Goal: Download file/media

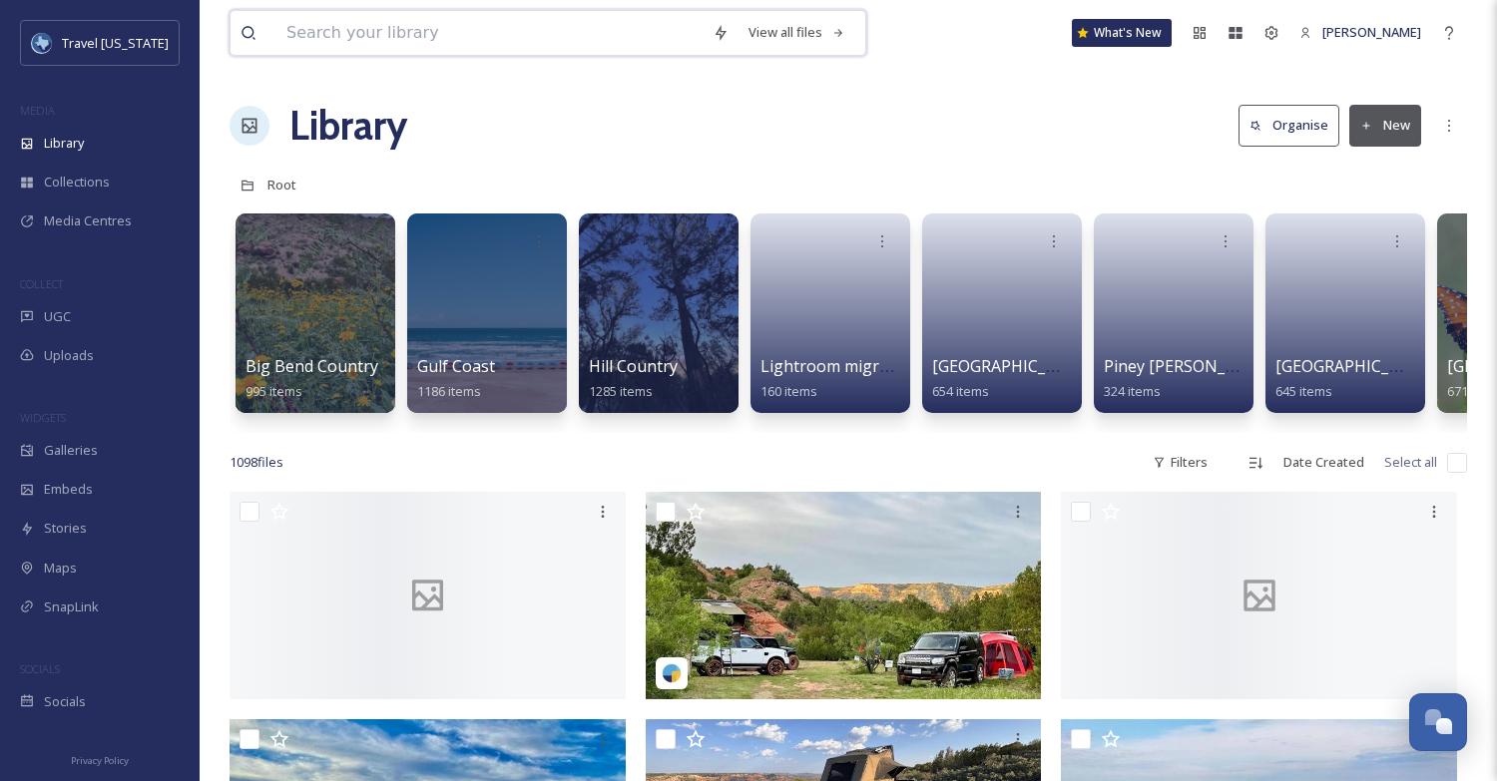
click at [575, 48] on input at bounding box center [489, 33] width 426 height 44
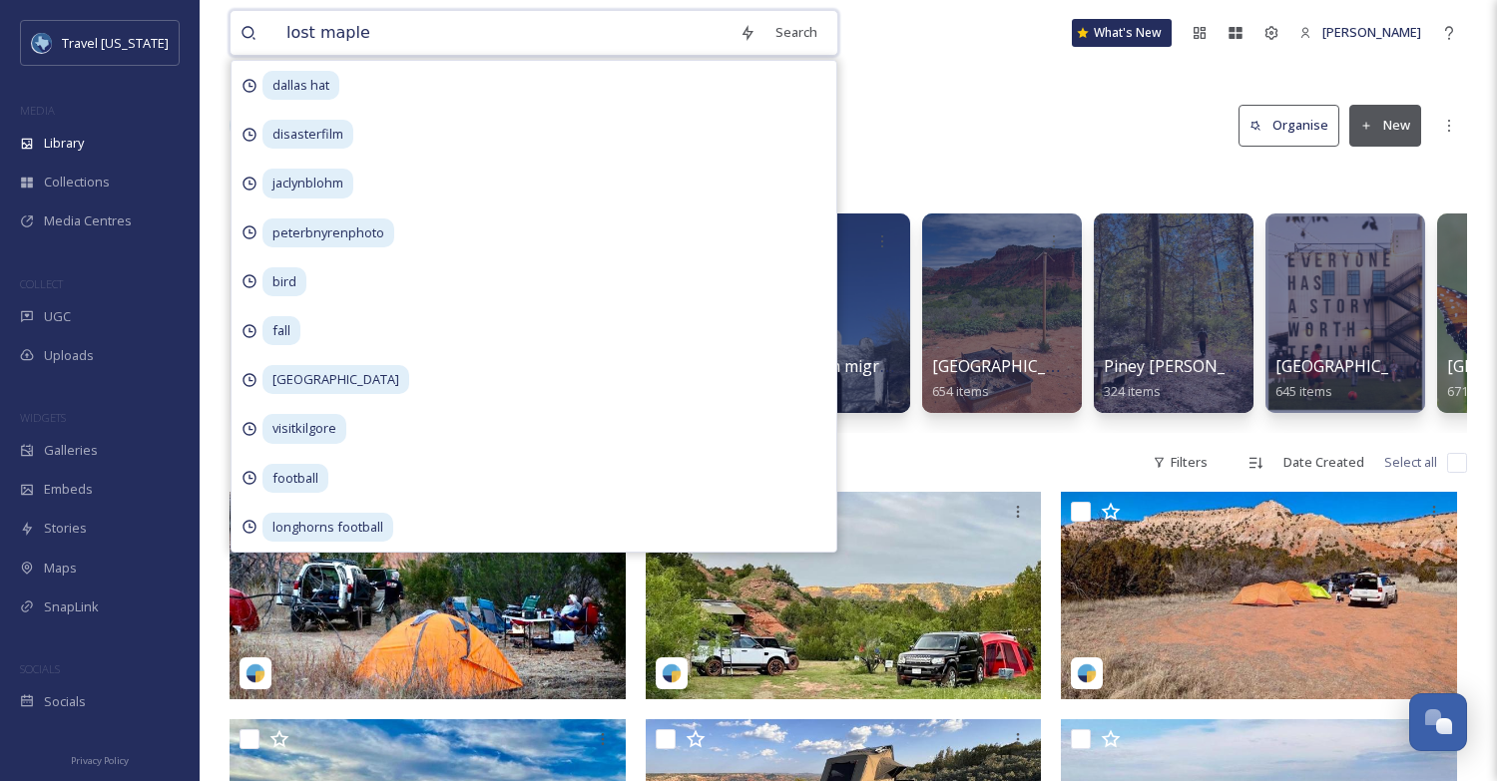
type input "lost [PERSON_NAME]"
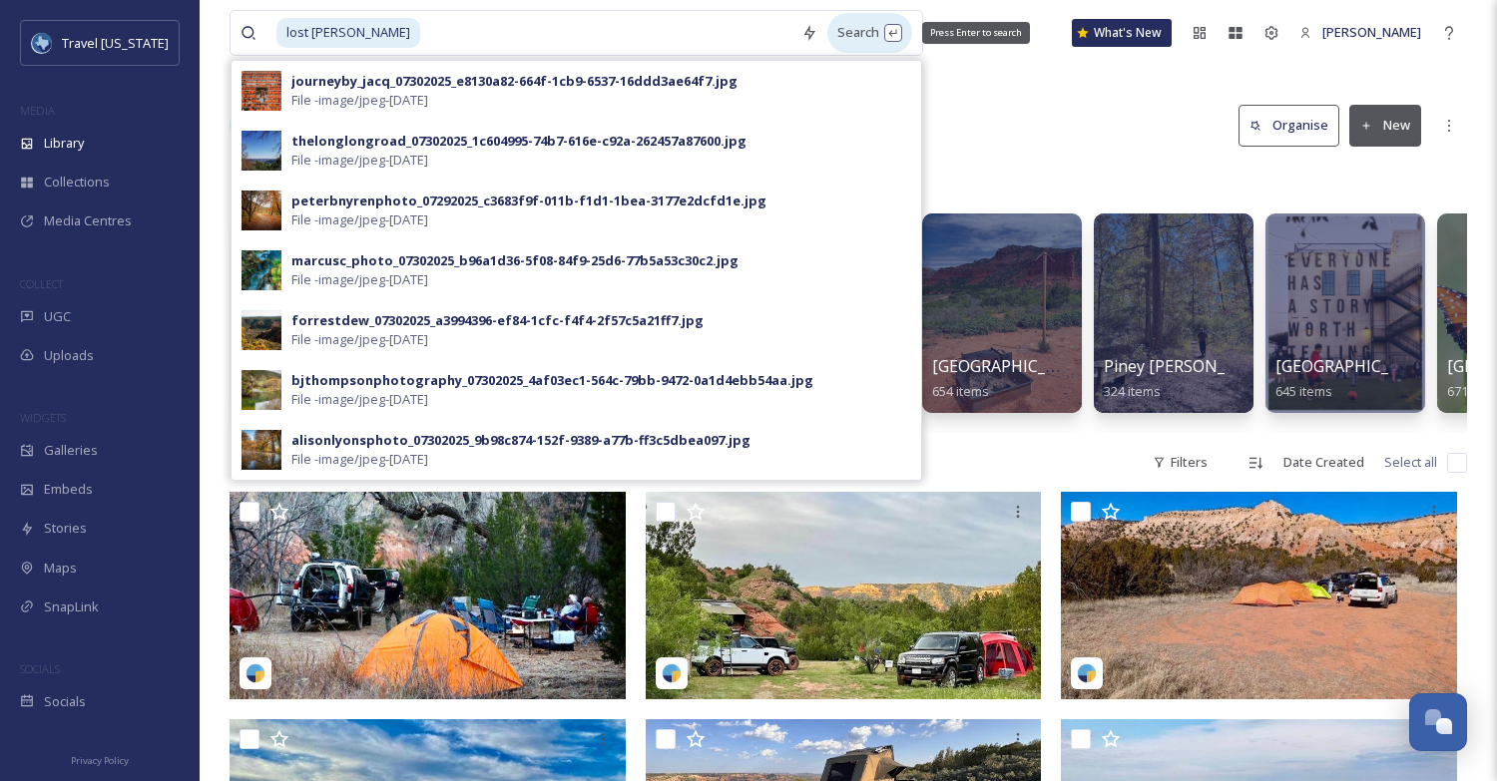
click at [870, 33] on div "Search Press Enter to search" at bounding box center [869, 32] width 85 height 39
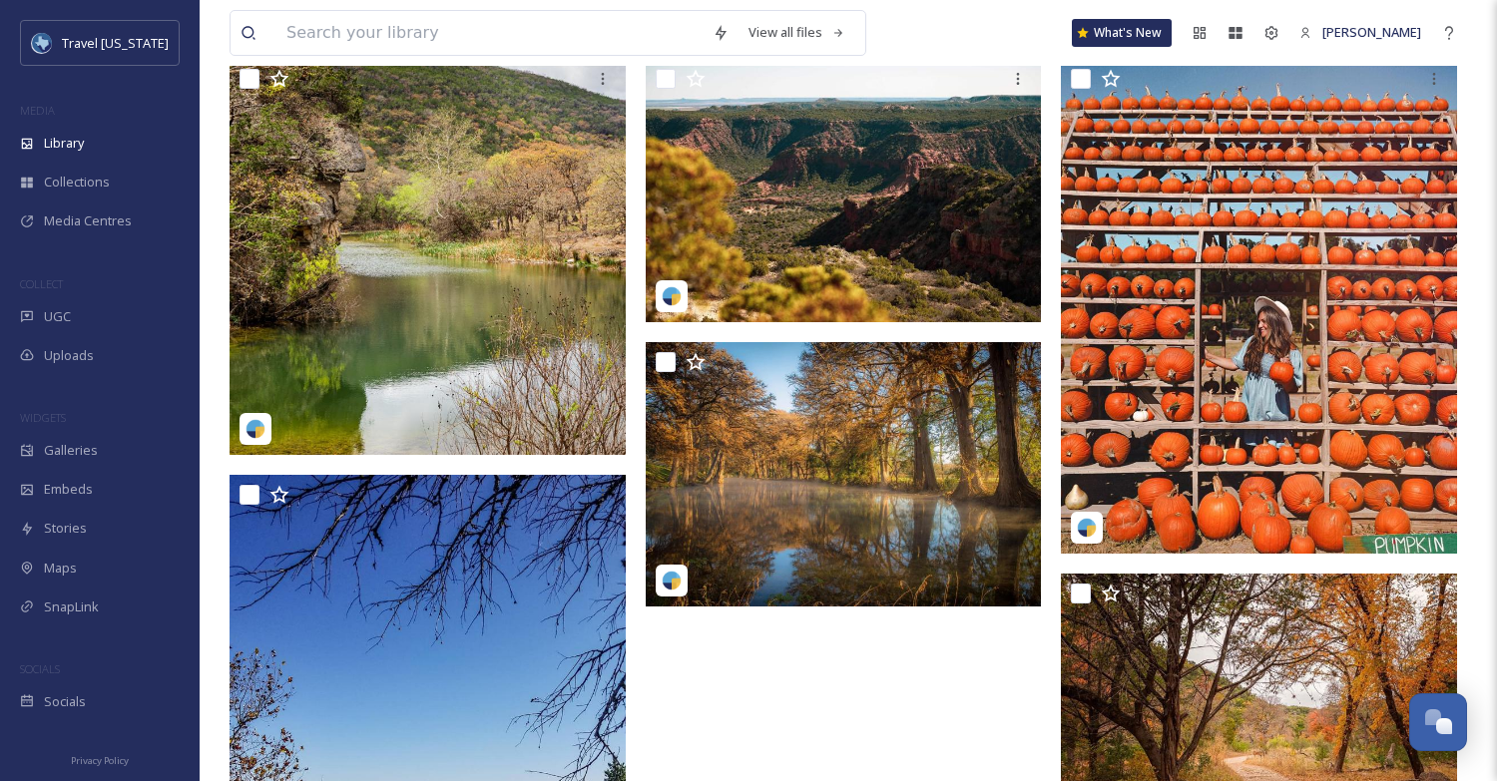
scroll to position [182, 0]
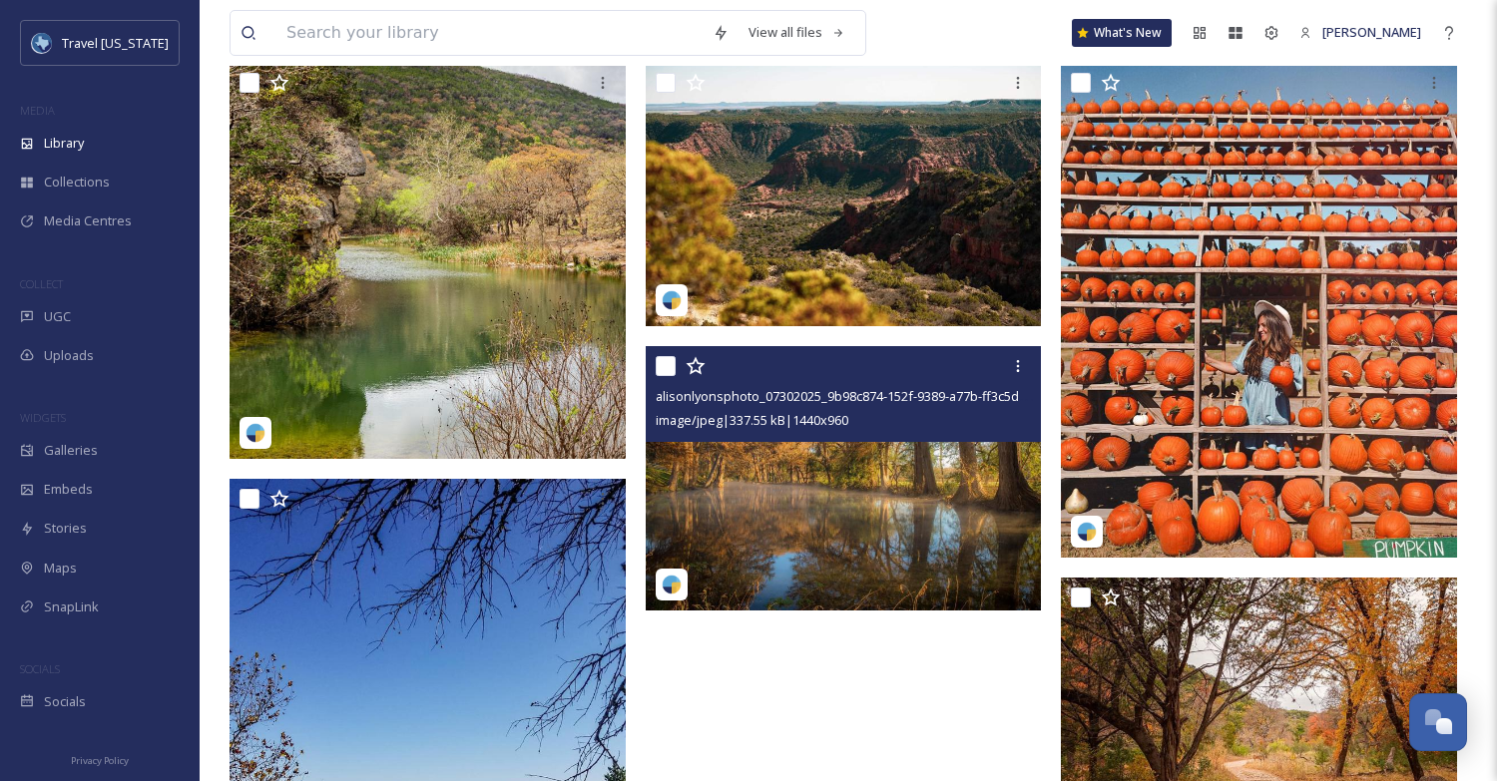
click at [798, 459] on img at bounding box center [844, 478] width 396 height 264
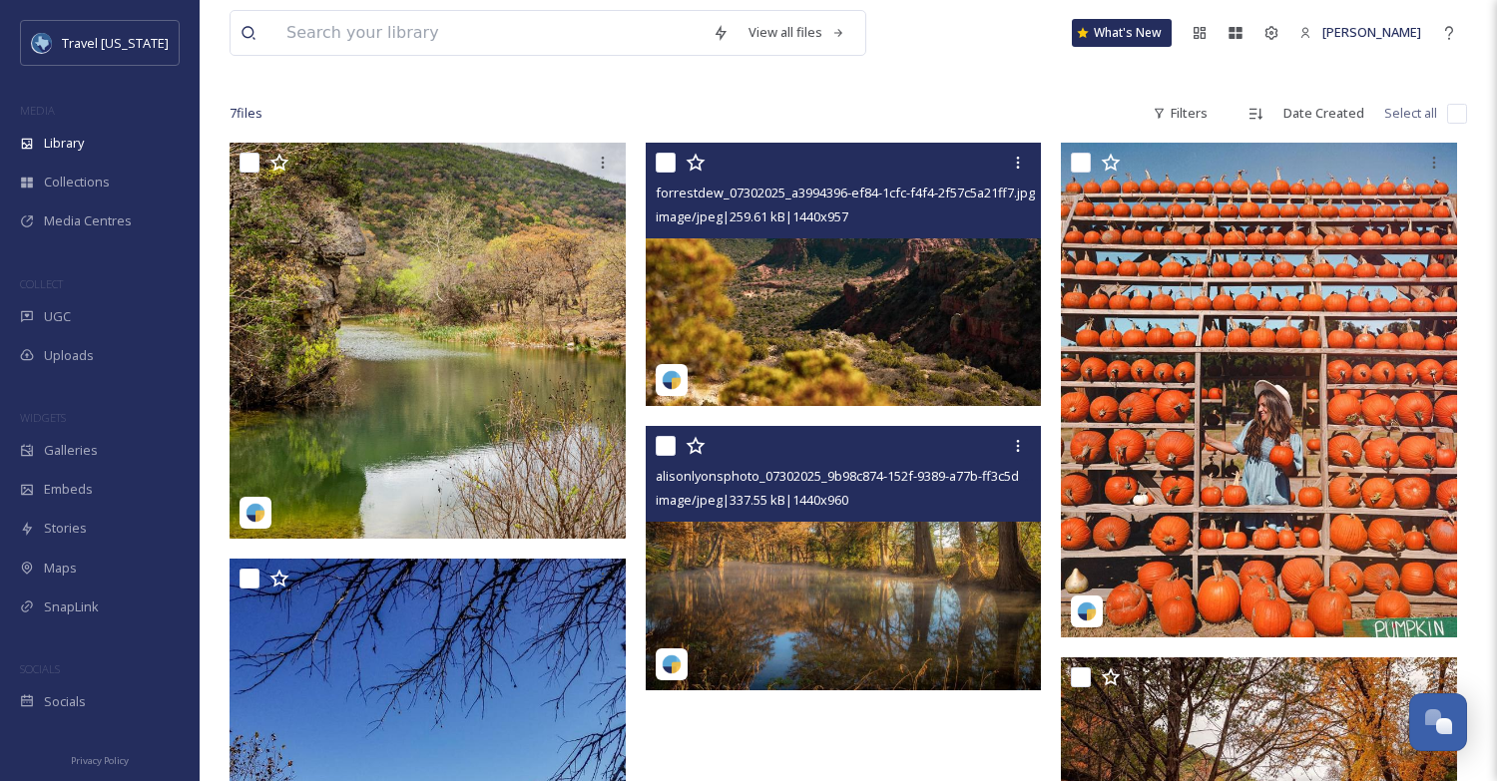
scroll to position [38, 0]
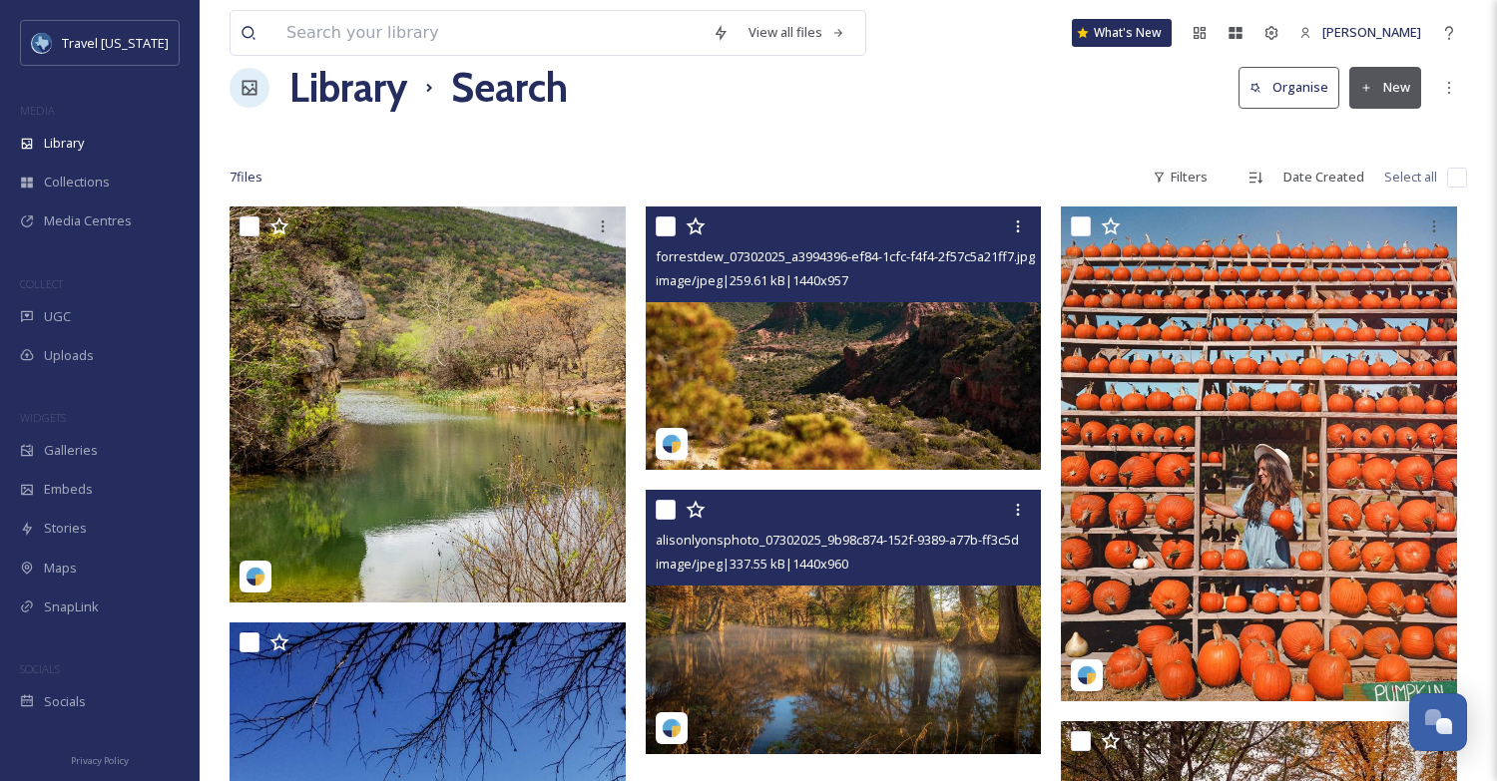
click at [802, 317] on img at bounding box center [844, 338] width 396 height 263
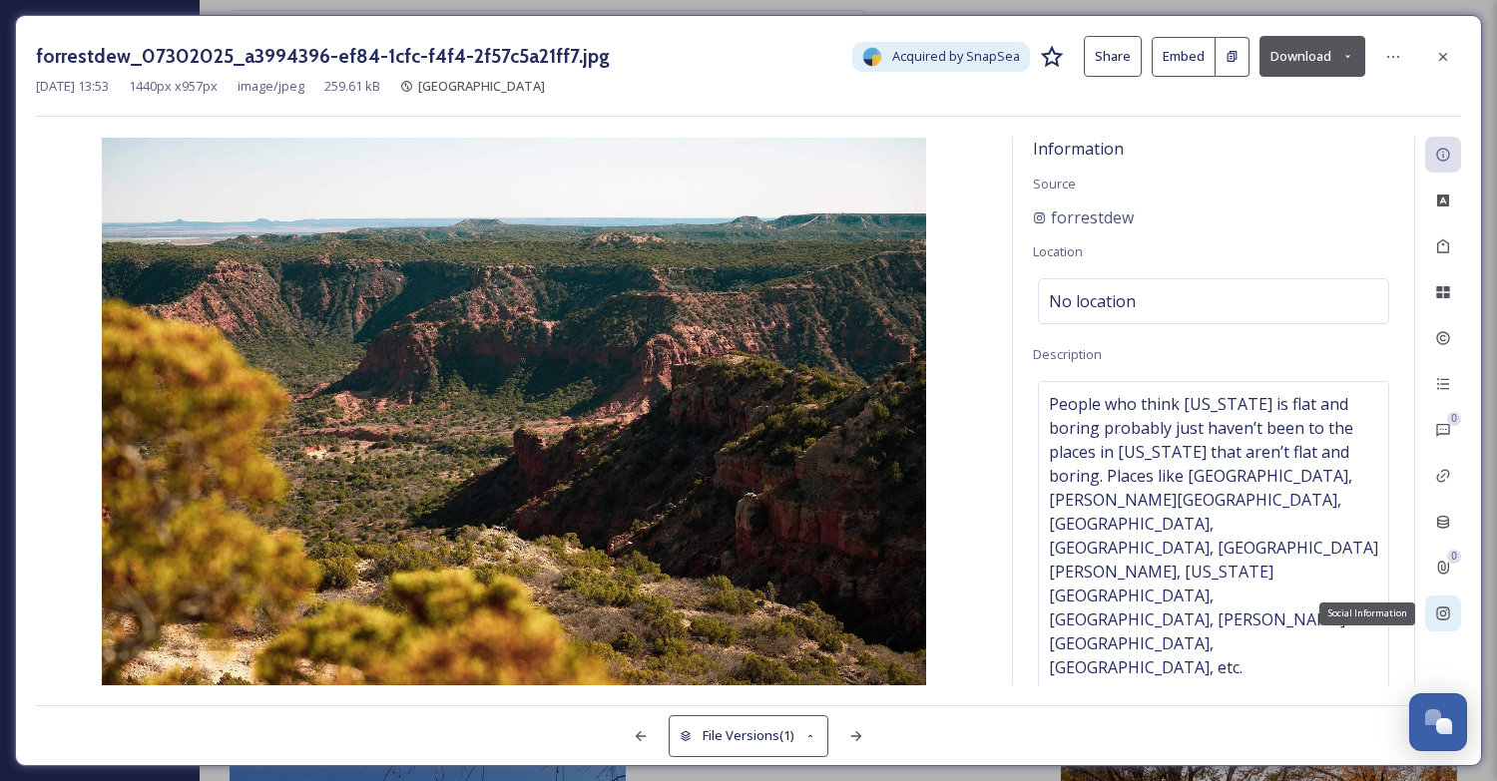
click at [1438, 618] on icon at bounding box center [1442, 614] width 13 height 13
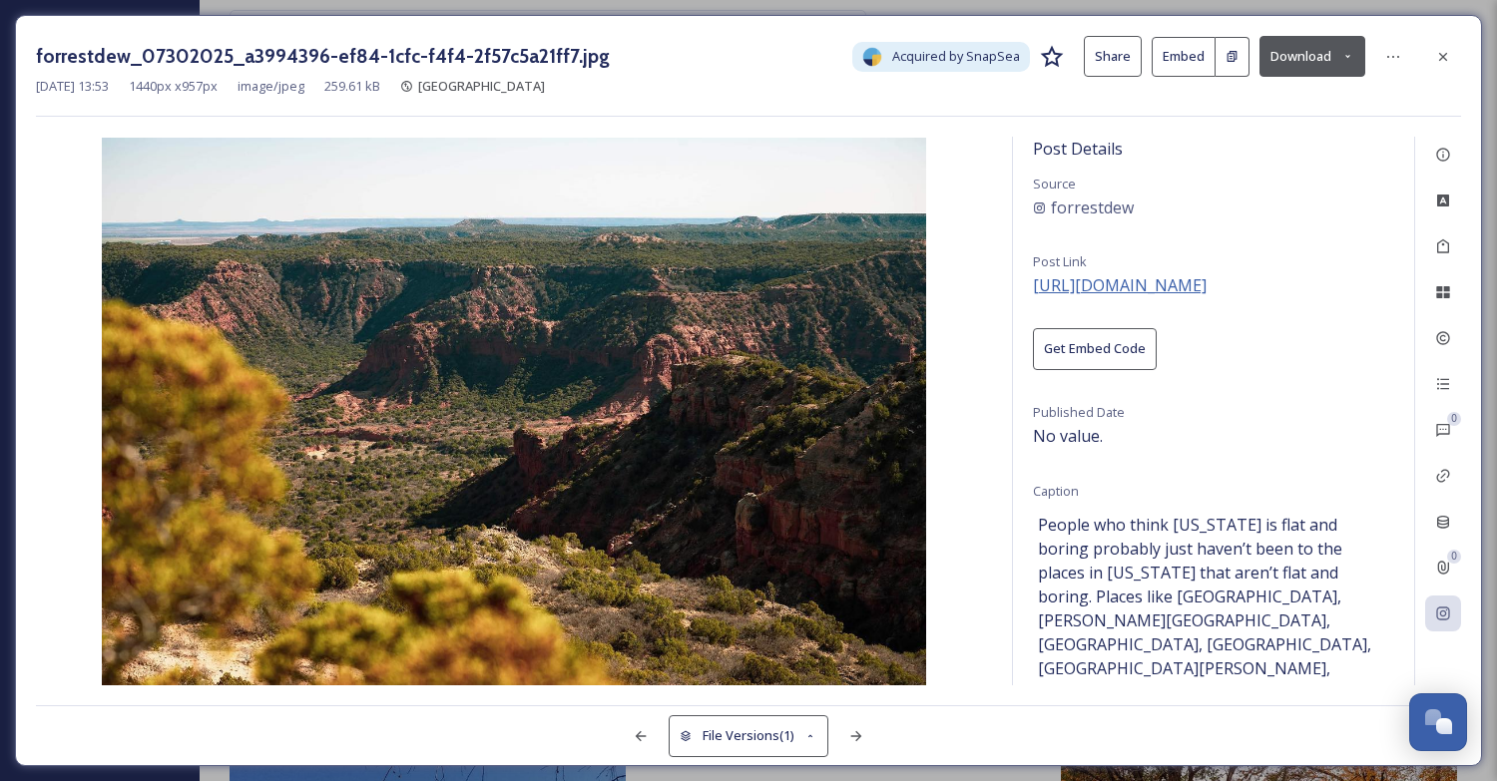
click at [1206, 288] on span "[URL][DOMAIN_NAME]" at bounding box center [1120, 285] width 174 height 22
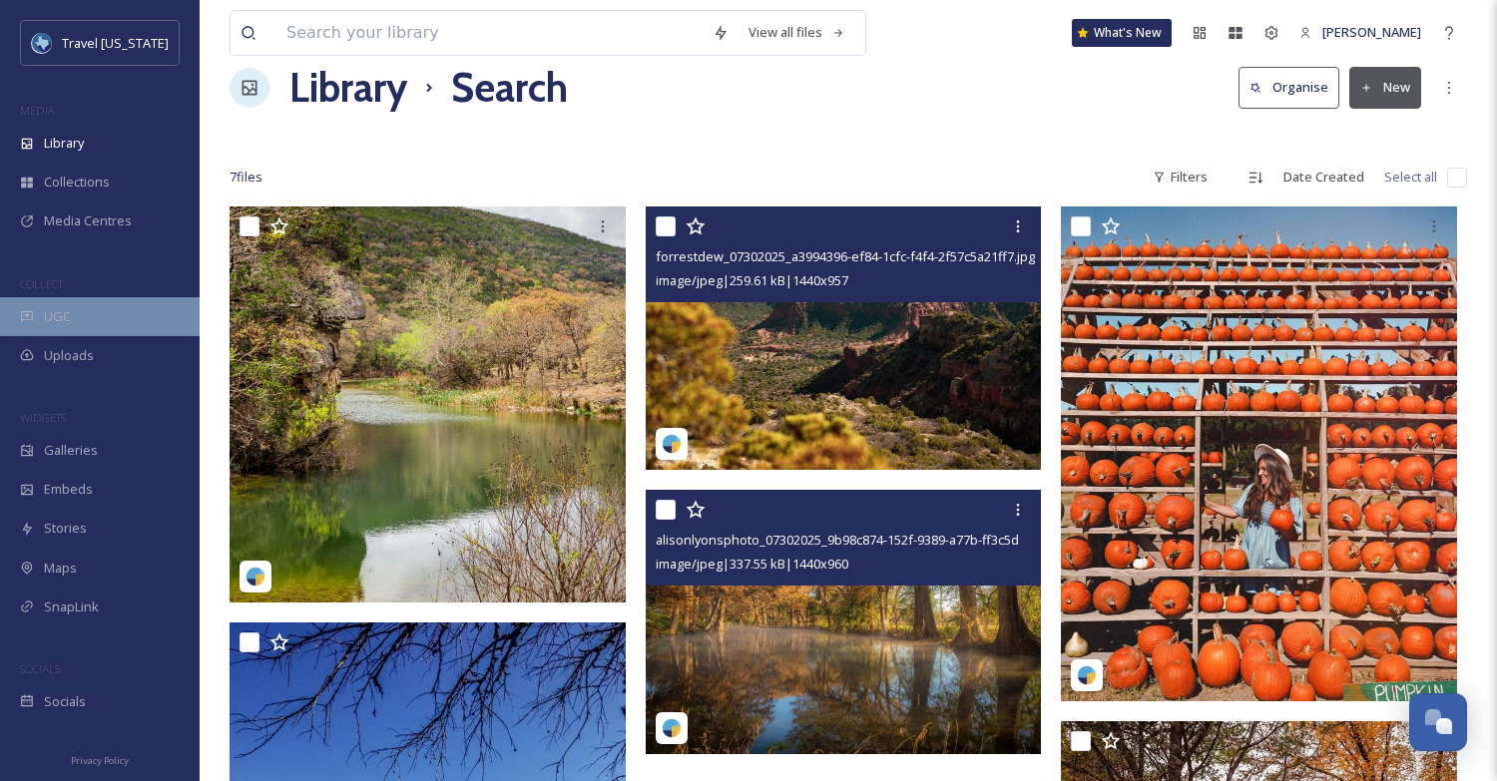
click at [48, 310] on span "UGC" at bounding box center [57, 316] width 27 height 19
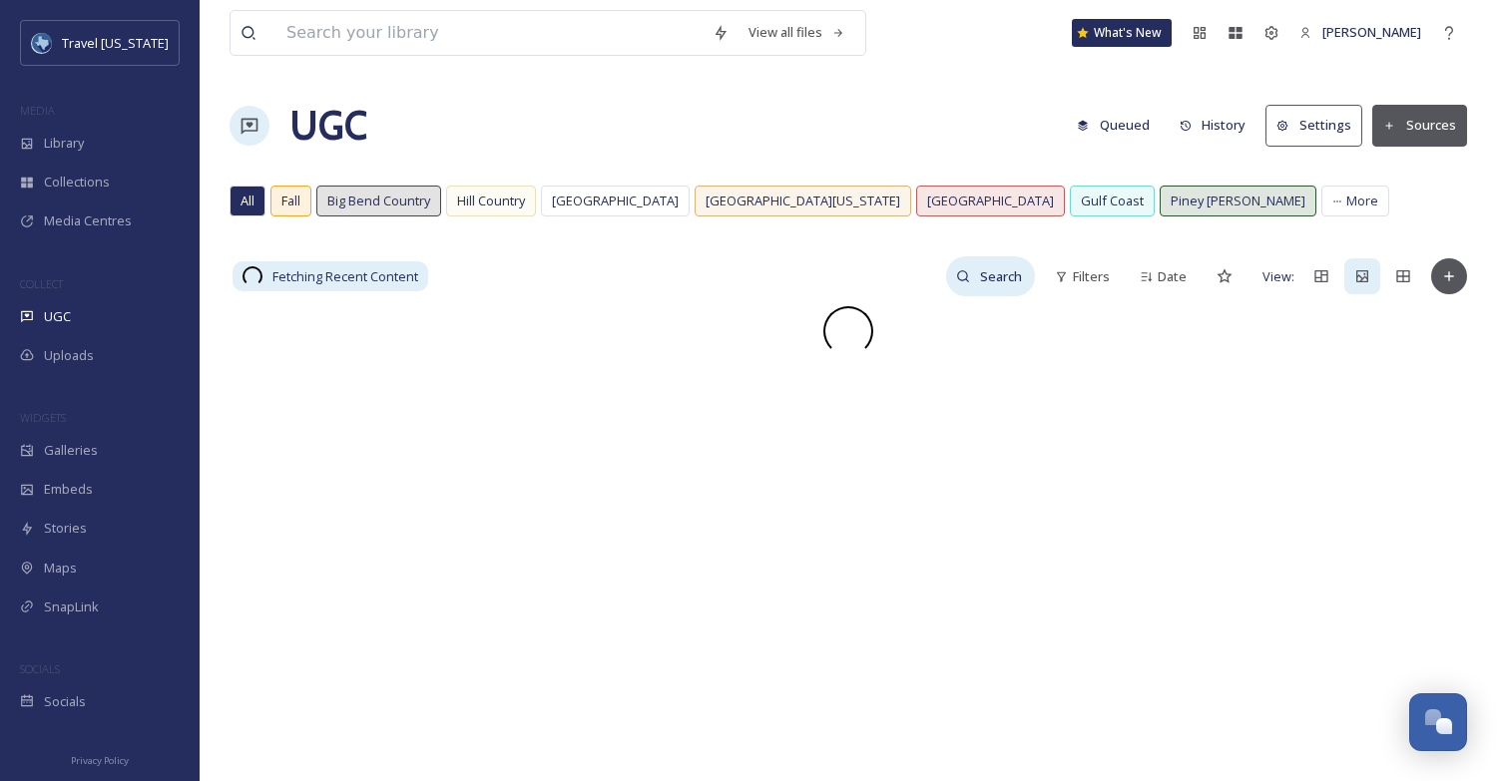
click at [1005, 284] on input at bounding box center [1002, 276] width 65 height 40
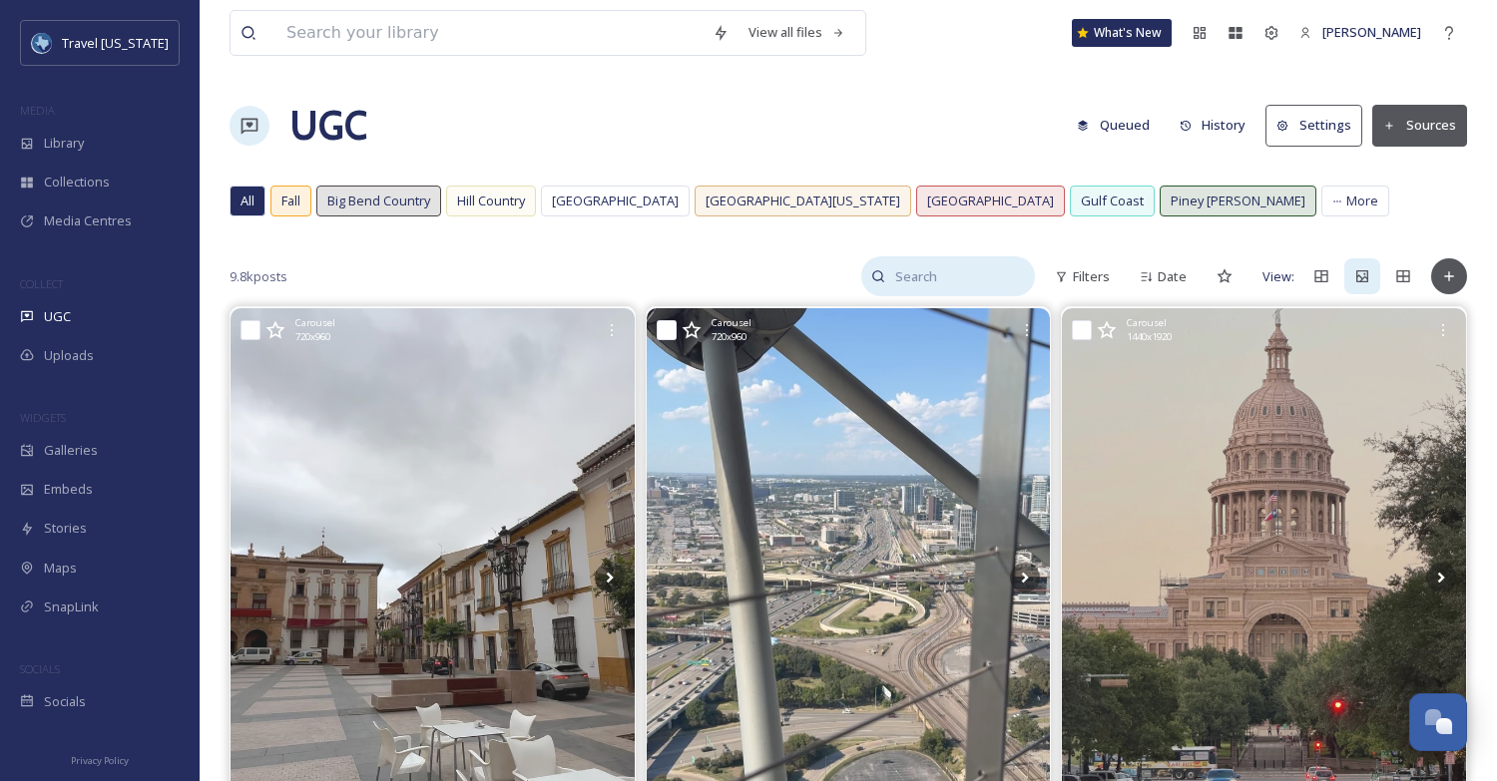
click at [919, 274] on input at bounding box center [960, 276] width 150 height 40
type input "k"
type input "lost [PERSON_NAME]"
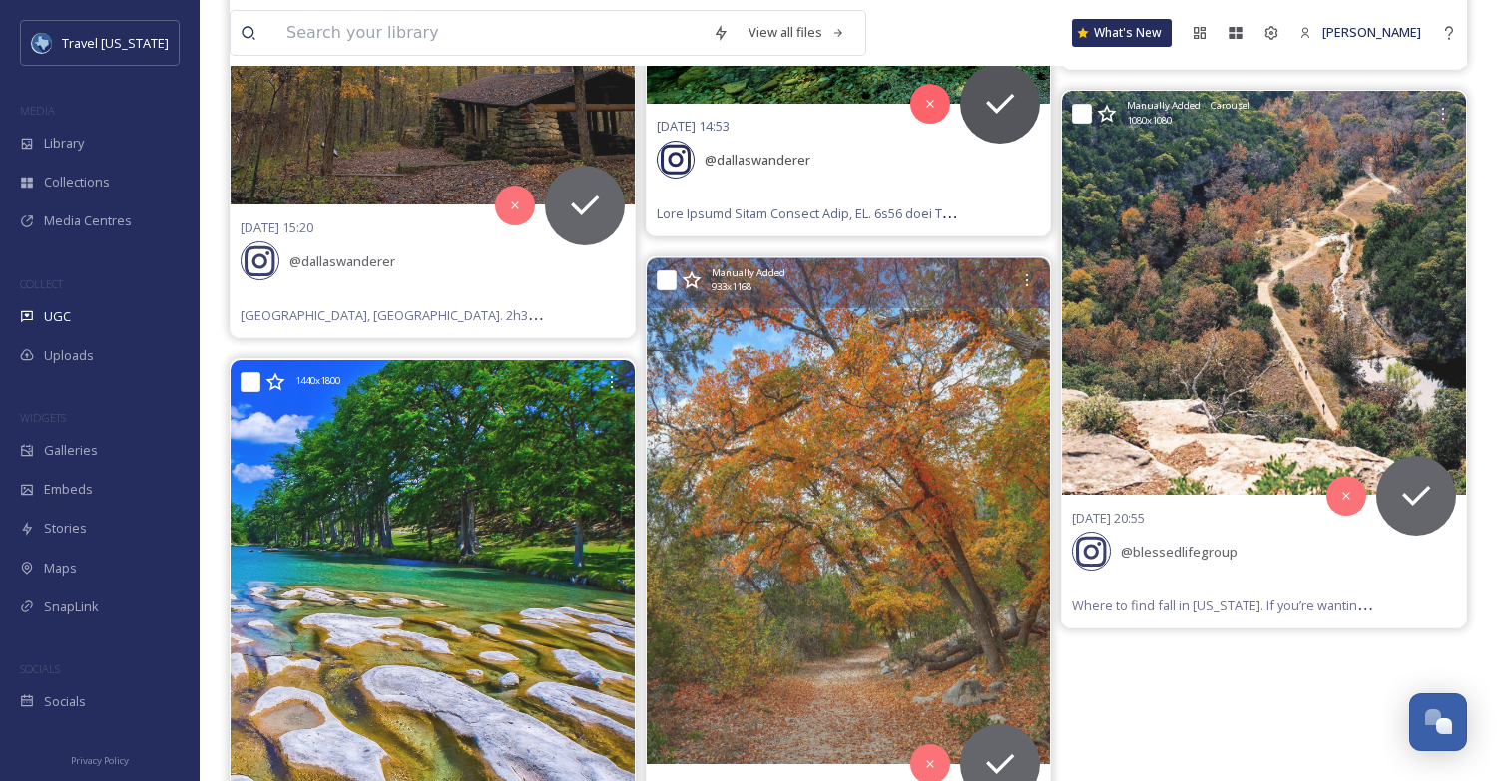
scroll to position [1917, 0]
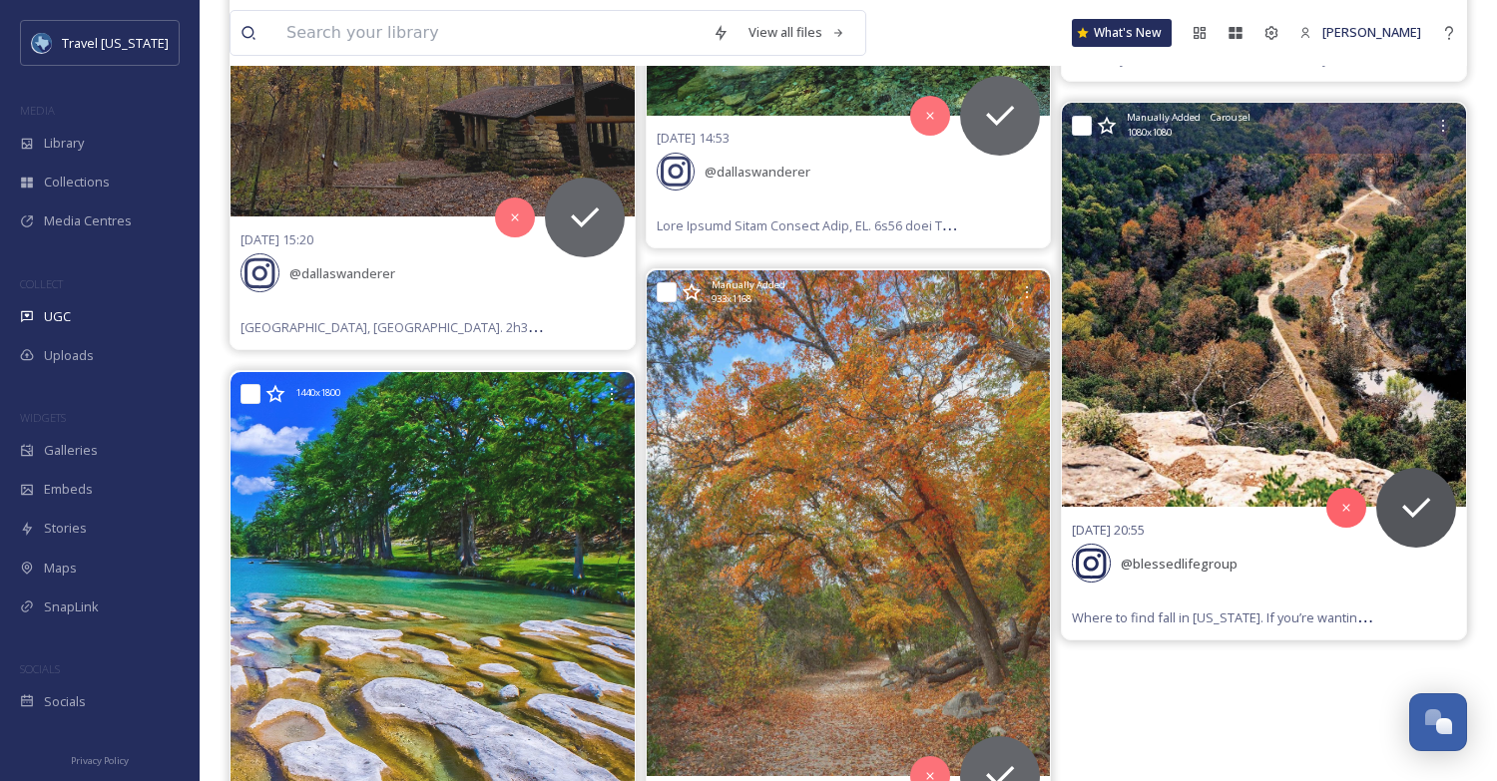
click at [1267, 327] on img at bounding box center [1264, 305] width 404 height 404
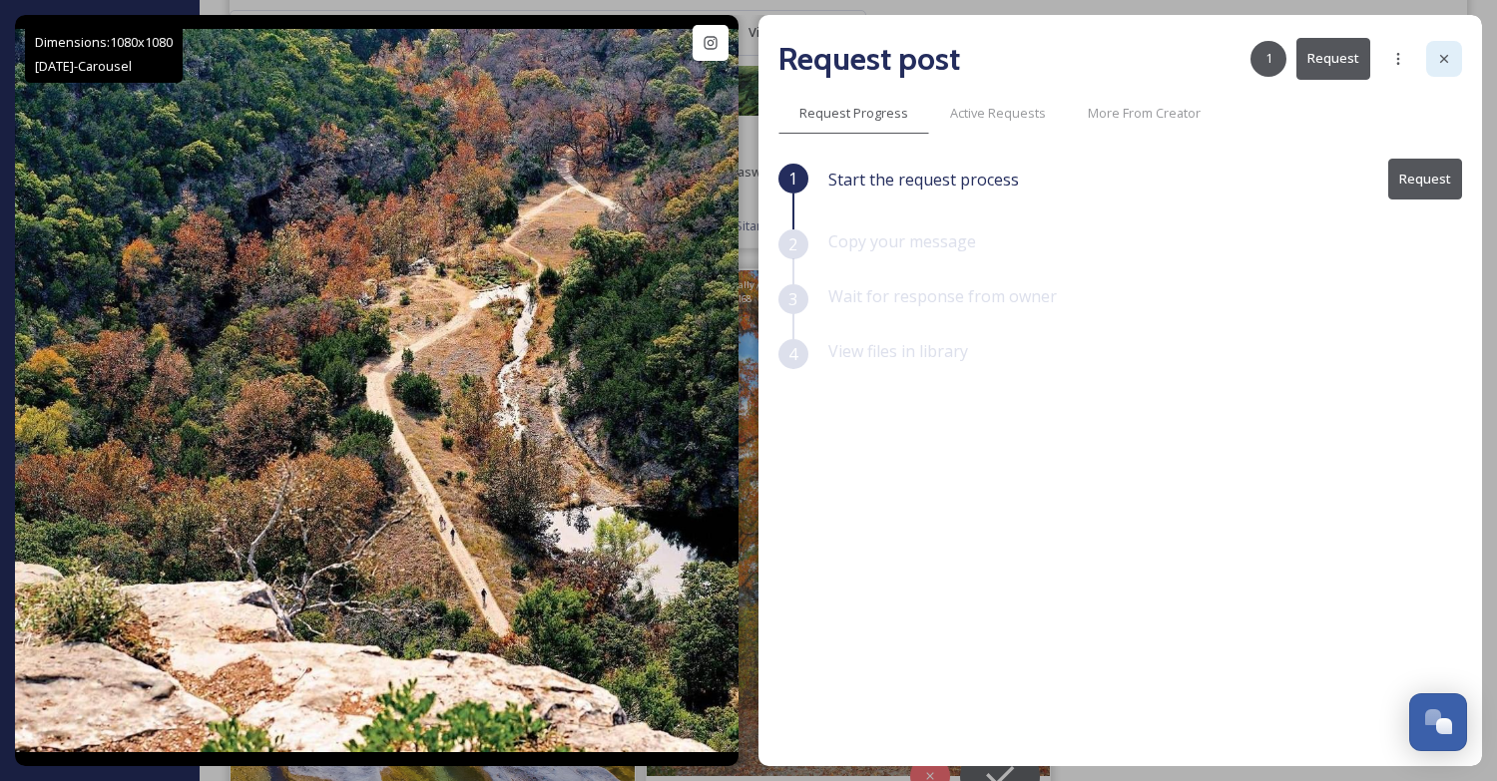
click at [1451, 59] on div at bounding box center [1444, 59] width 36 height 36
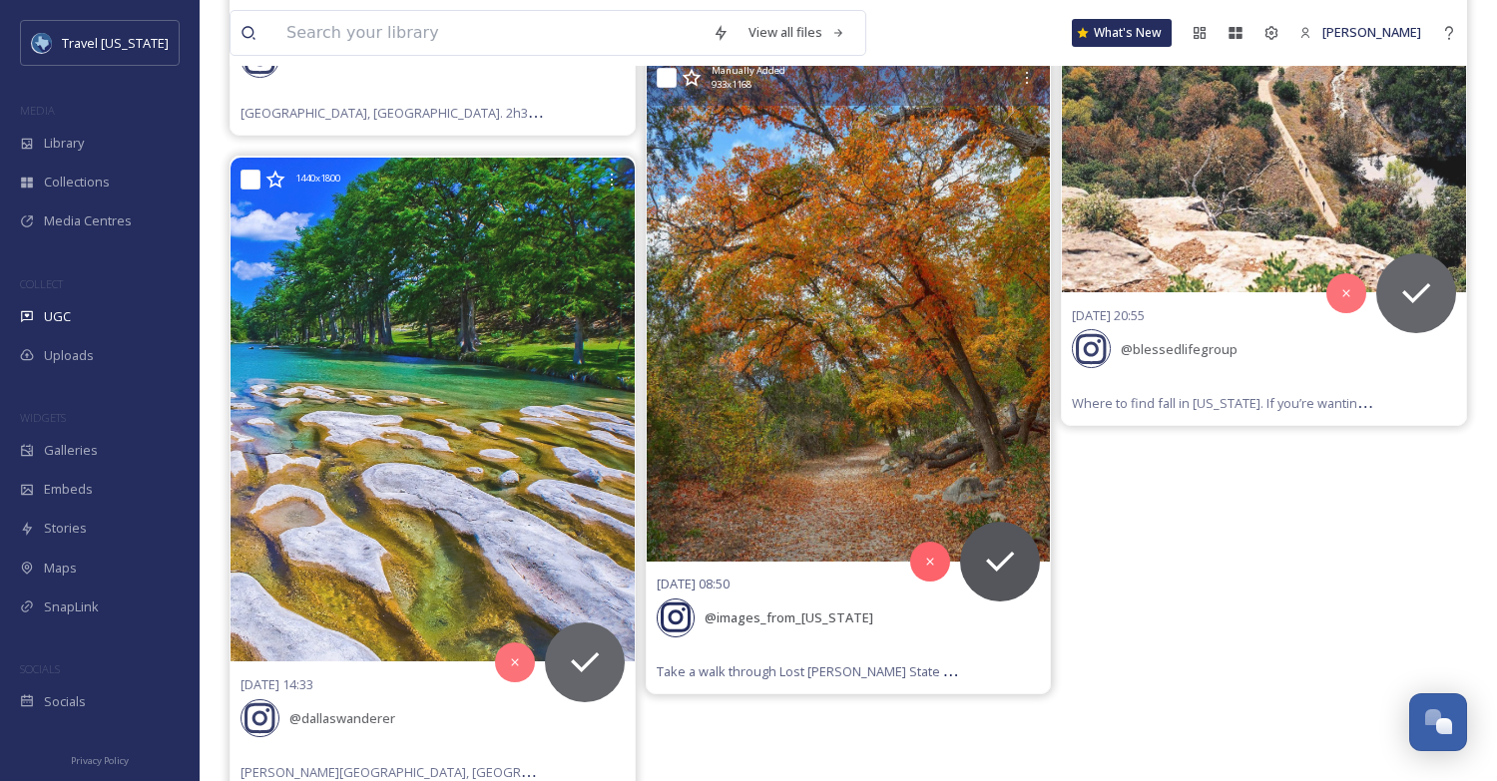
scroll to position [2126, 0]
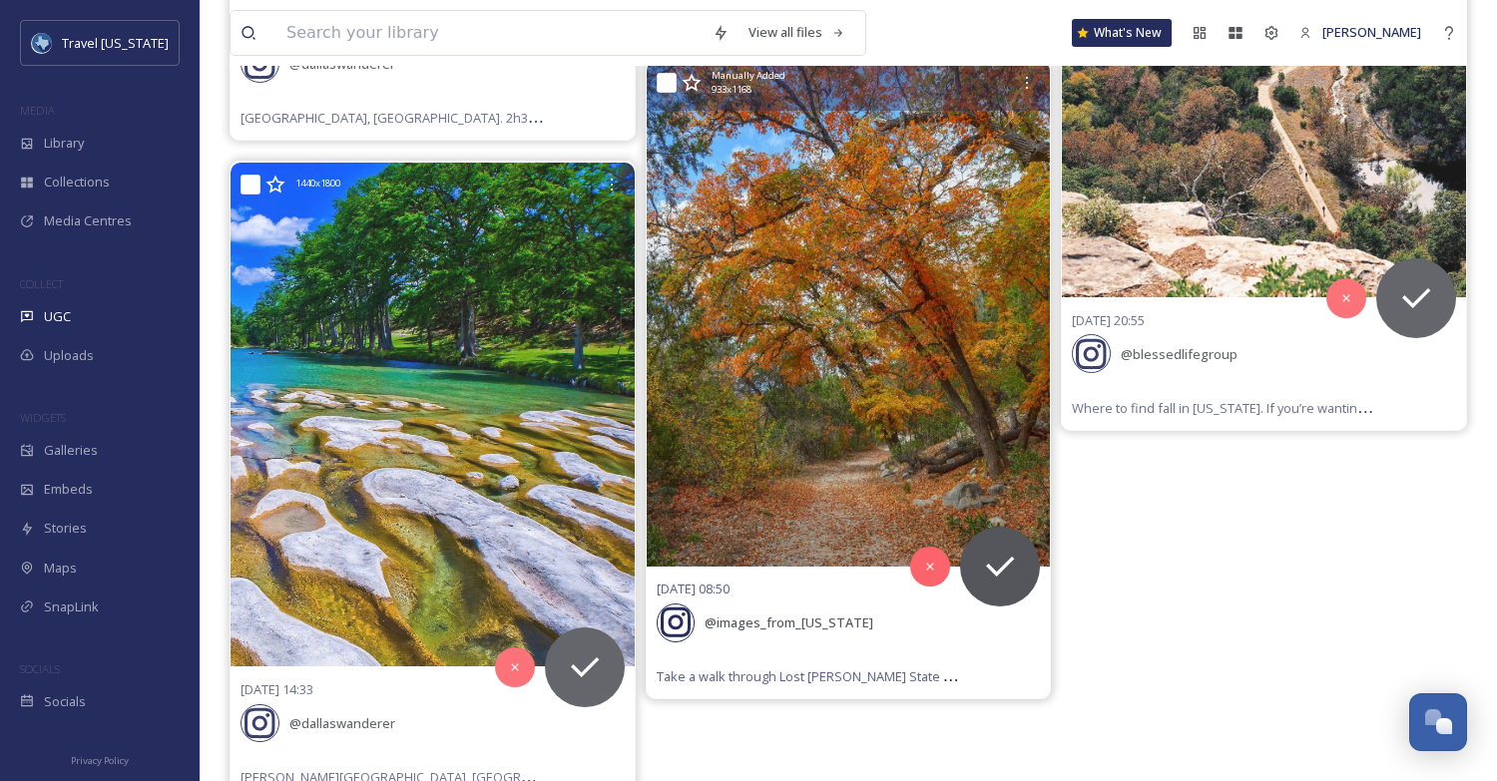
click at [963, 371] on img at bounding box center [849, 314] width 404 height 506
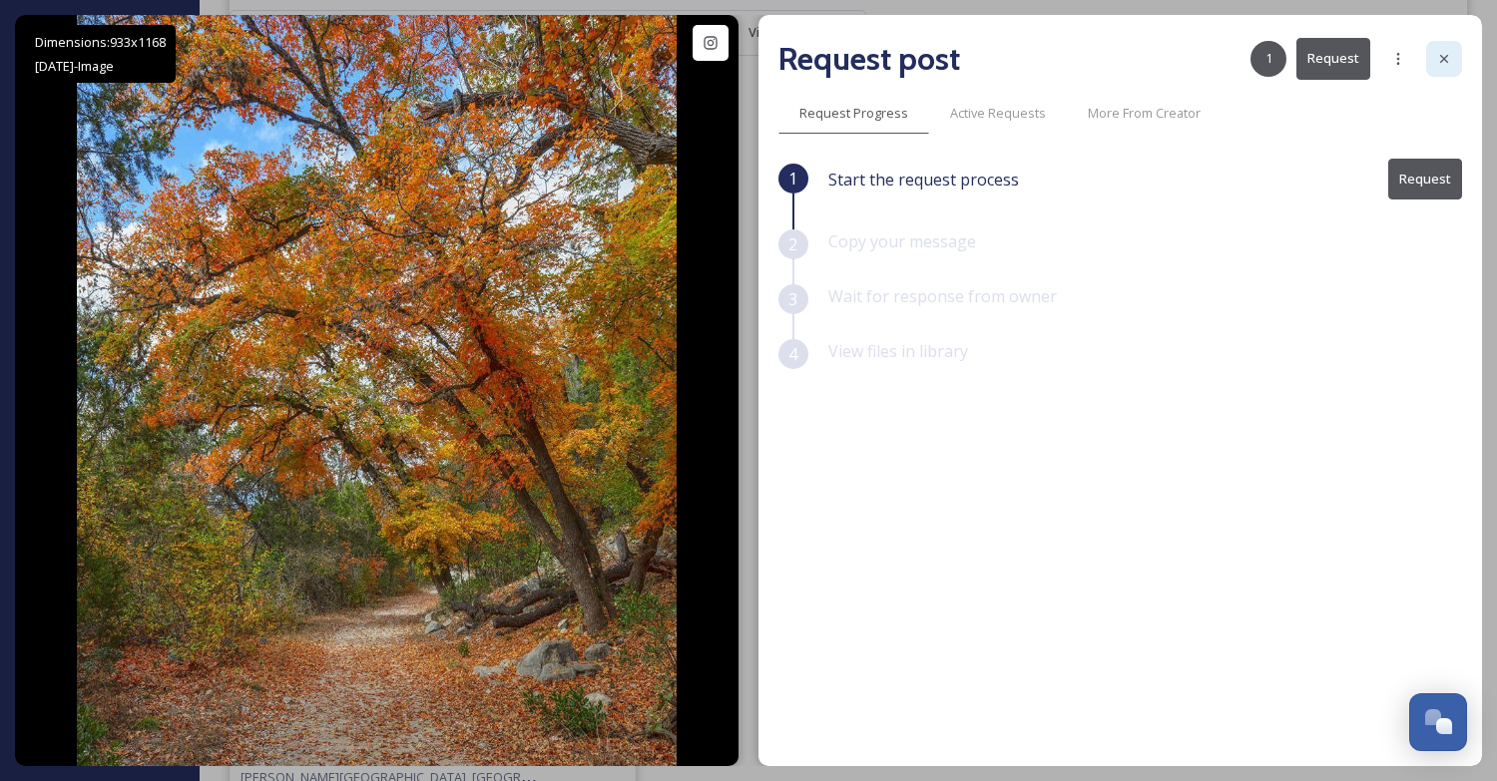
click at [1450, 55] on icon at bounding box center [1444, 59] width 16 height 16
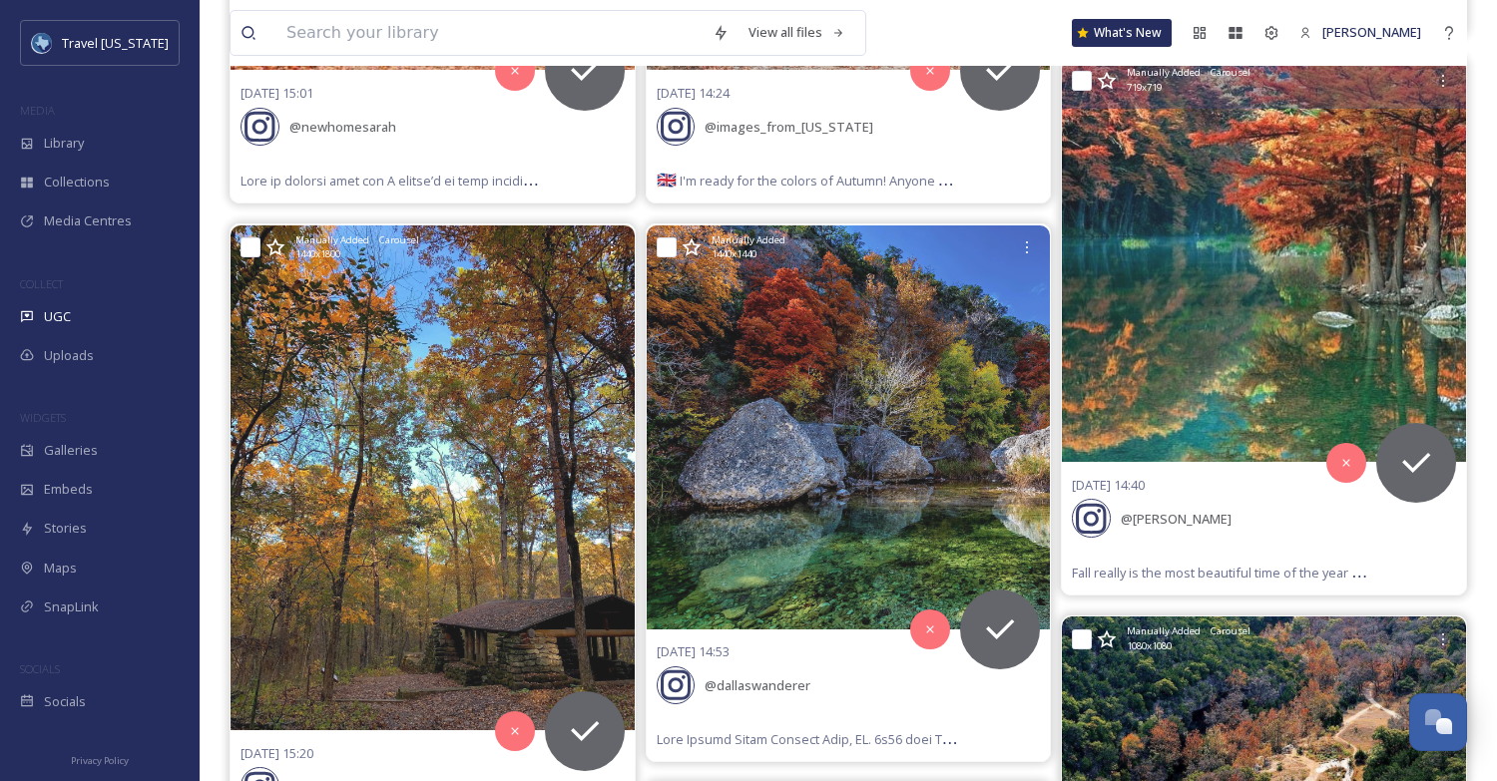
scroll to position [1382, 0]
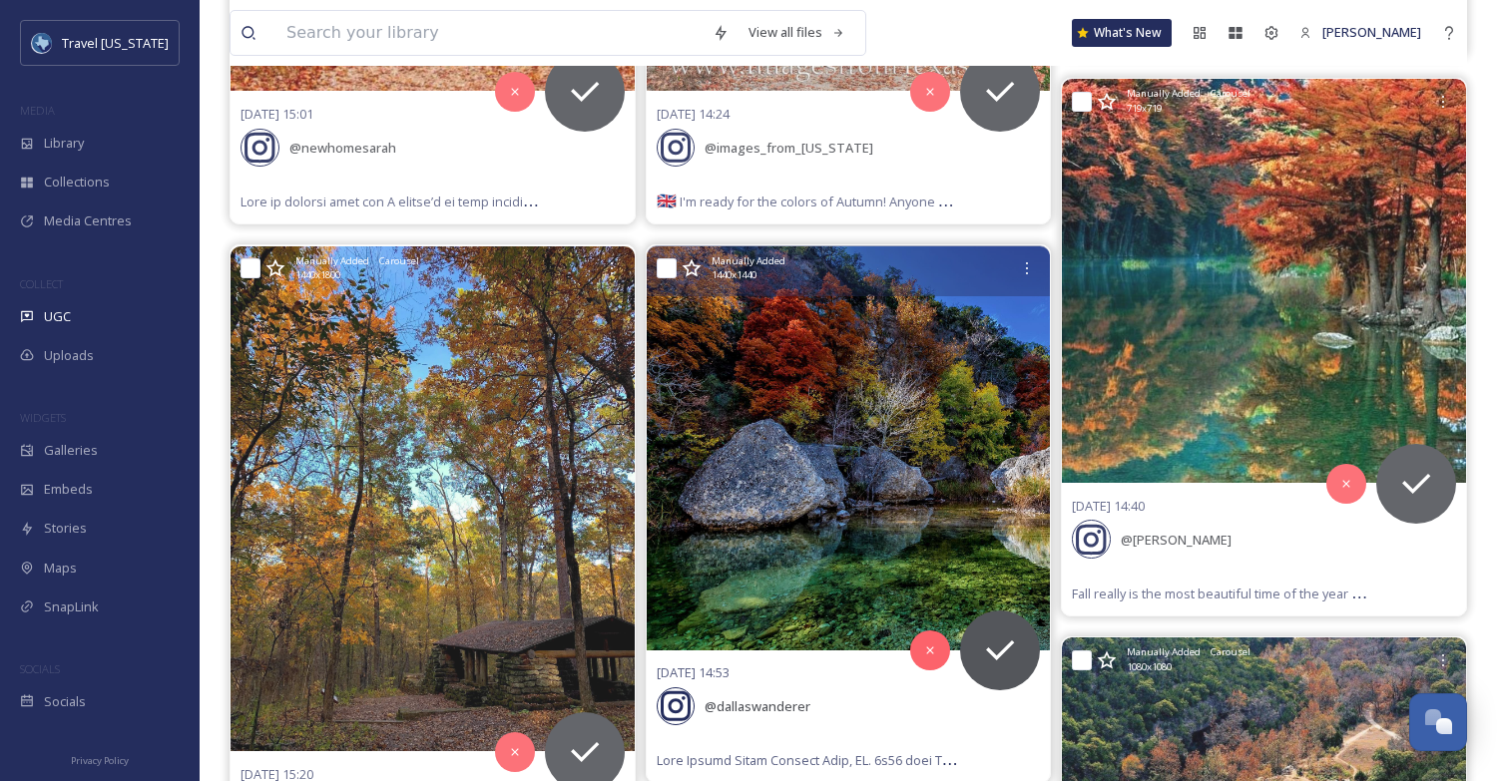
click at [893, 401] on img at bounding box center [849, 448] width 404 height 404
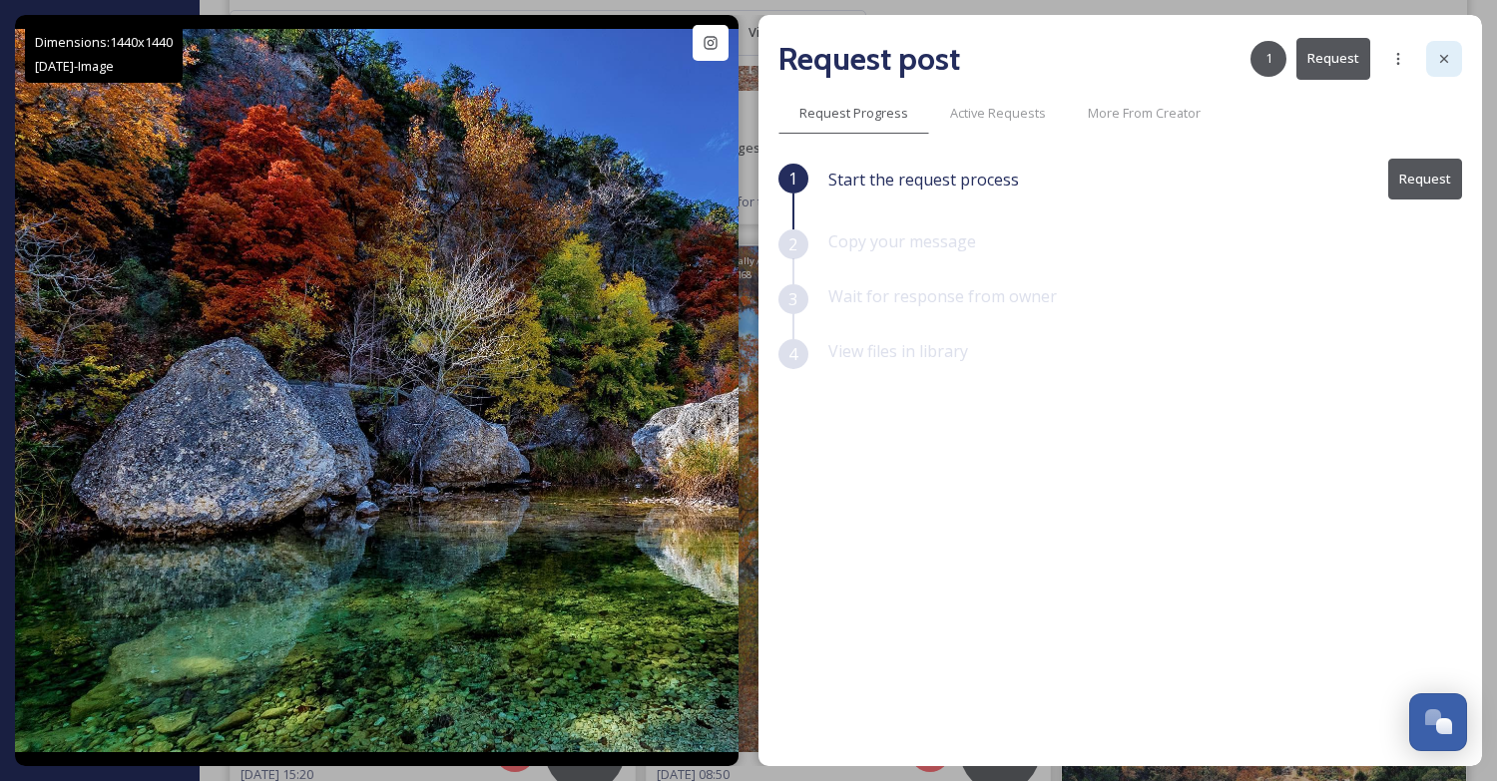
click at [1441, 63] on icon at bounding box center [1444, 59] width 16 height 16
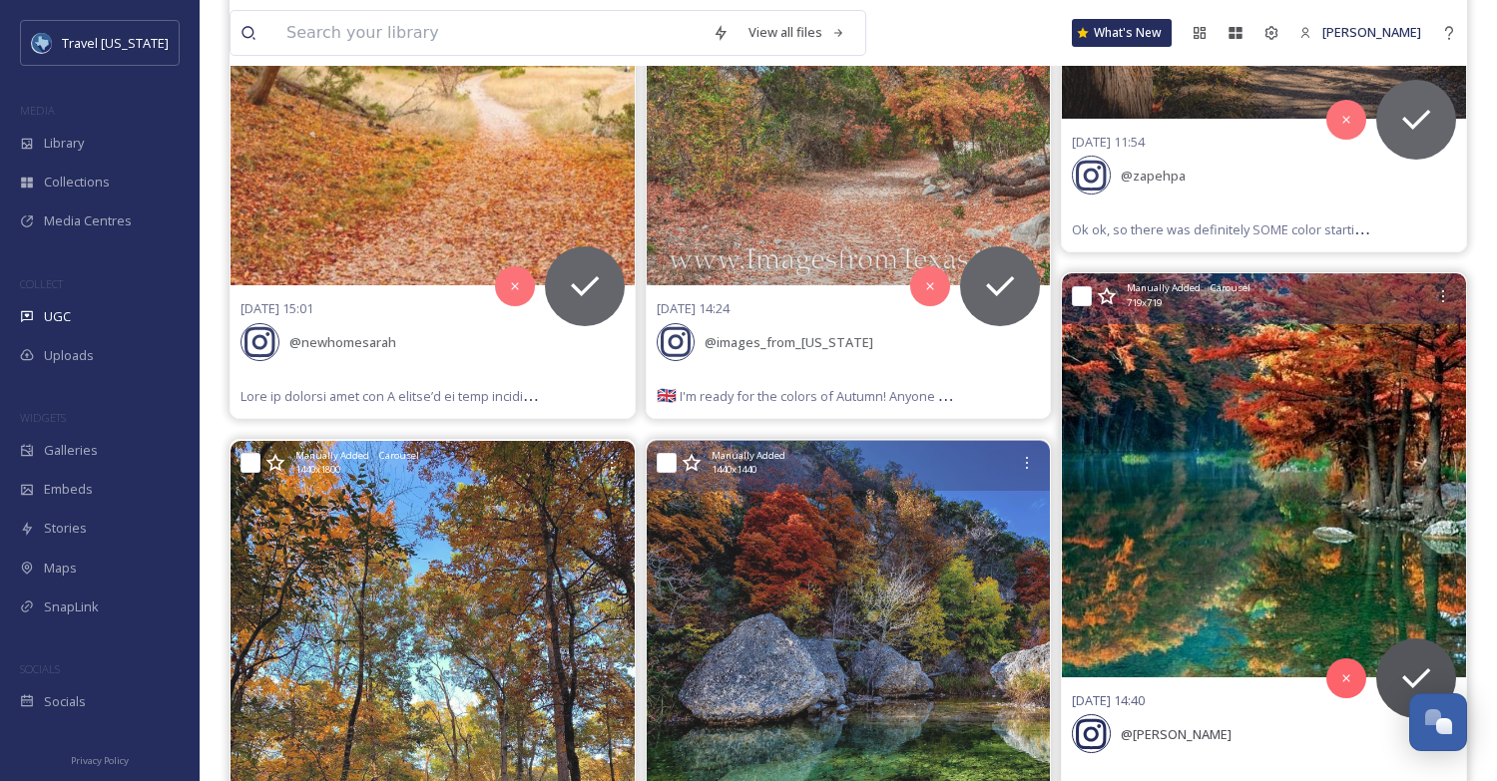
scroll to position [1174, 0]
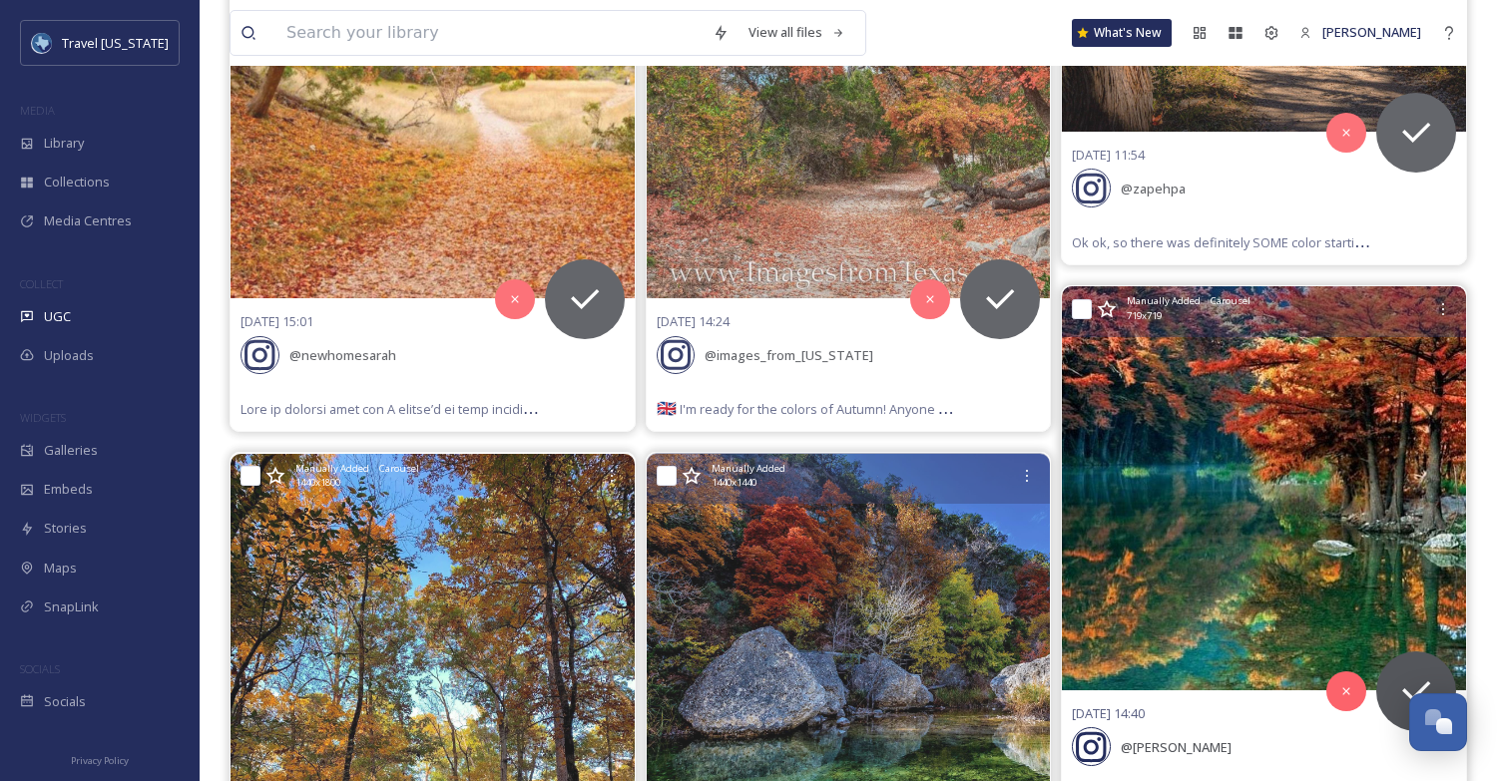
click at [1195, 625] on img at bounding box center [1264, 488] width 404 height 404
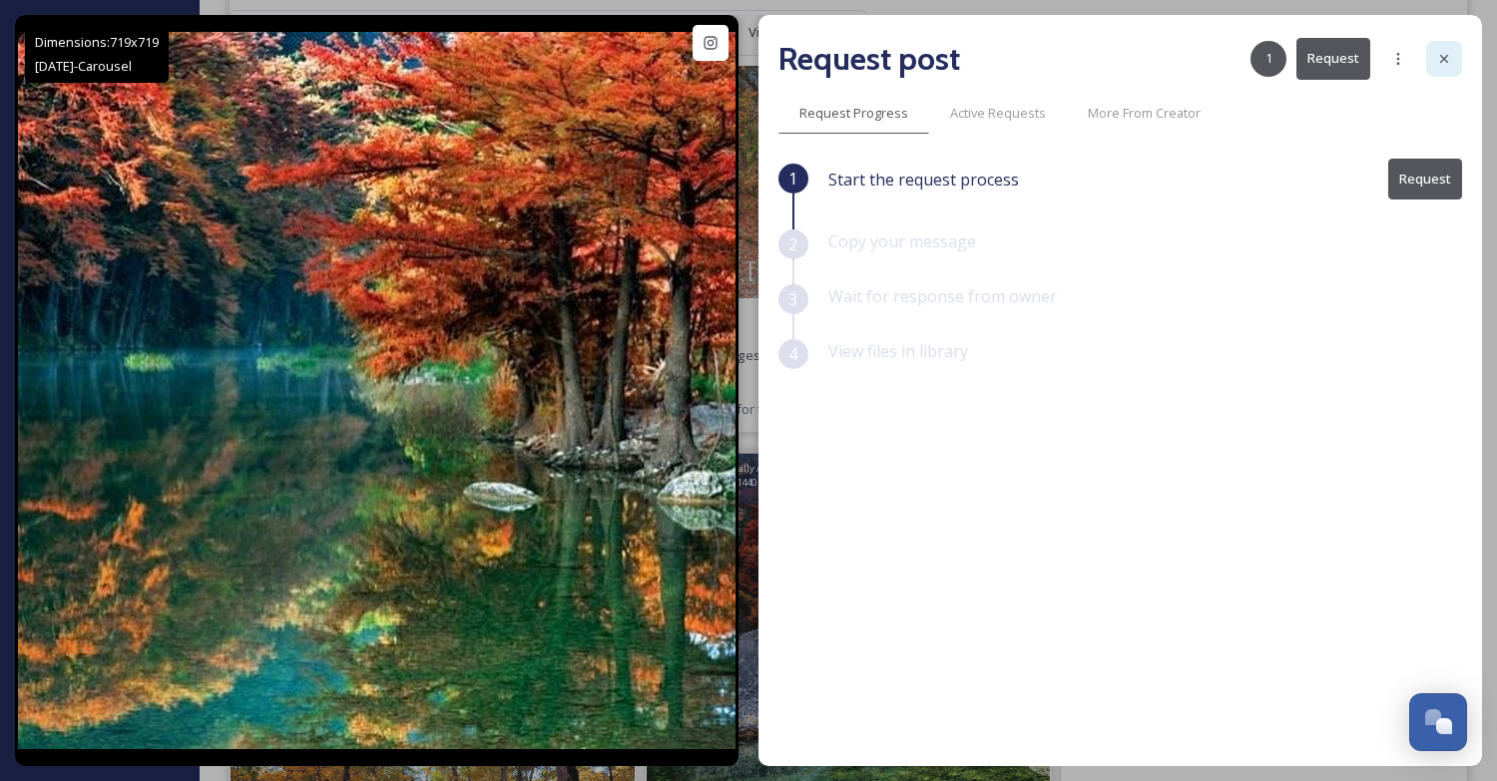
click at [1449, 64] on icon at bounding box center [1444, 59] width 16 height 16
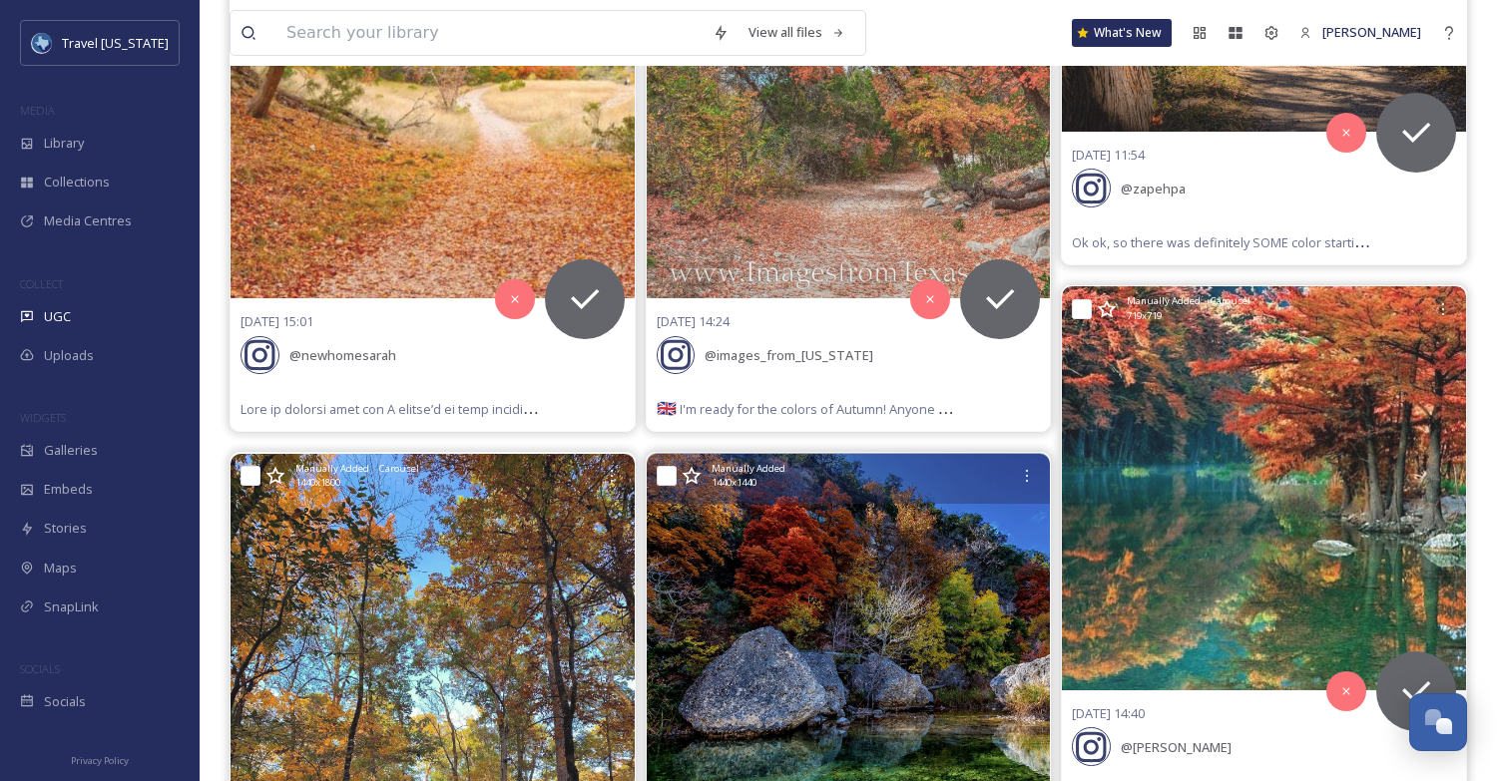
click at [862, 581] on img at bounding box center [849, 656] width 404 height 404
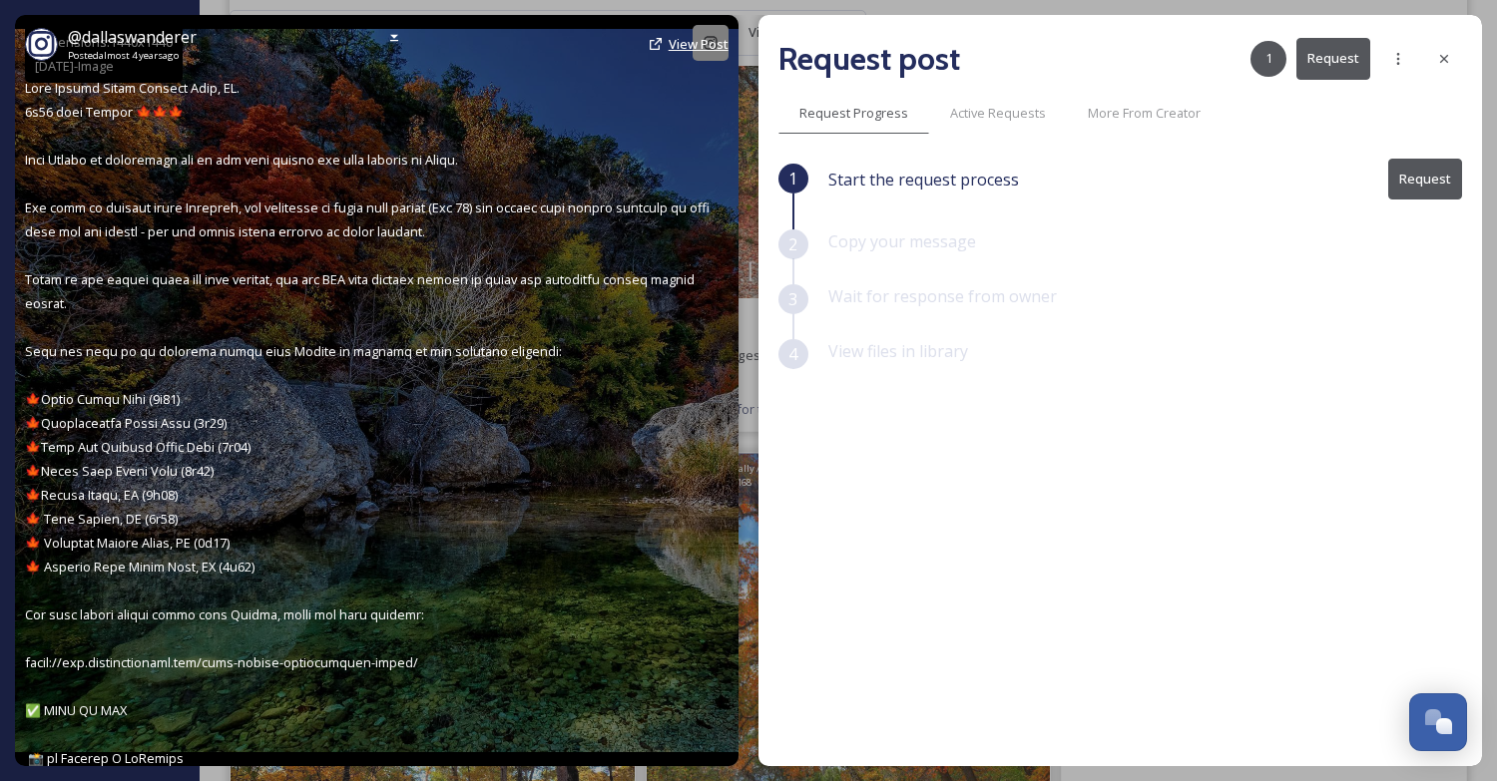
click at [700, 41] on span "View Post" at bounding box center [699, 44] width 60 height 18
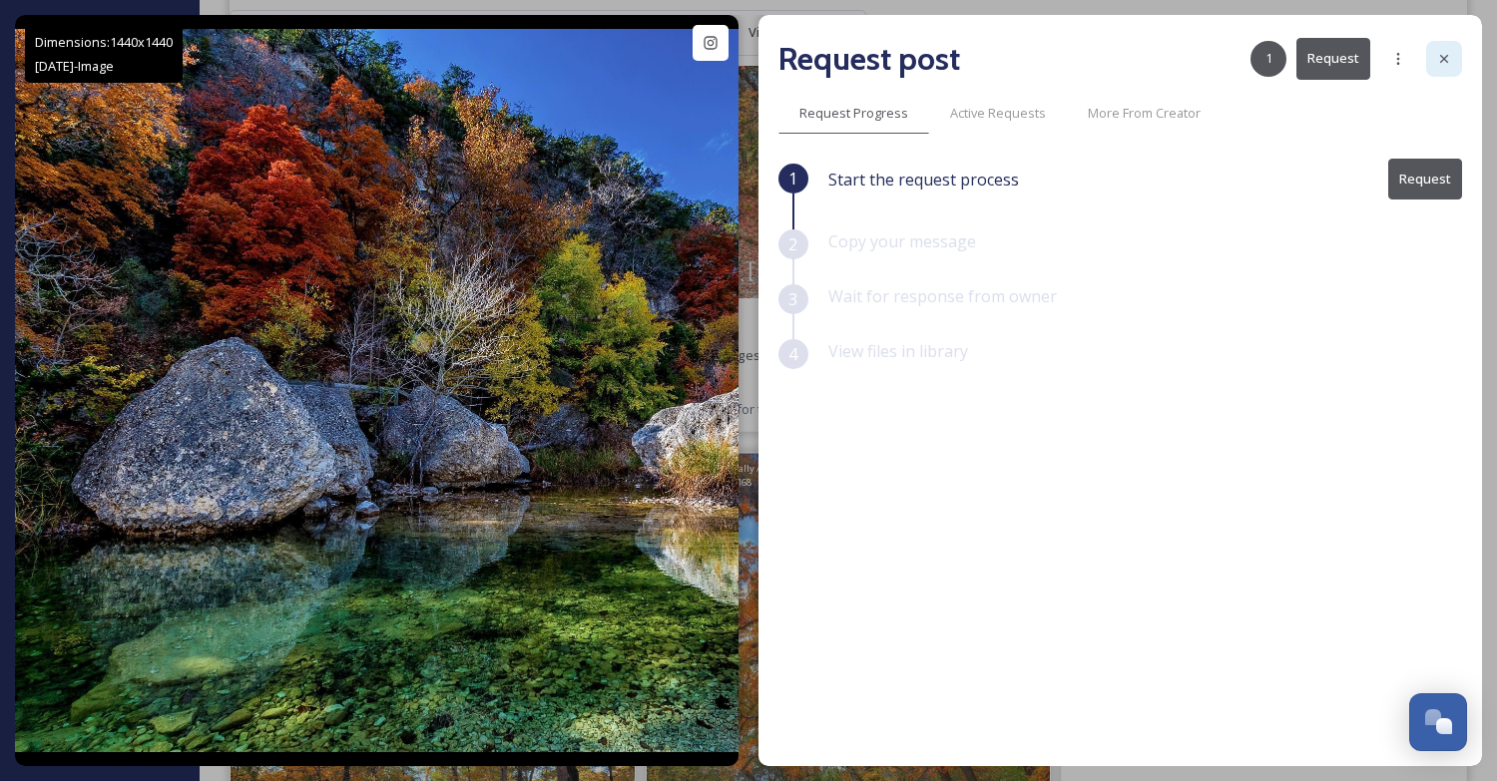
click at [1450, 58] on icon at bounding box center [1444, 59] width 16 height 16
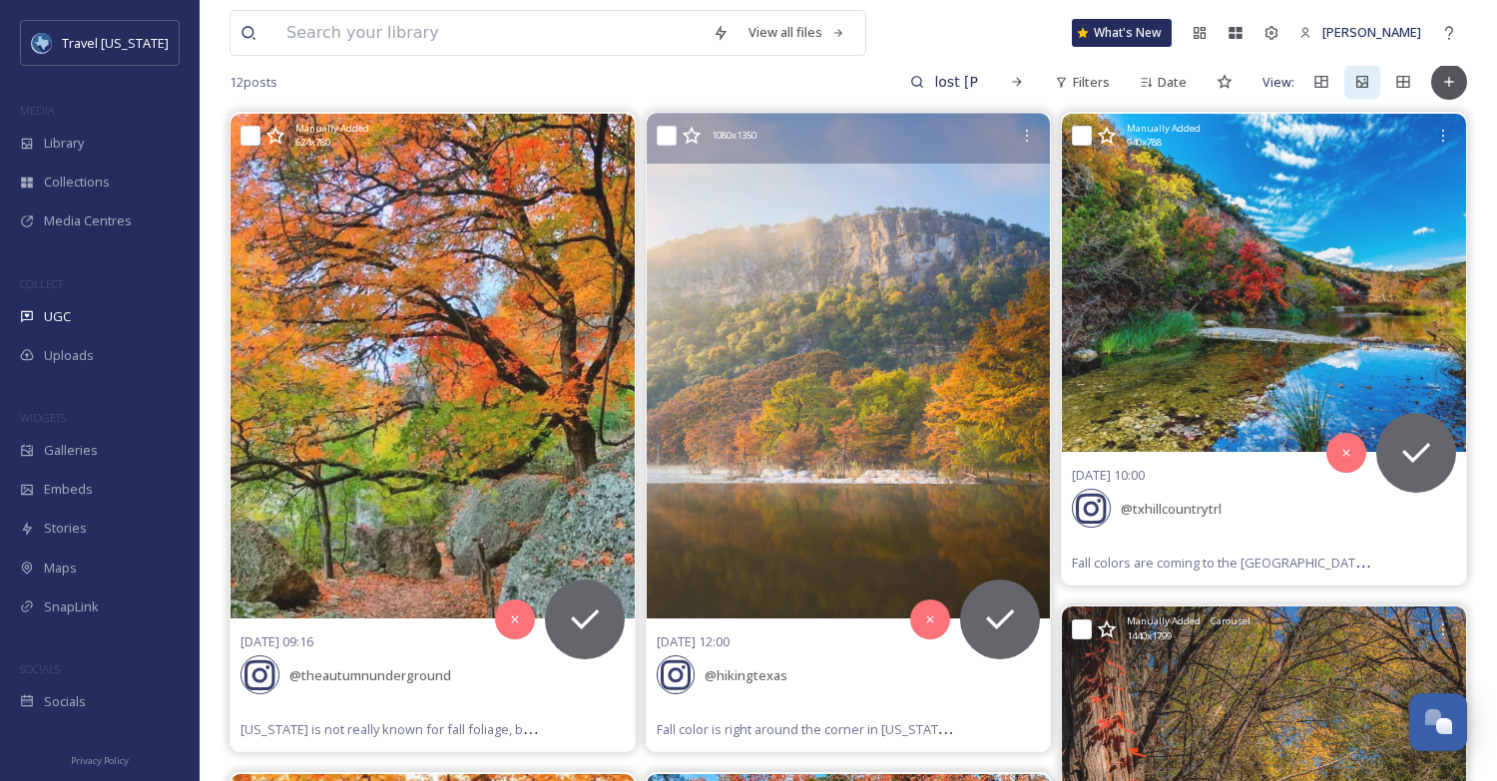
scroll to position [173, 0]
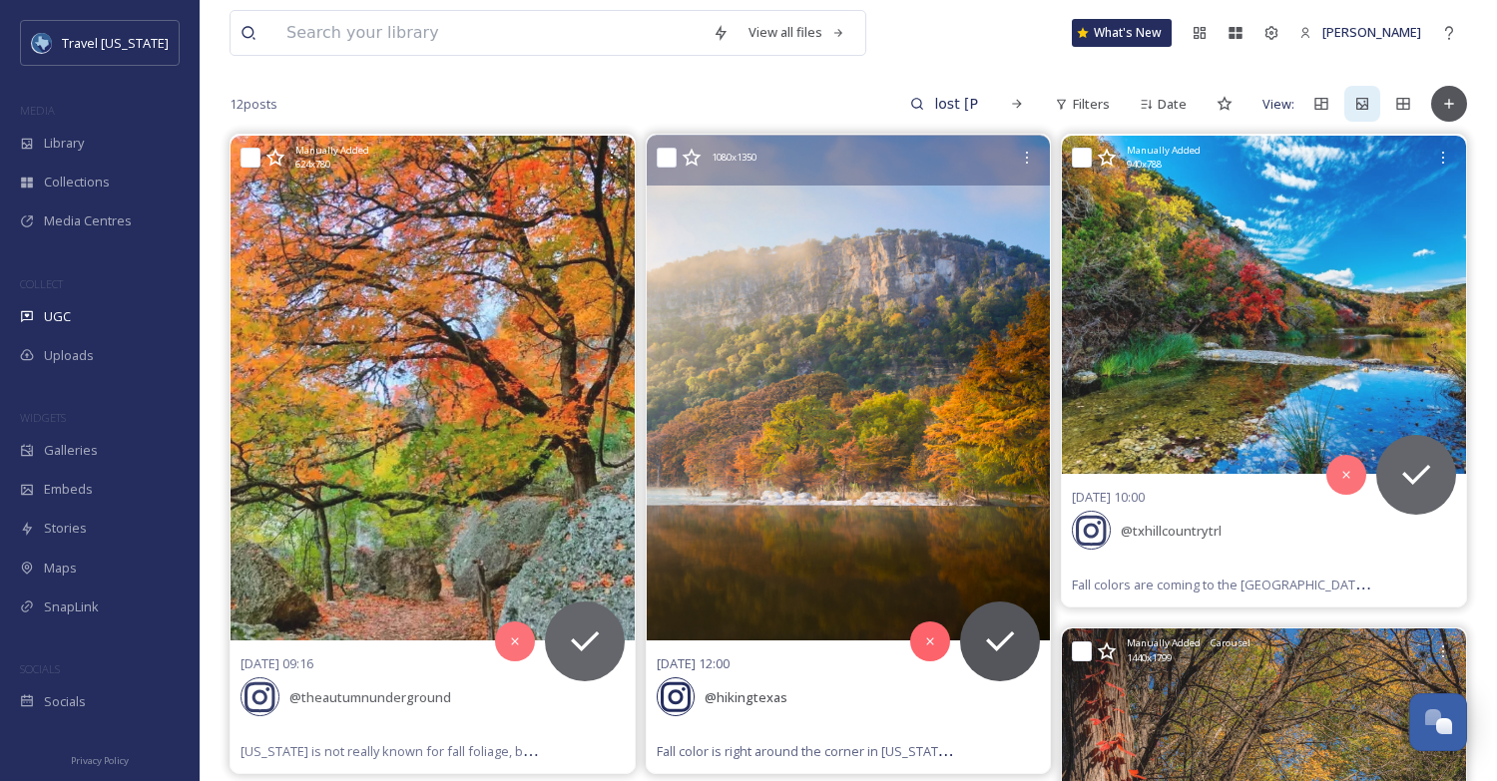
click at [829, 419] on img at bounding box center [849, 388] width 404 height 505
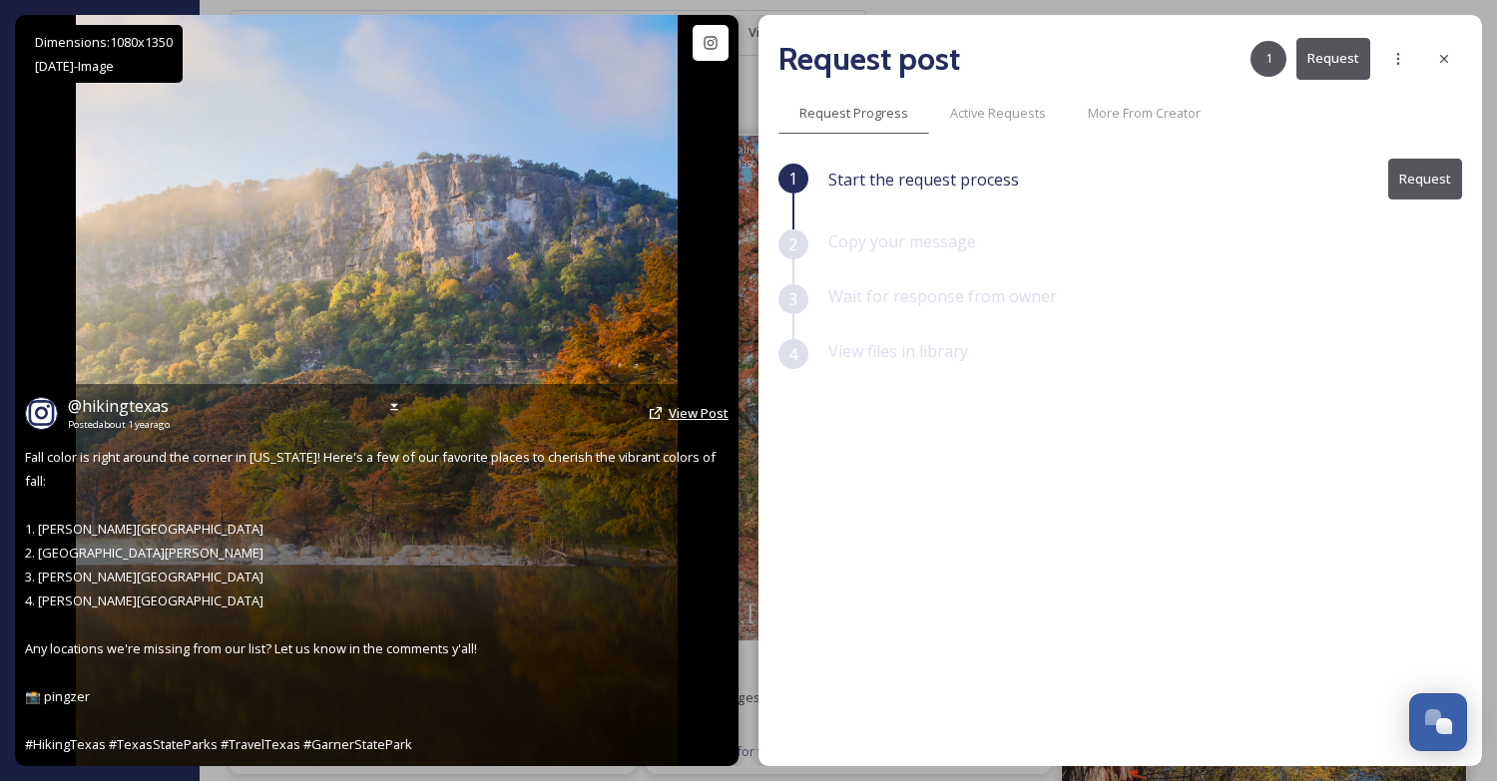
click at [681, 422] on span "View Post" at bounding box center [699, 413] width 60 height 18
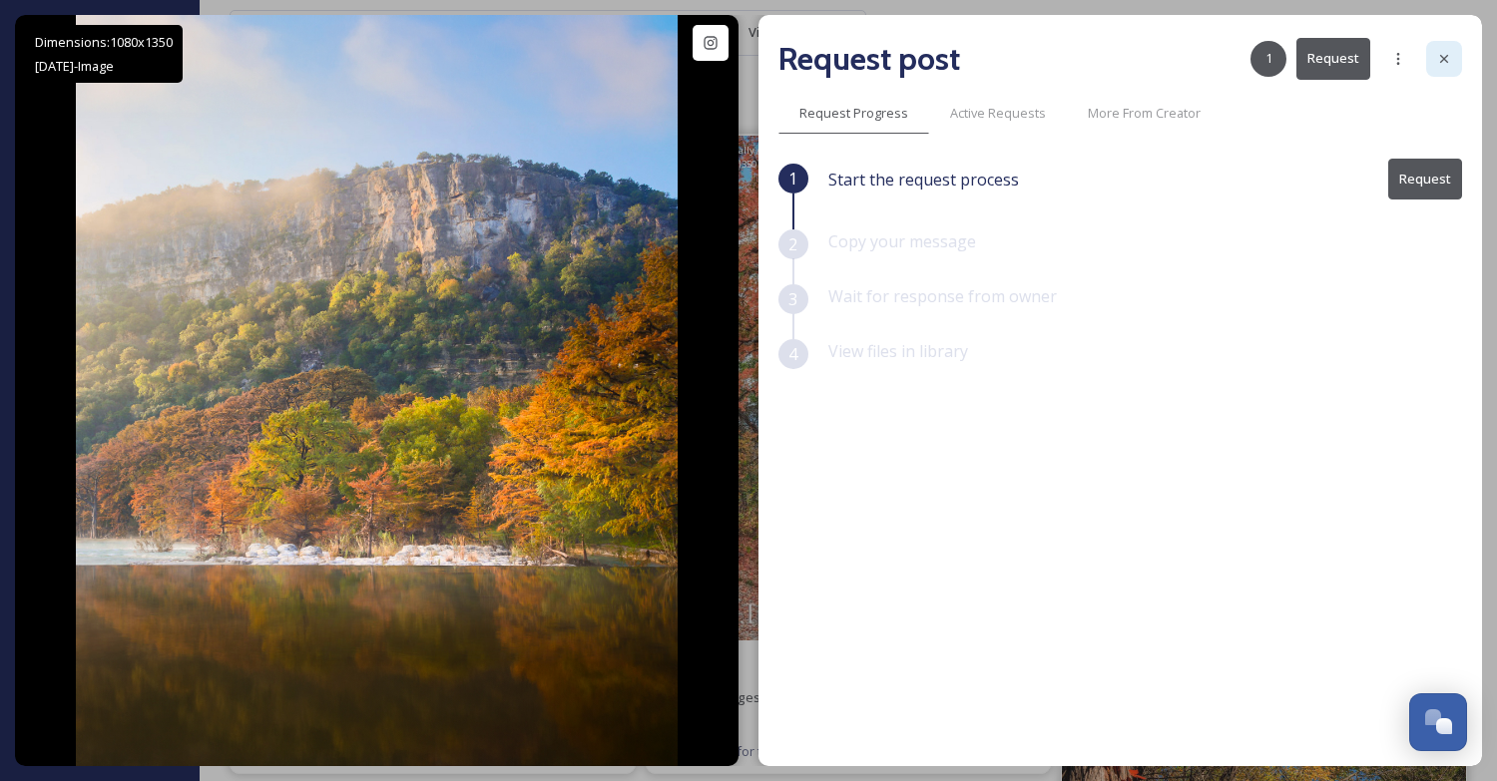
click at [1443, 68] on div at bounding box center [1444, 59] width 36 height 36
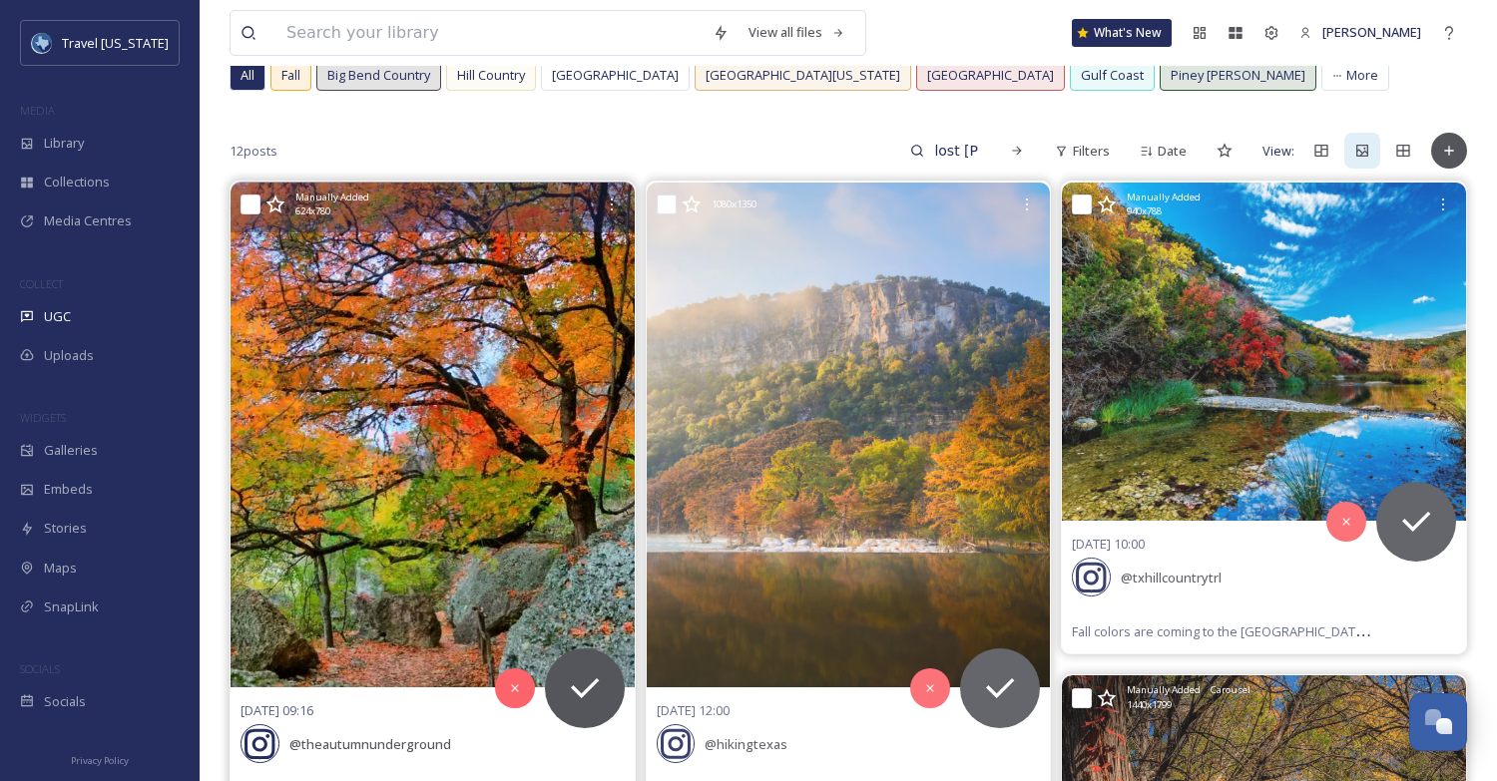
scroll to position [100, 0]
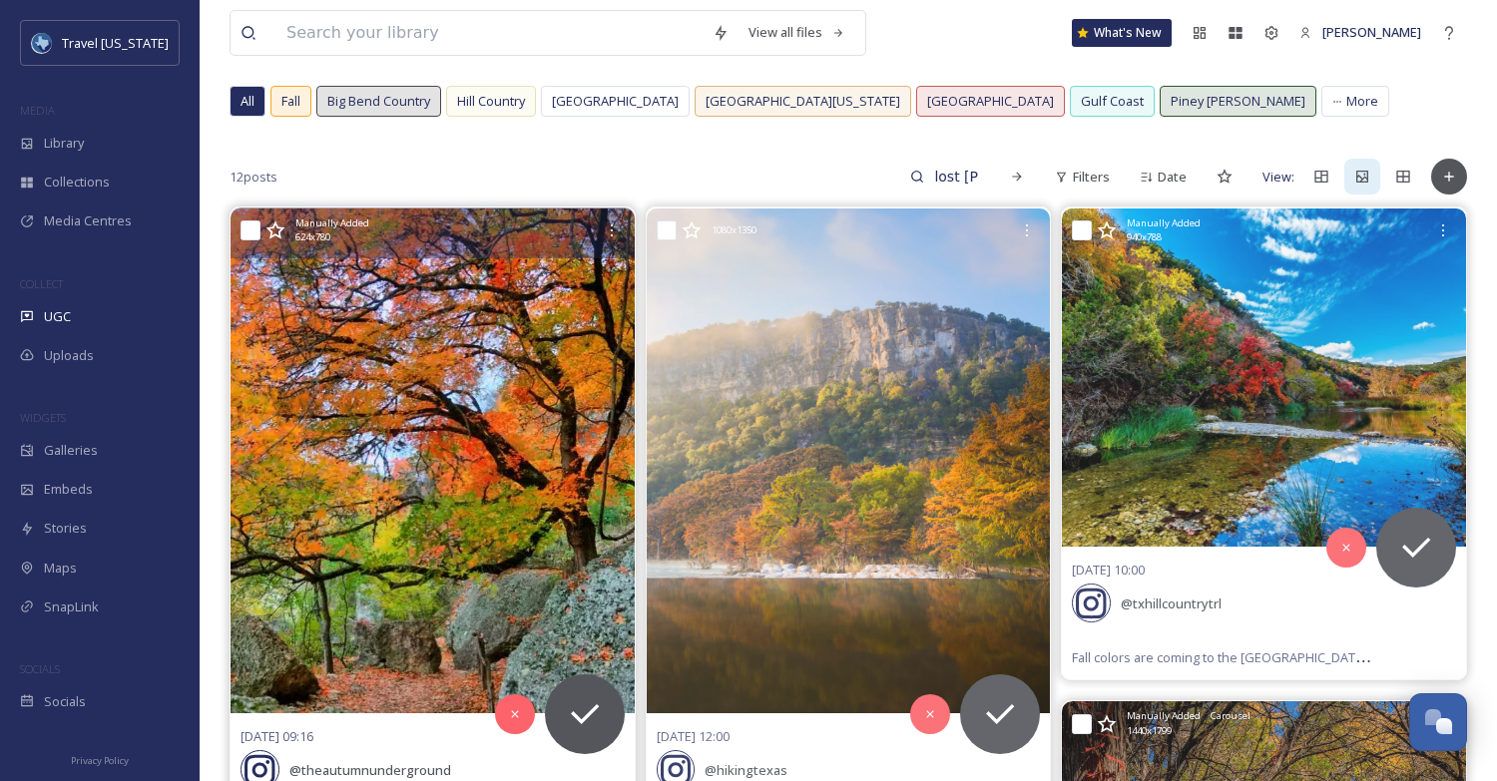
click at [414, 496] on img at bounding box center [432, 461] width 404 height 505
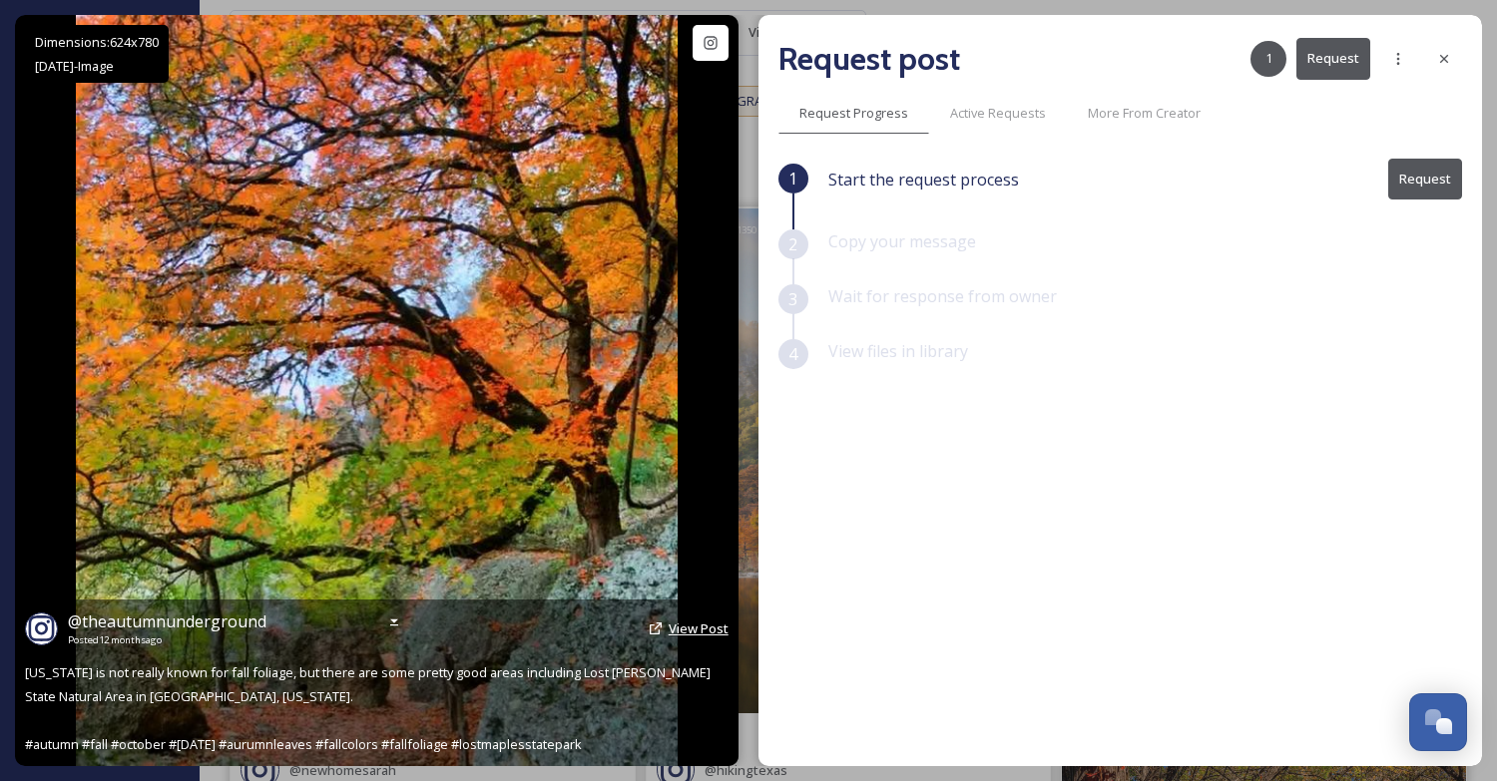
click at [672, 633] on span "View Post" at bounding box center [699, 629] width 60 height 18
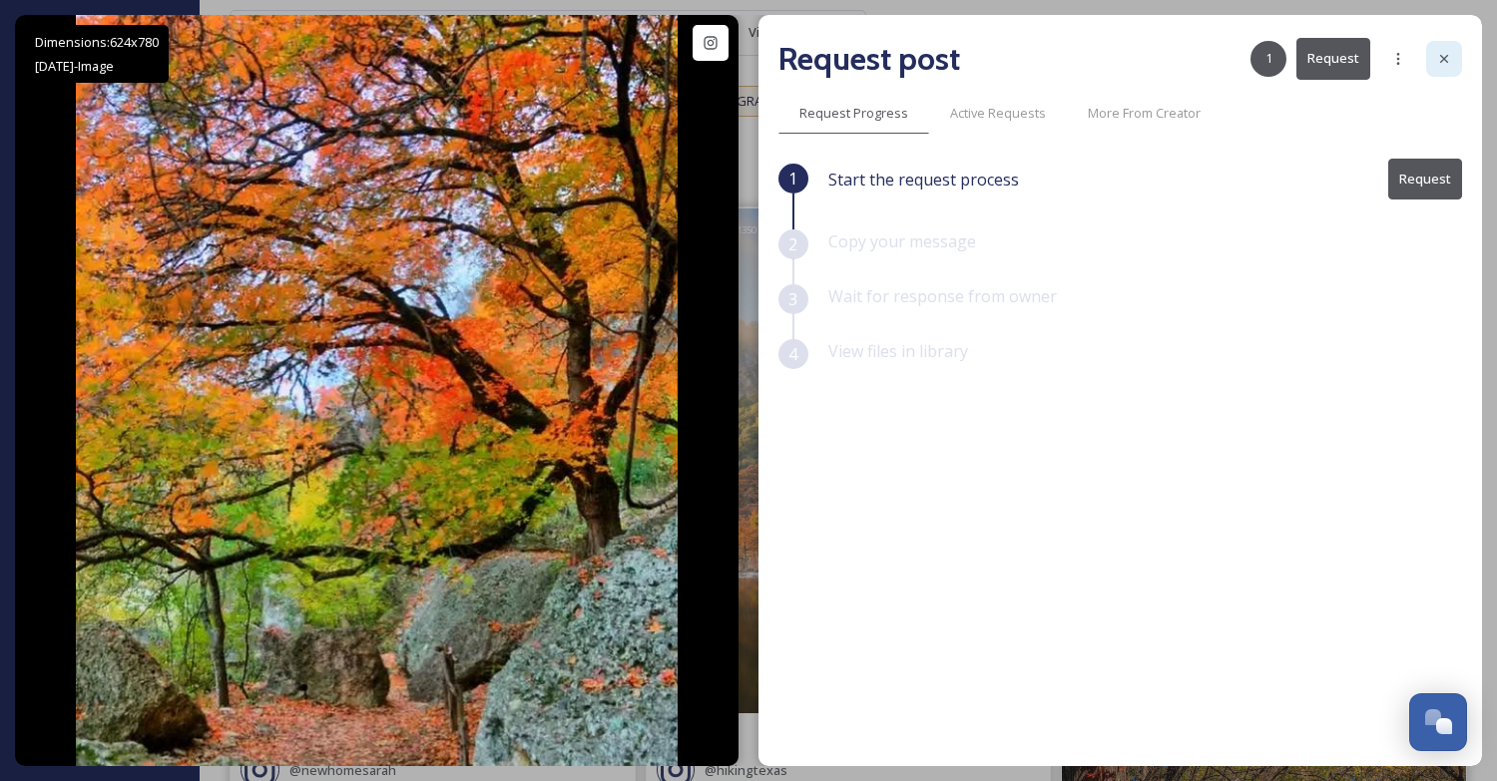
click at [1433, 64] on div at bounding box center [1444, 59] width 36 height 36
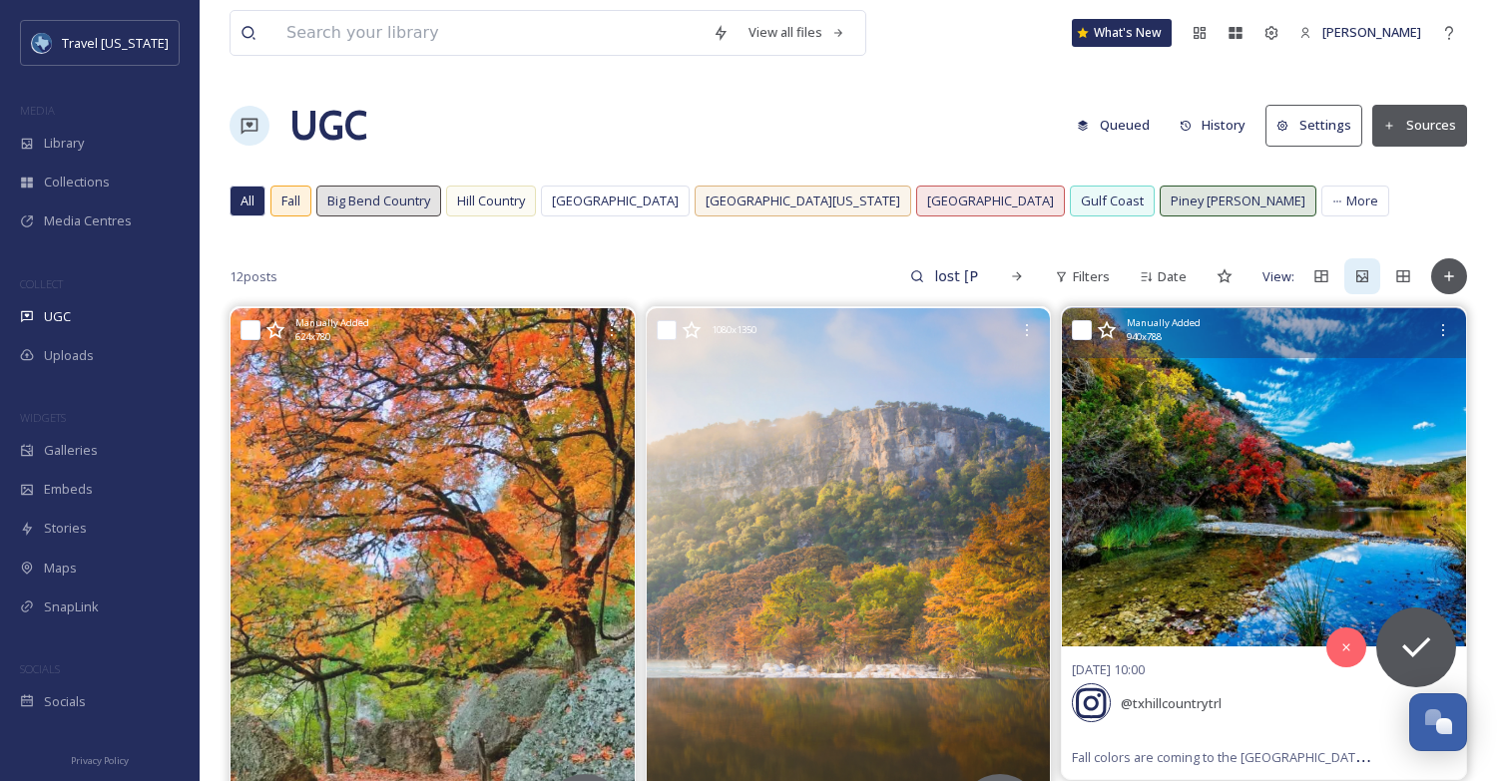
click at [1259, 448] on img at bounding box center [1264, 477] width 404 height 338
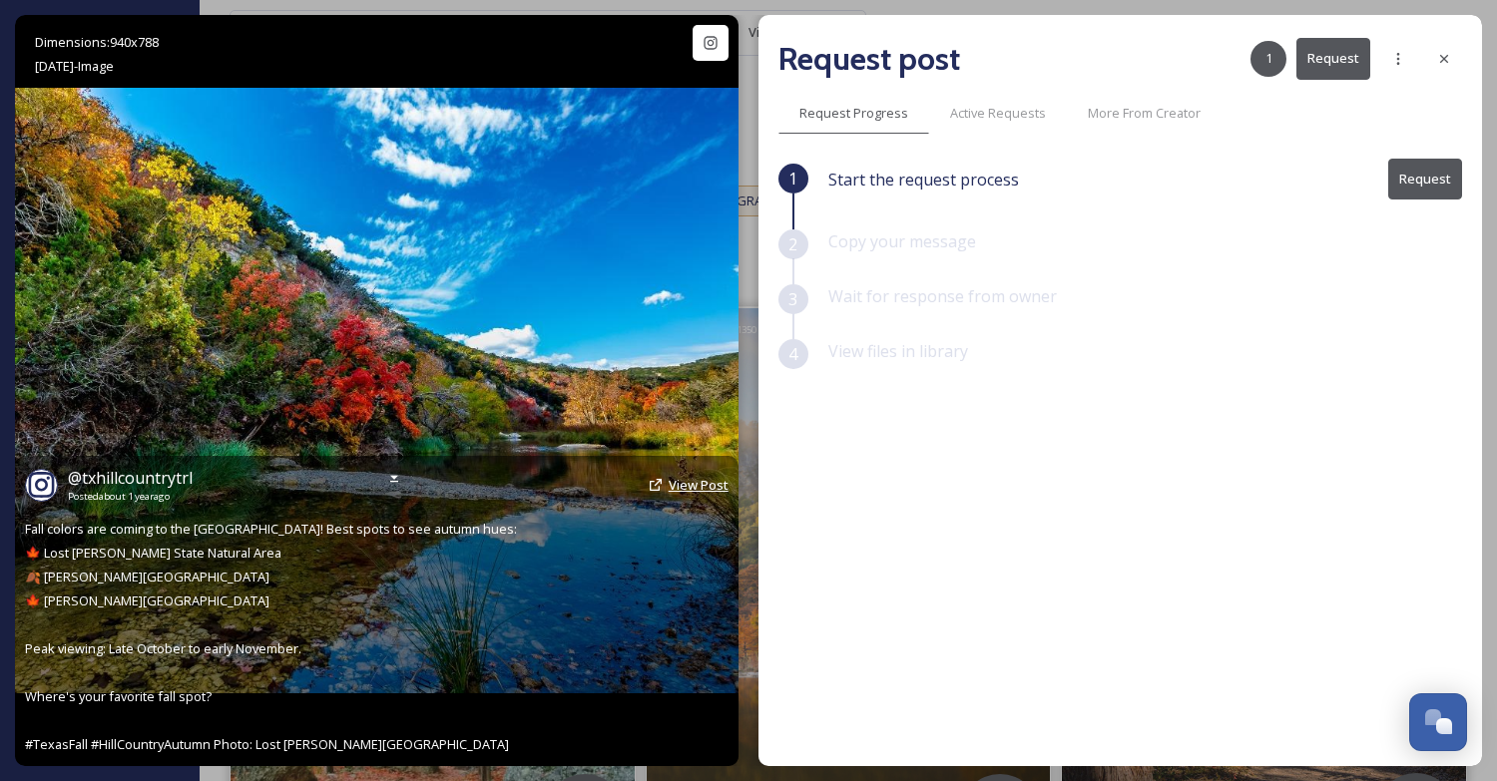
click at [691, 481] on span "View Post" at bounding box center [699, 485] width 60 height 18
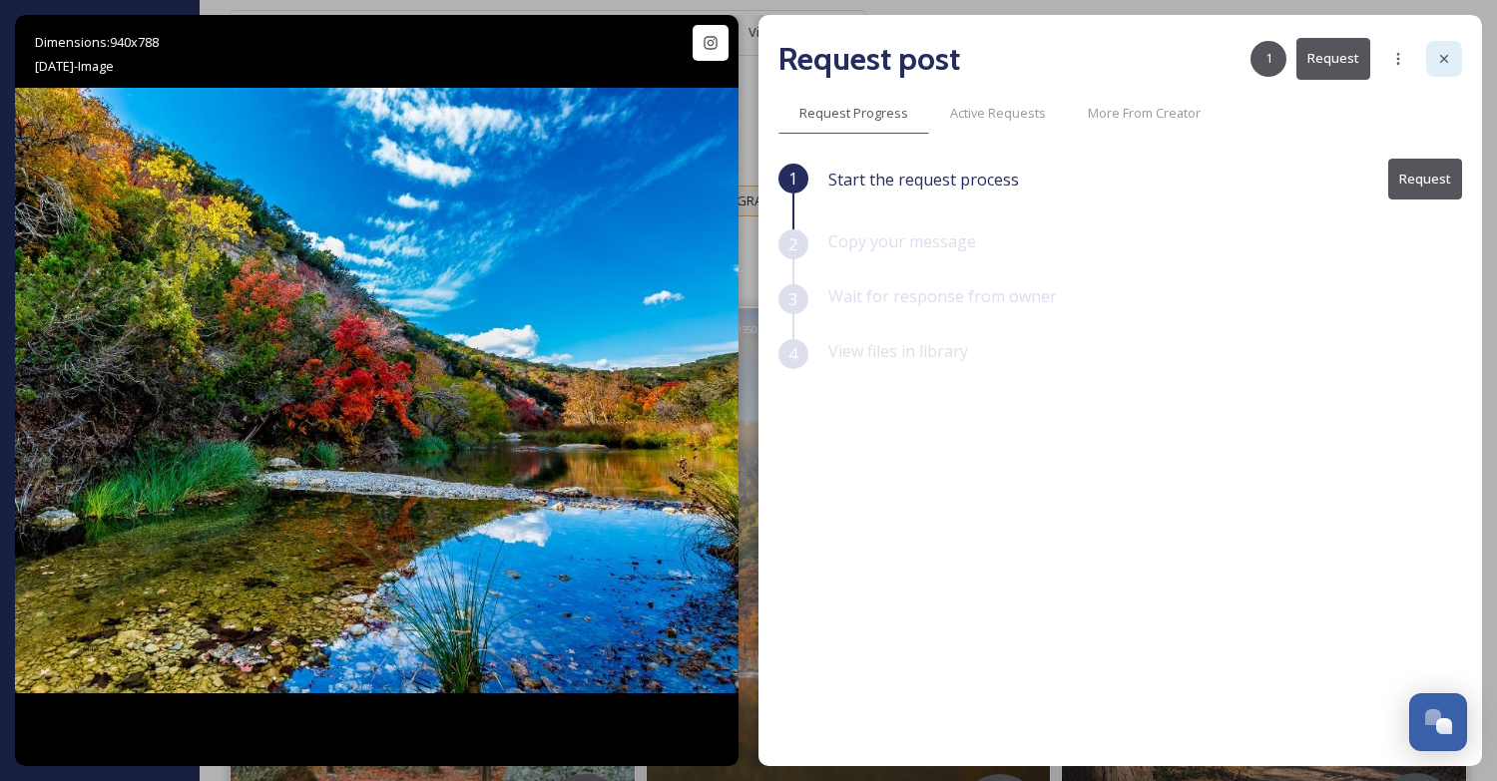
click at [1442, 60] on icon at bounding box center [1444, 59] width 8 height 8
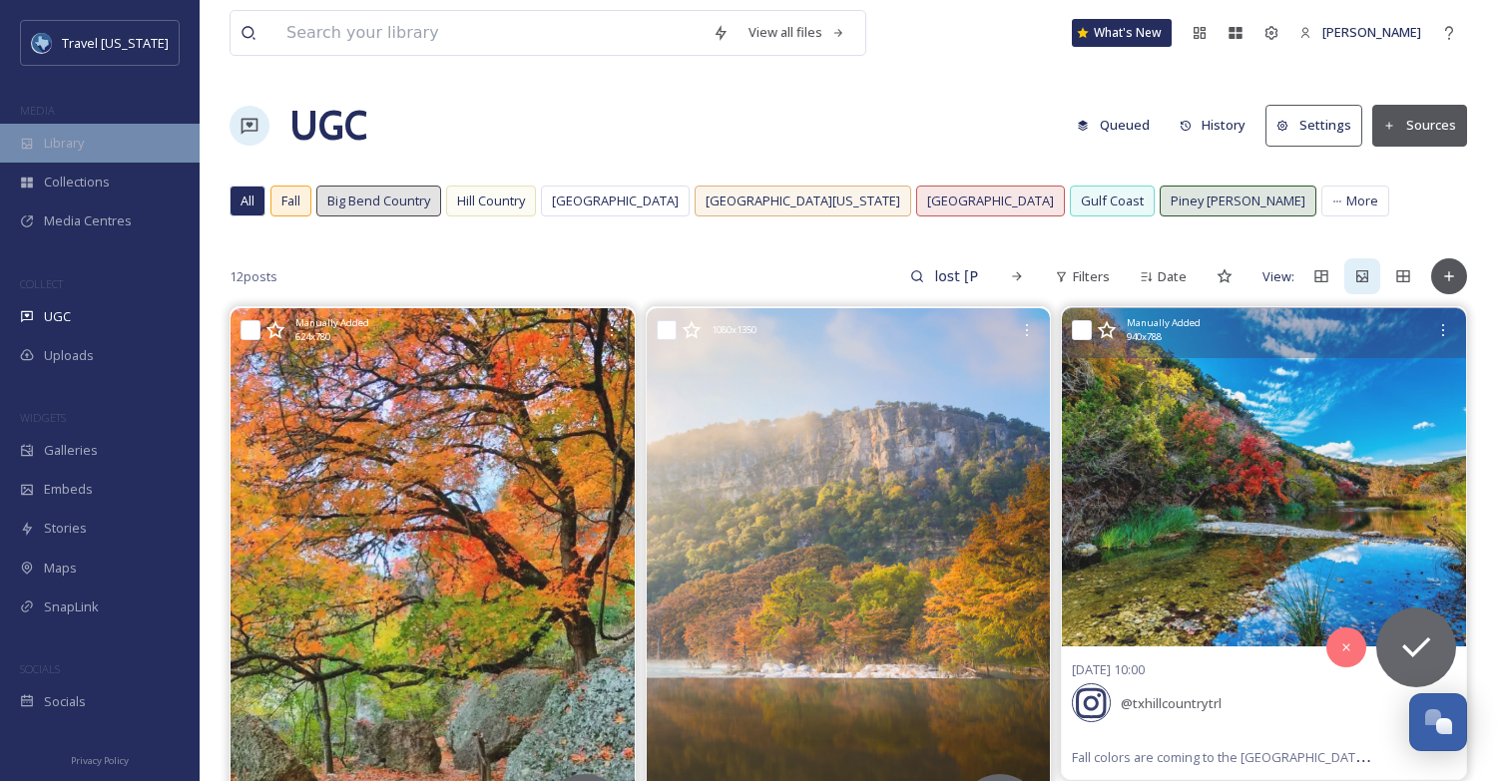
click at [88, 139] on div "Library" at bounding box center [100, 143] width 200 height 39
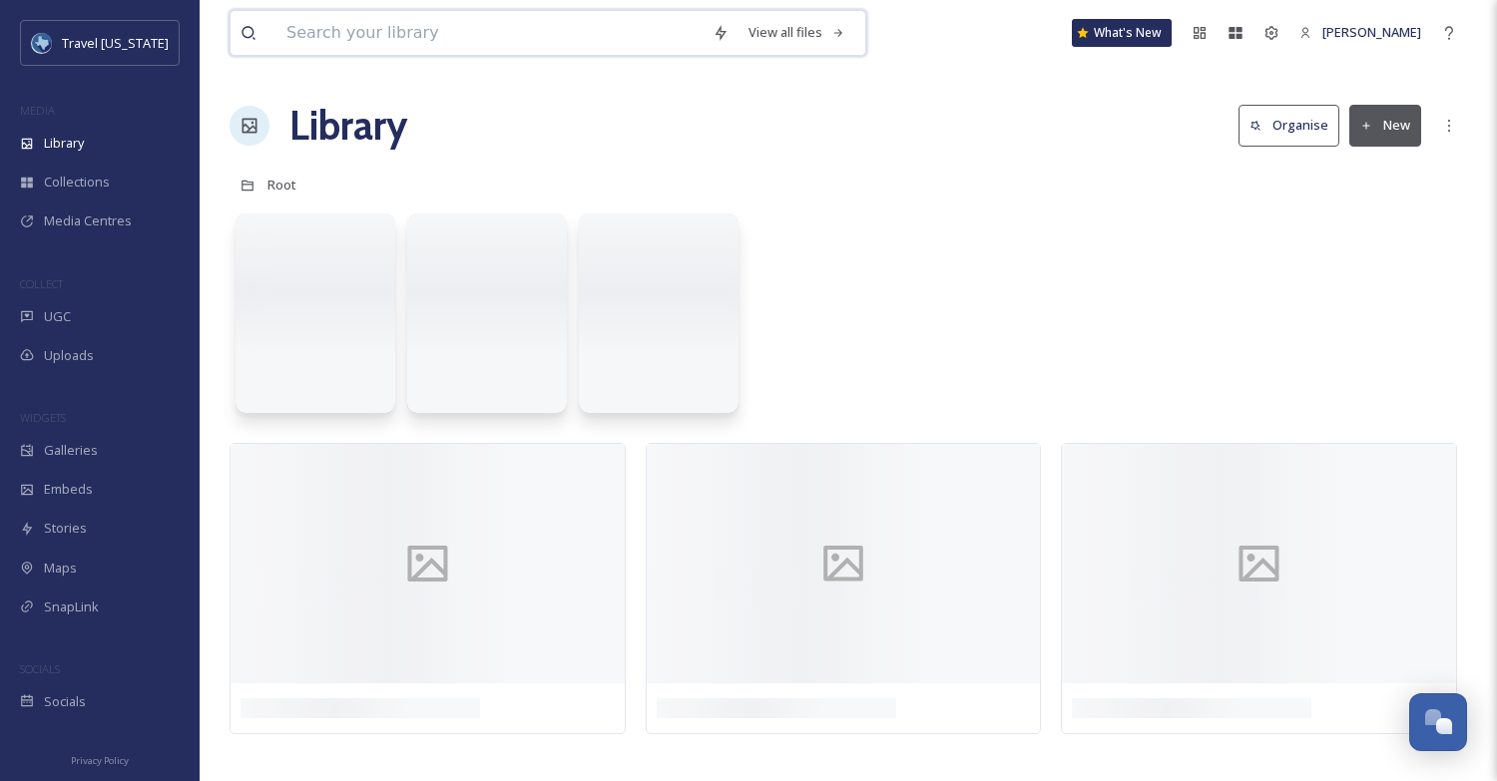
click at [352, 27] on input at bounding box center [489, 33] width 426 height 44
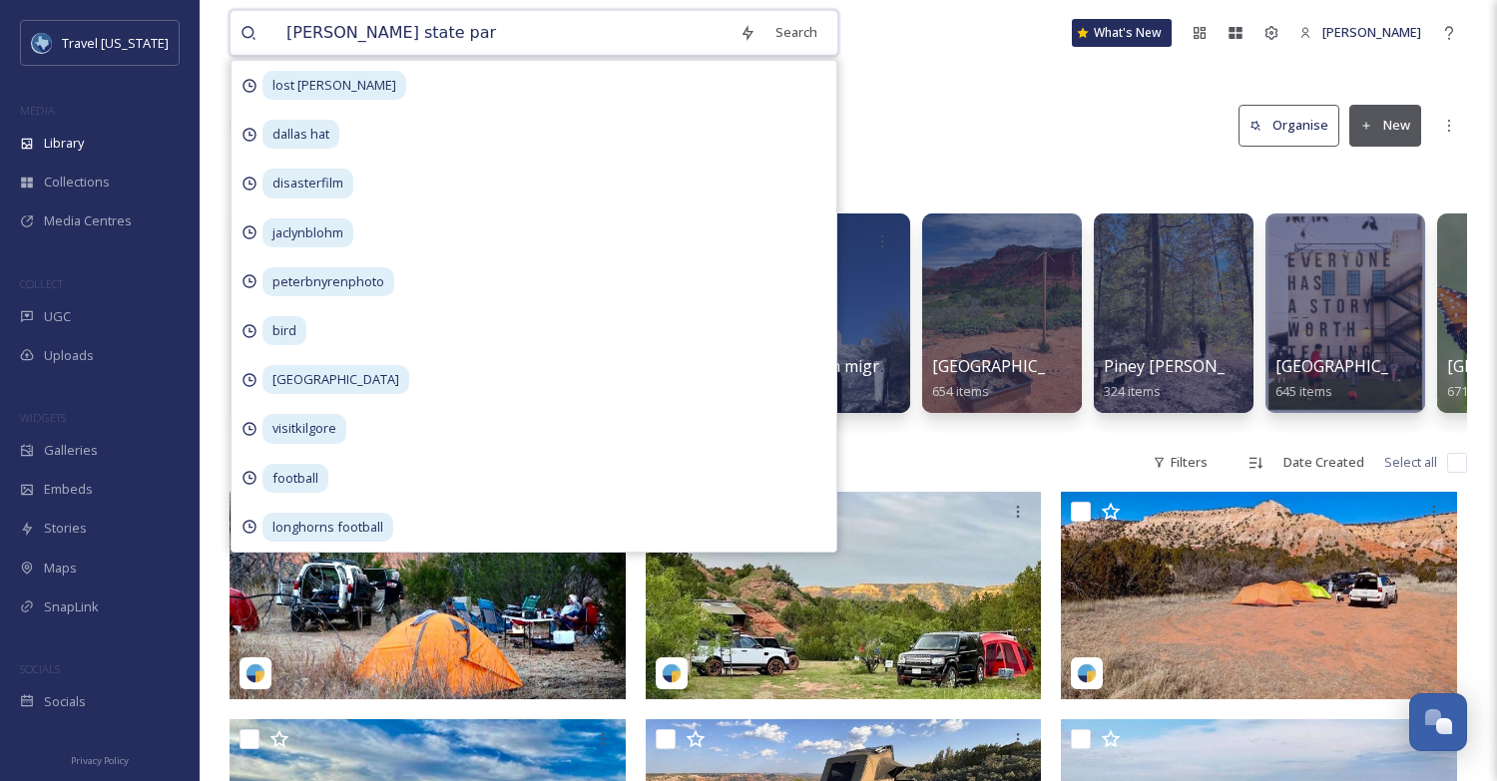
type input "[PERSON_NAME][GEOGRAPHIC_DATA]"
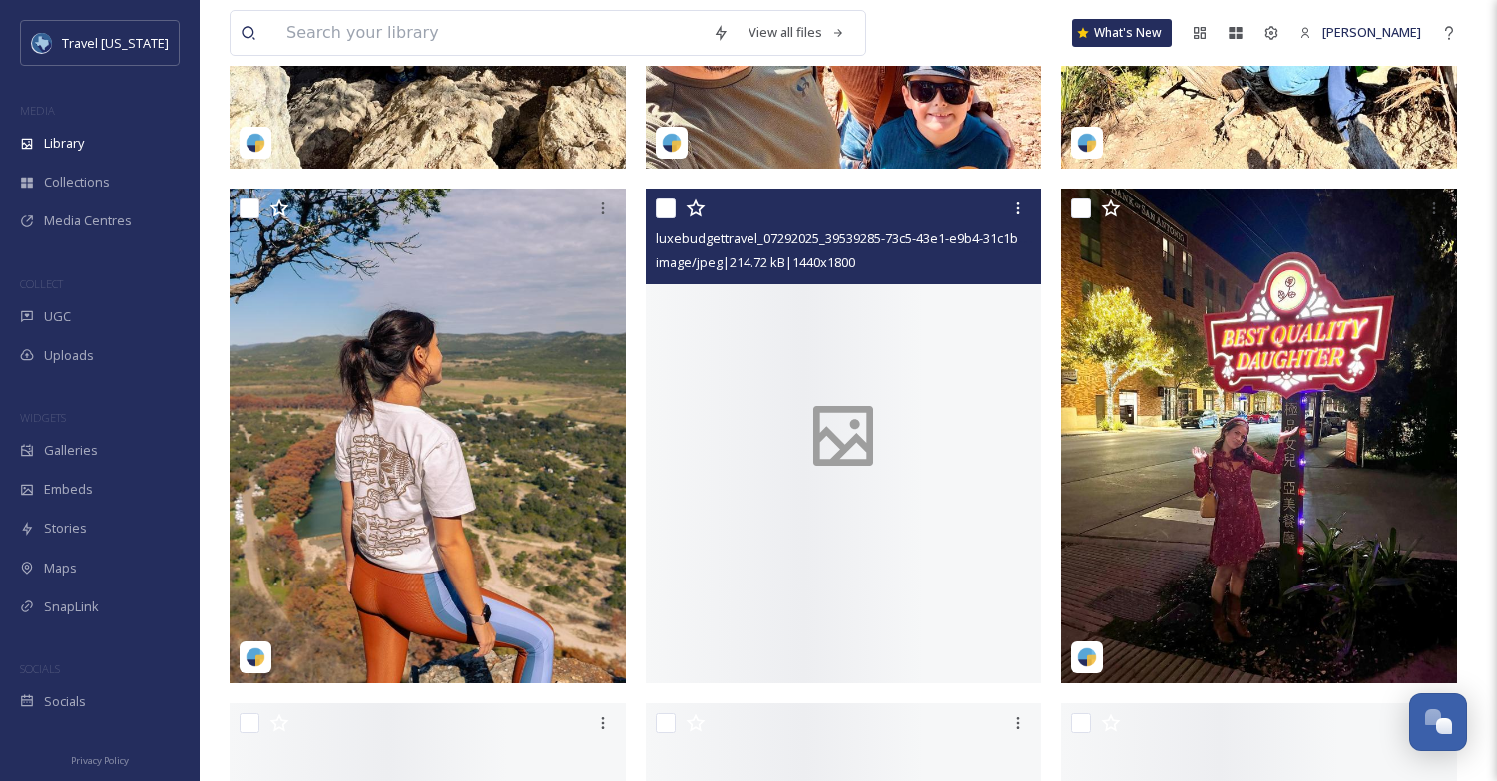
scroll to position [3749, 0]
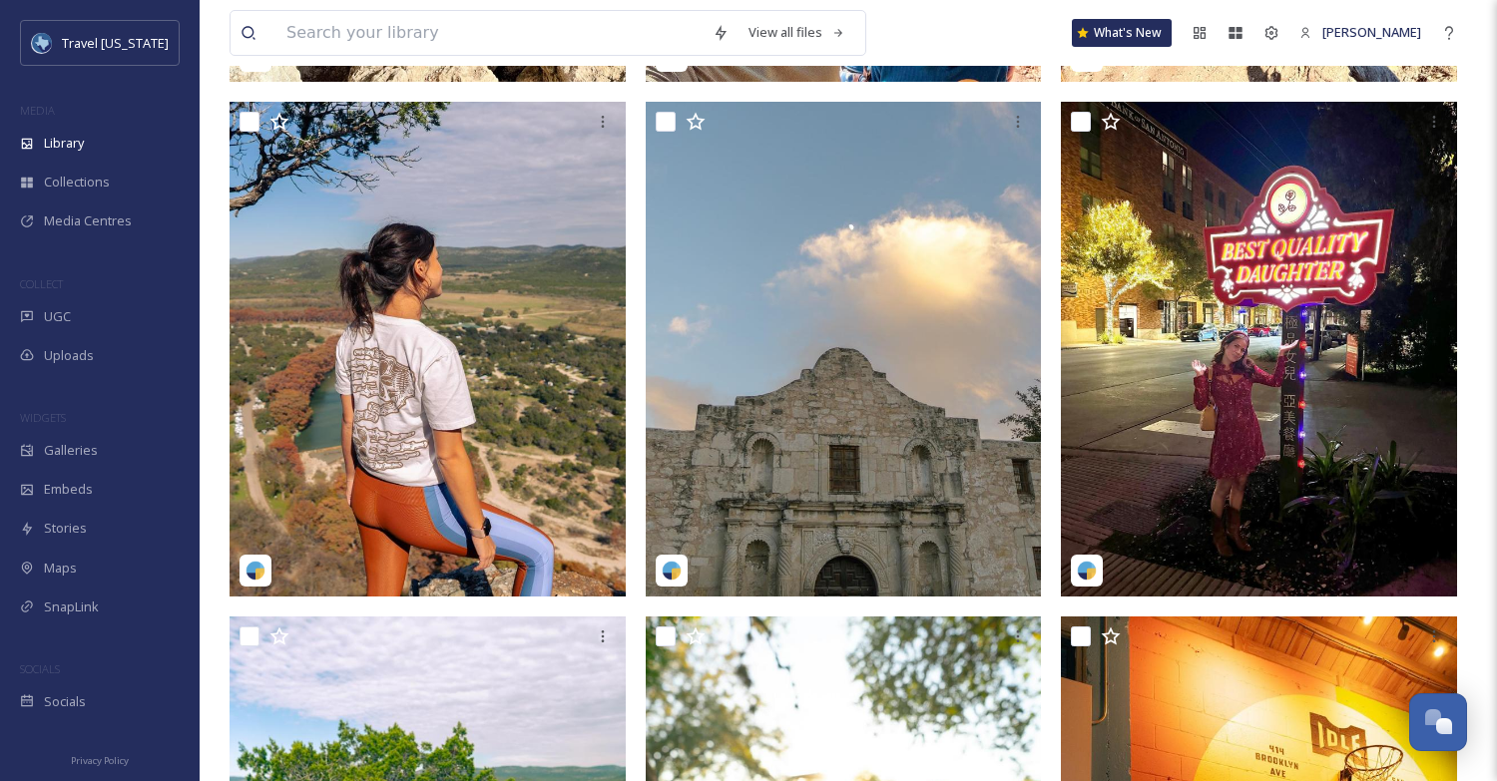
click at [631, 321] on div at bounding box center [433, 85] width 406 height 7179
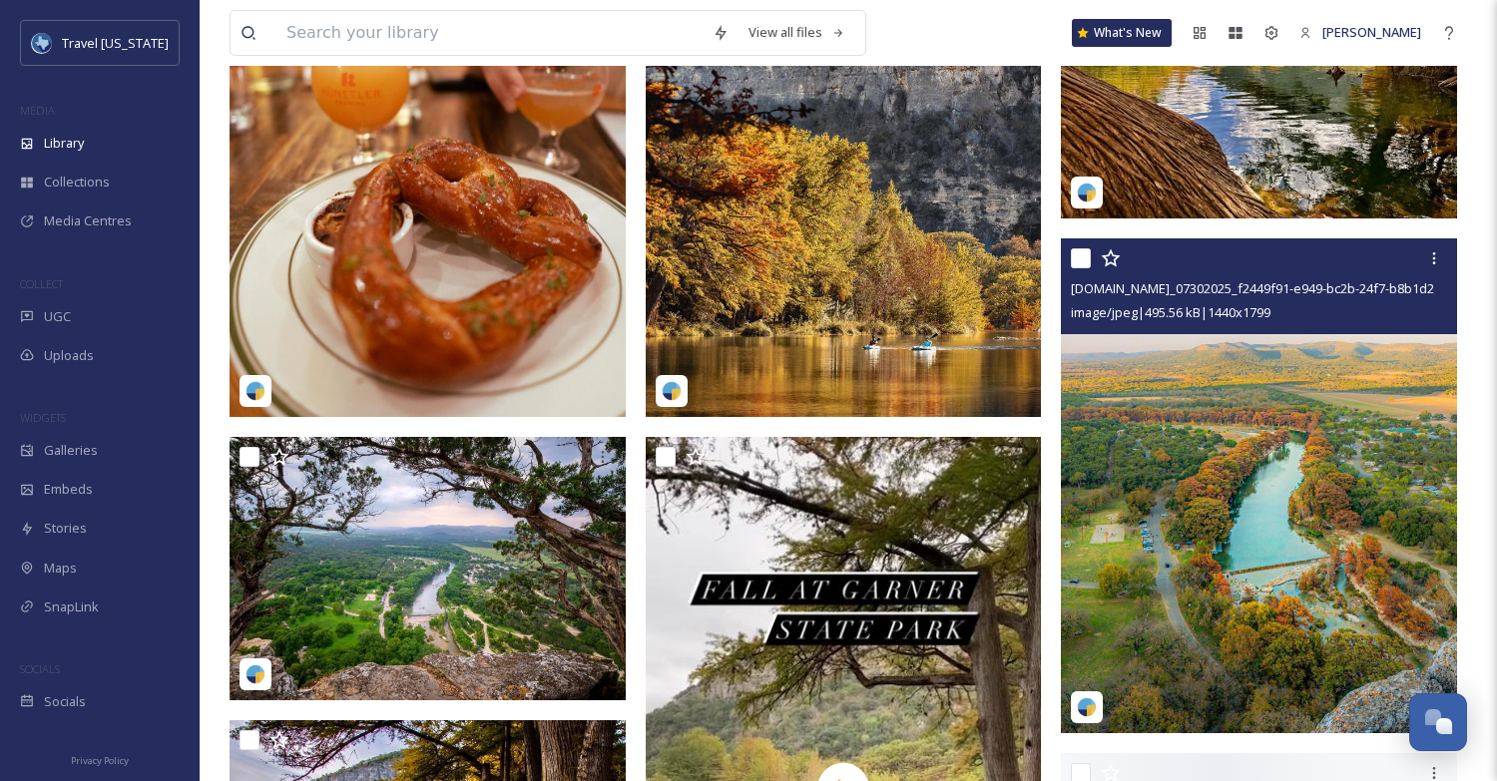
scroll to position [5478, 0]
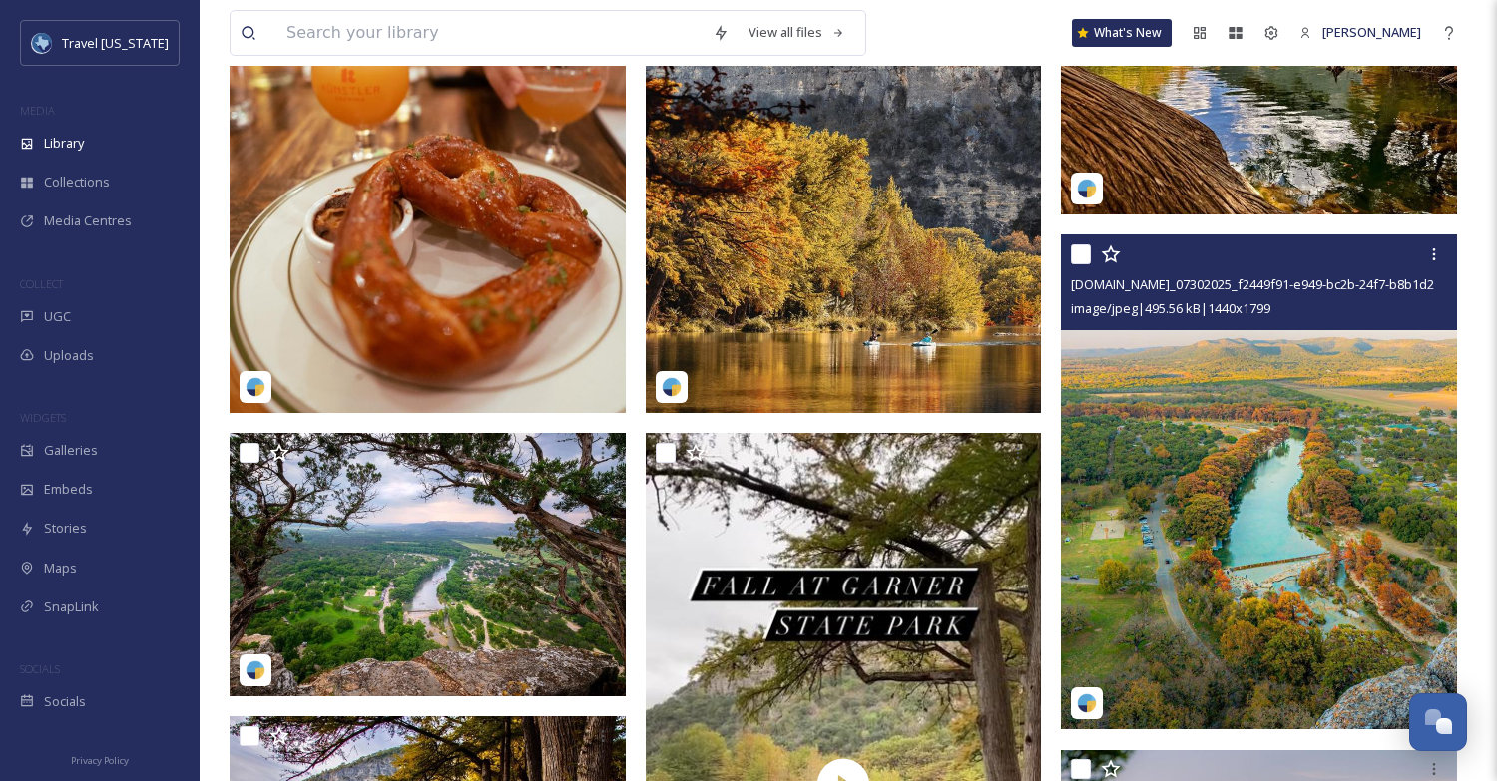
click at [1331, 442] on img at bounding box center [1259, 482] width 396 height 495
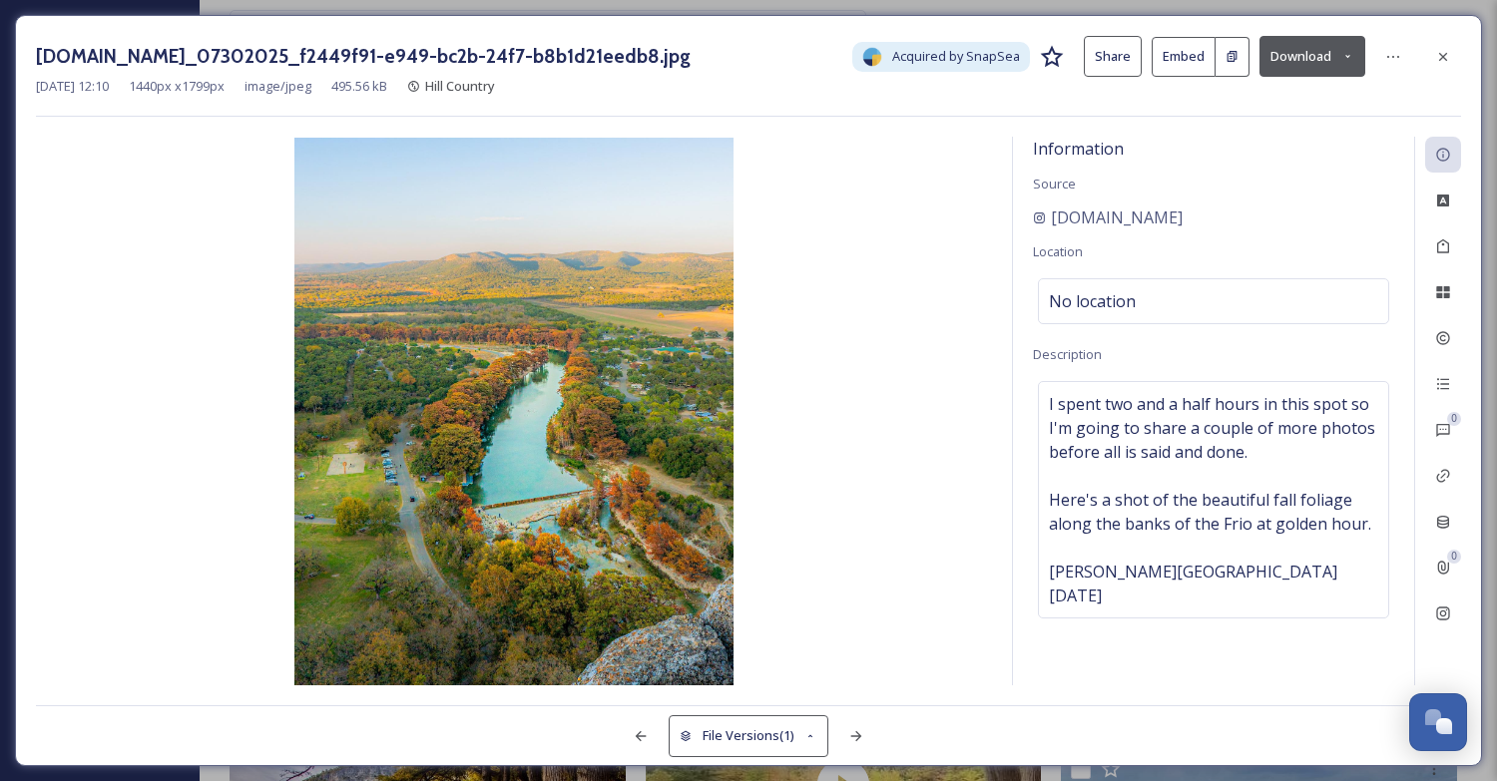
click at [1288, 62] on button "Download" at bounding box center [1312, 56] width 106 height 41
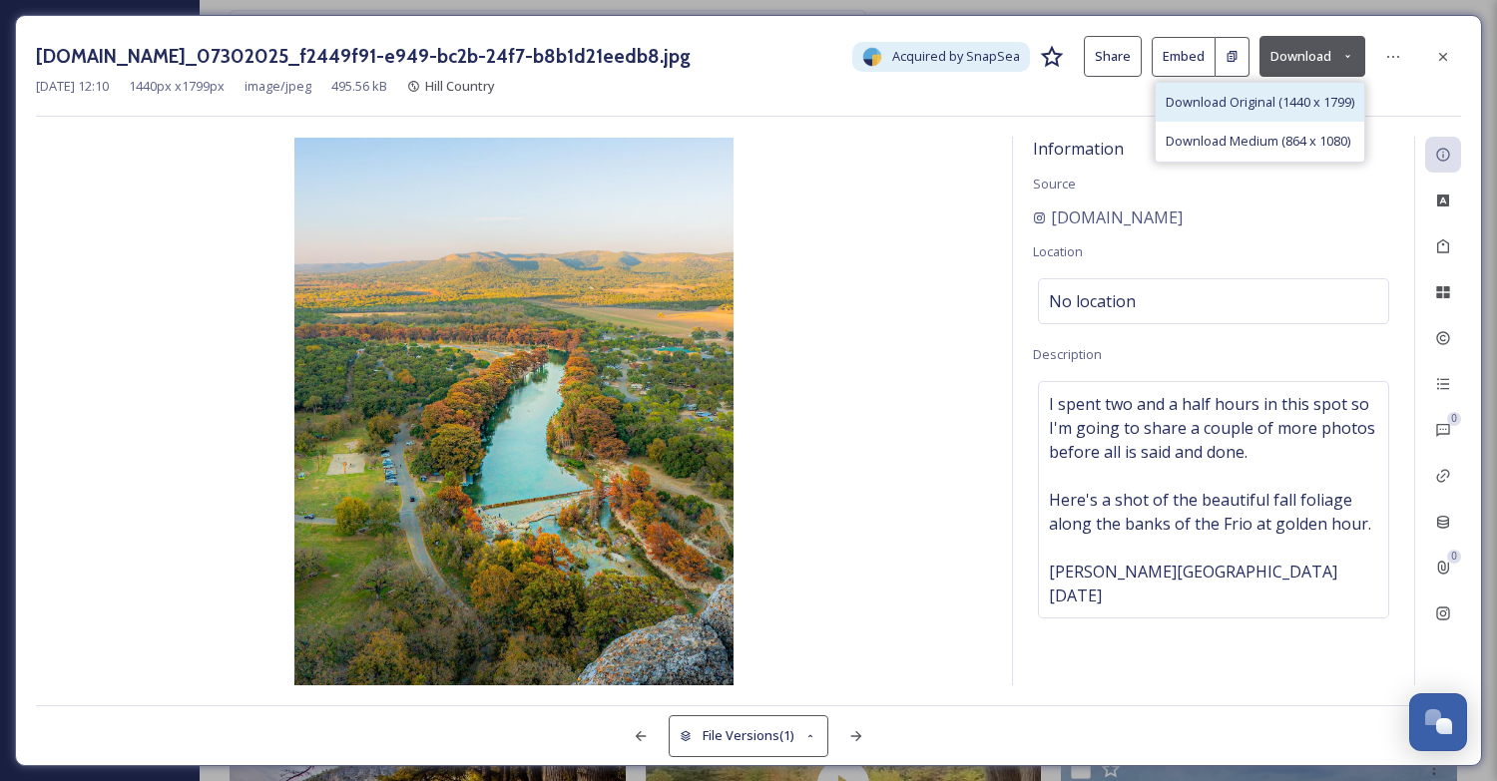
click at [1261, 109] on span "Download Original (1440 x 1799)" at bounding box center [1259, 102] width 189 height 19
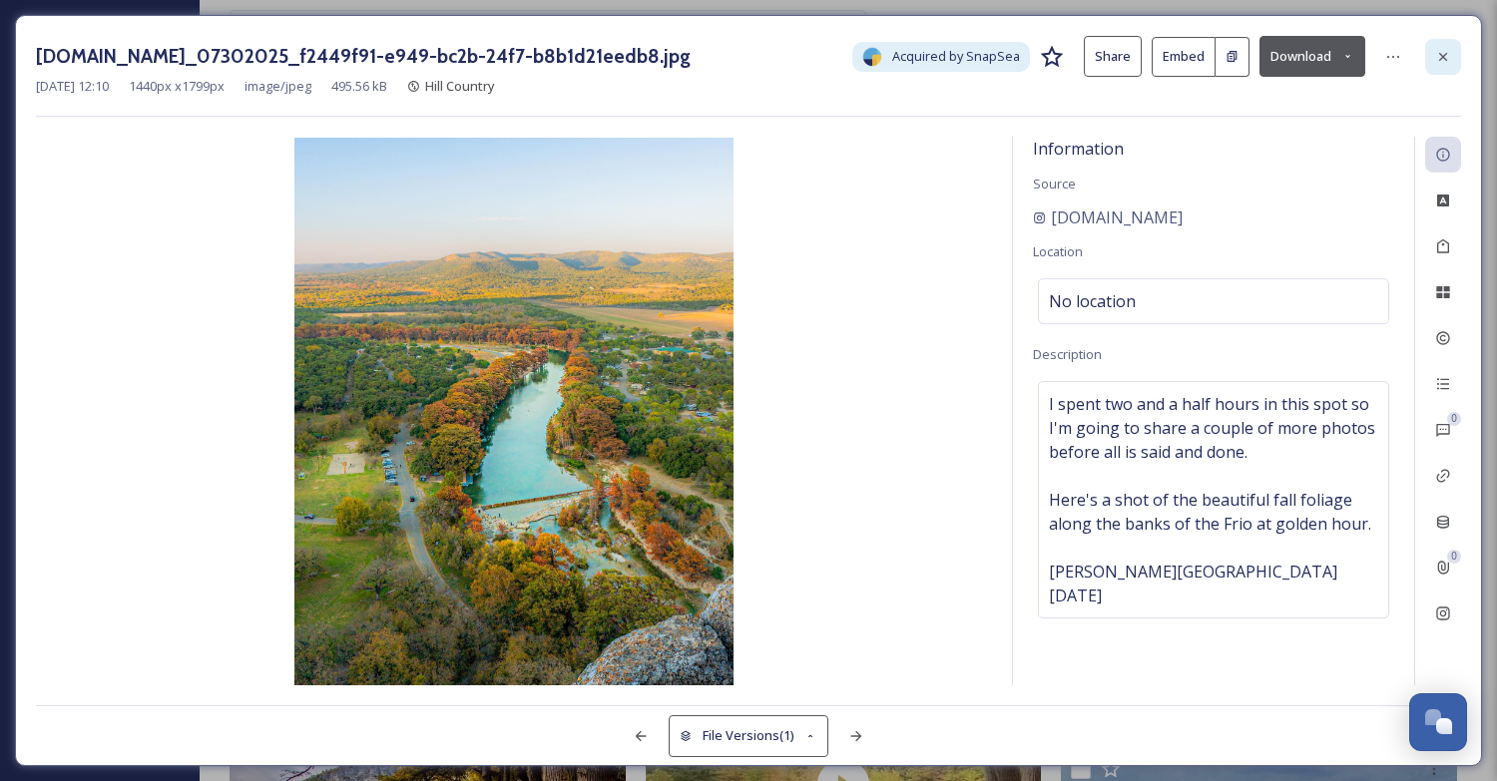
click at [1446, 62] on icon at bounding box center [1443, 57] width 16 height 16
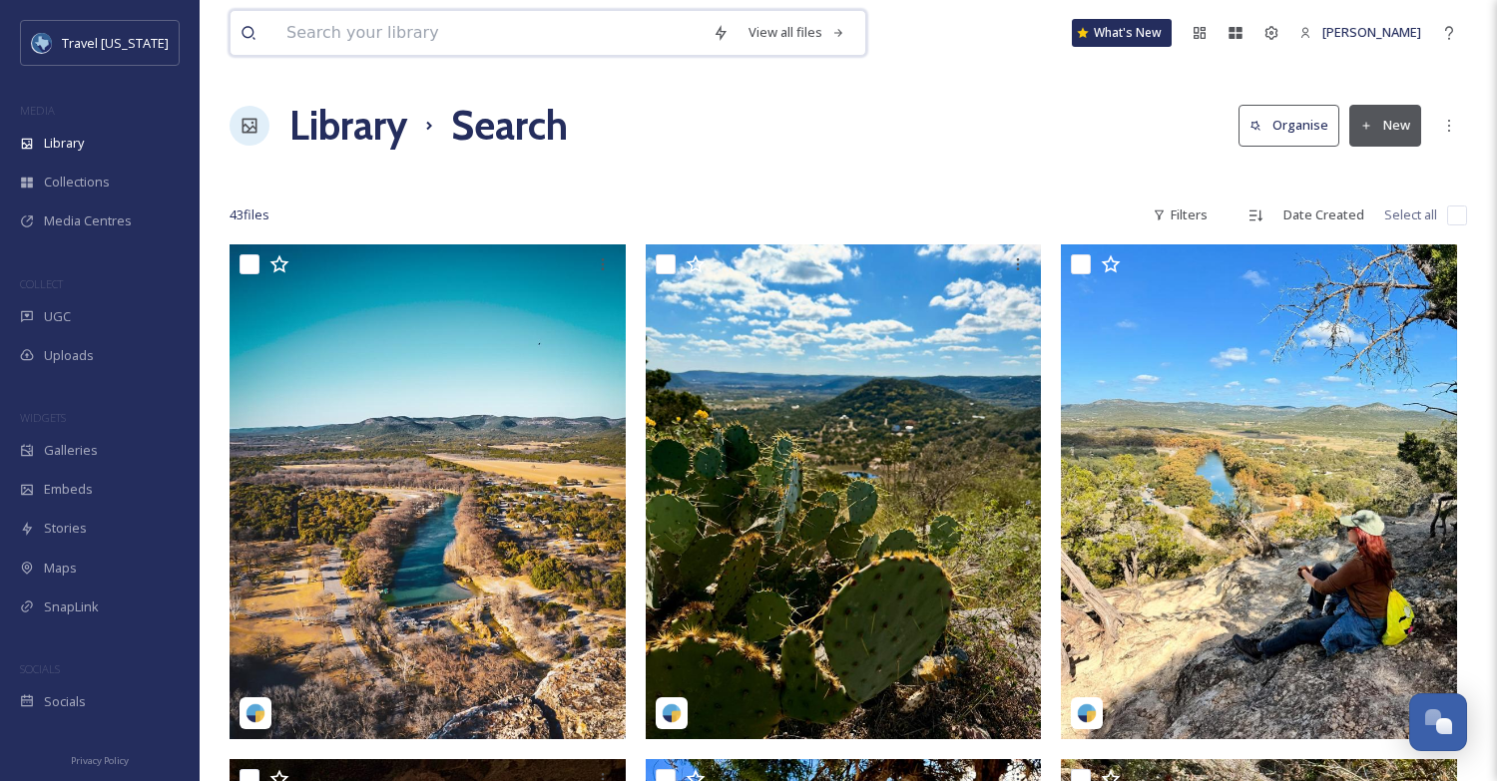
click at [485, 33] on input at bounding box center [489, 33] width 426 height 44
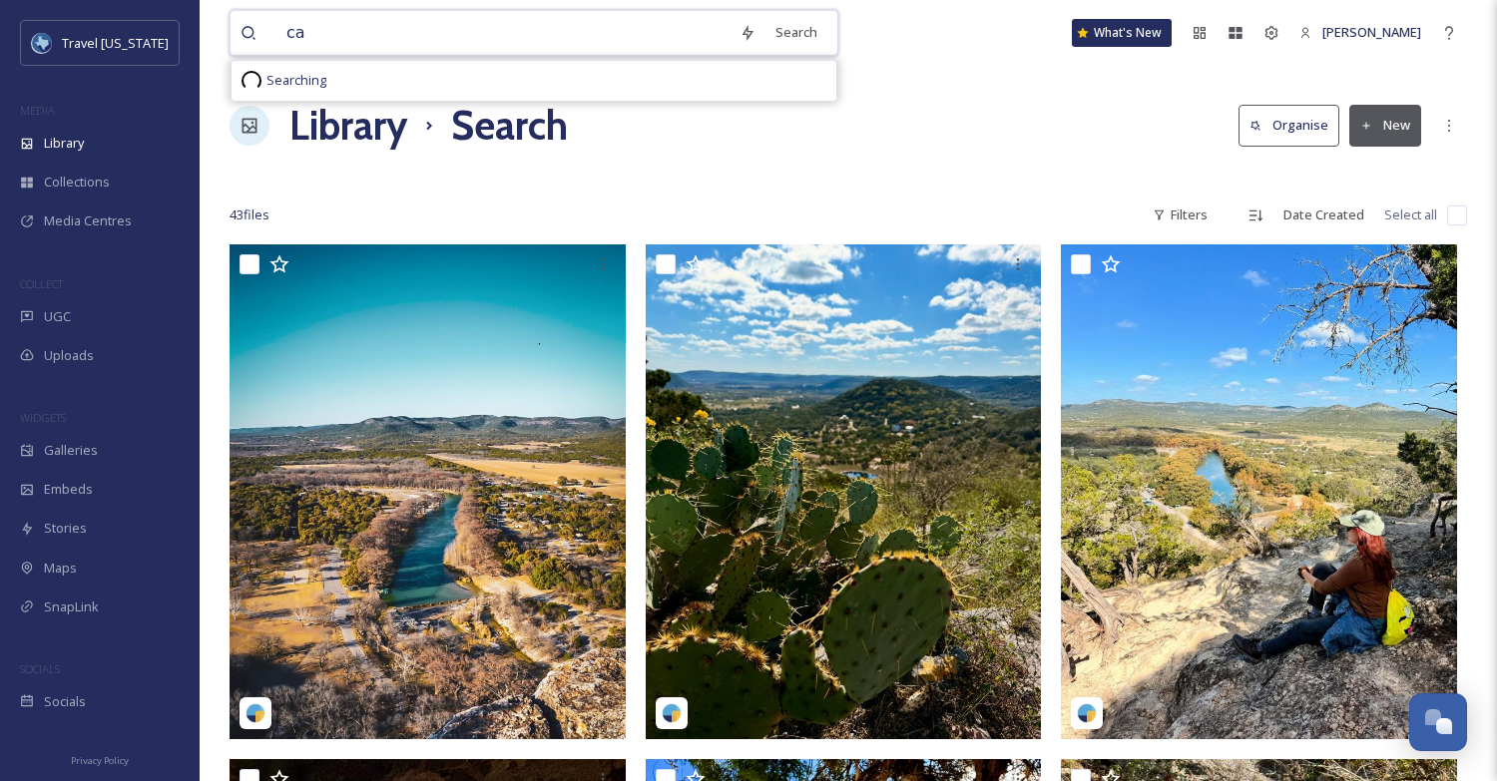
type input "c"
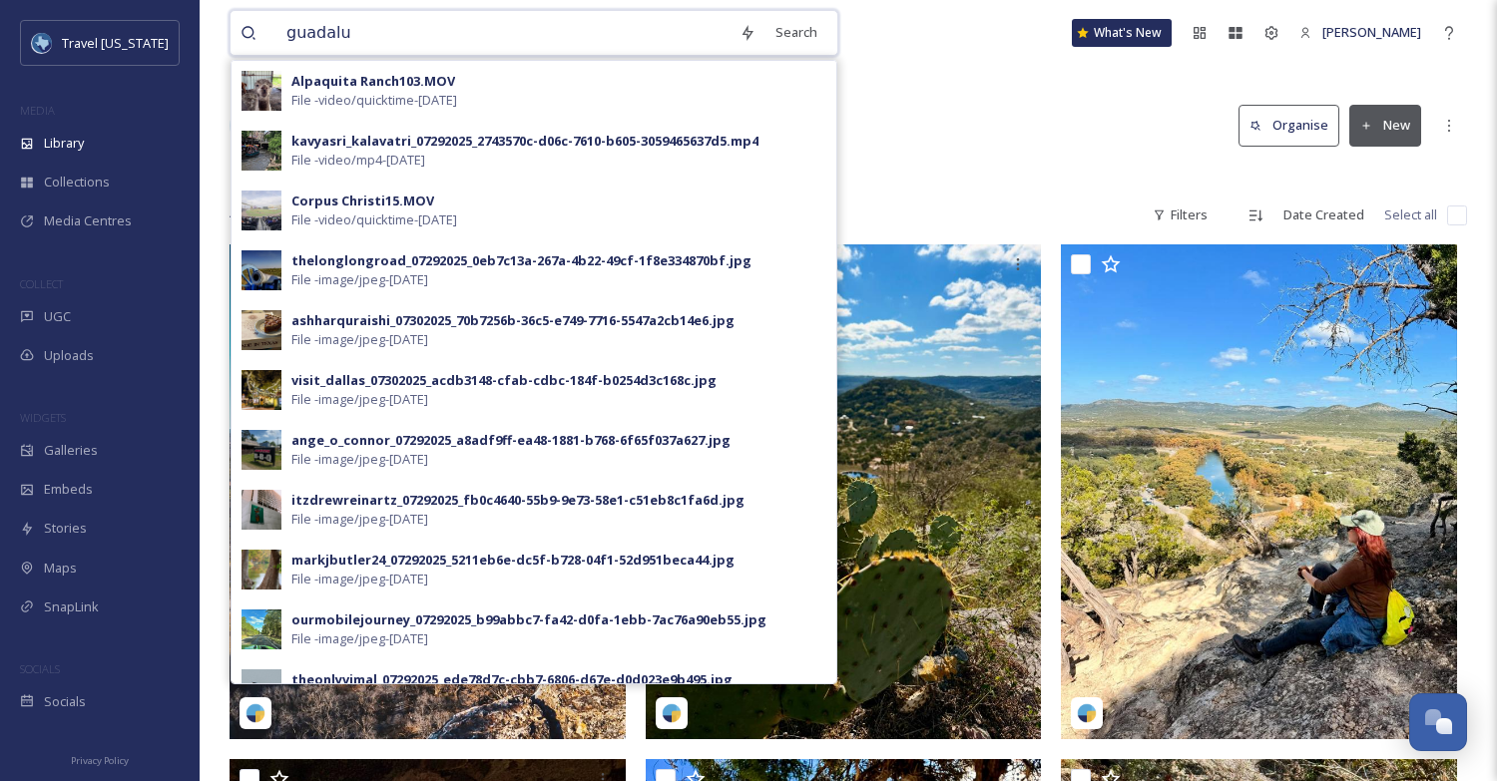
type input "[PERSON_NAME]"
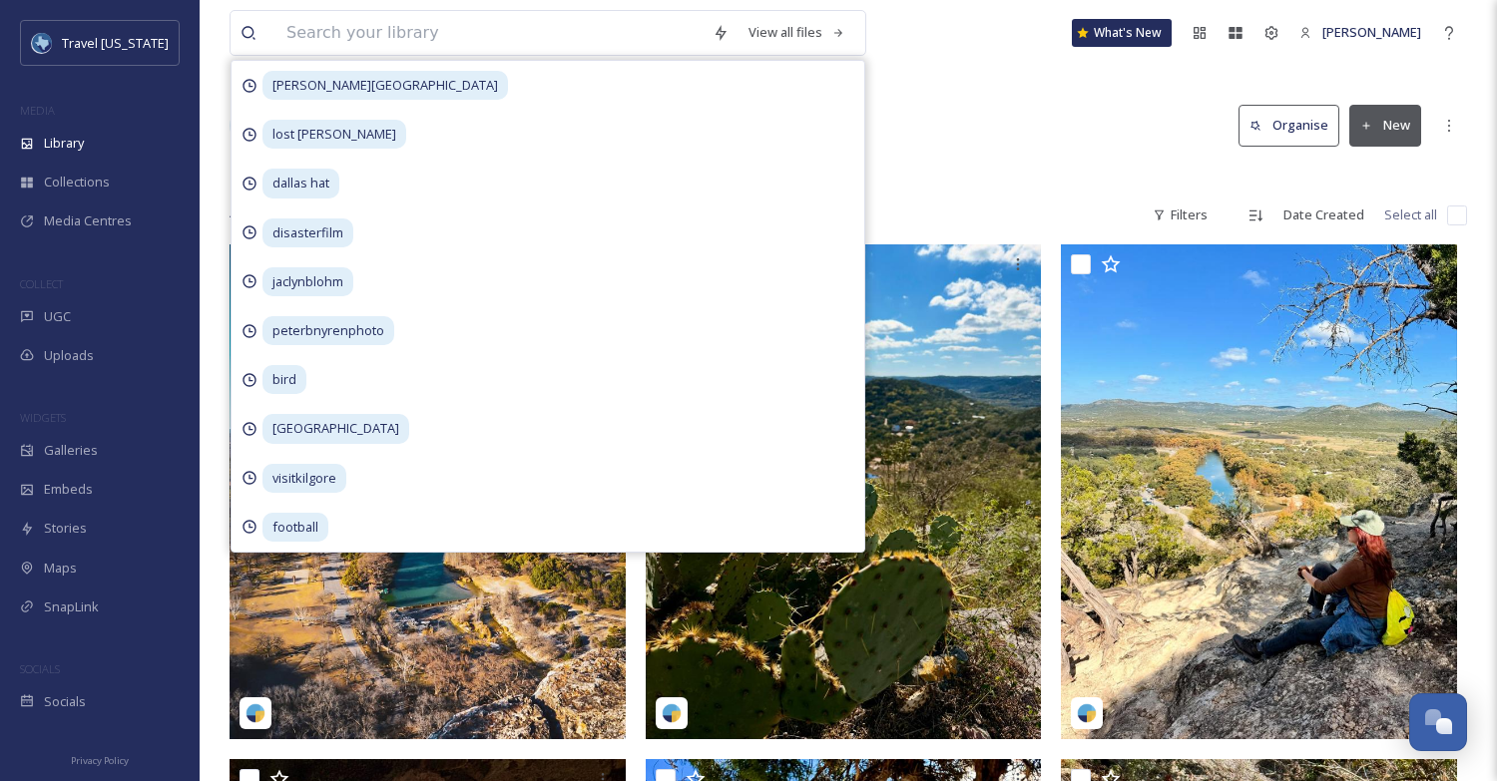
click at [1028, 142] on div "Library Search Organise New" at bounding box center [848, 126] width 1237 height 60
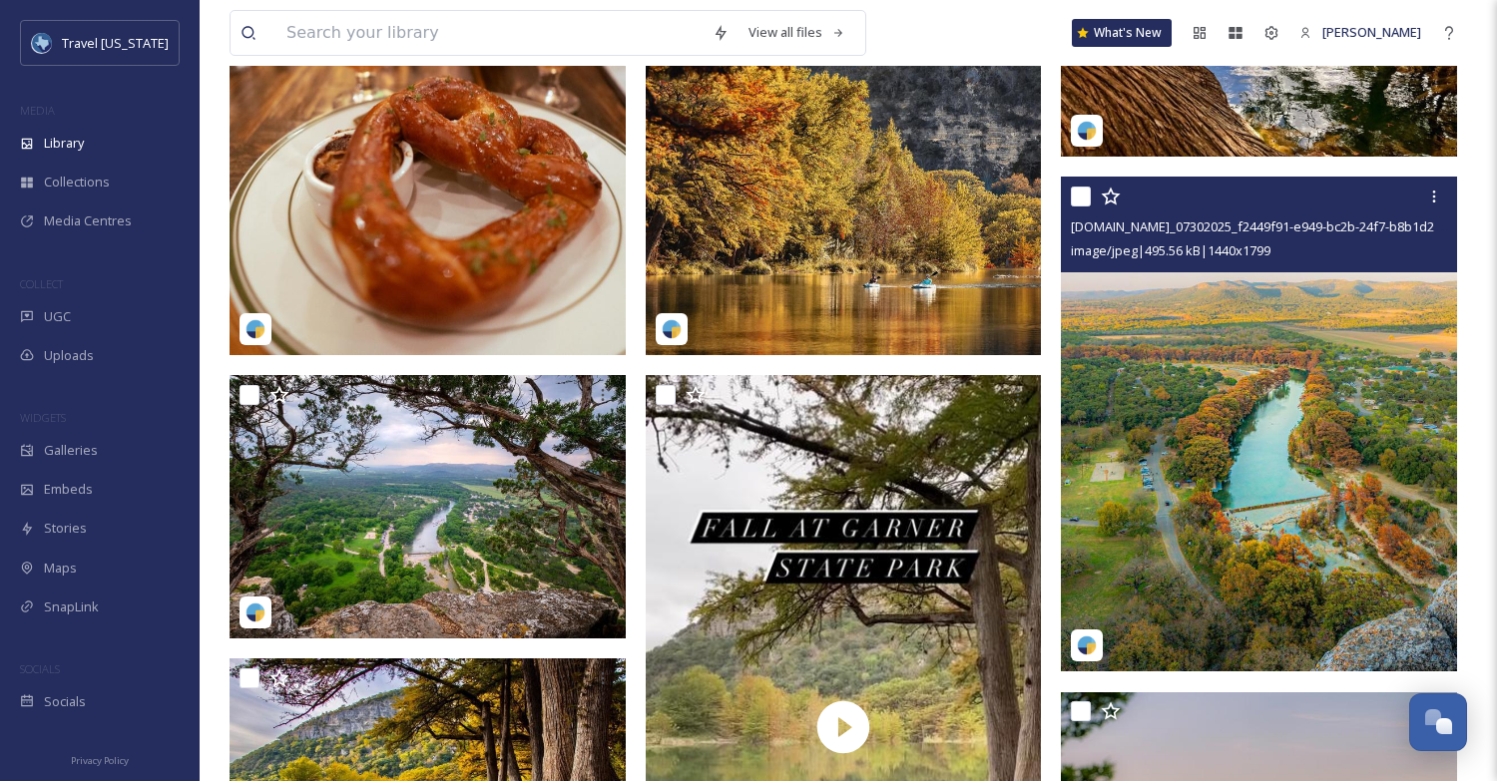
scroll to position [5569, 0]
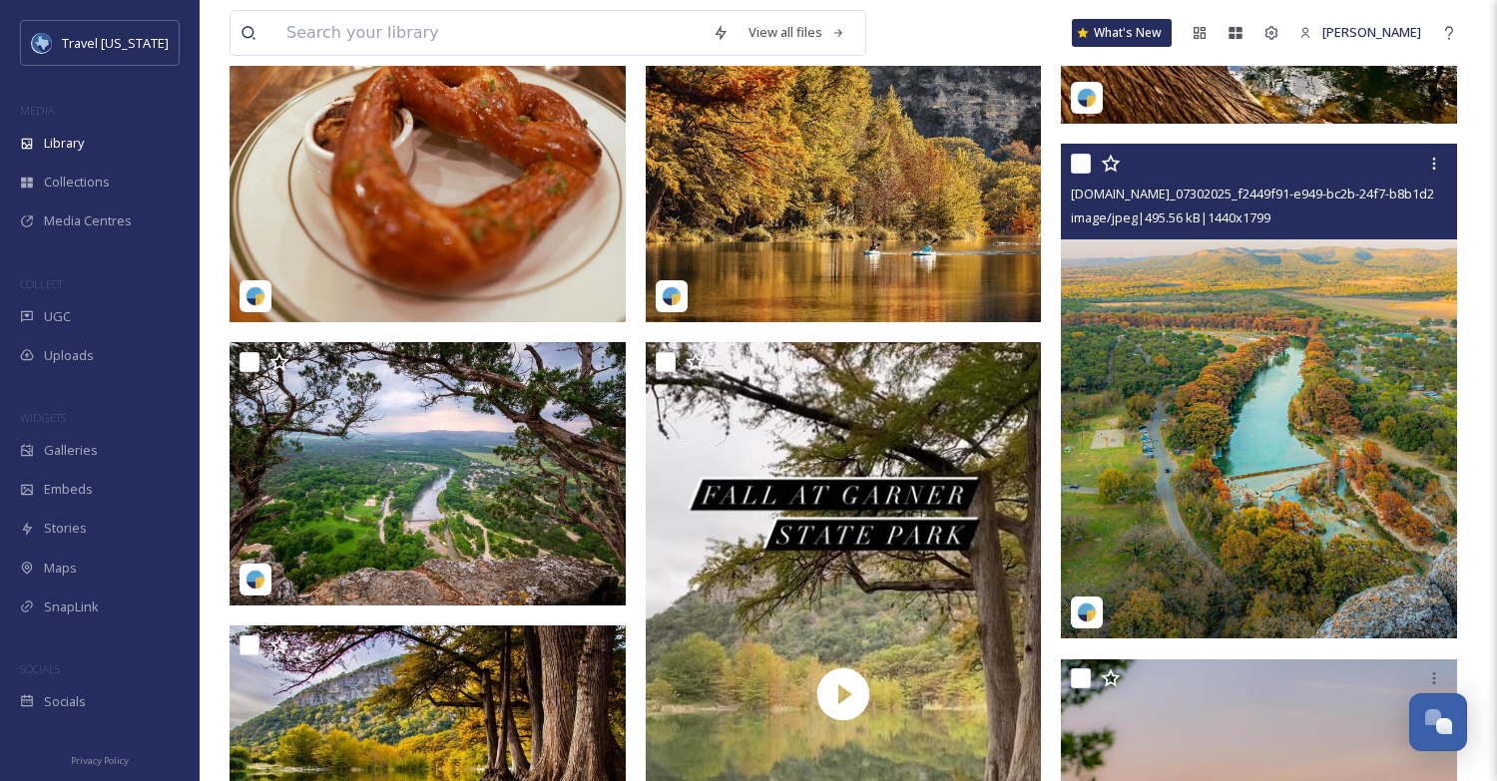
click at [1213, 435] on img at bounding box center [1259, 392] width 396 height 495
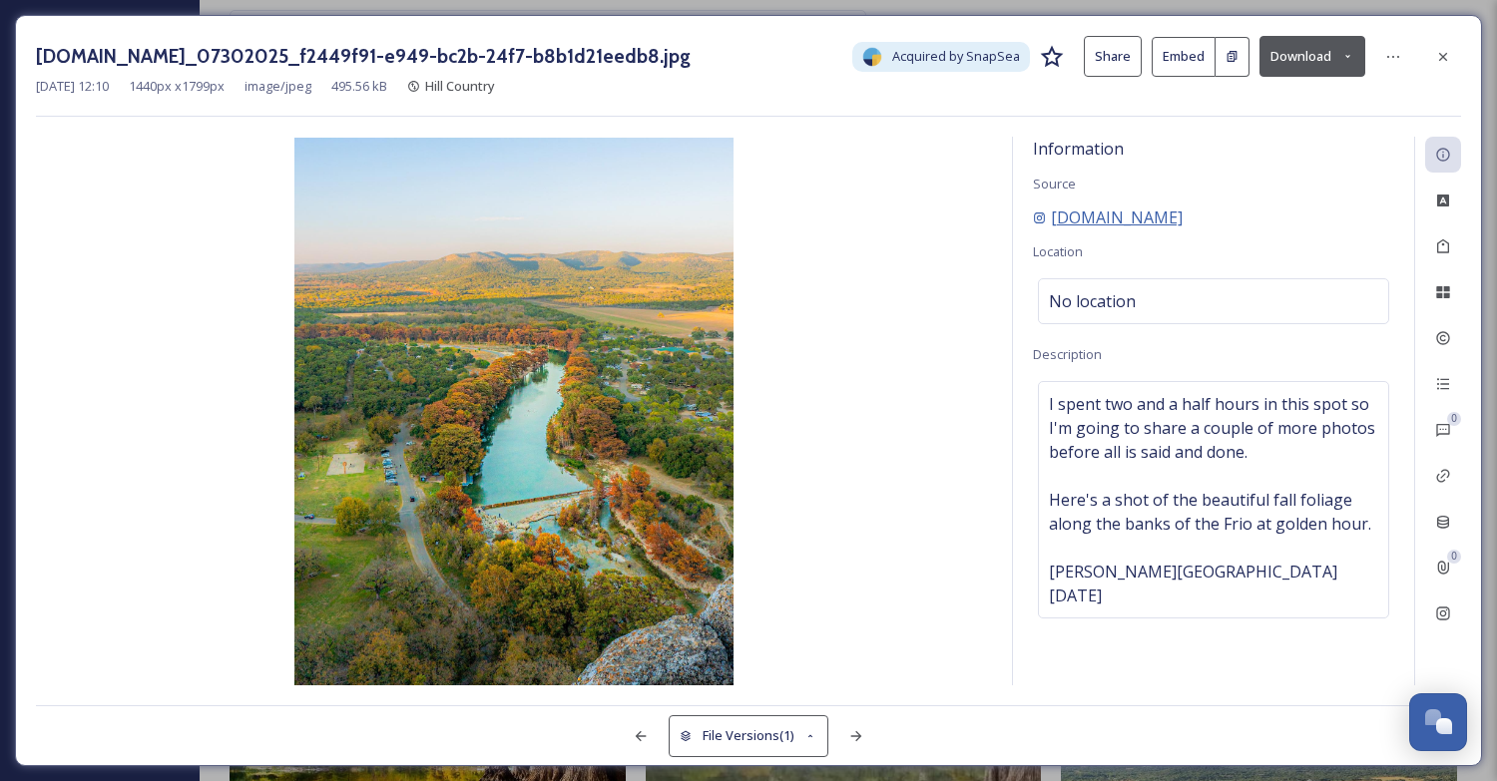
drag, startPoint x: 1304, startPoint y: 214, endPoint x: 1052, endPoint y: 225, distance: 252.7
click at [1052, 225] on div "[DOMAIN_NAME]" at bounding box center [1213, 218] width 361 height 24
copy span "[DOMAIN_NAME]"
click at [1445, 55] on icon at bounding box center [1443, 57] width 16 height 16
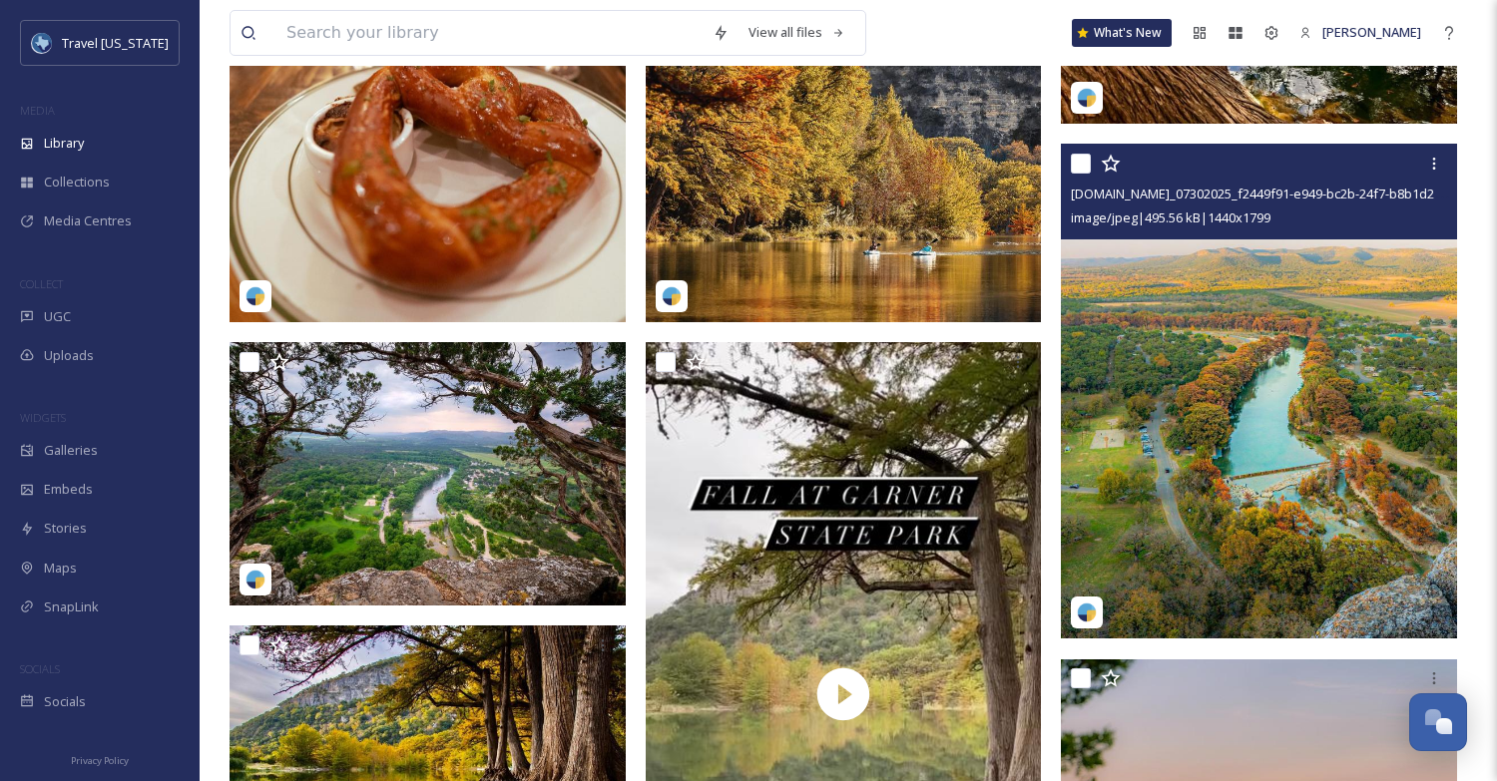
click at [918, 35] on div "View all files What's New [PERSON_NAME]" at bounding box center [848, 33] width 1237 height 66
click at [422, 41] on input at bounding box center [489, 33] width 426 height 44
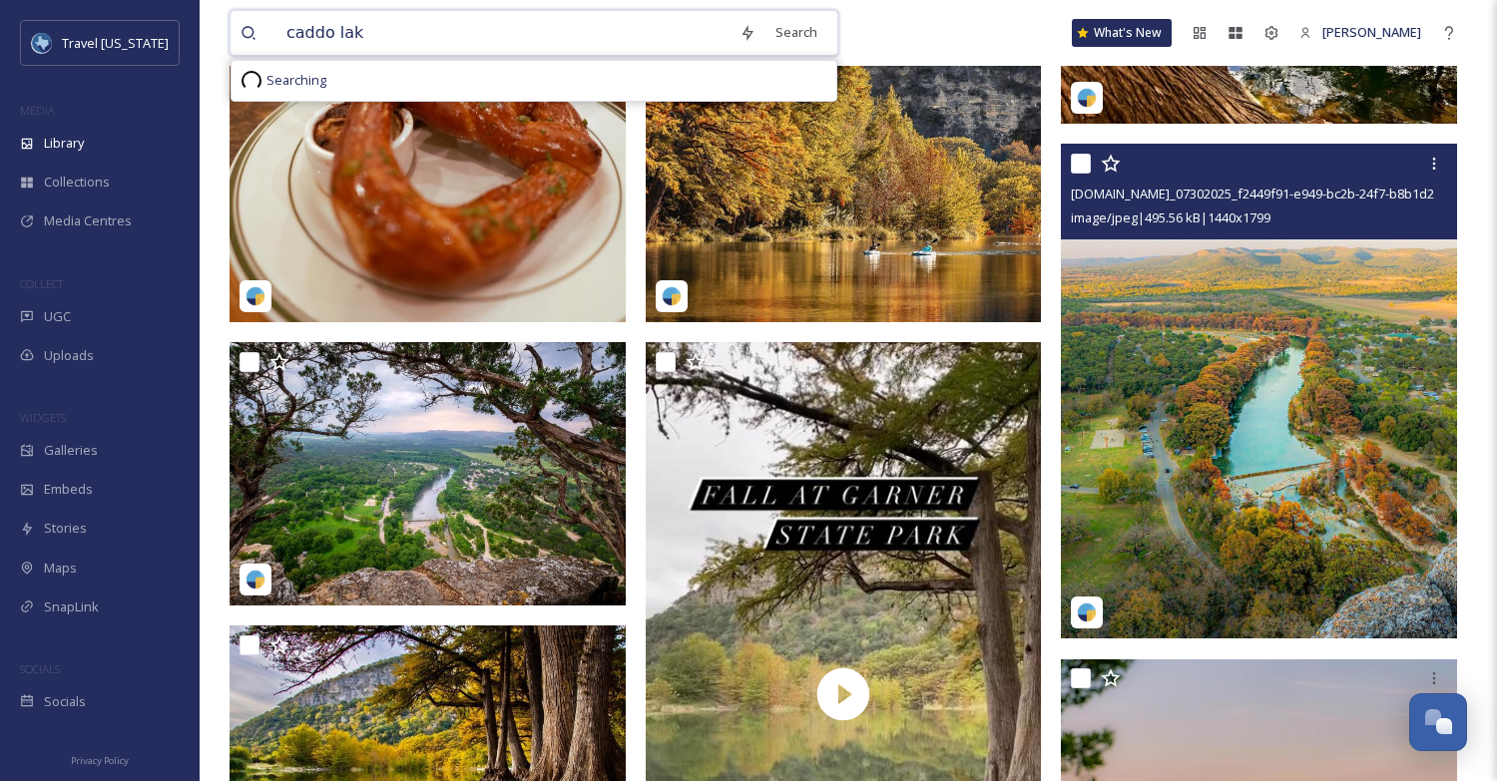
type input "caddo lake"
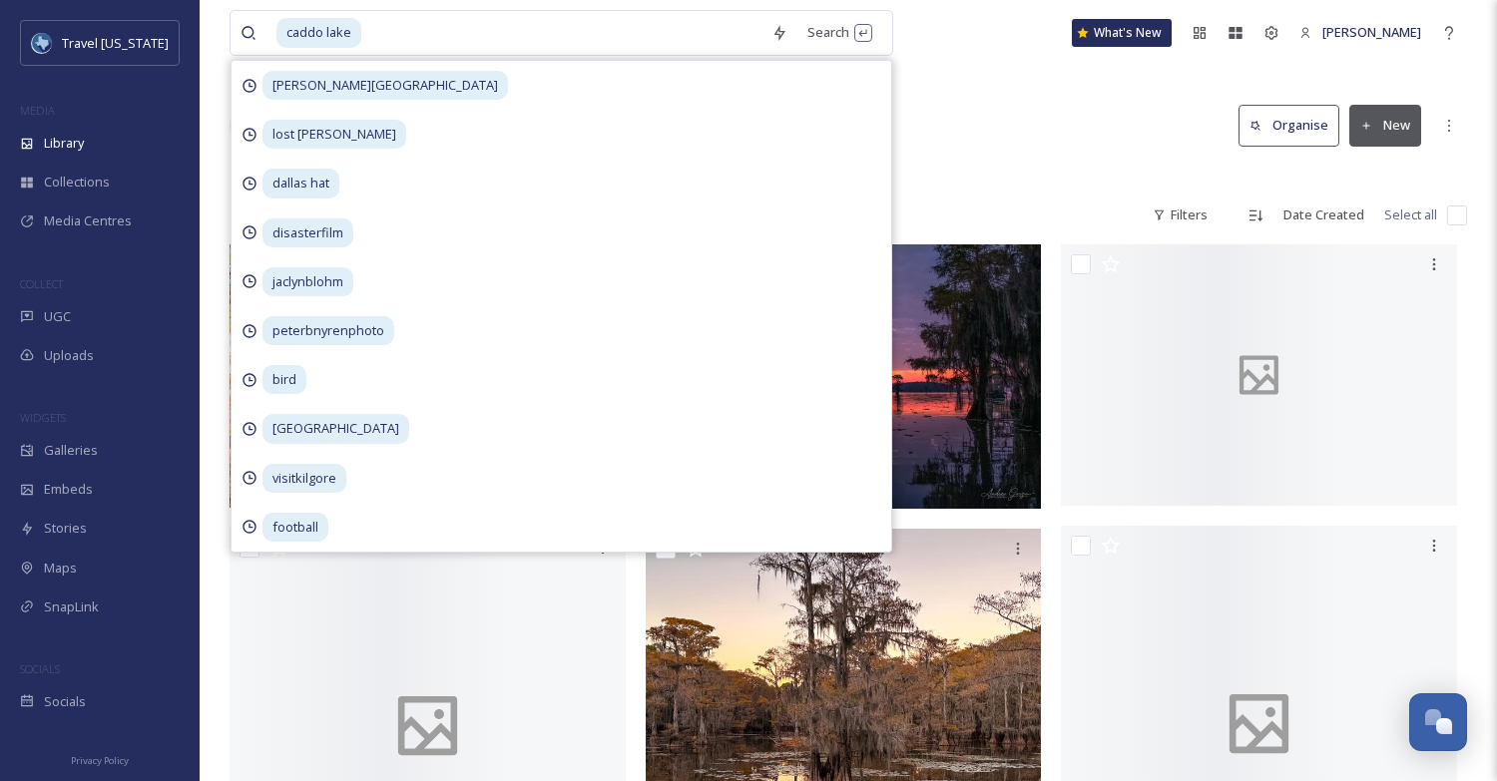
click at [954, 128] on div "Library Search Organise New" at bounding box center [848, 126] width 1237 height 60
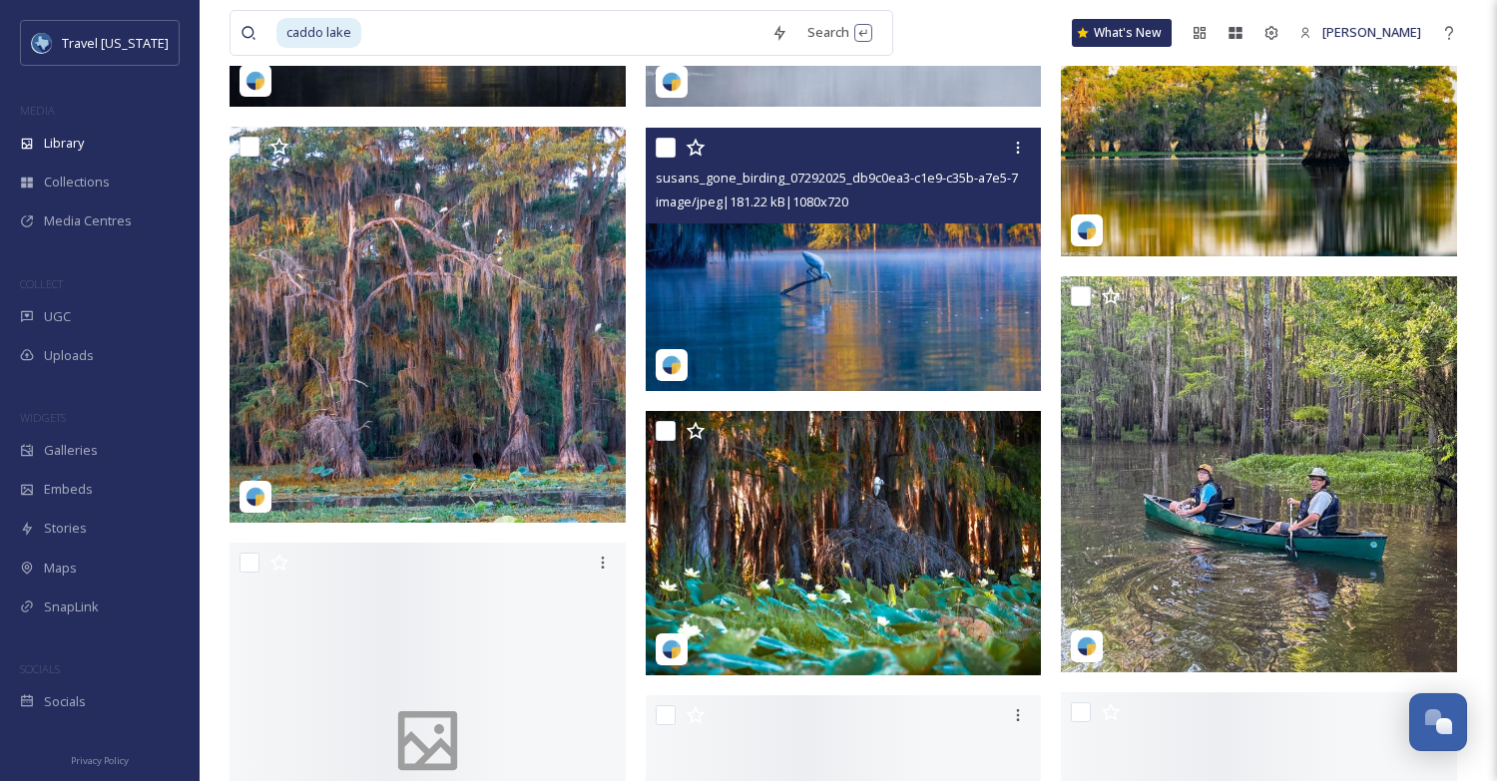
scroll to position [2875, 0]
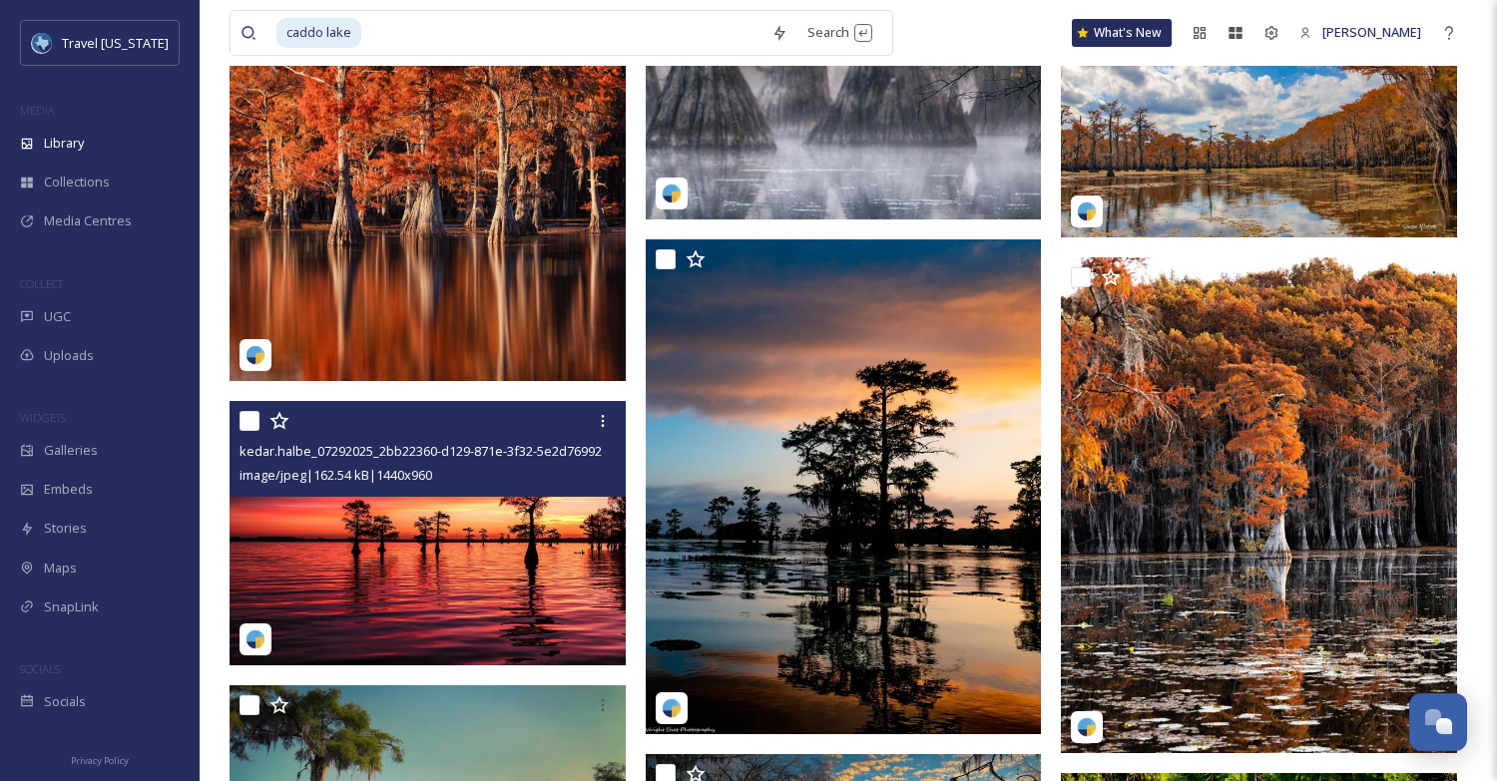
scroll to position [11830, 0]
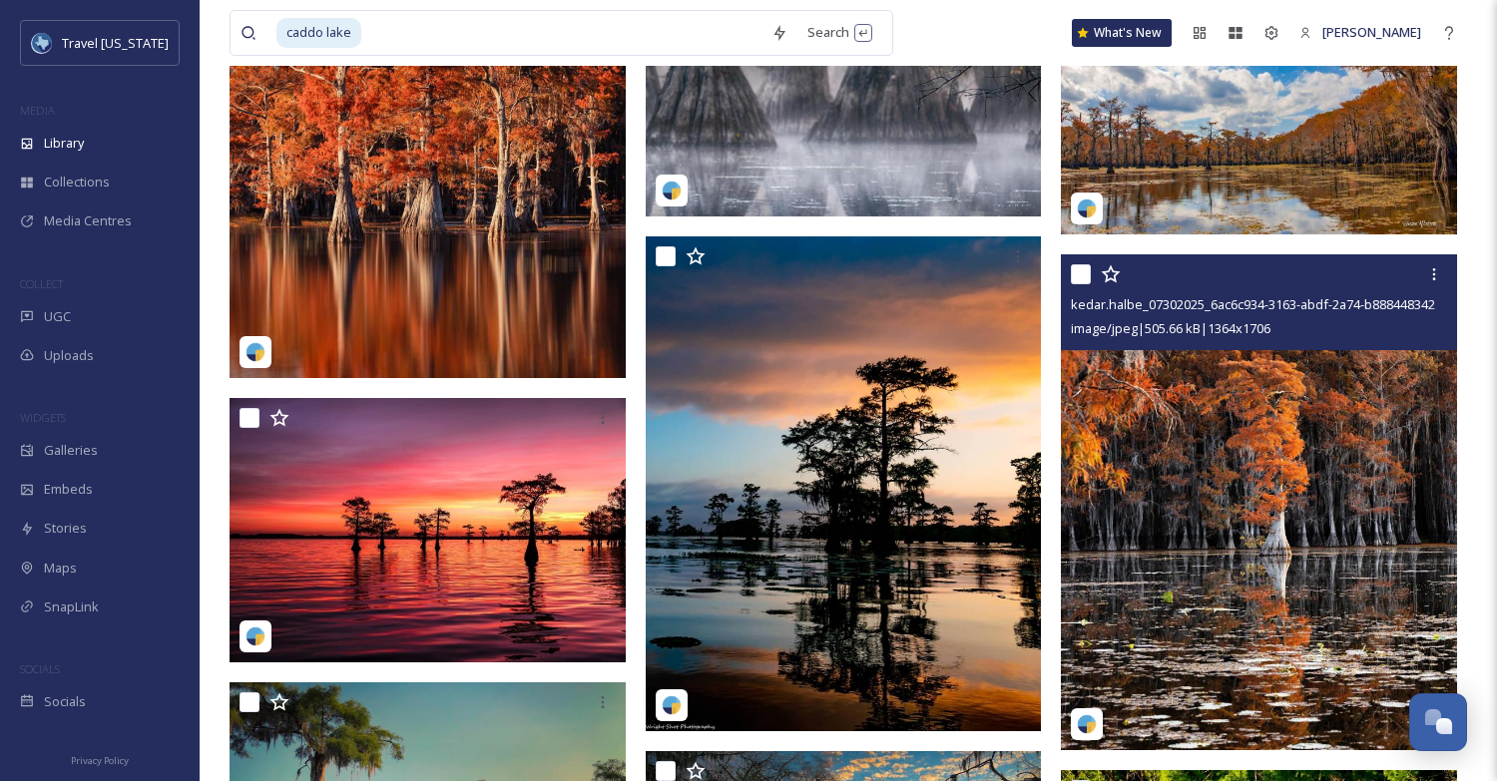
click at [1370, 452] on img at bounding box center [1259, 501] width 396 height 495
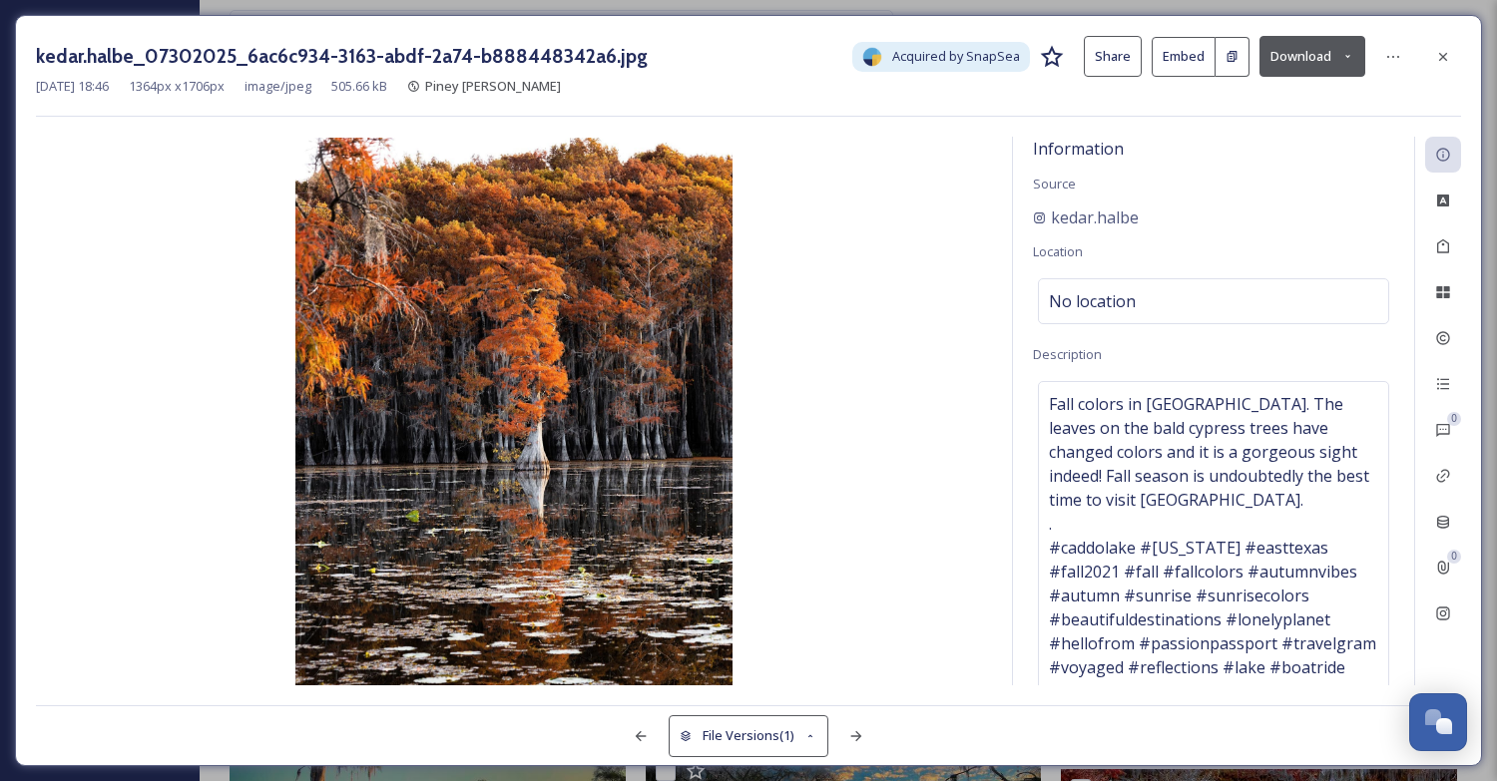
click at [1295, 63] on button "Download" at bounding box center [1312, 56] width 106 height 41
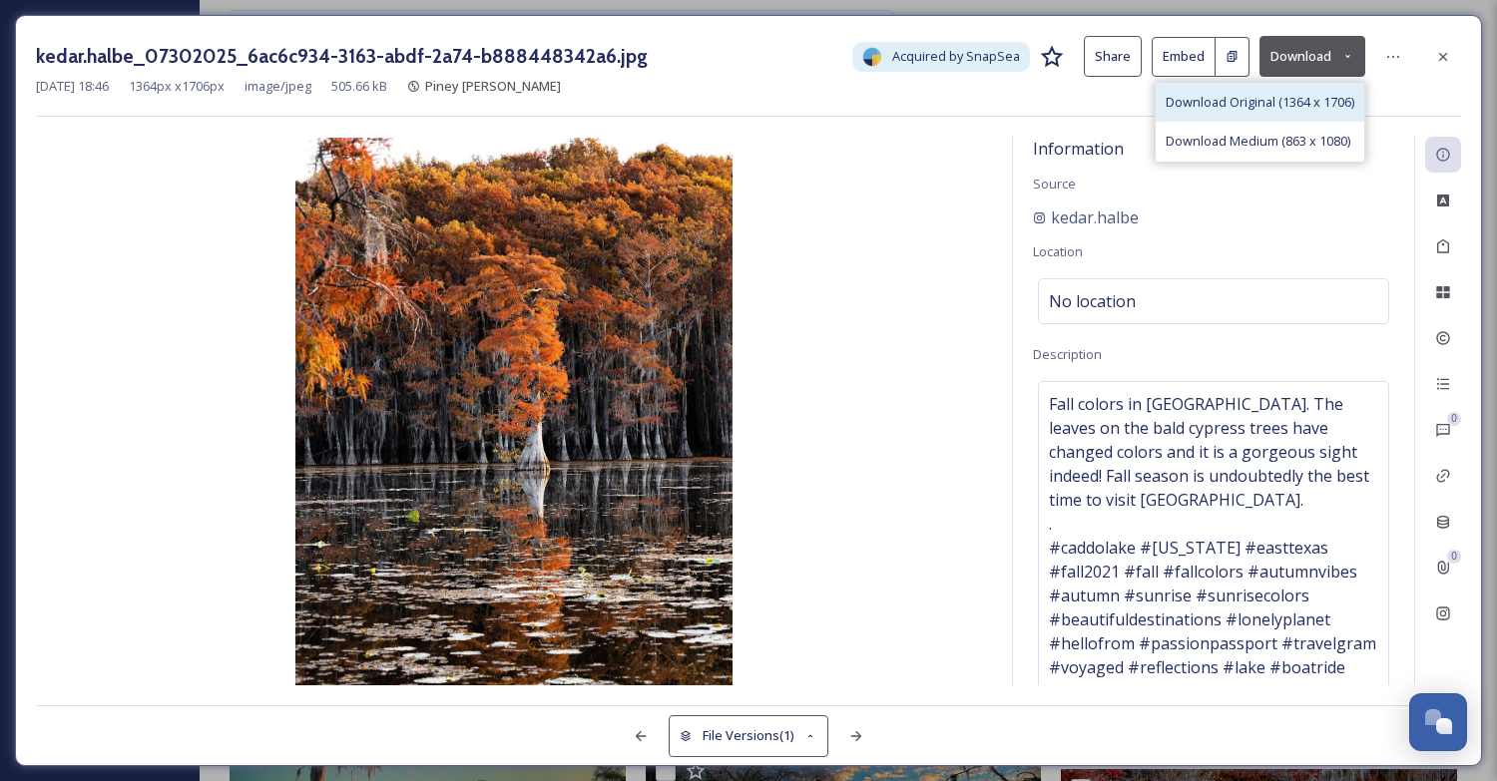
click at [1285, 95] on span "Download Original (1364 x 1706)" at bounding box center [1259, 102] width 189 height 19
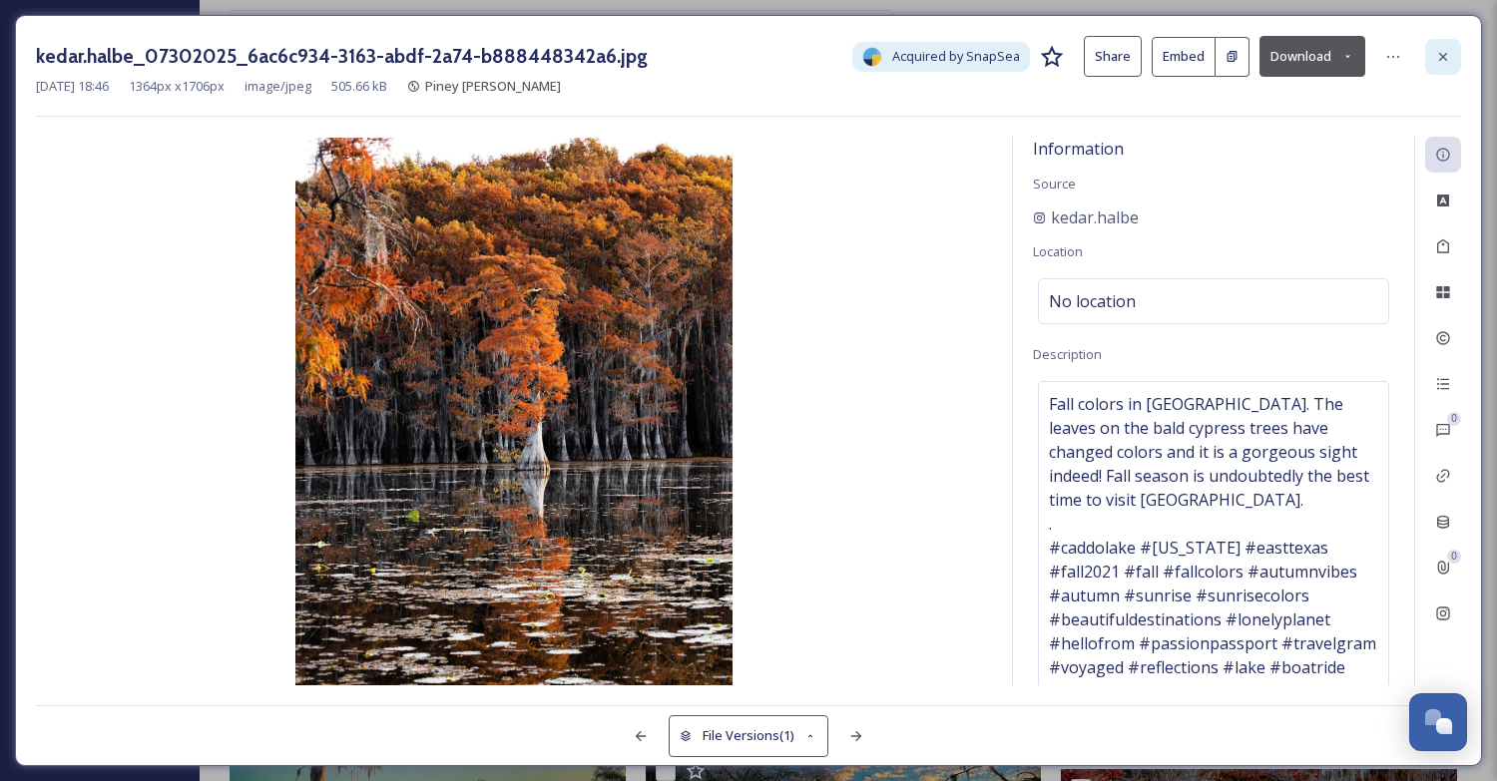
click at [1440, 51] on icon at bounding box center [1443, 57] width 16 height 16
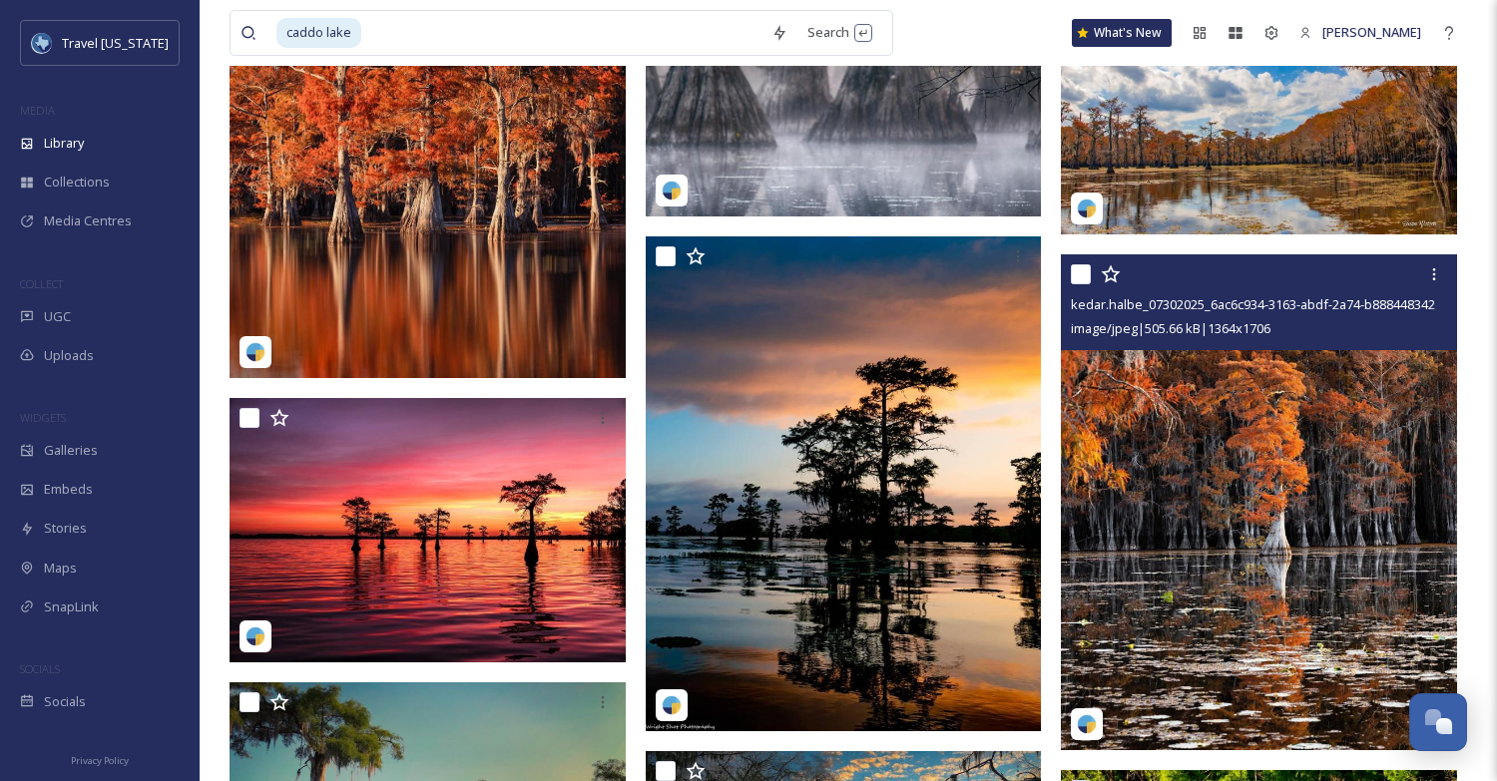
click at [496, 248] on img at bounding box center [428, 134] width 396 height 487
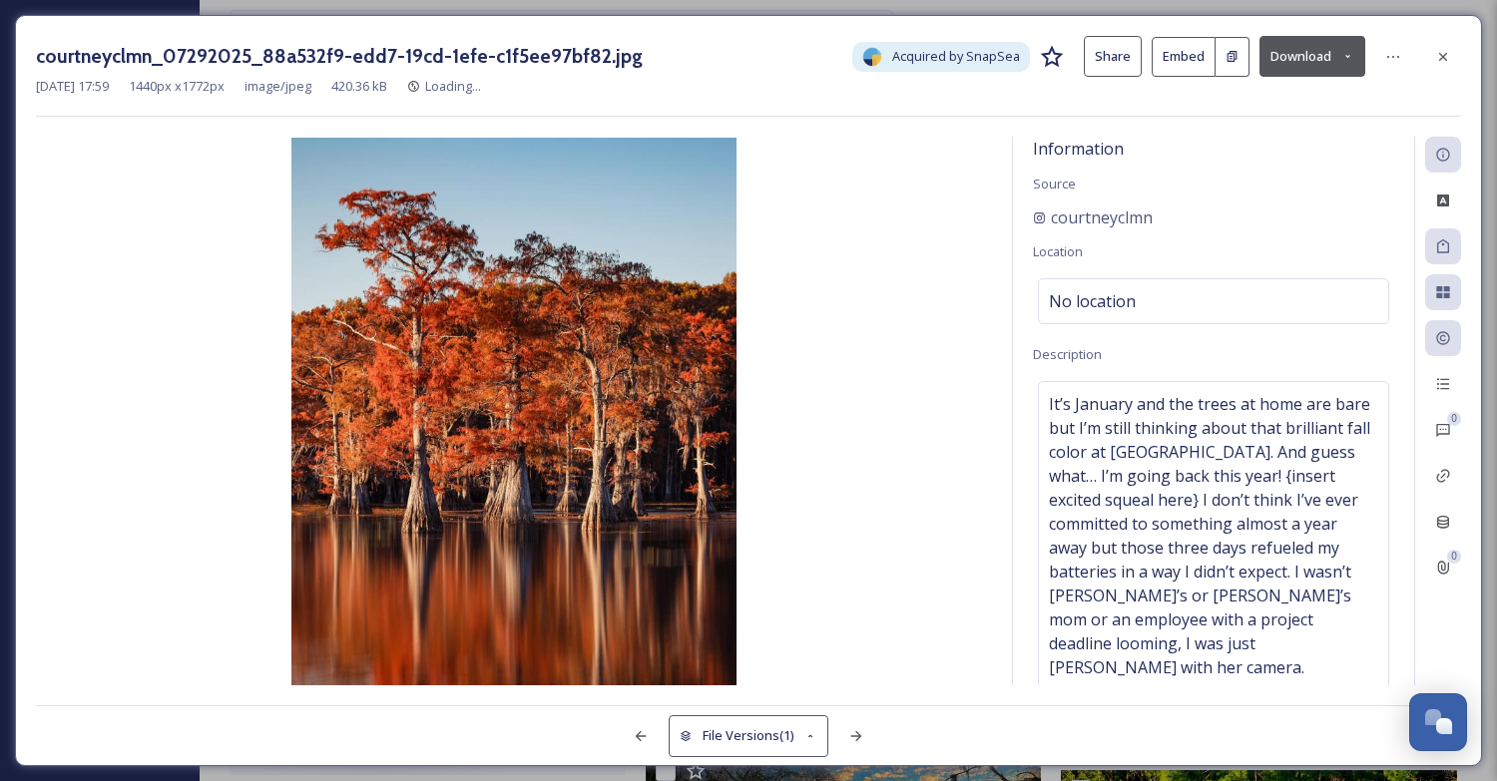
scroll to position [11323, 0]
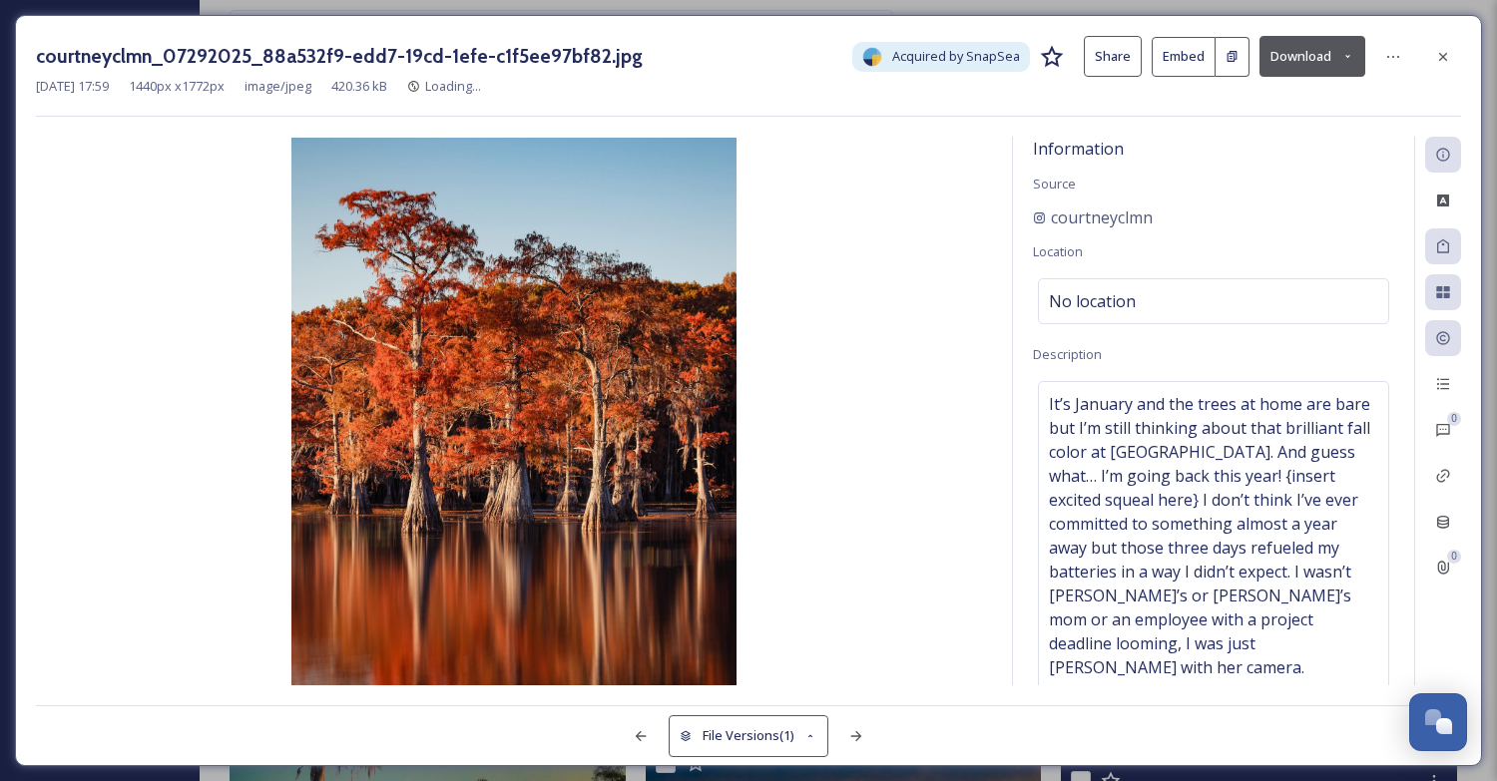
click at [1313, 51] on button "Download" at bounding box center [1312, 56] width 106 height 41
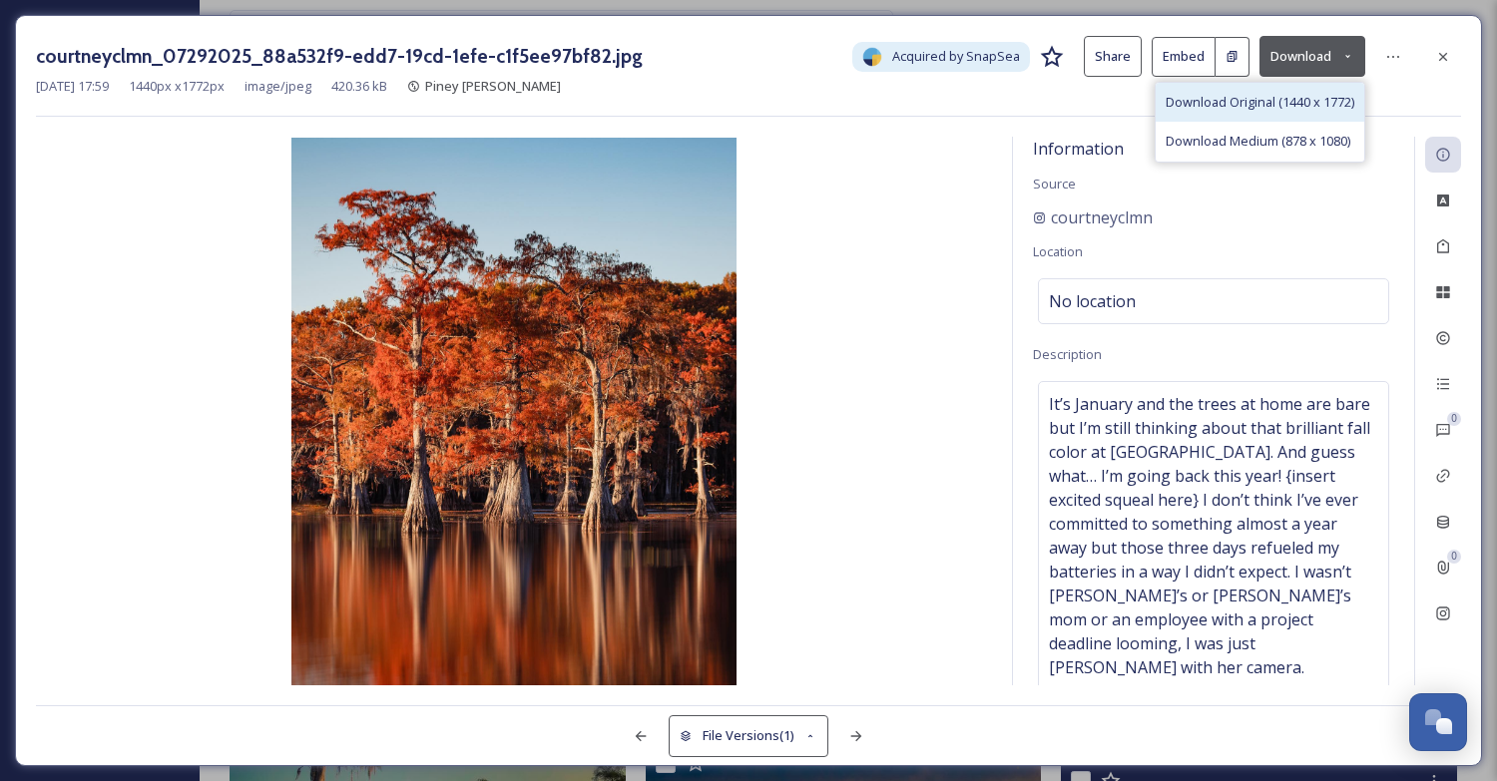
click at [1282, 101] on span "Download Original (1440 x 1772)" at bounding box center [1259, 102] width 189 height 19
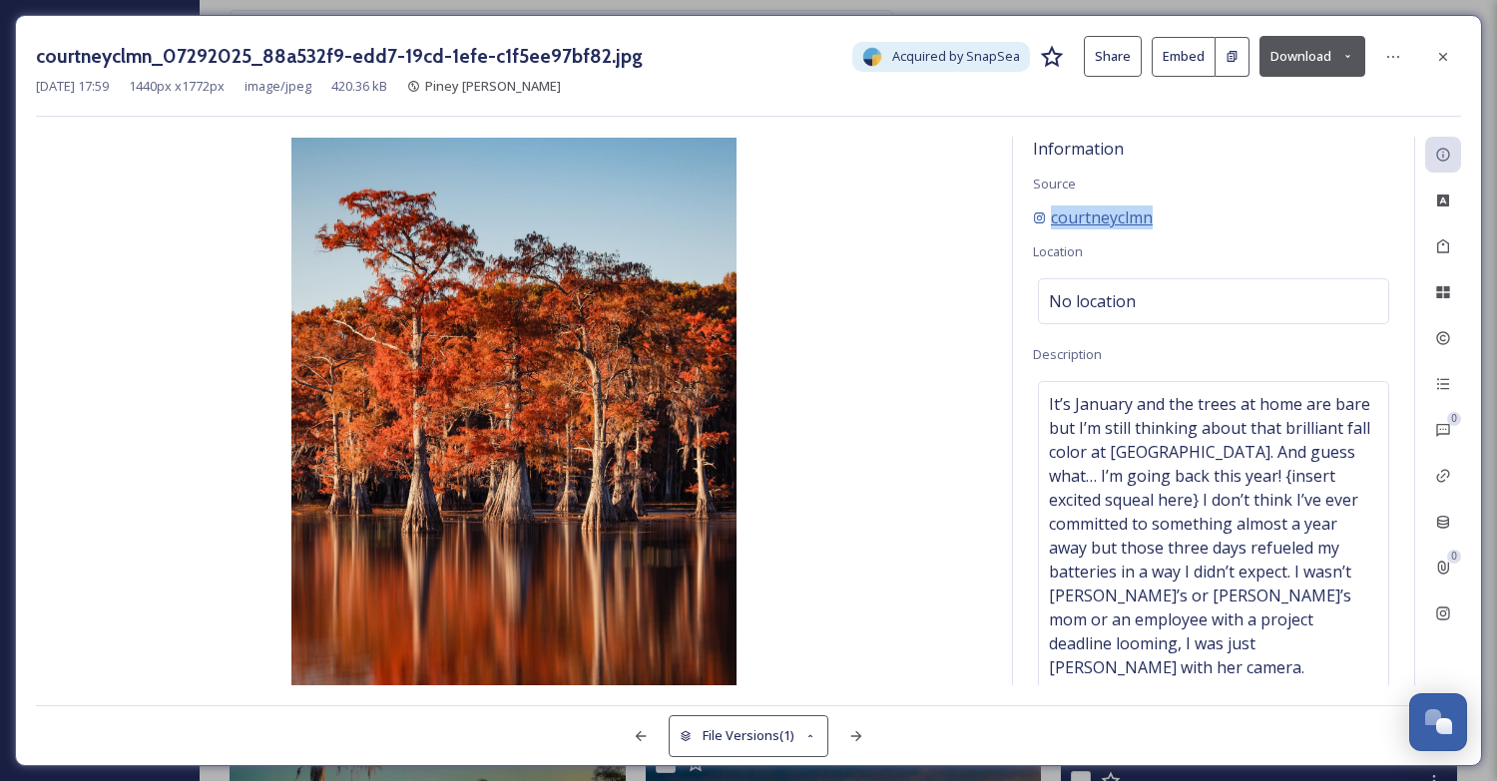
drag, startPoint x: 1167, startPoint y: 224, endPoint x: 1053, endPoint y: 220, distance: 114.8
click at [1053, 220] on div "courtneyclmn" at bounding box center [1213, 218] width 361 height 24
copy span "courtneyclmn"
click at [1443, 53] on icon at bounding box center [1443, 57] width 16 height 16
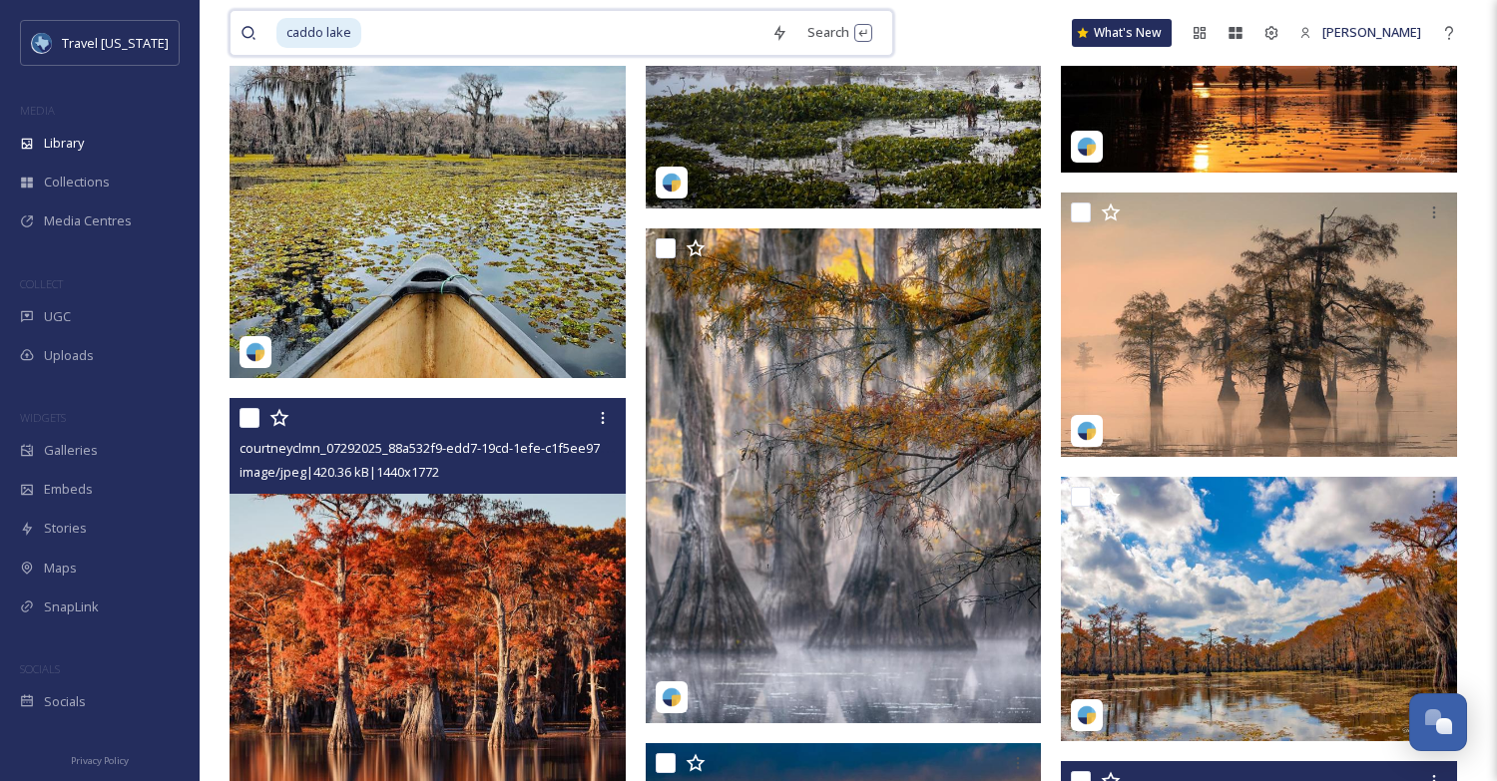
click at [383, 31] on input at bounding box center [562, 33] width 398 height 44
type input "caddo b"
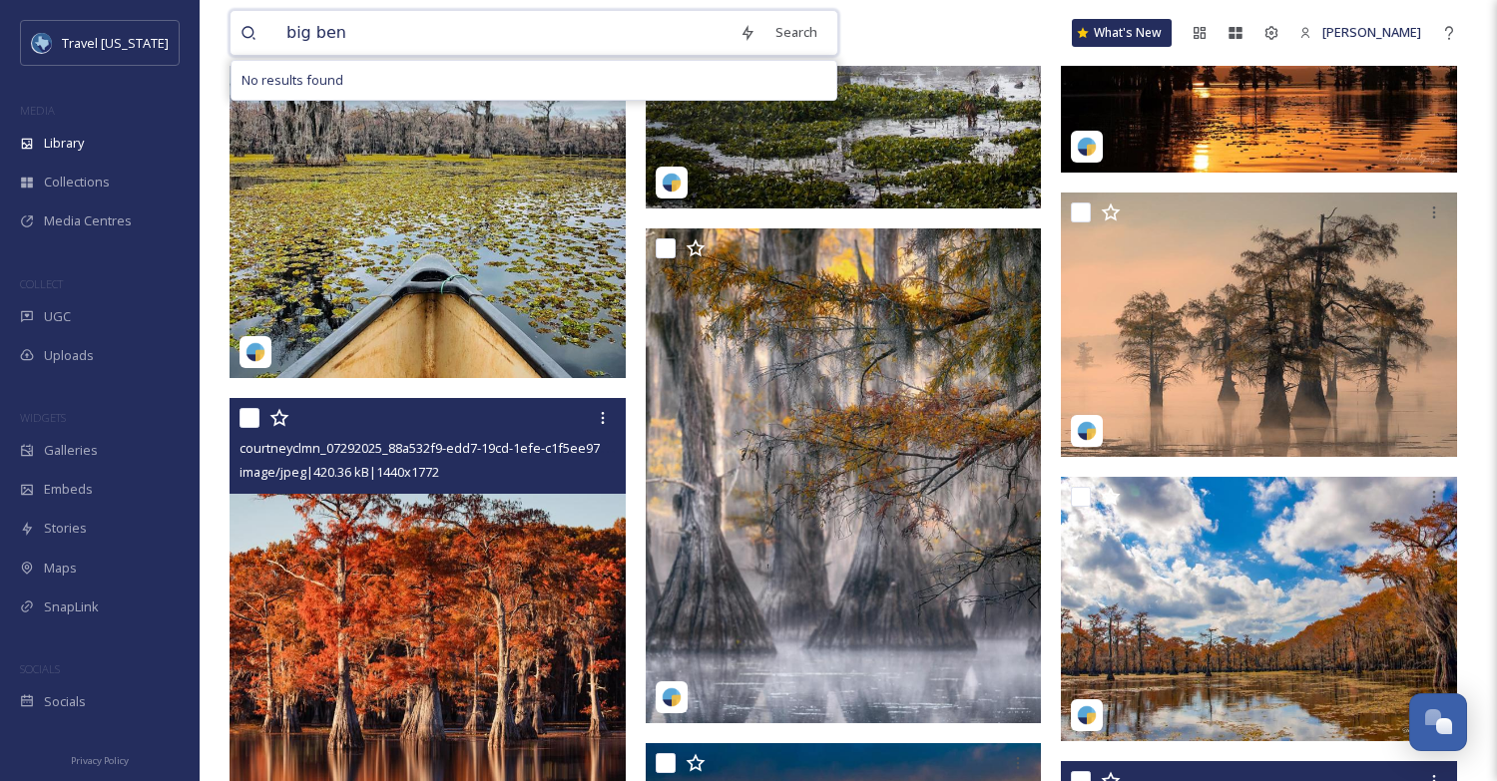
type input "big bend"
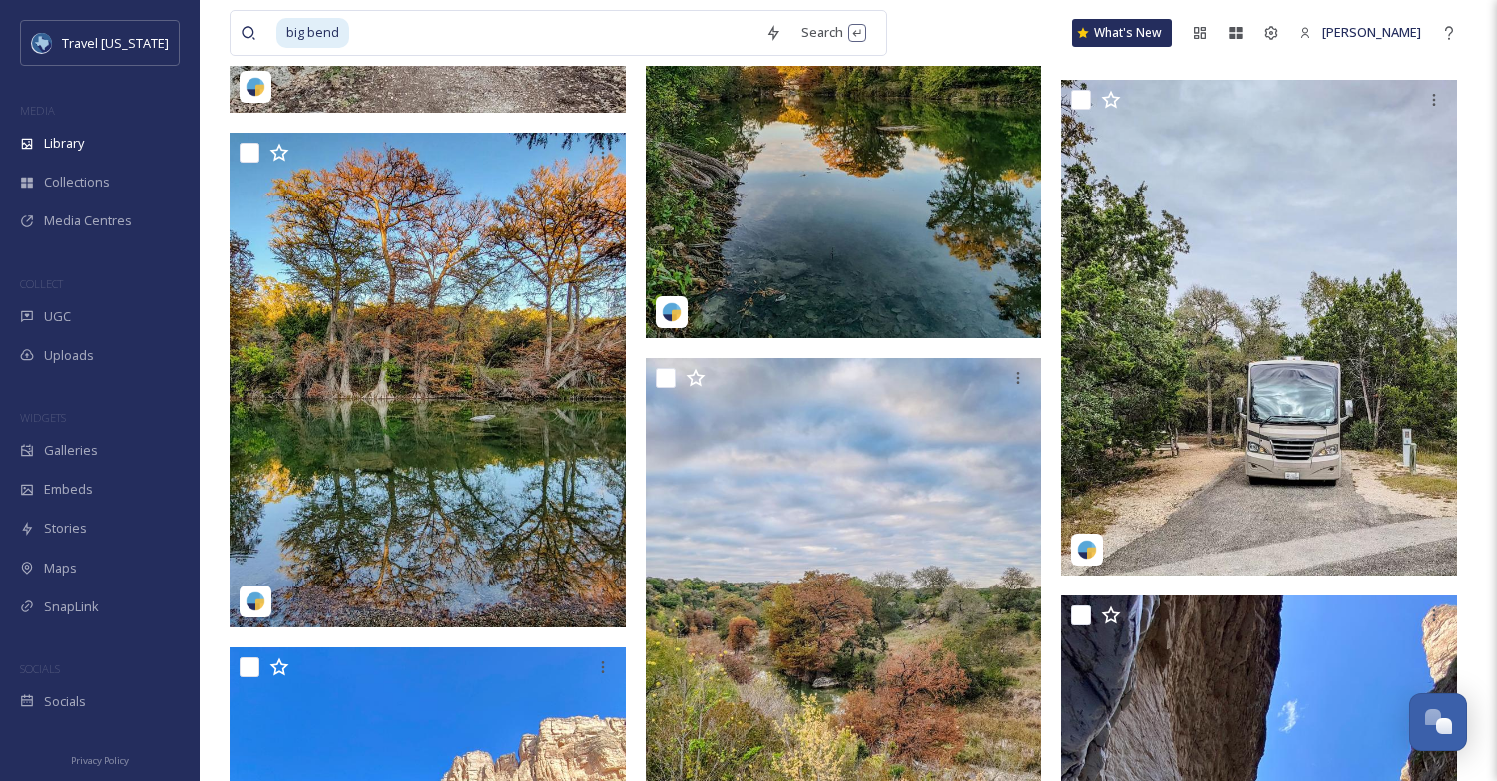
scroll to position [15809, 0]
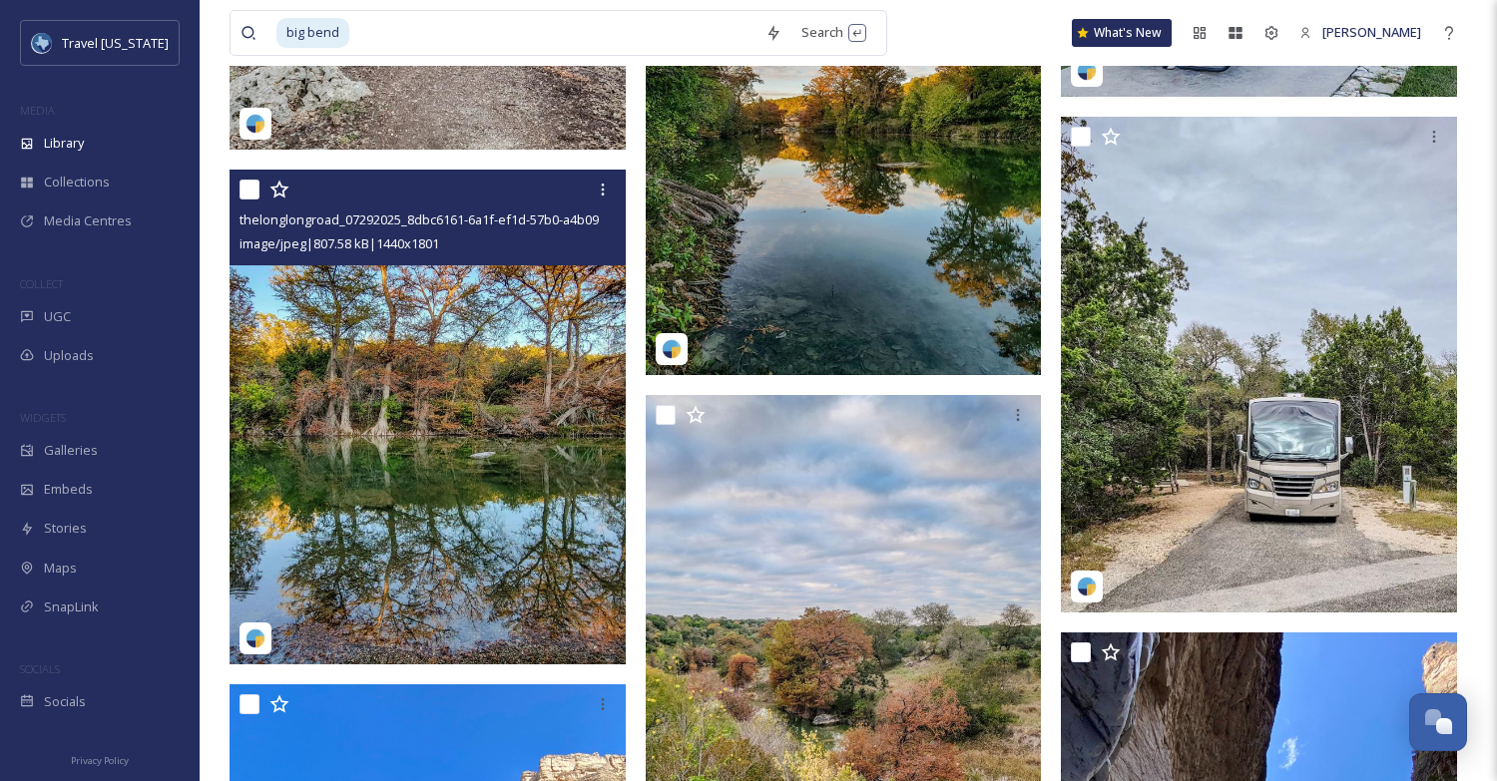
click at [469, 374] on img at bounding box center [428, 417] width 396 height 495
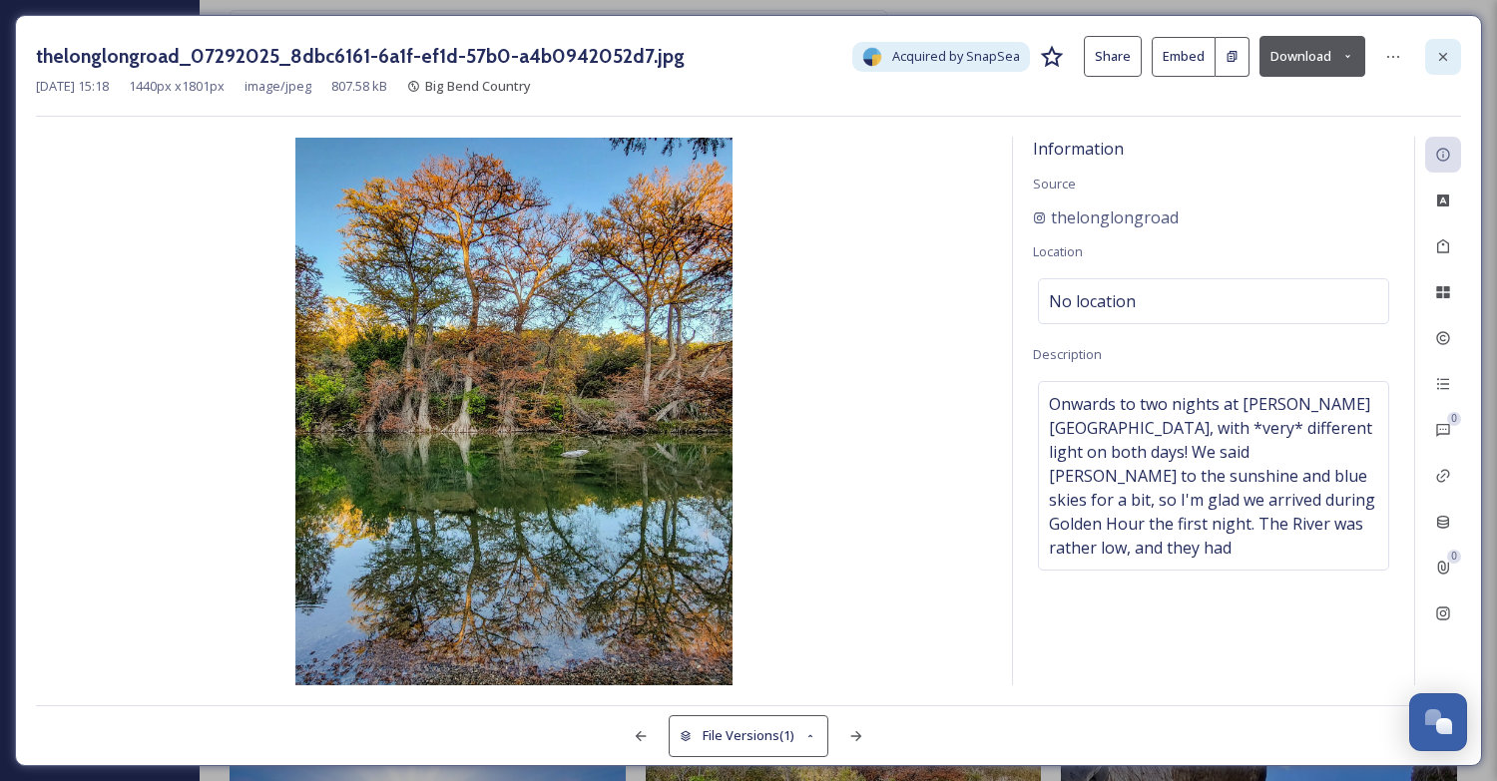
click at [1438, 61] on icon at bounding box center [1443, 57] width 16 height 16
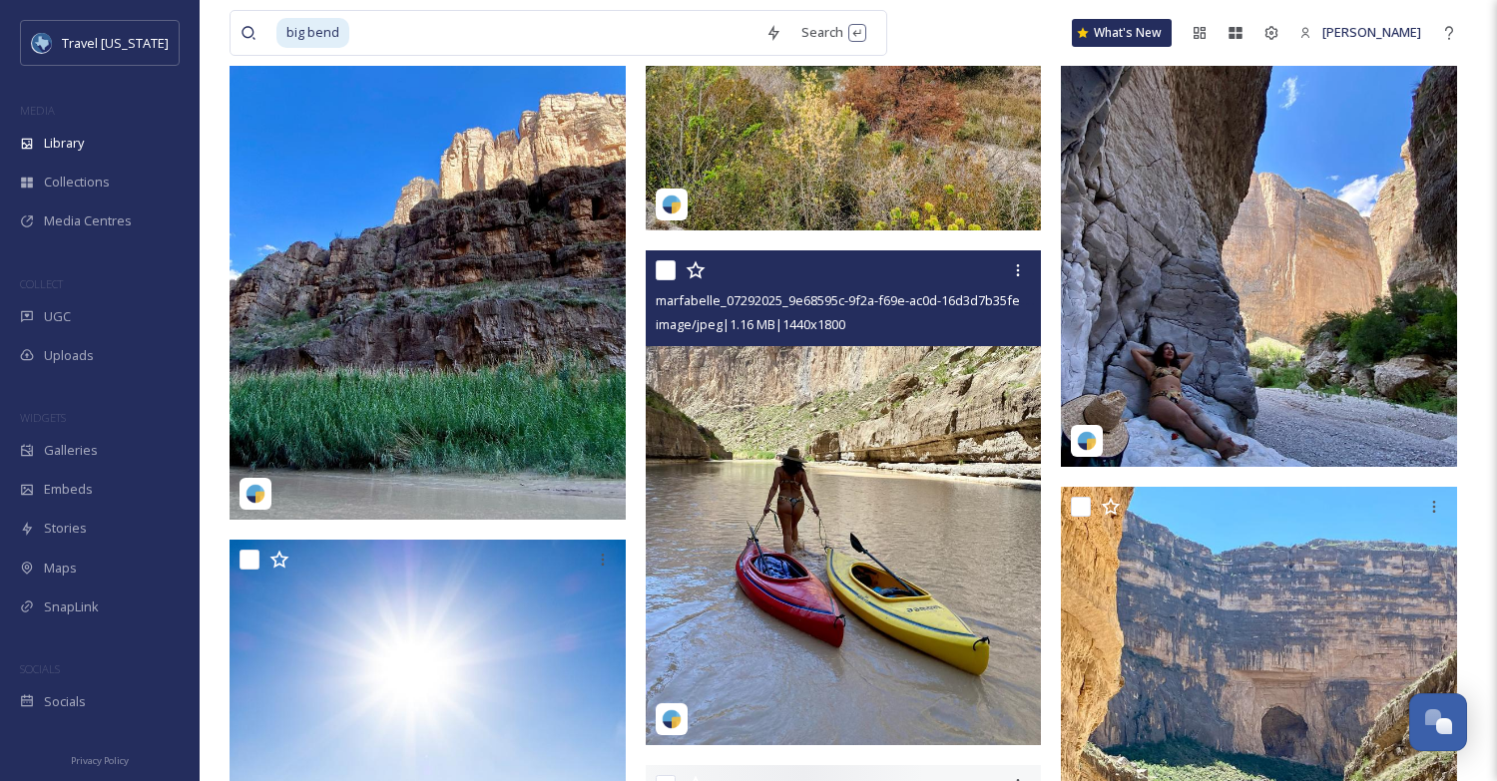
scroll to position [16481, 0]
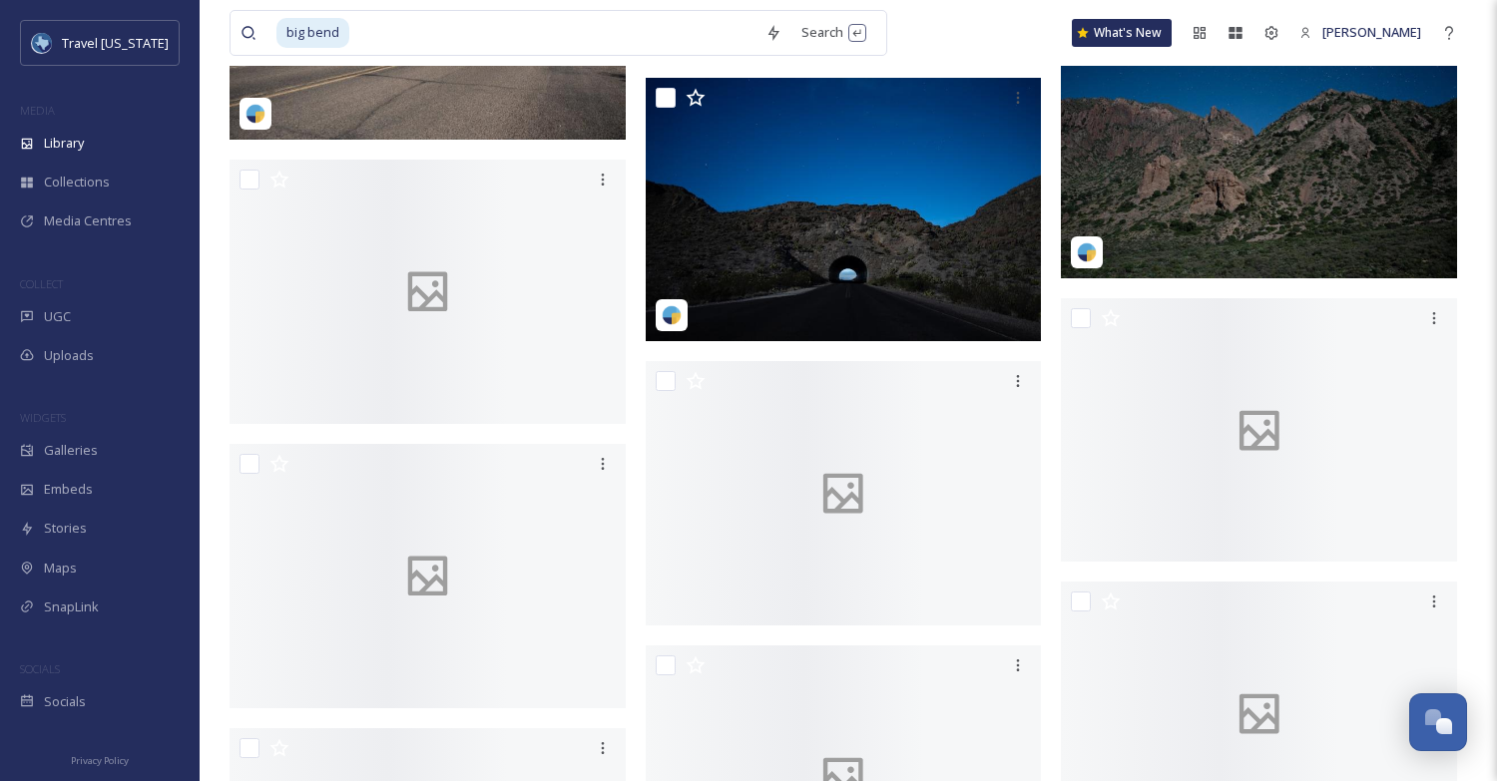
scroll to position [30185, 0]
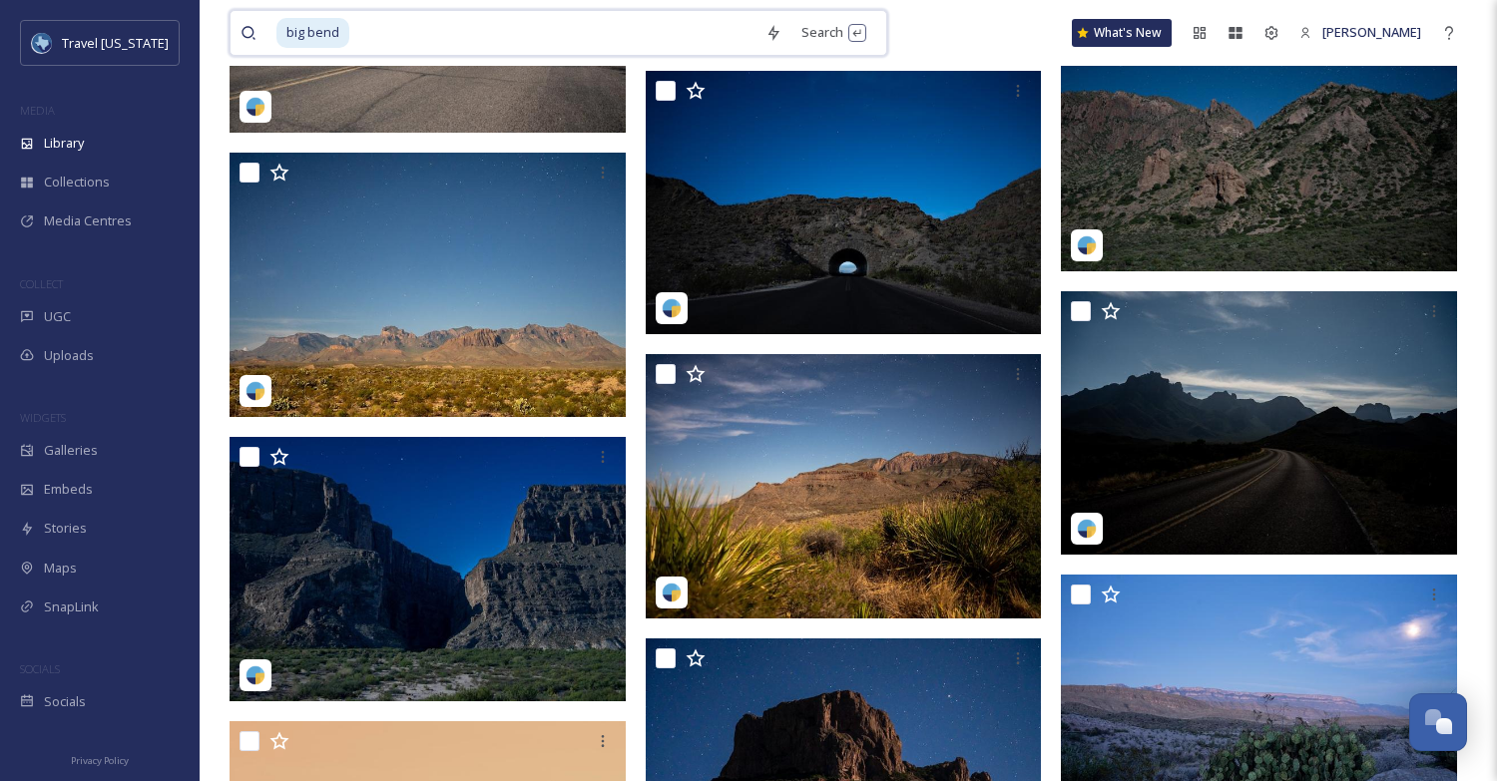
click at [470, 43] on input at bounding box center [553, 33] width 404 height 44
type input "fall"
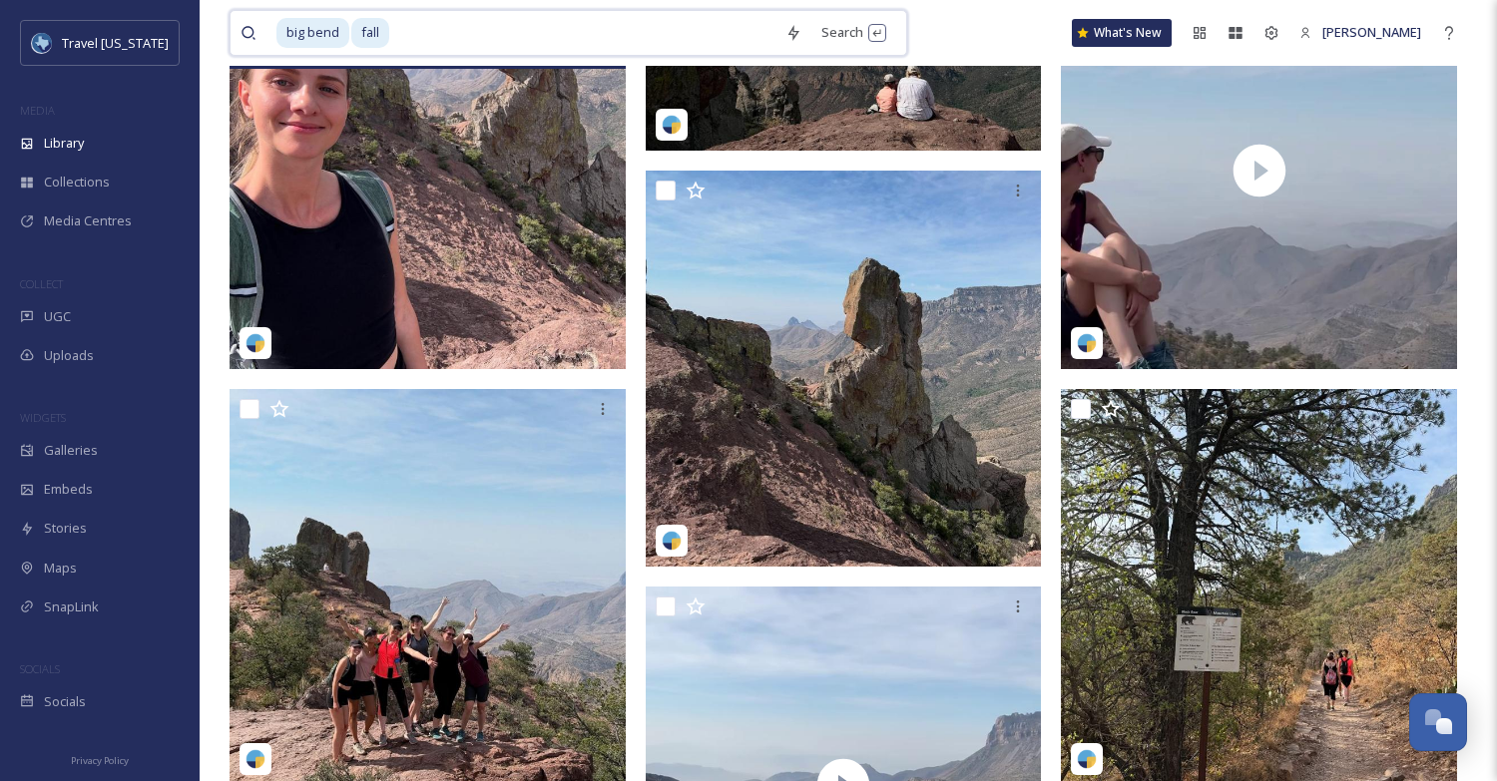
scroll to position [1241, 0]
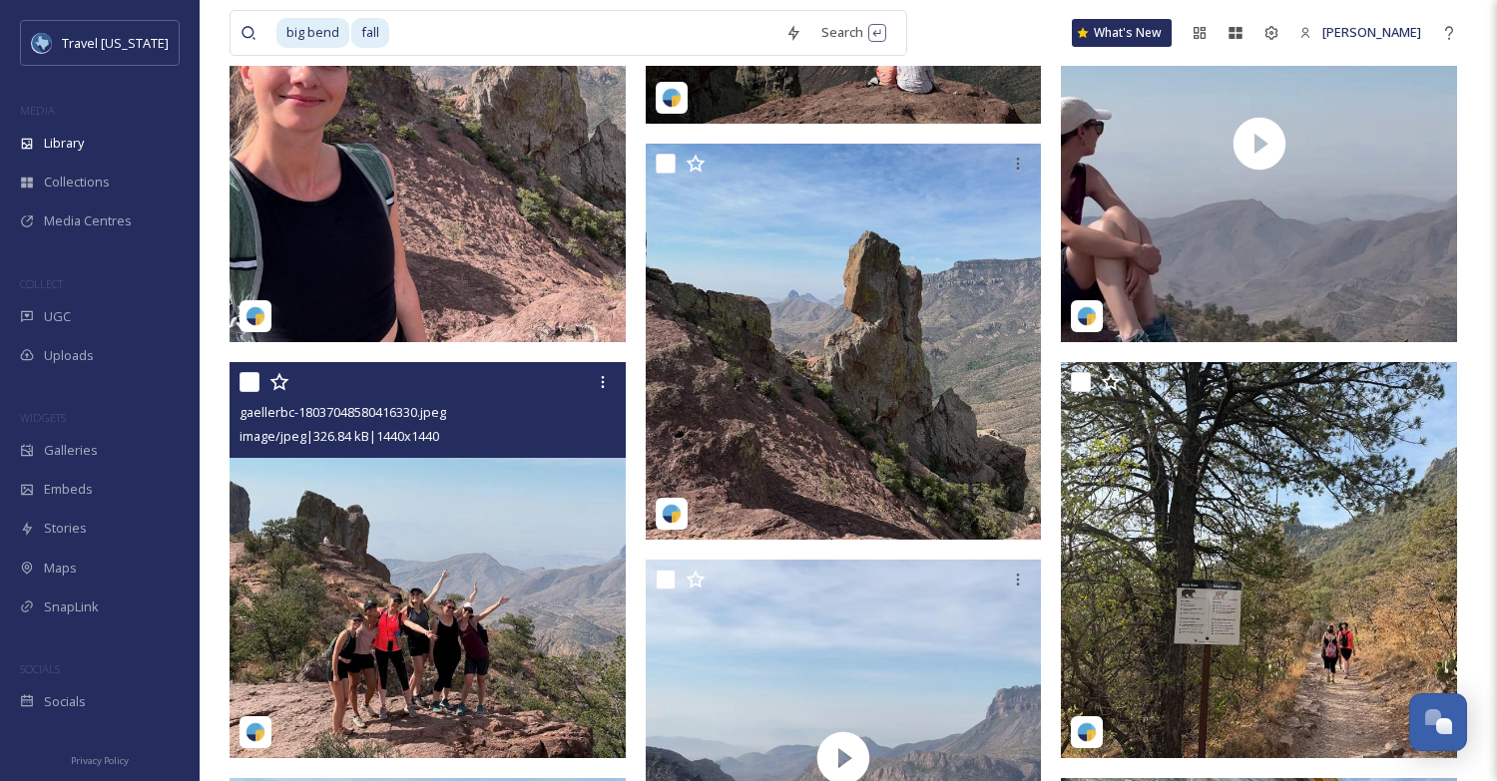
click at [621, 364] on div "gaellerbc-18037048580416330.jpeg image/jpeg | 326.84 kB | 1440 x 1440" at bounding box center [428, 410] width 396 height 96
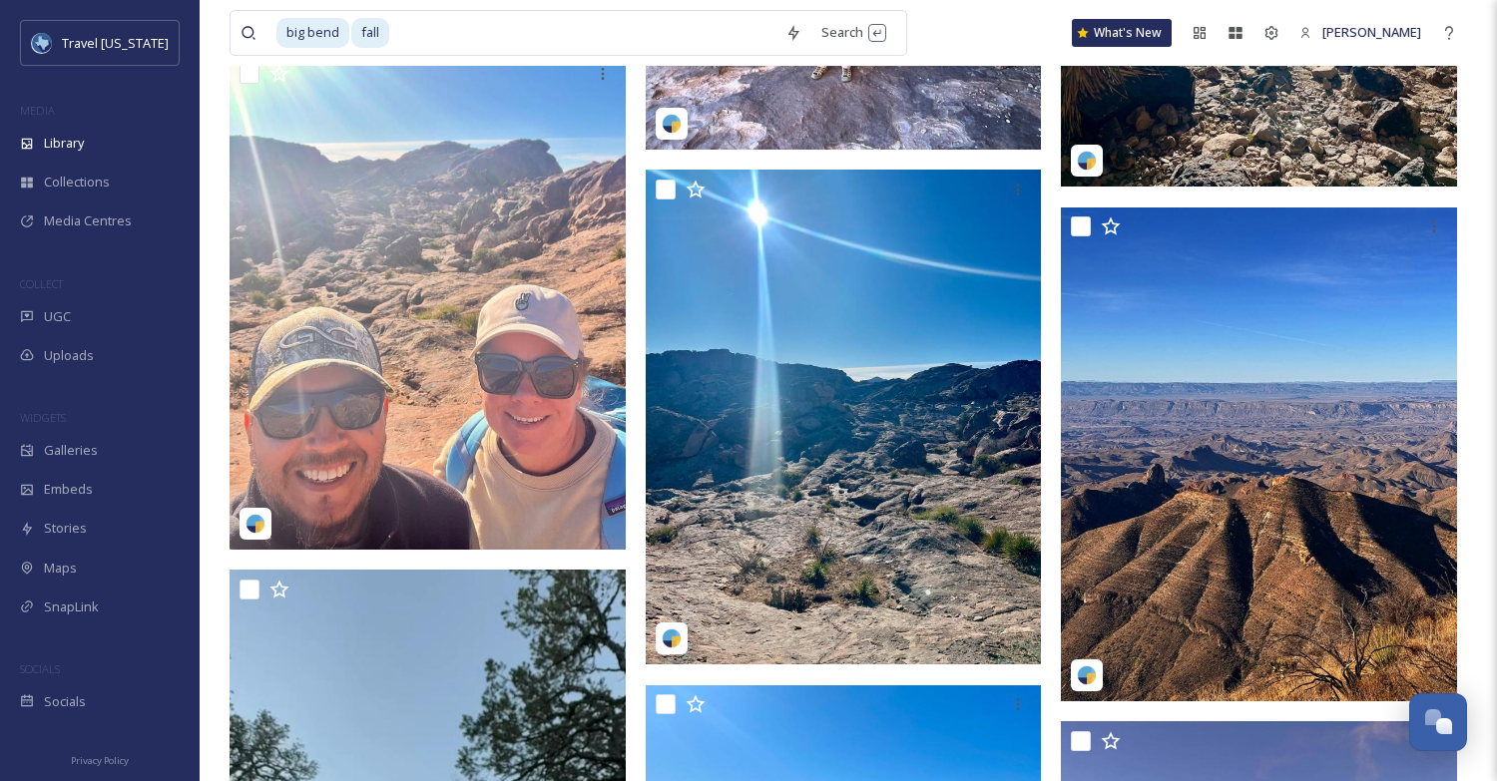
scroll to position [29850, 0]
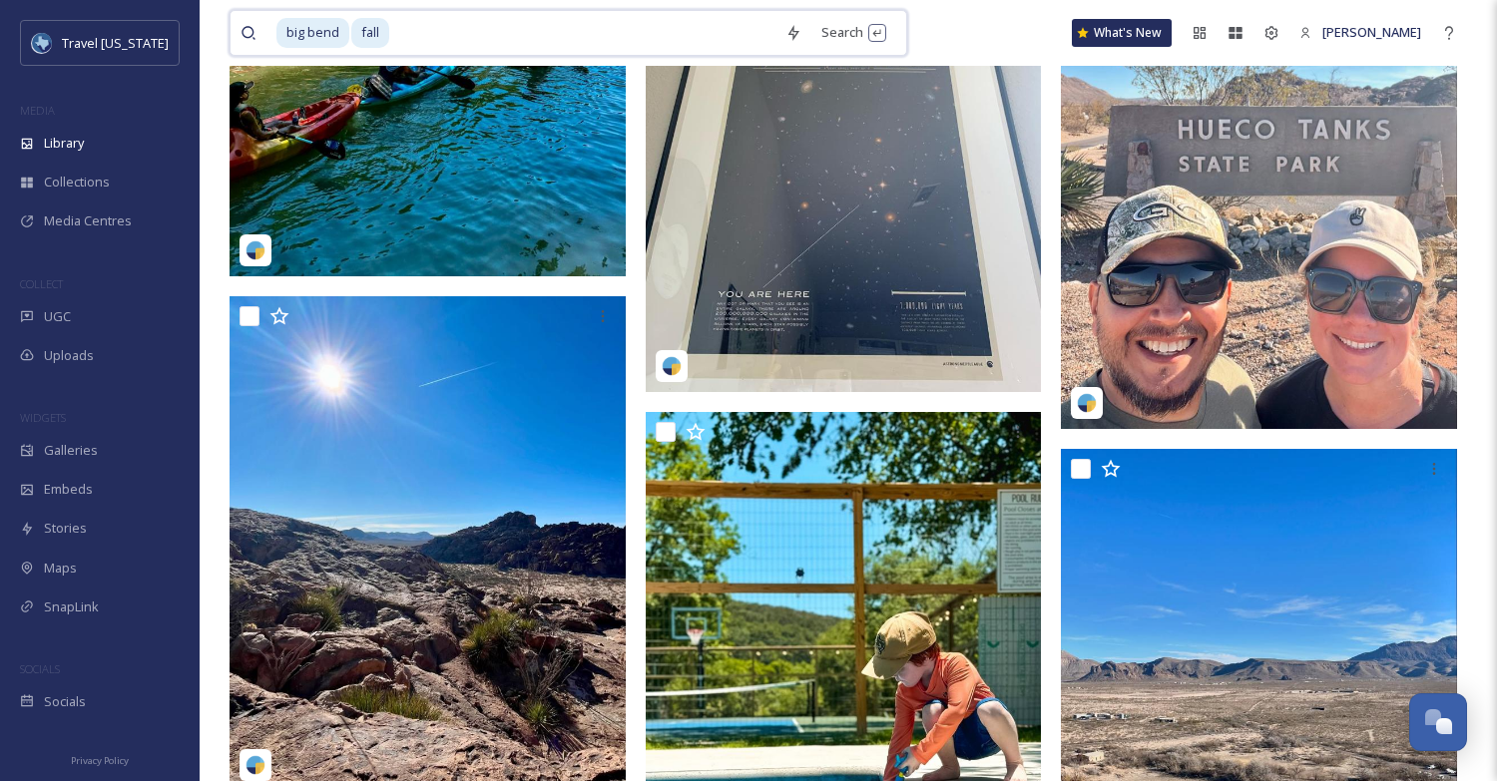
click at [428, 19] on input at bounding box center [583, 33] width 384 height 44
type input "f"
type input "b"
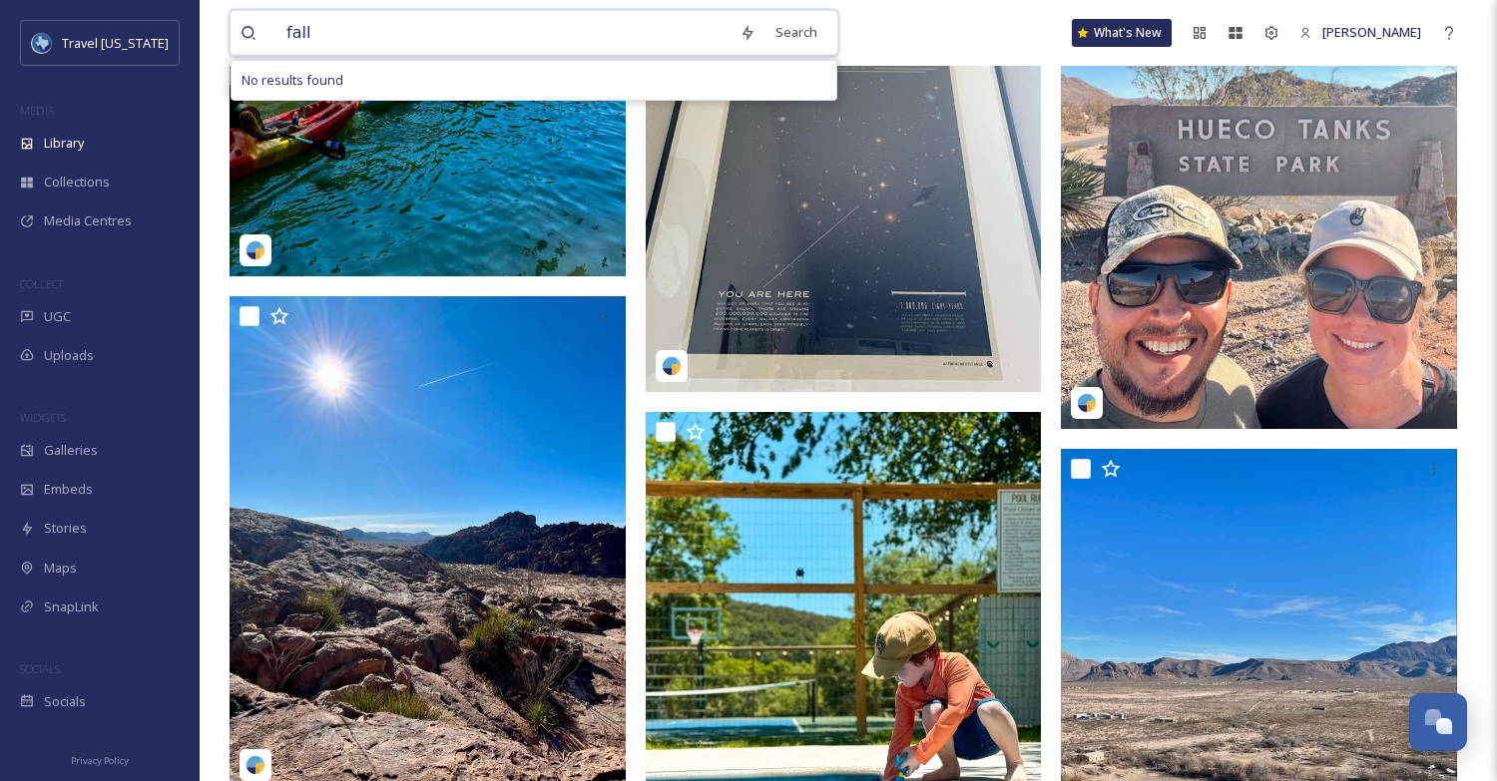
type input "fall"
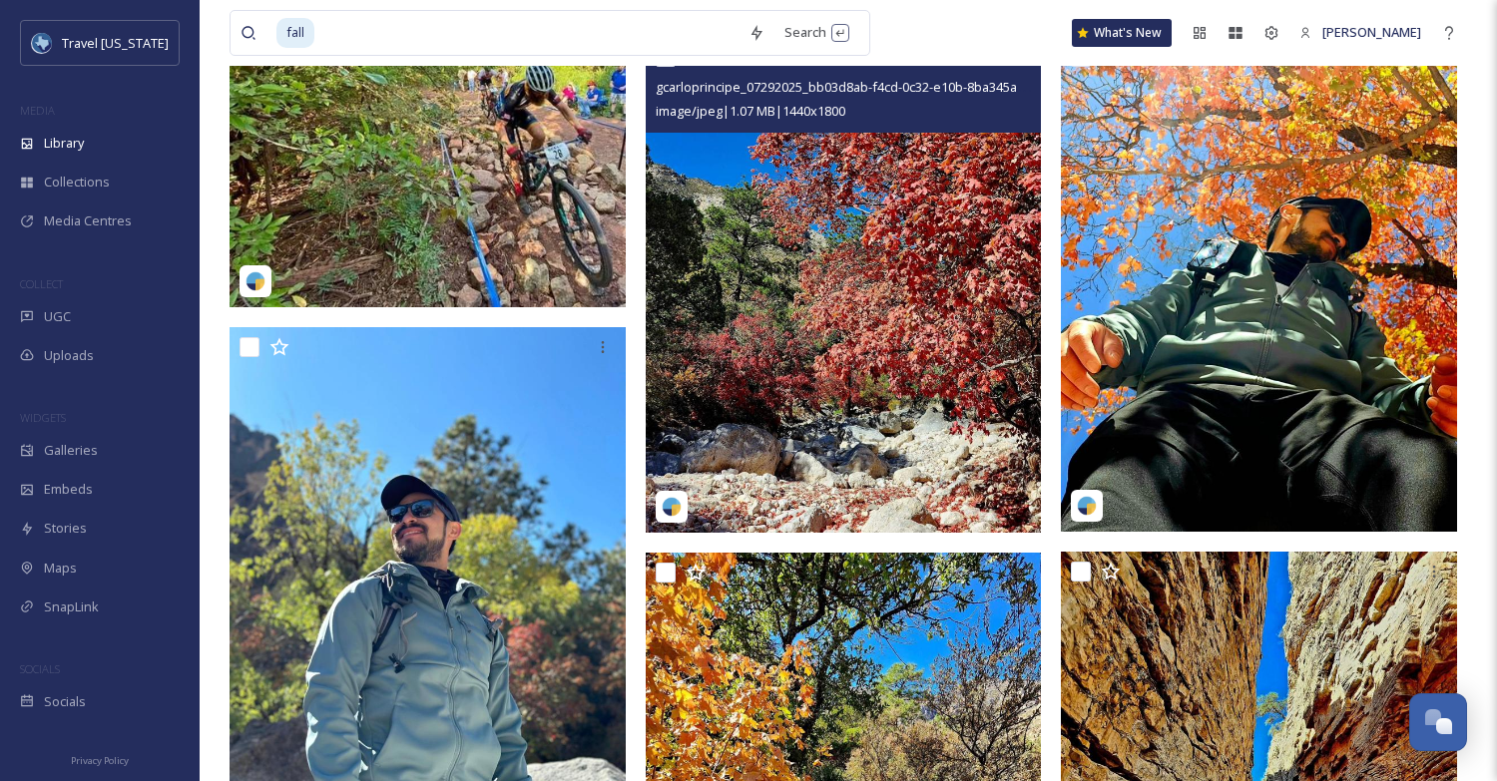
scroll to position [10815, 0]
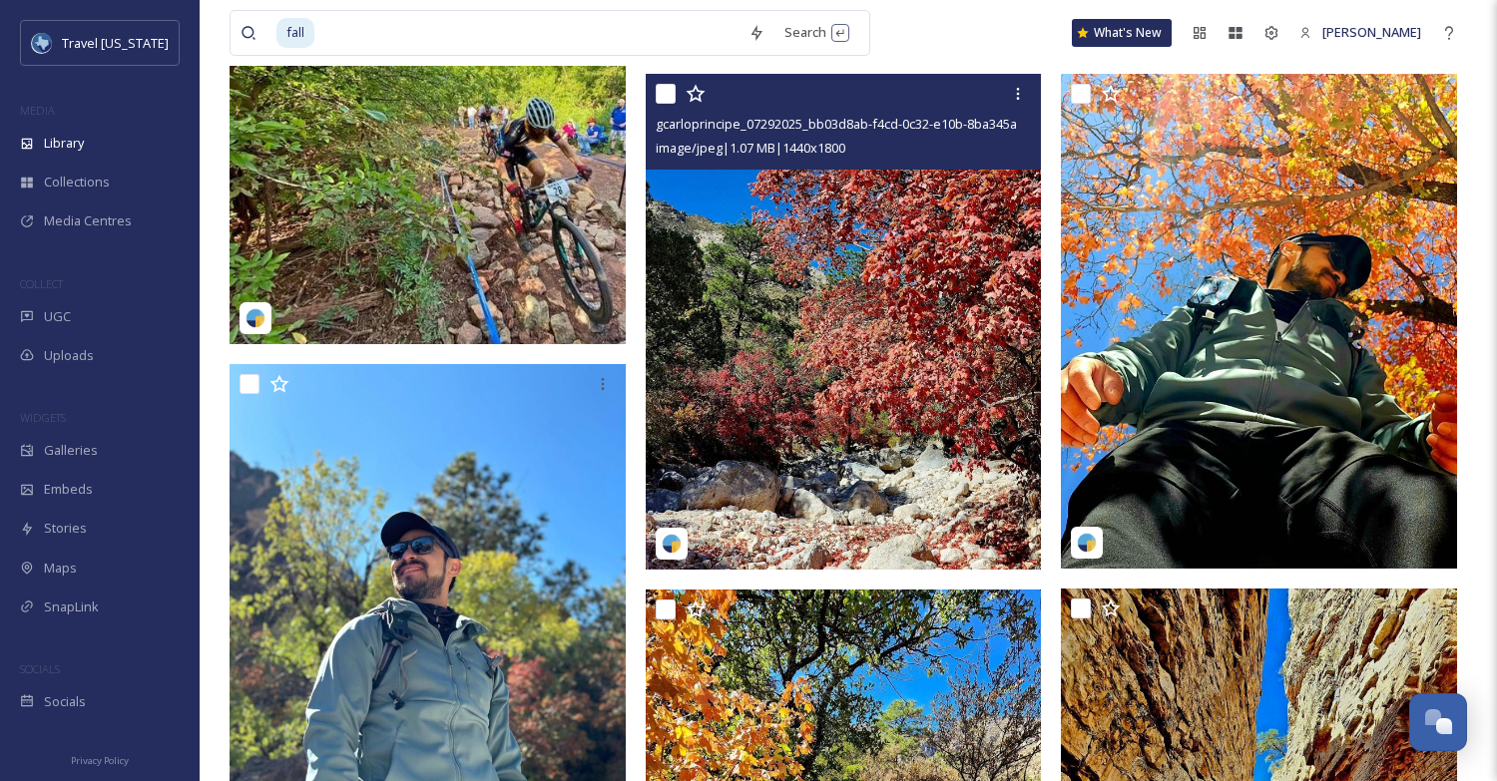
click at [823, 284] on img at bounding box center [844, 321] width 396 height 495
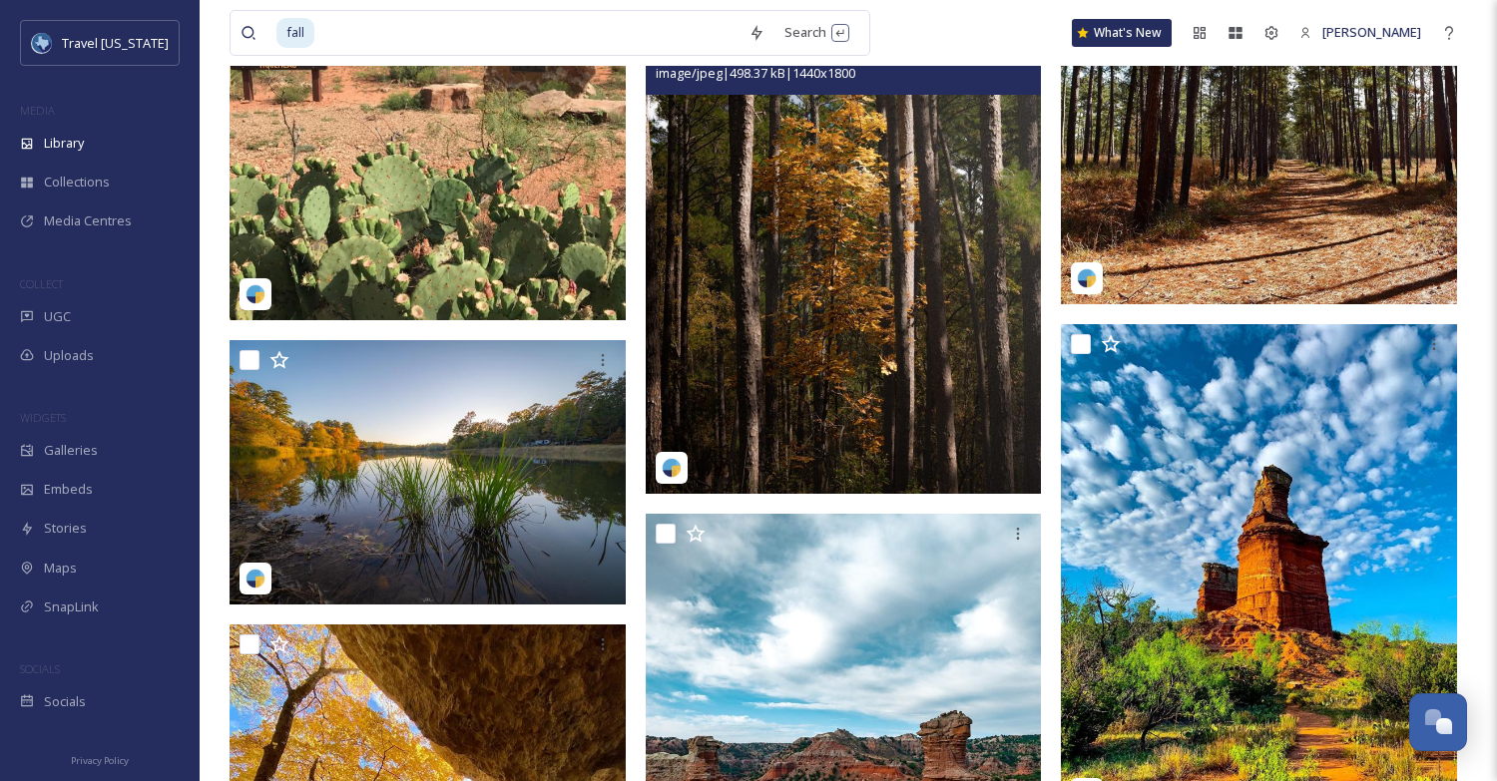
scroll to position [21972, 0]
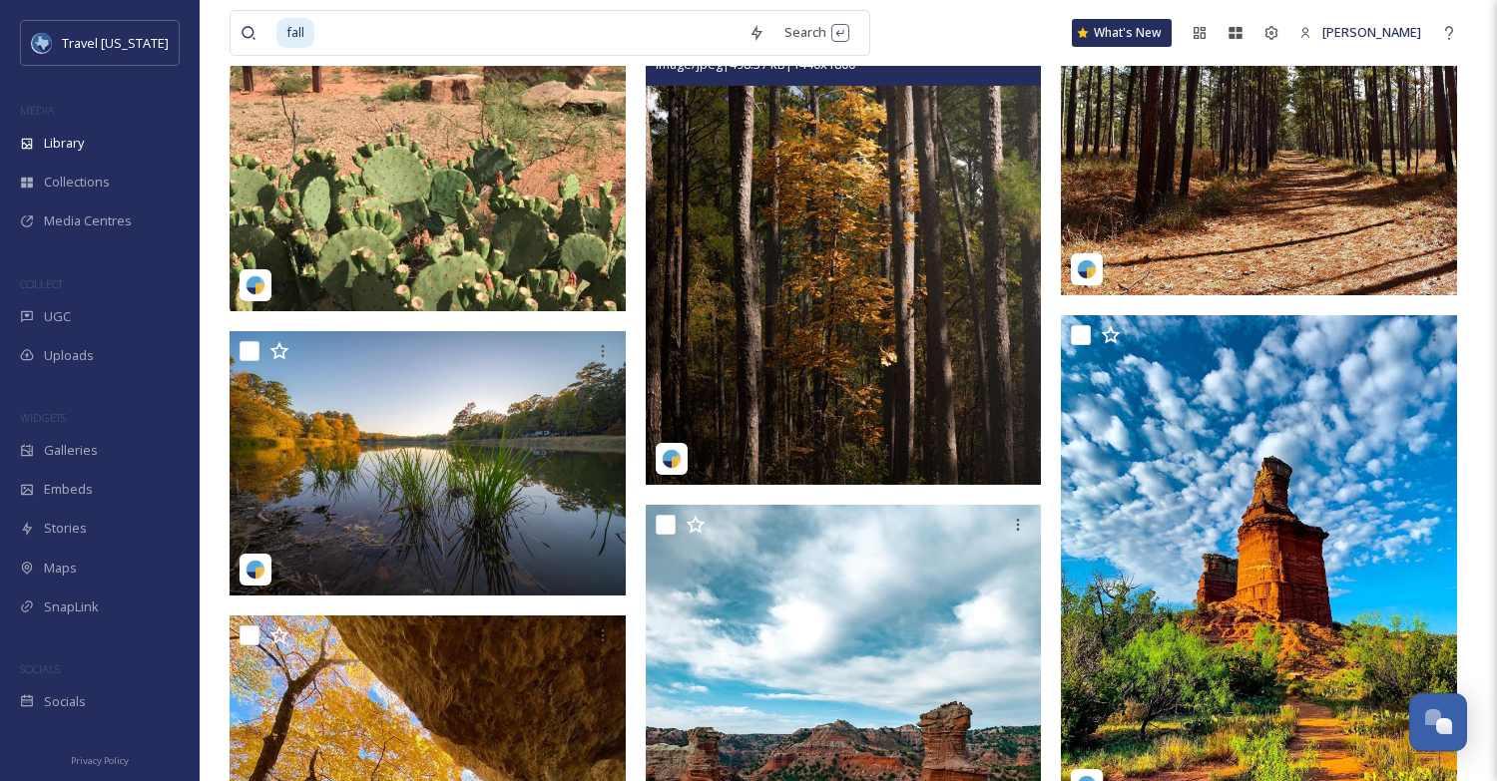
click at [817, 291] on img at bounding box center [844, 237] width 396 height 495
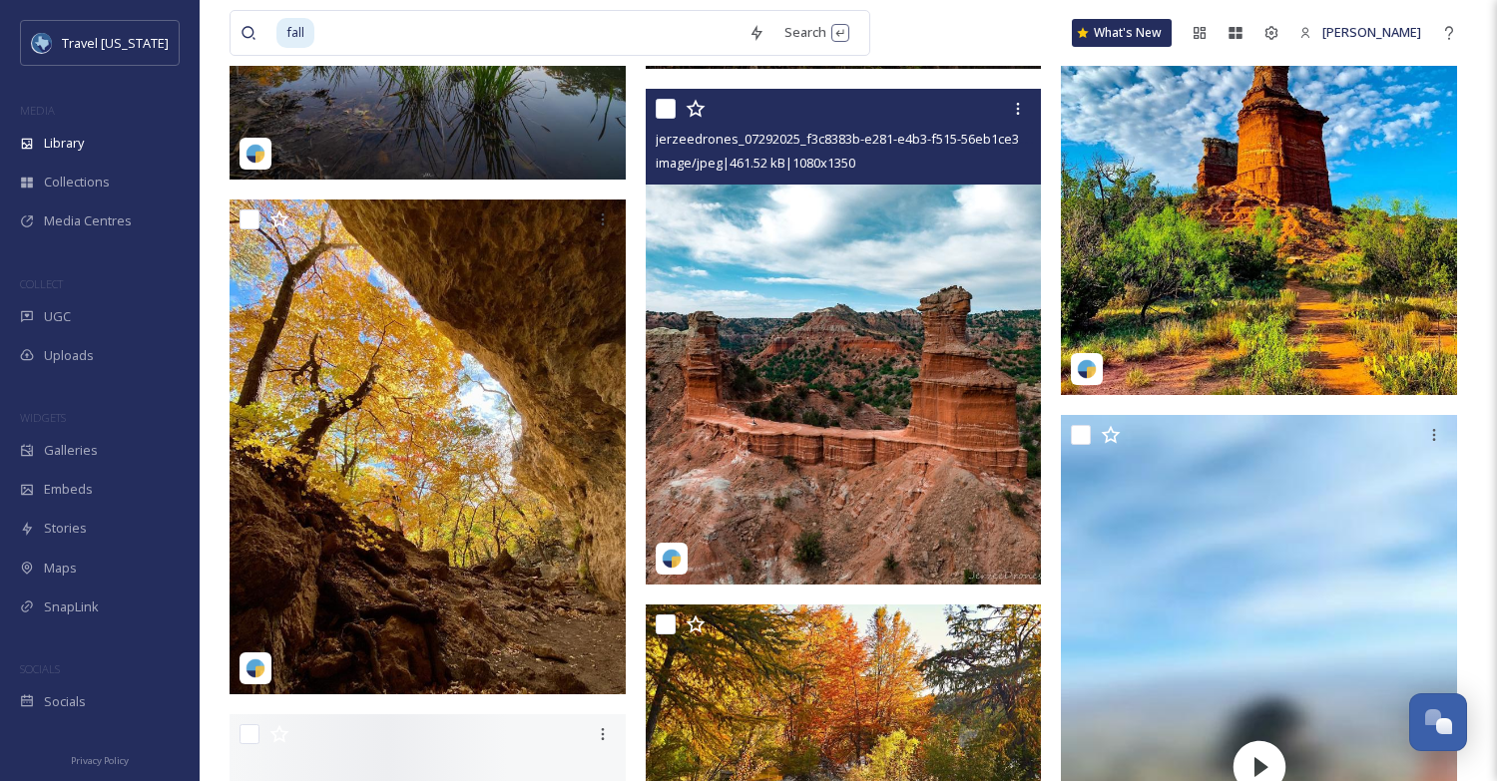
scroll to position [22425, 0]
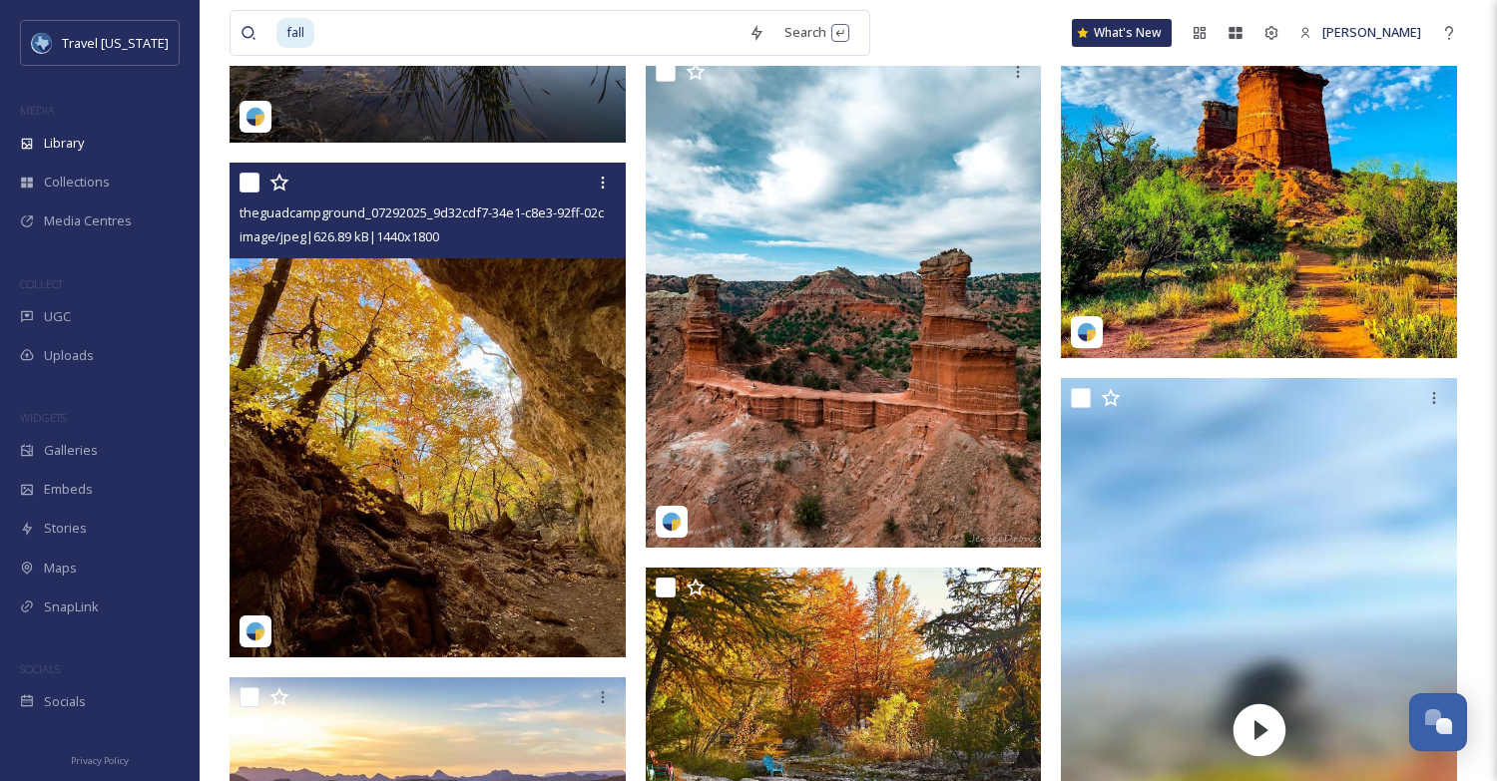
click at [572, 423] on img at bounding box center [428, 410] width 396 height 495
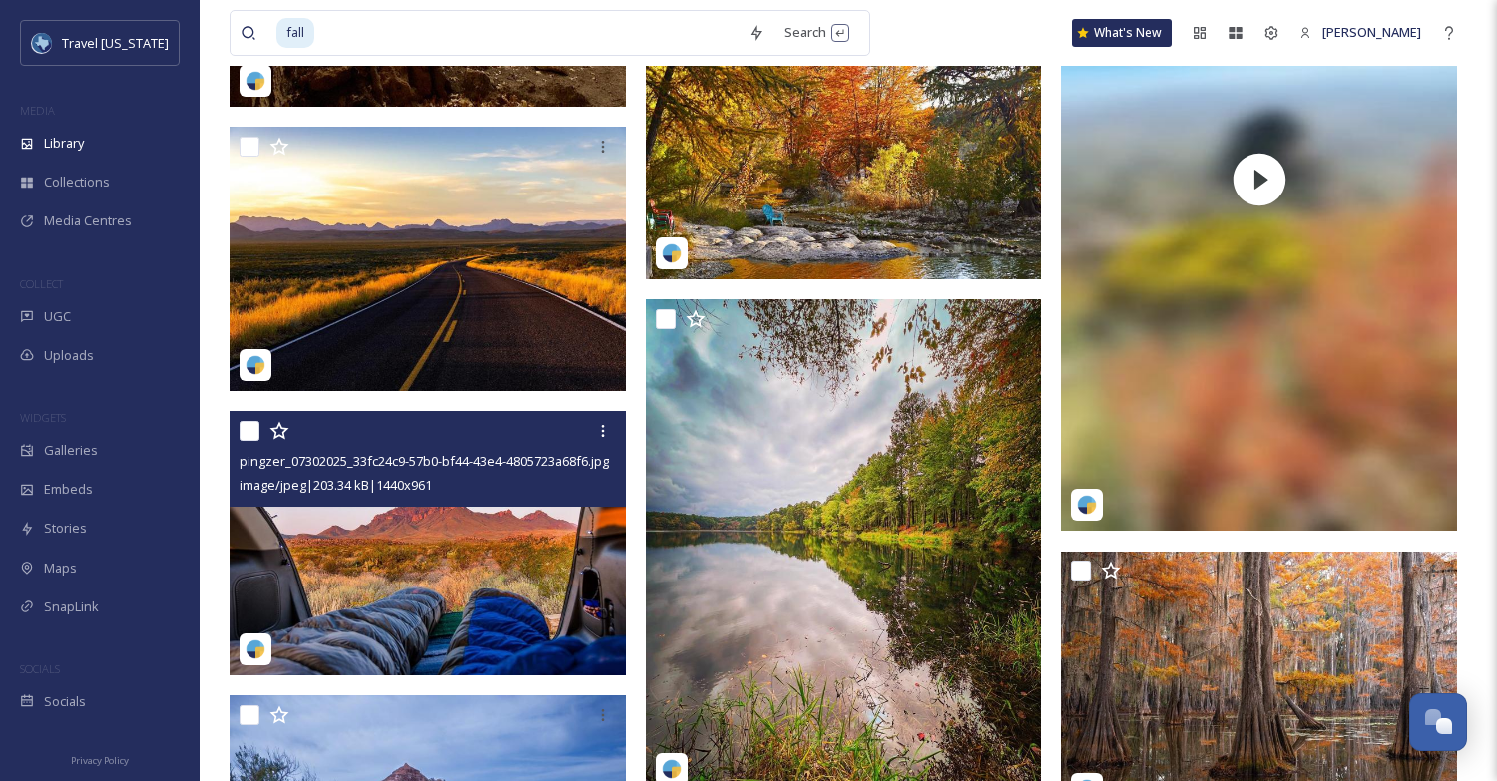
scroll to position [22975, 0]
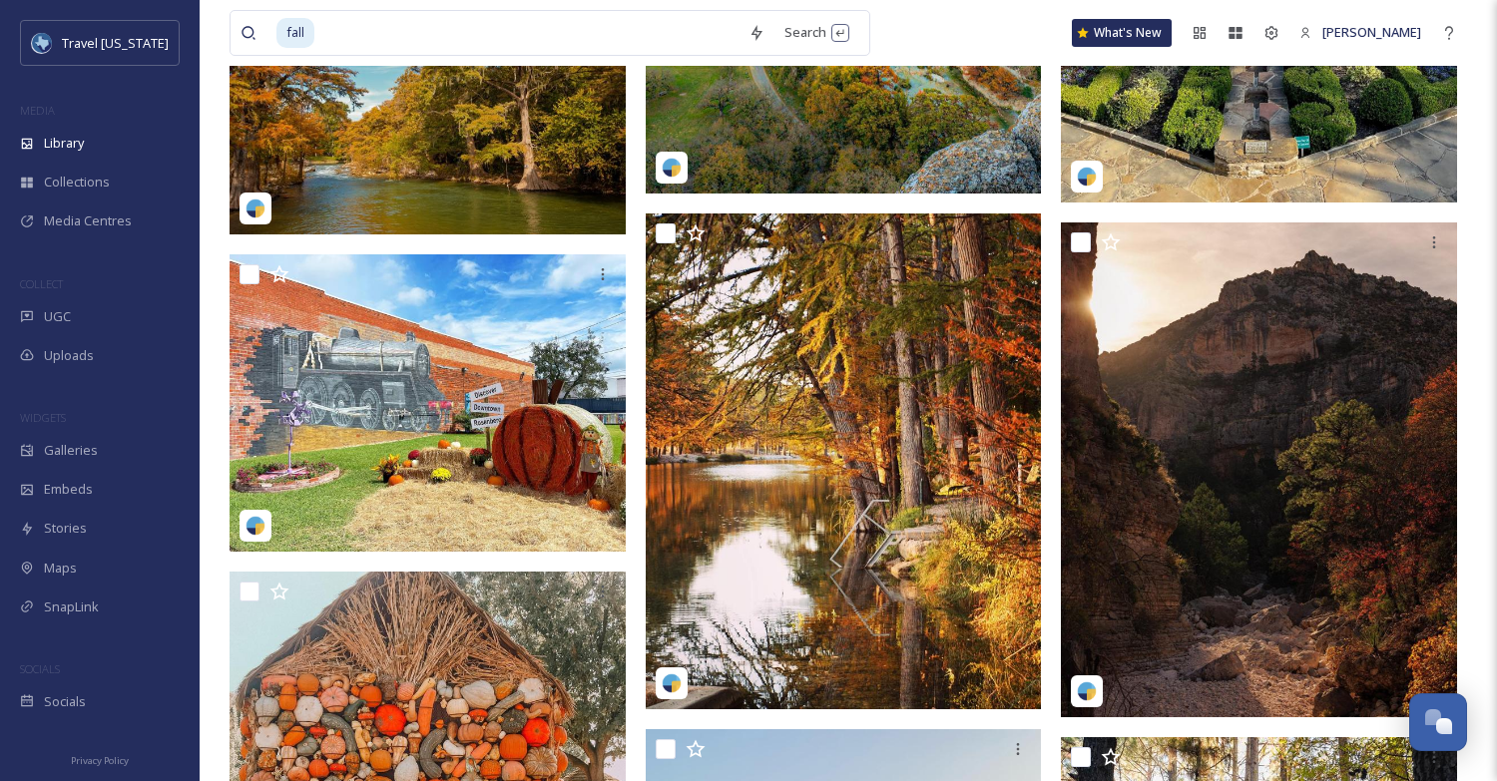
scroll to position [27981, 0]
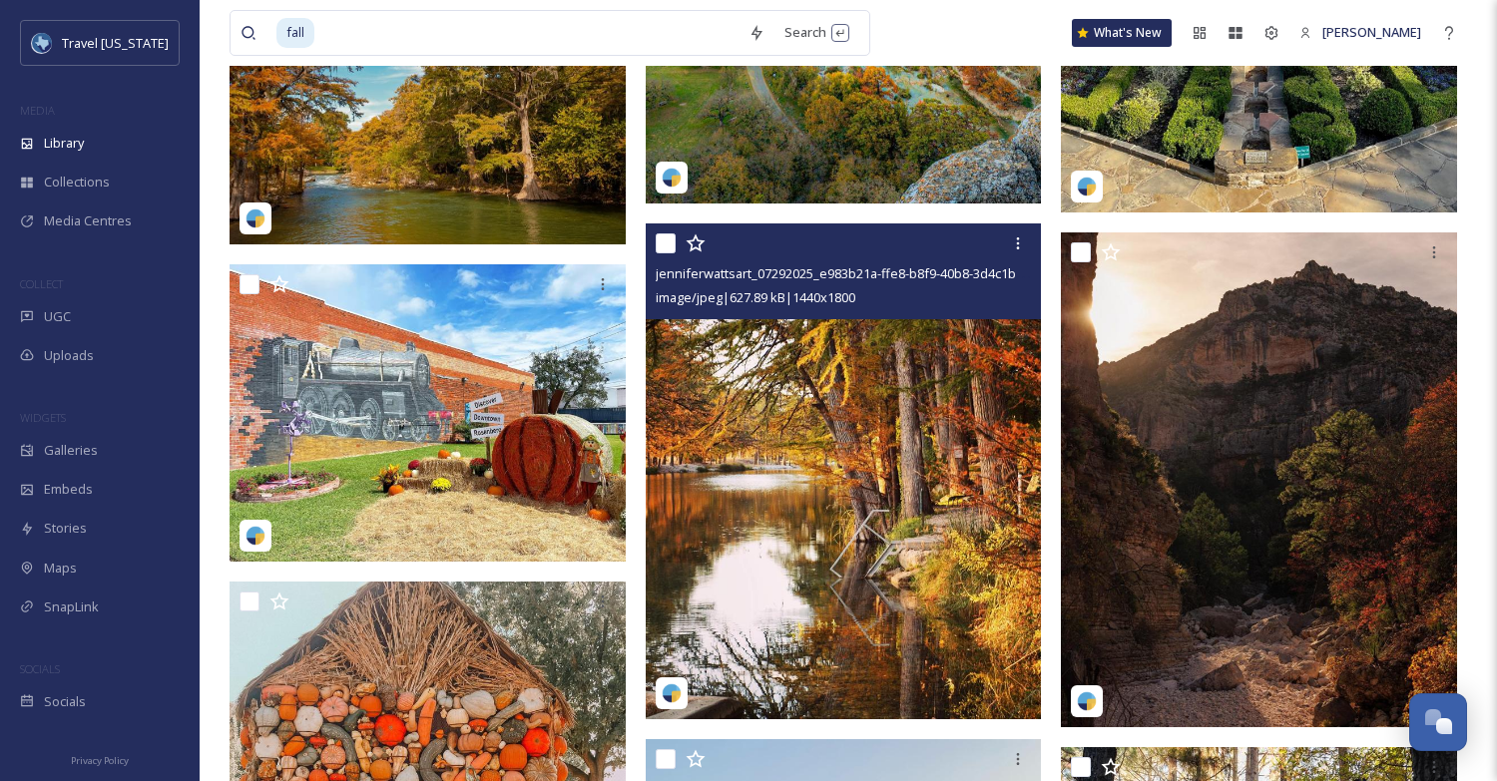
click at [895, 417] on img at bounding box center [844, 471] width 396 height 495
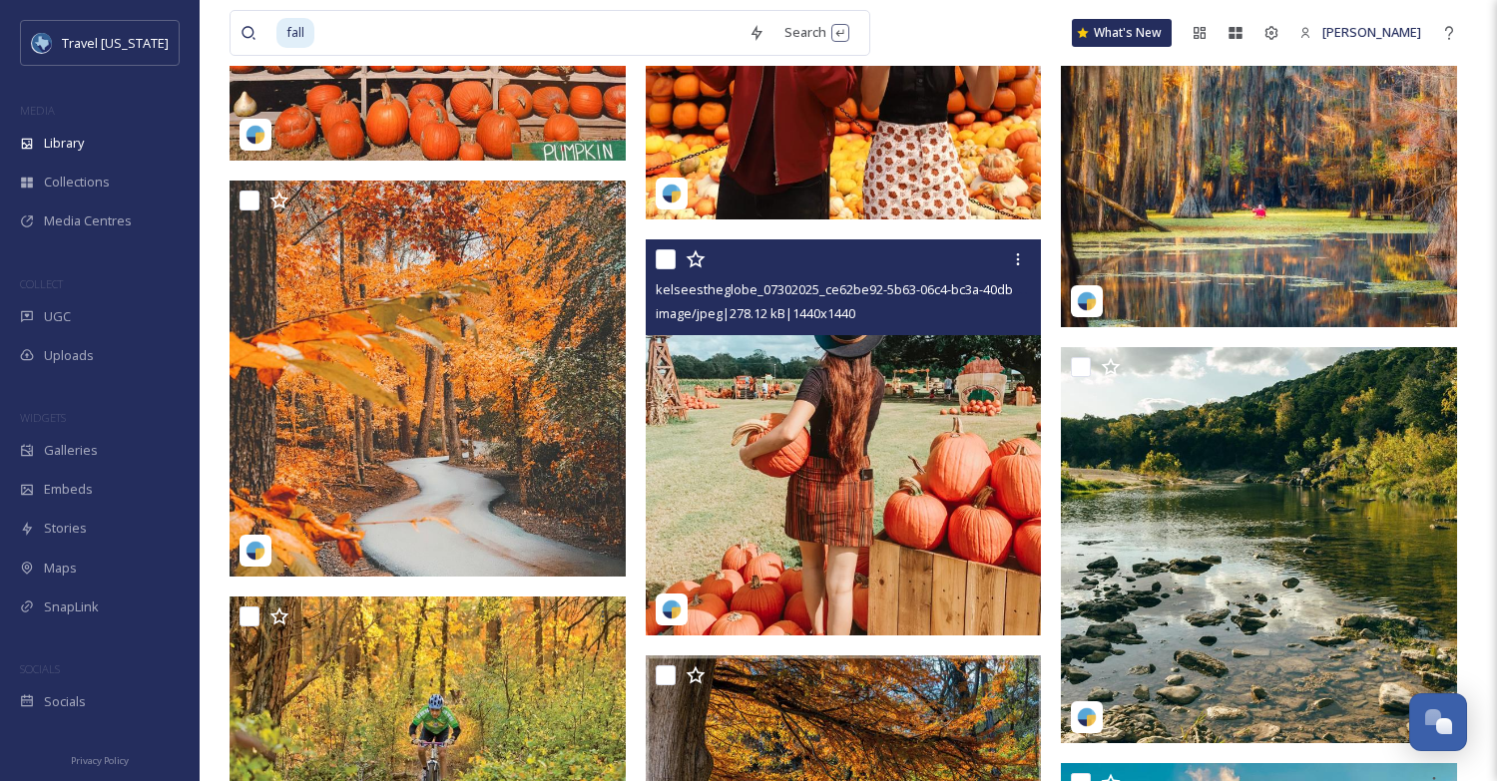
scroll to position [29413, 0]
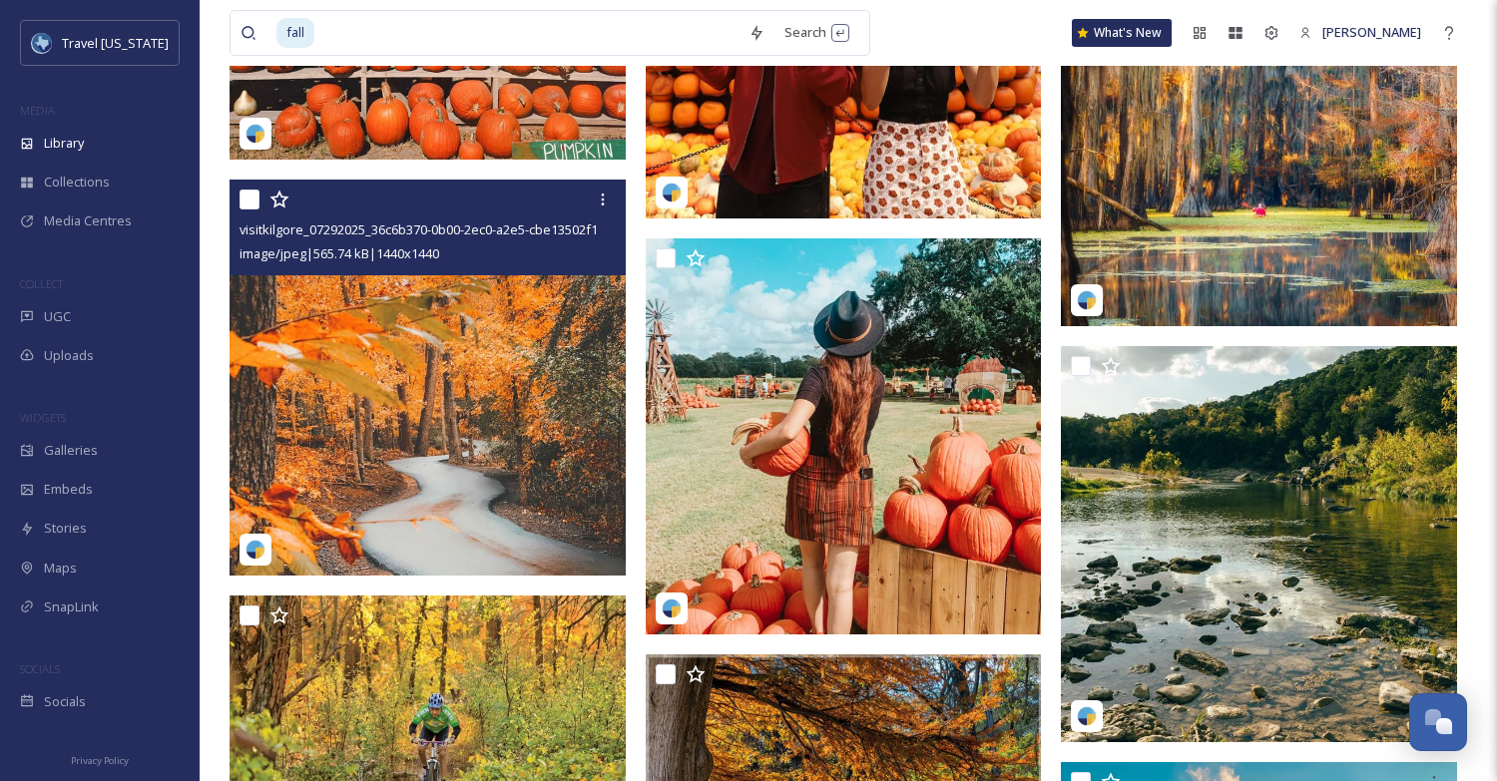
click at [449, 409] on img at bounding box center [428, 378] width 396 height 396
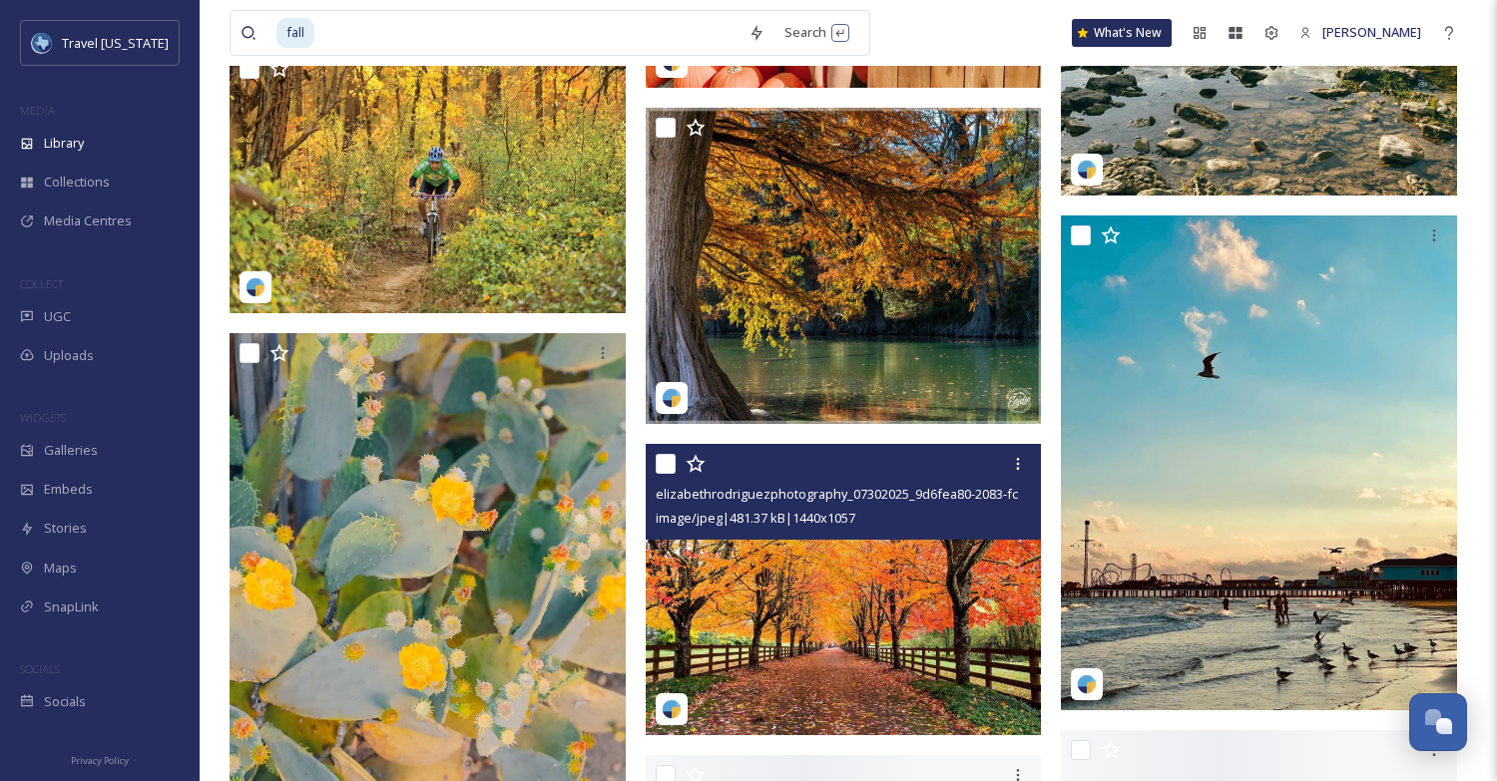
scroll to position [29979, 0]
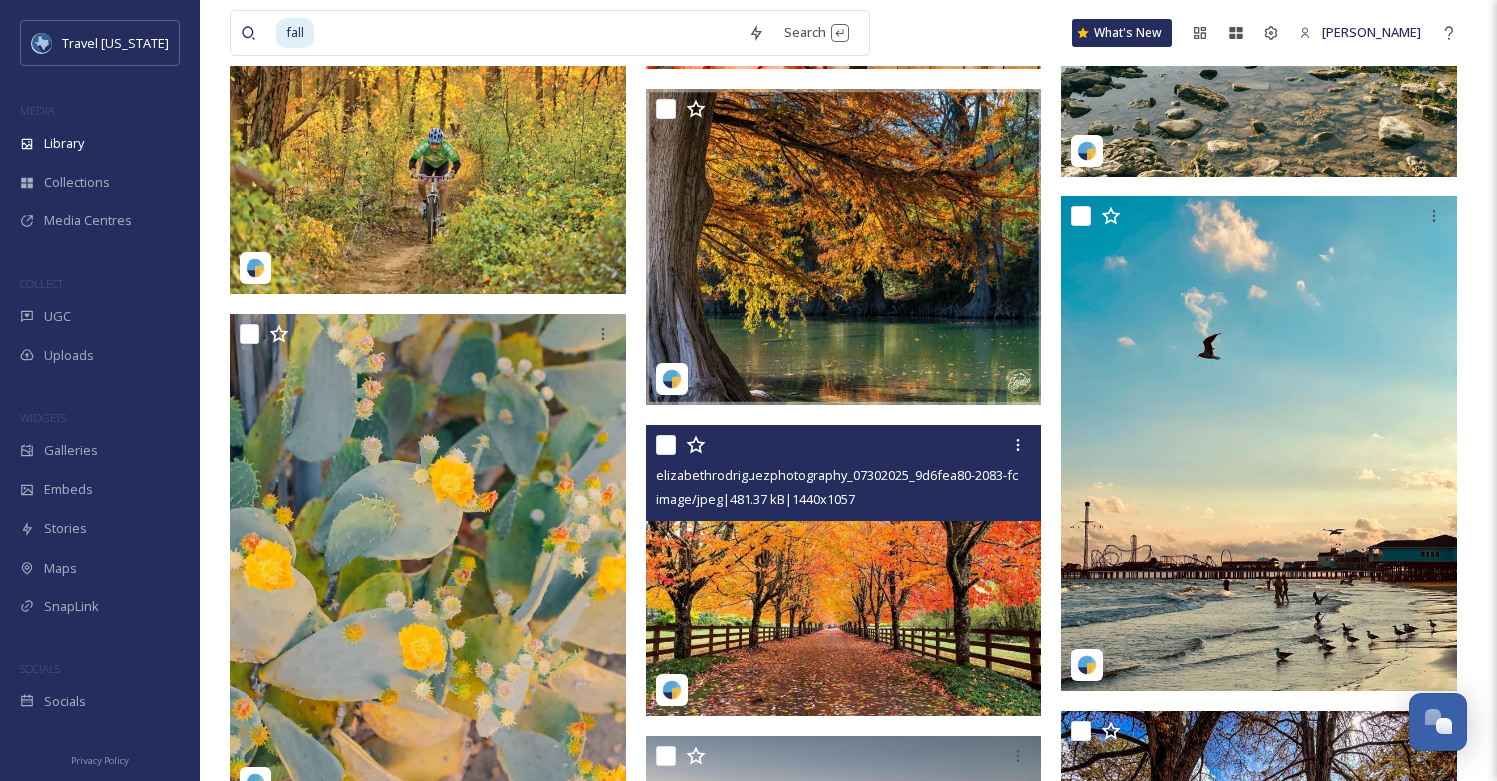
click at [826, 626] on img at bounding box center [844, 570] width 396 height 291
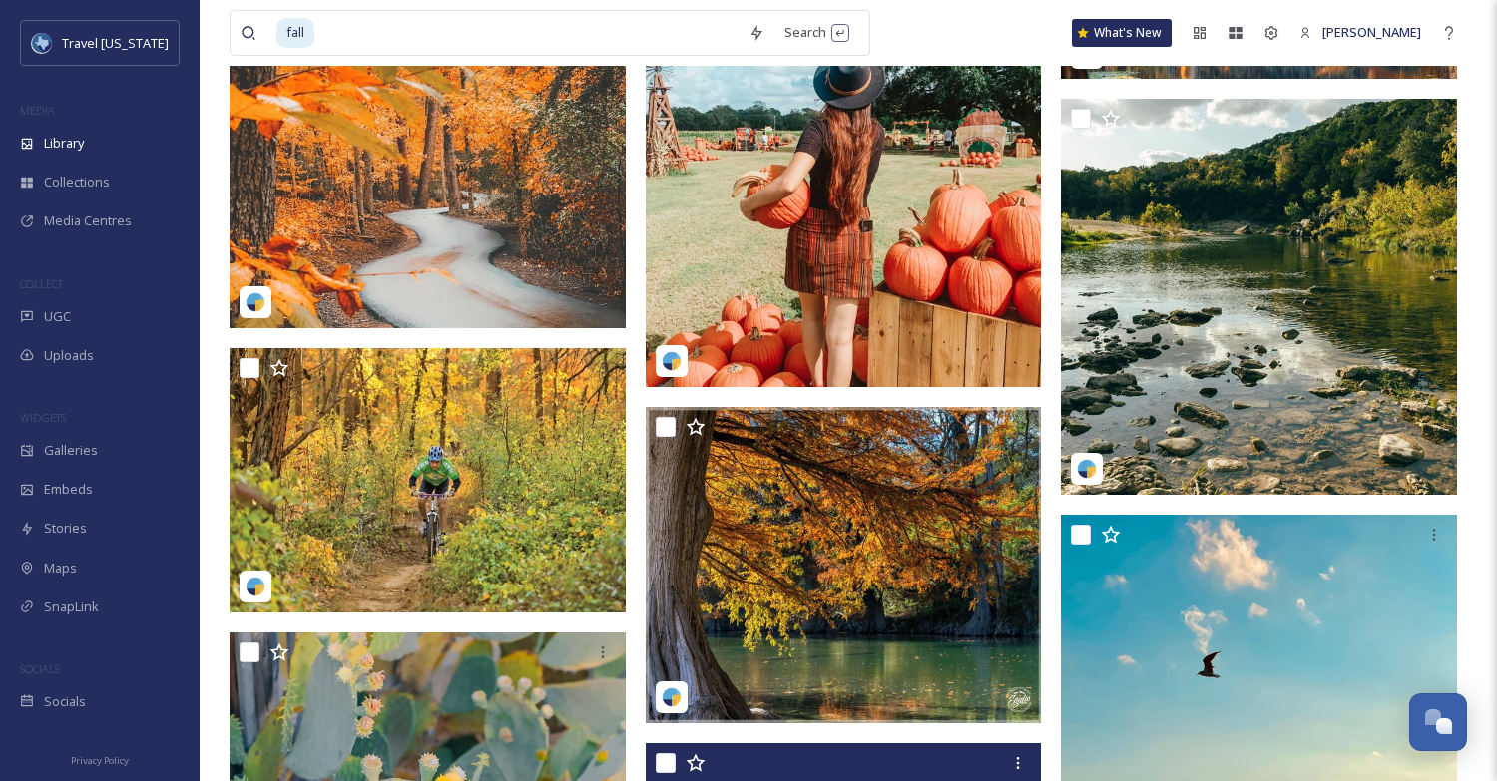
scroll to position [29552, 0]
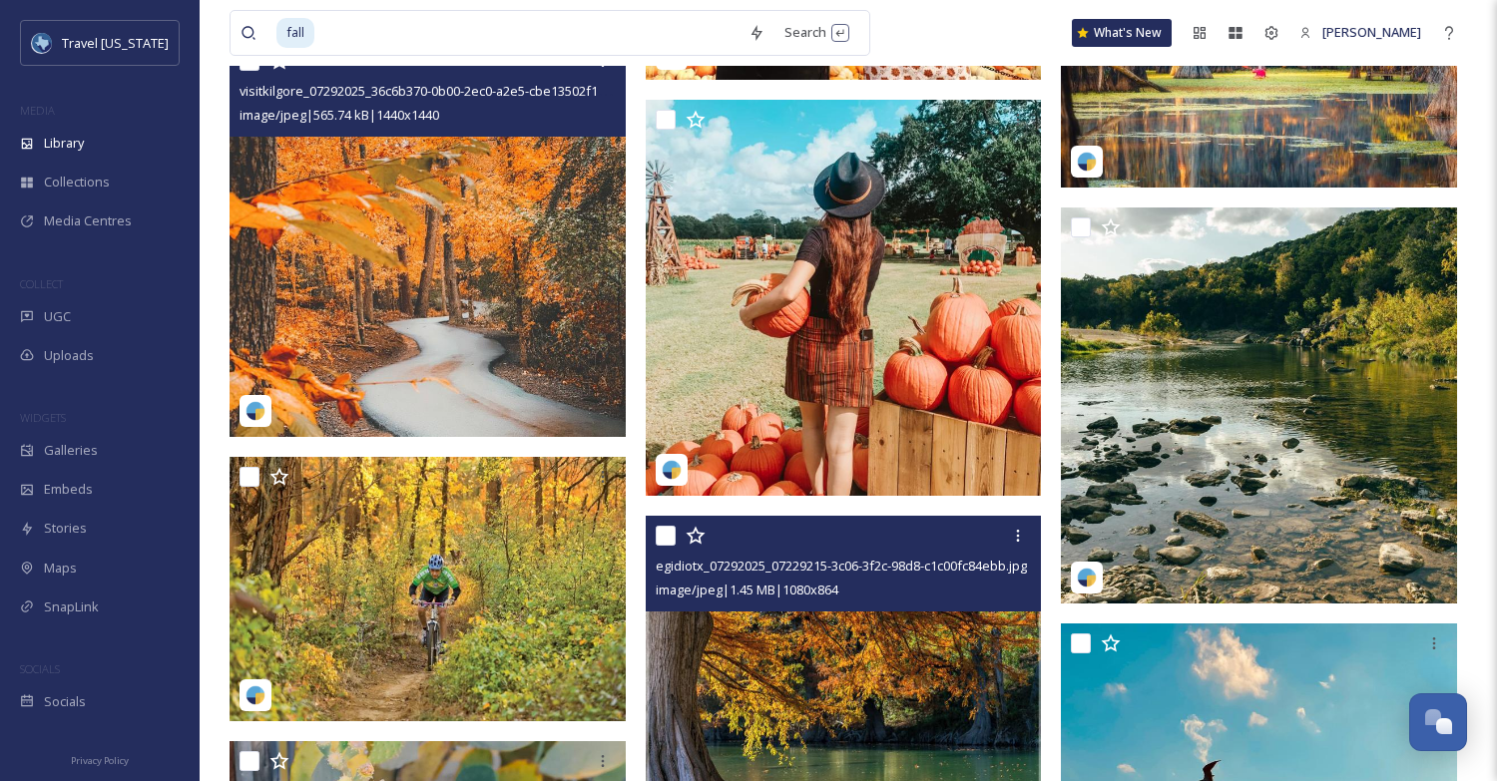
click at [861, 662] on img at bounding box center [844, 674] width 396 height 317
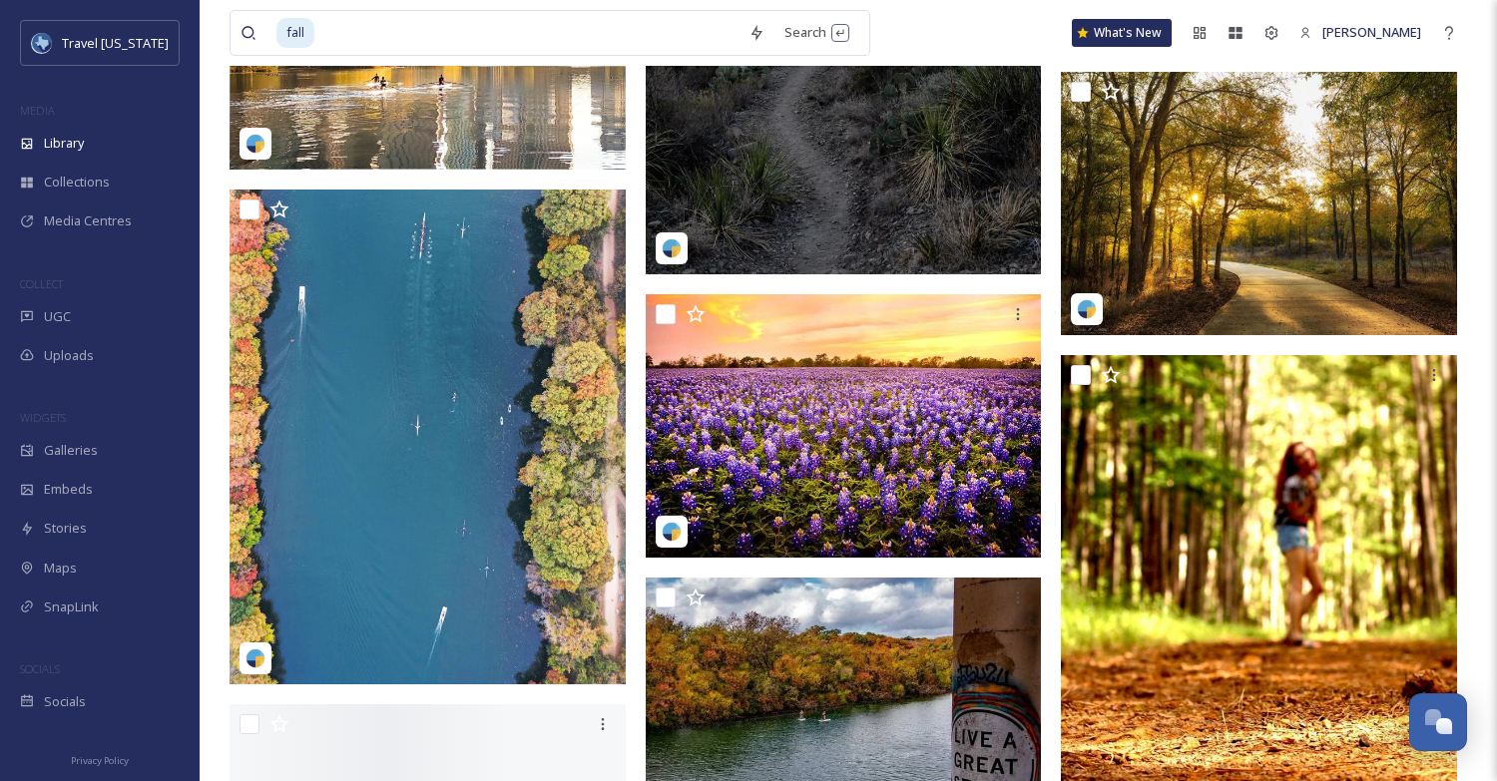
scroll to position [30948, 0]
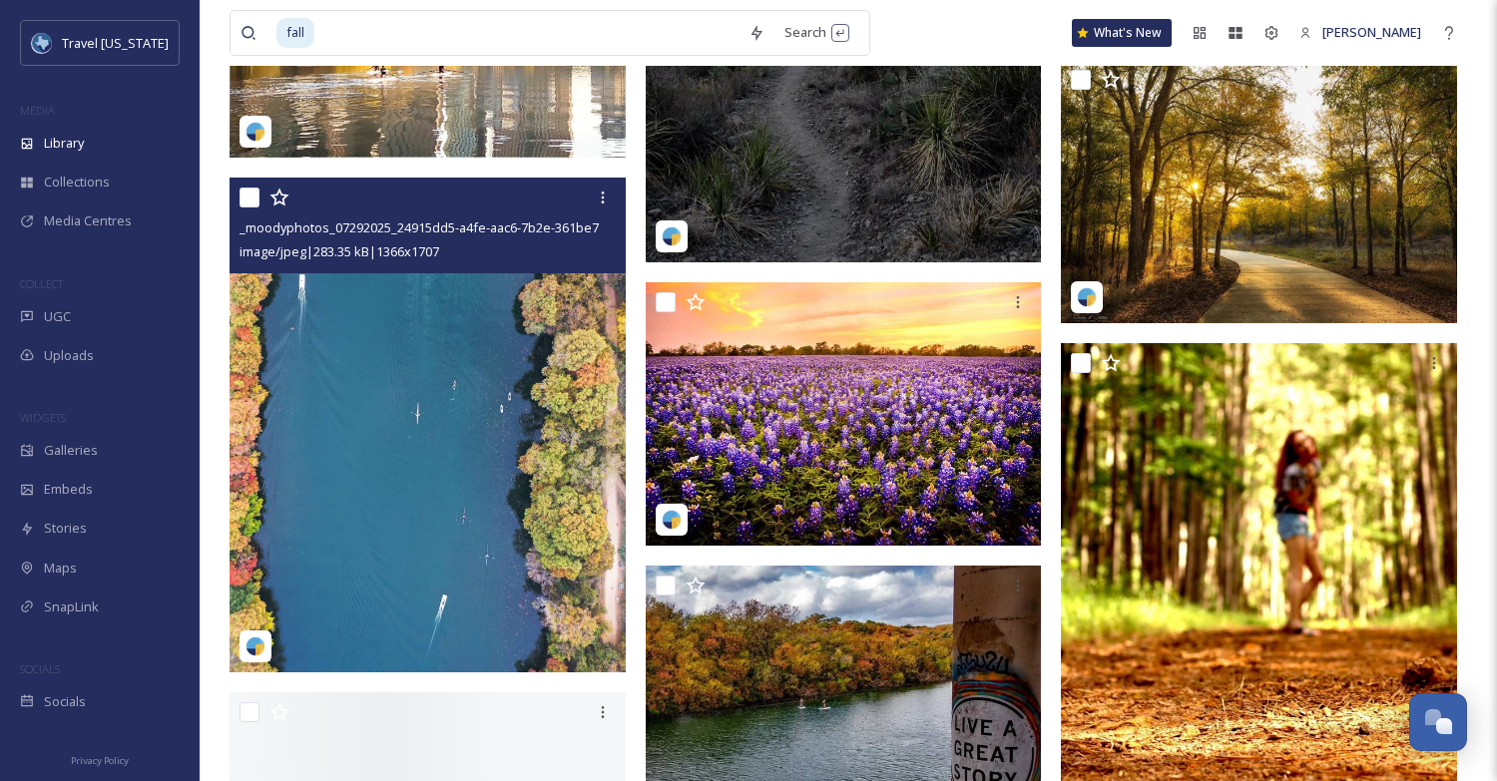
click at [415, 479] on img at bounding box center [428, 424] width 396 height 495
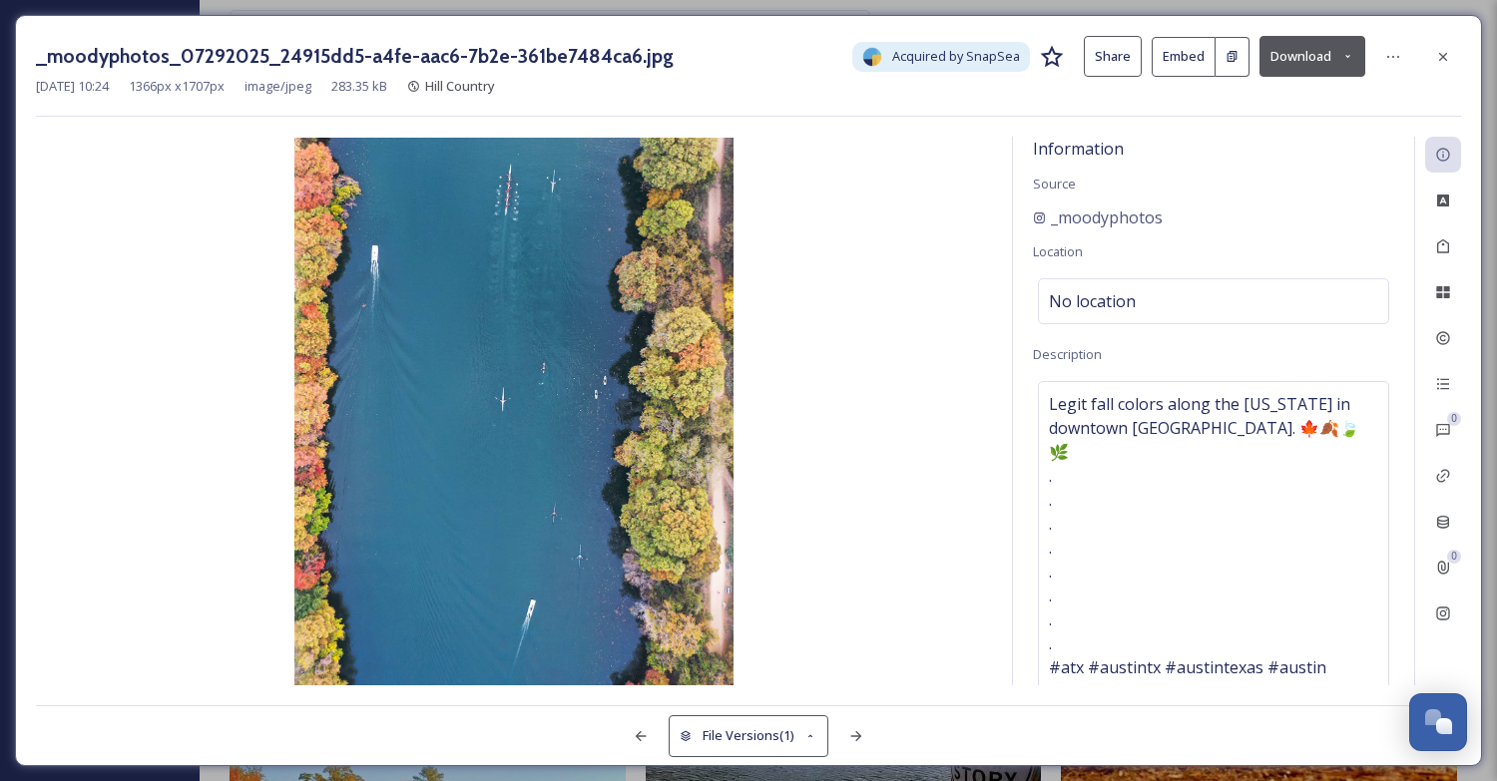
click at [1298, 62] on button "Download" at bounding box center [1312, 56] width 106 height 41
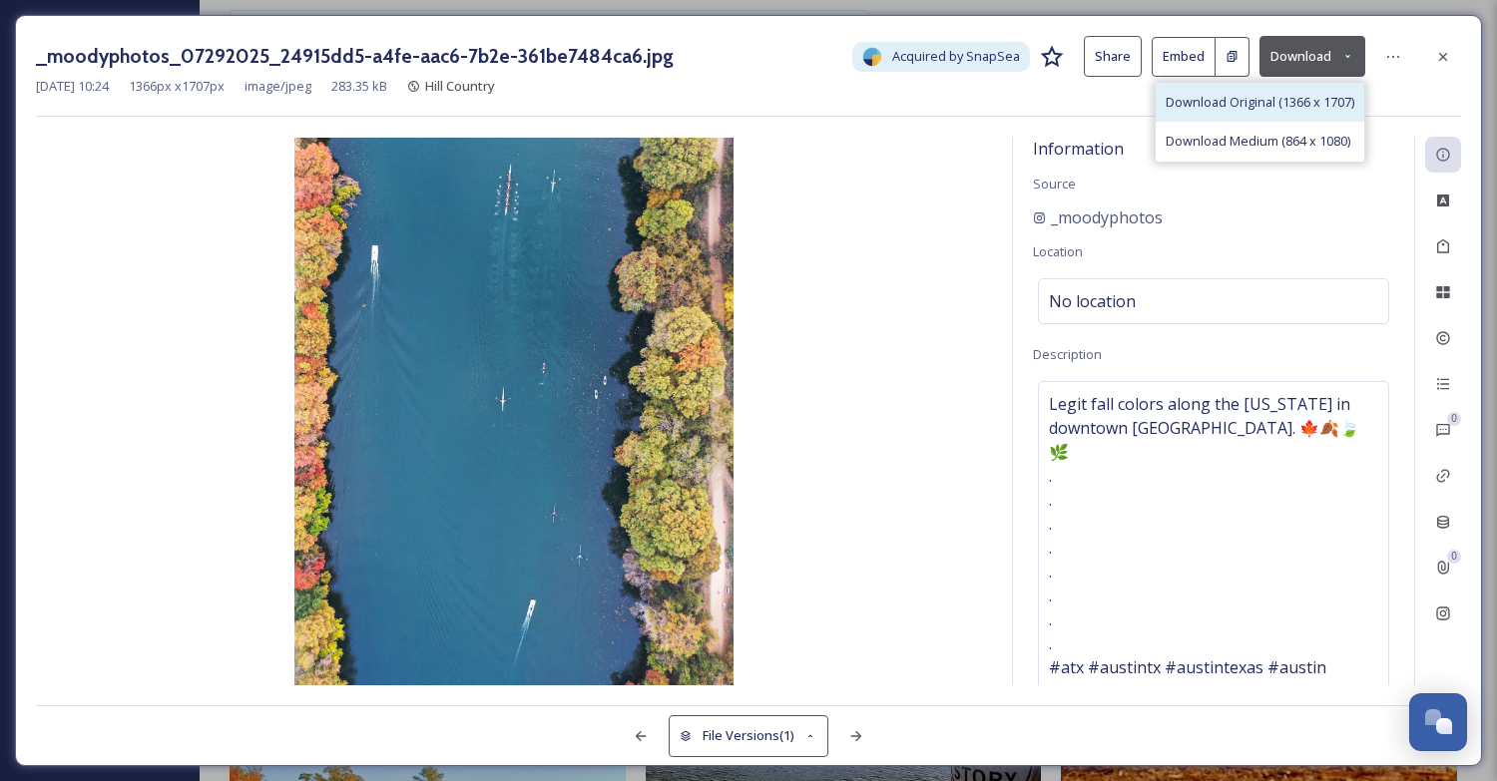
click at [1274, 94] on span "Download Original (1366 x 1707)" at bounding box center [1259, 102] width 189 height 19
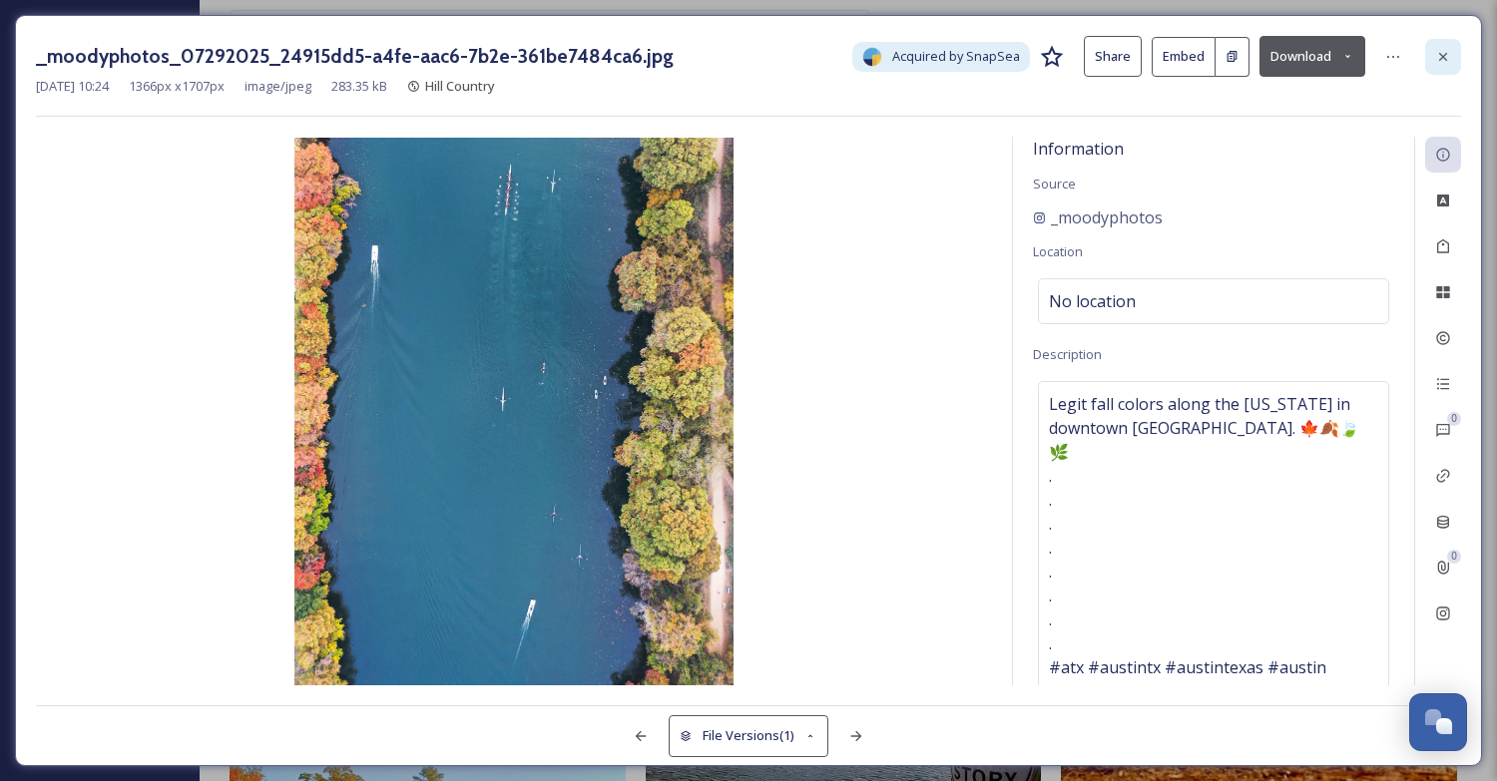
click at [1436, 57] on icon at bounding box center [1443, 57] width 16 height 16
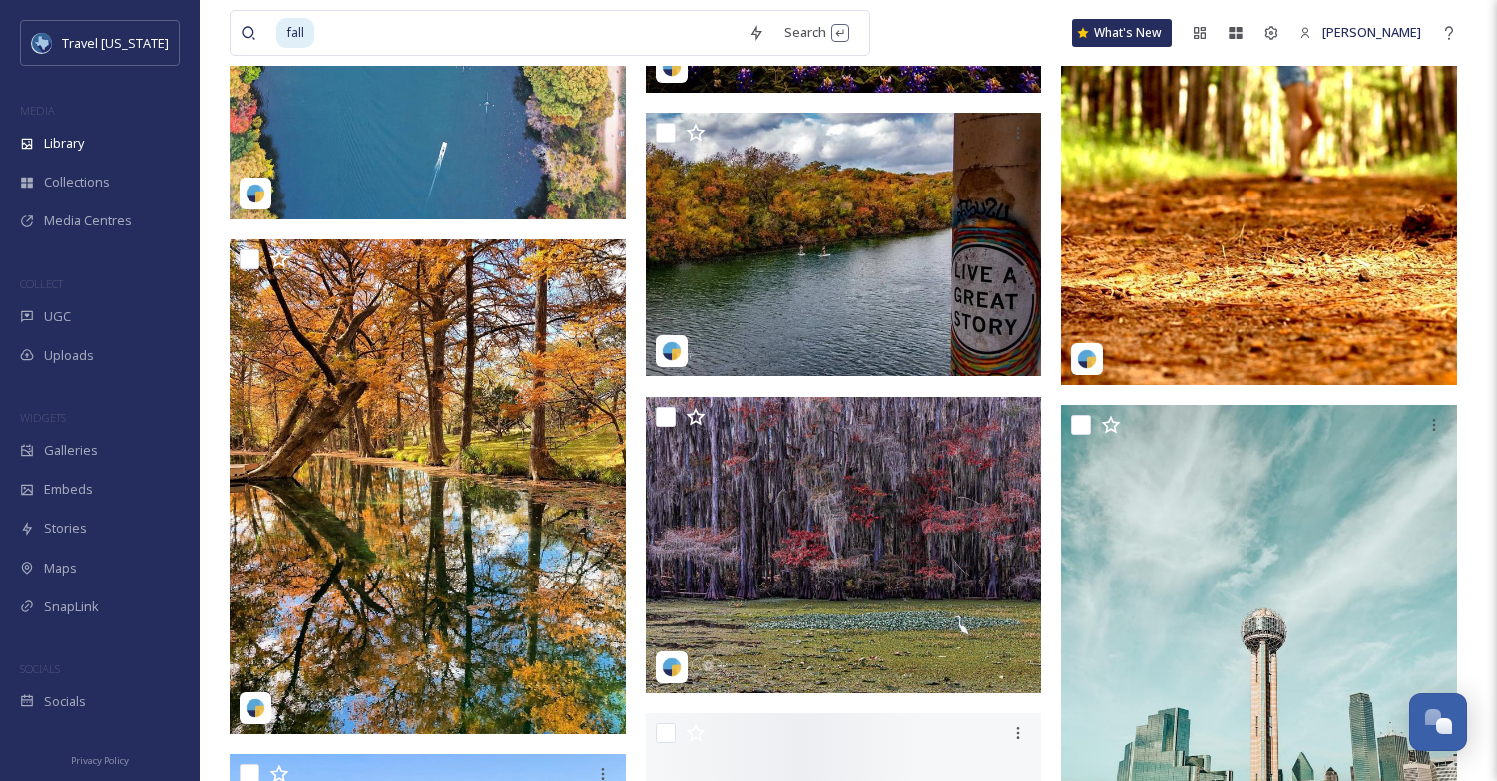
scroll to position [31408, 0]
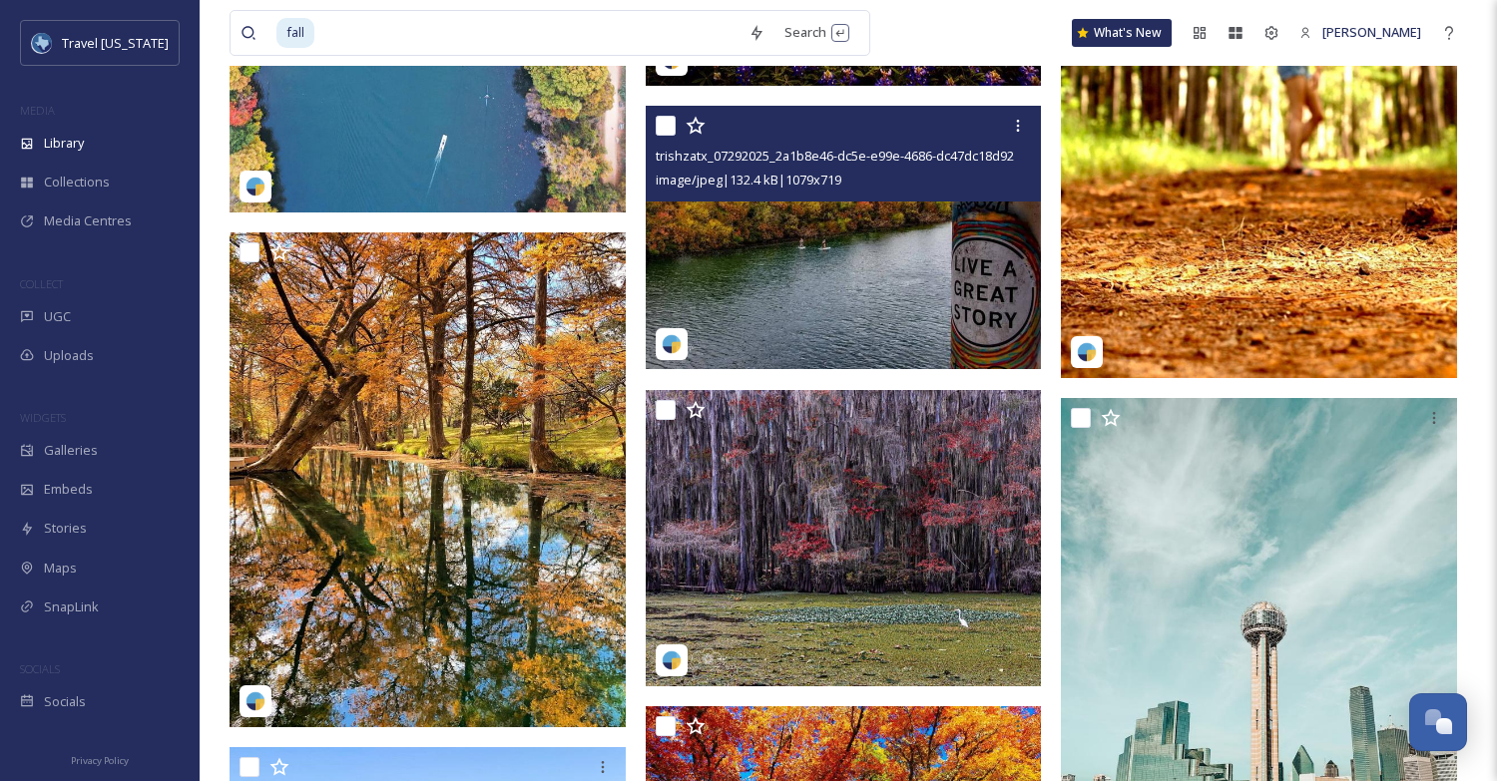
click at [819, 279] on img at bounding box center [844, 237] width 396 height 263
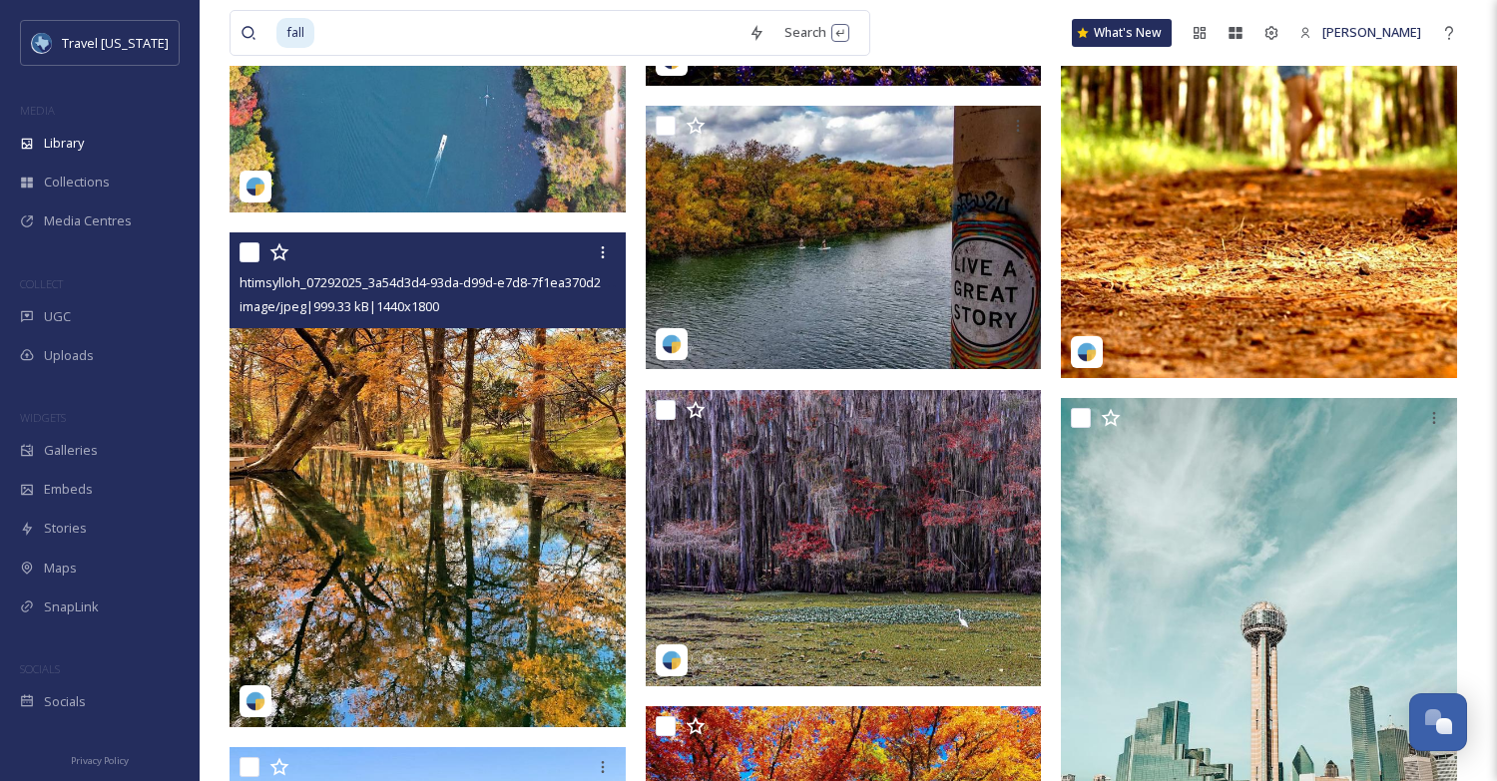
click at [451, 468] on img at bounding box center [428, 479] width 396 height 495
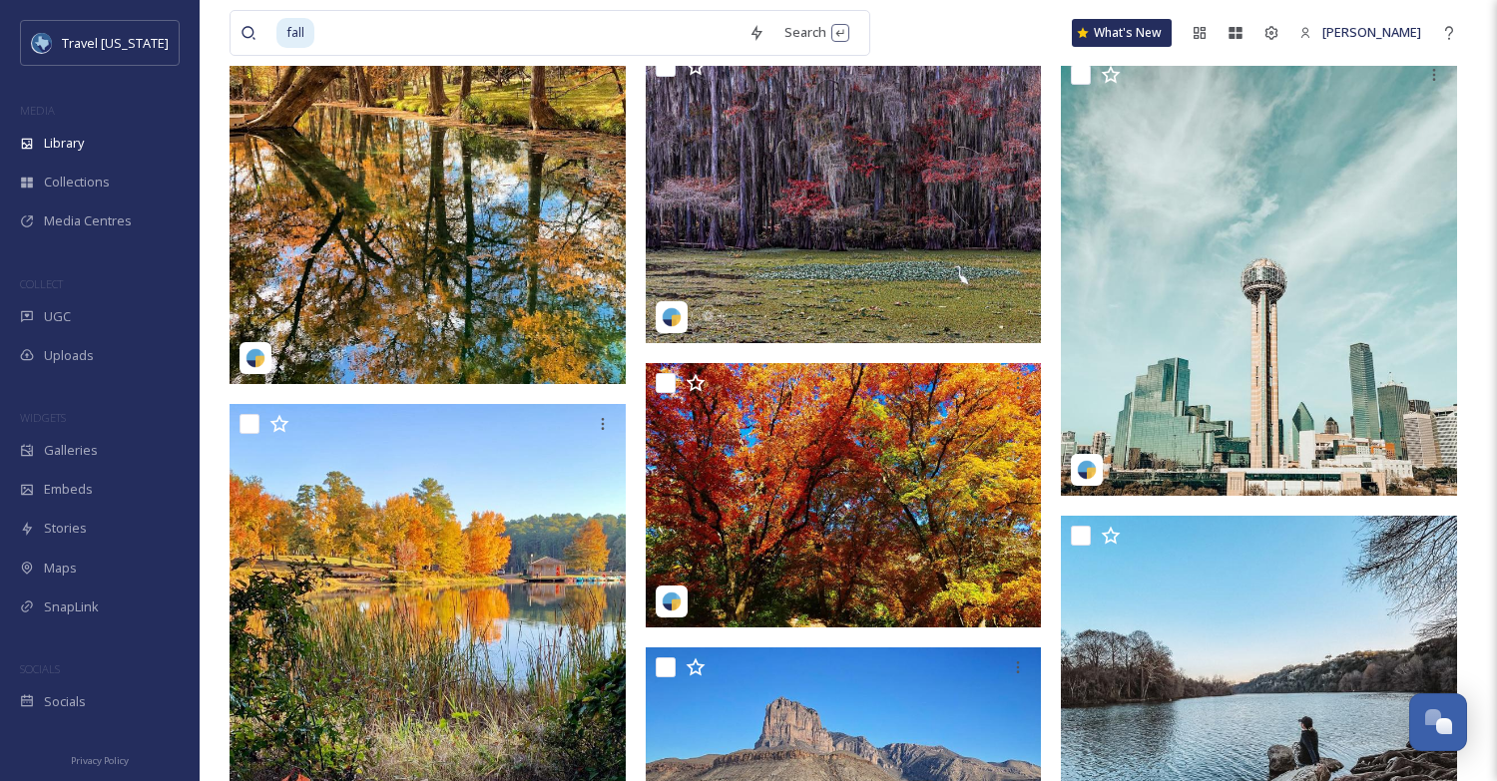
scroll to position [31831, 0]
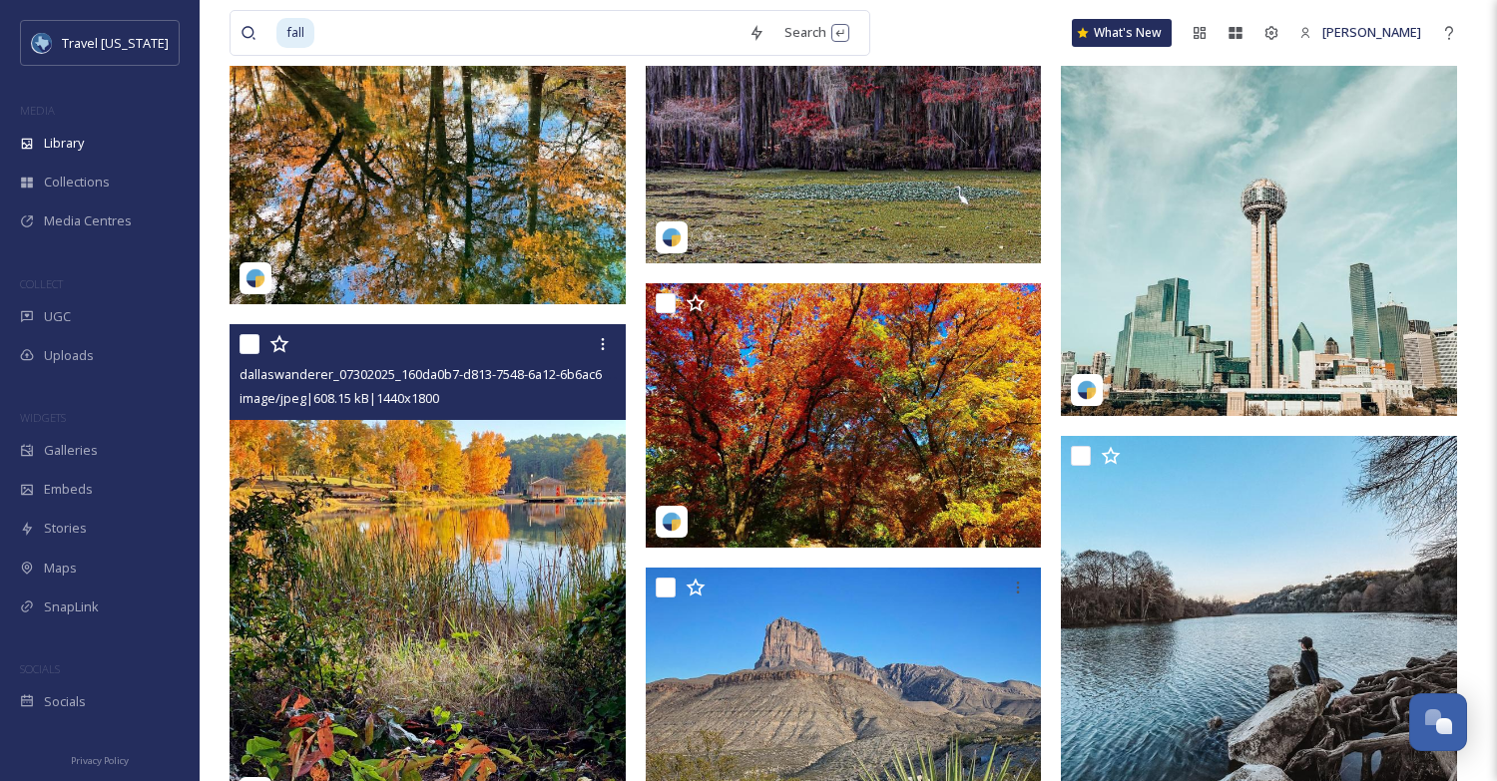
click at [463, 520] on img at bounding box center [428, 571] width 396 height 495
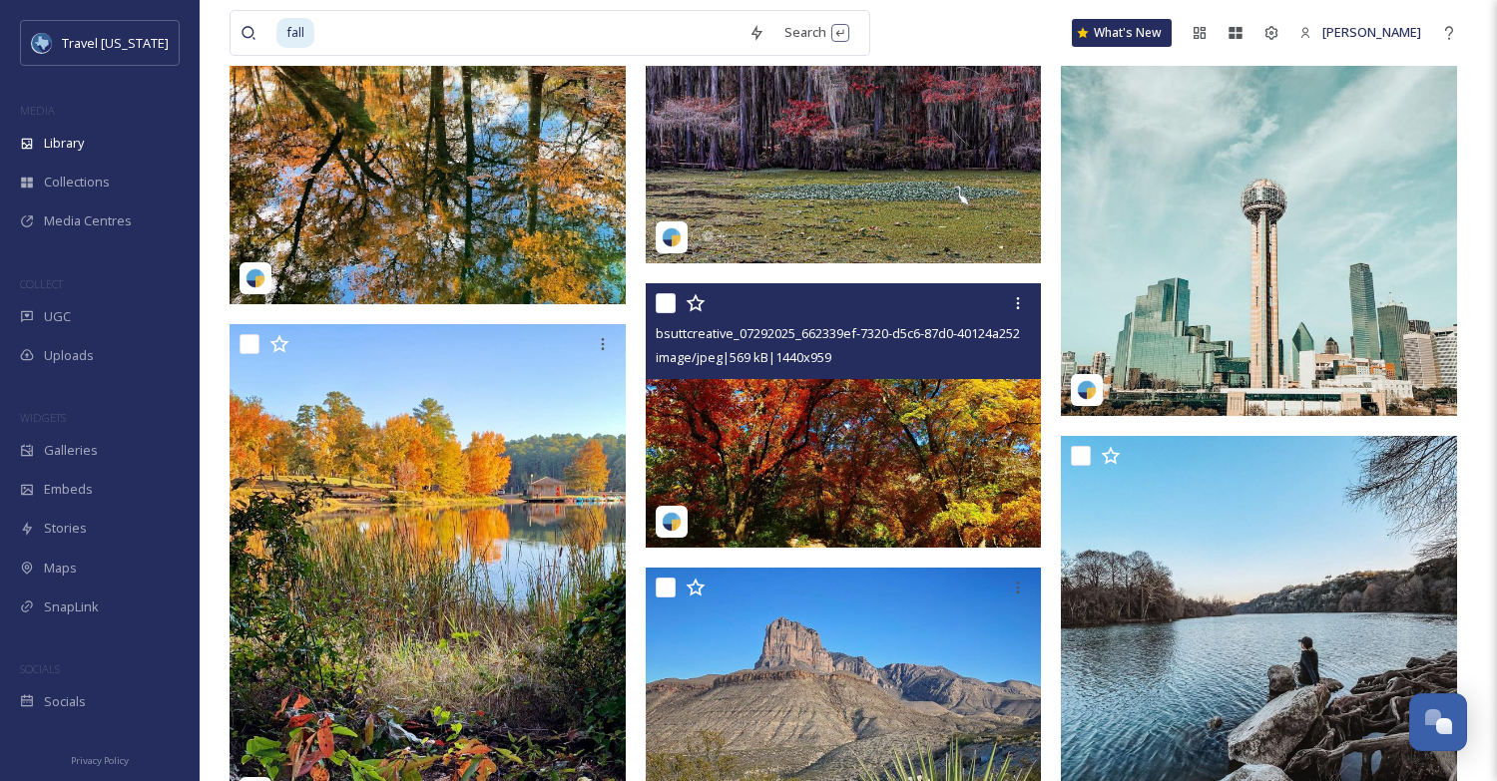
click at [754, 422] on img at bounding box center [844, 414] width 396 height 263
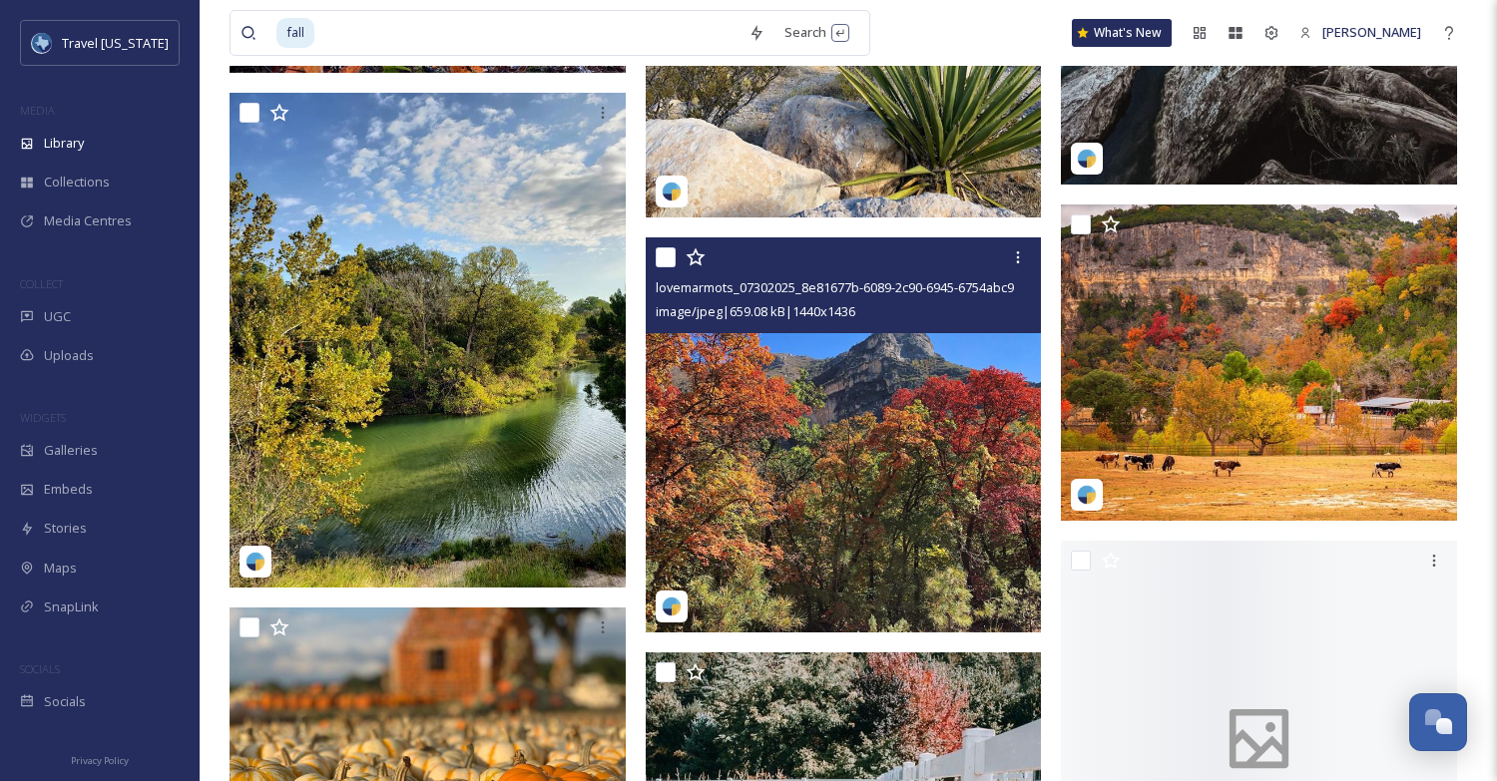
scroll to position [32605, 0]
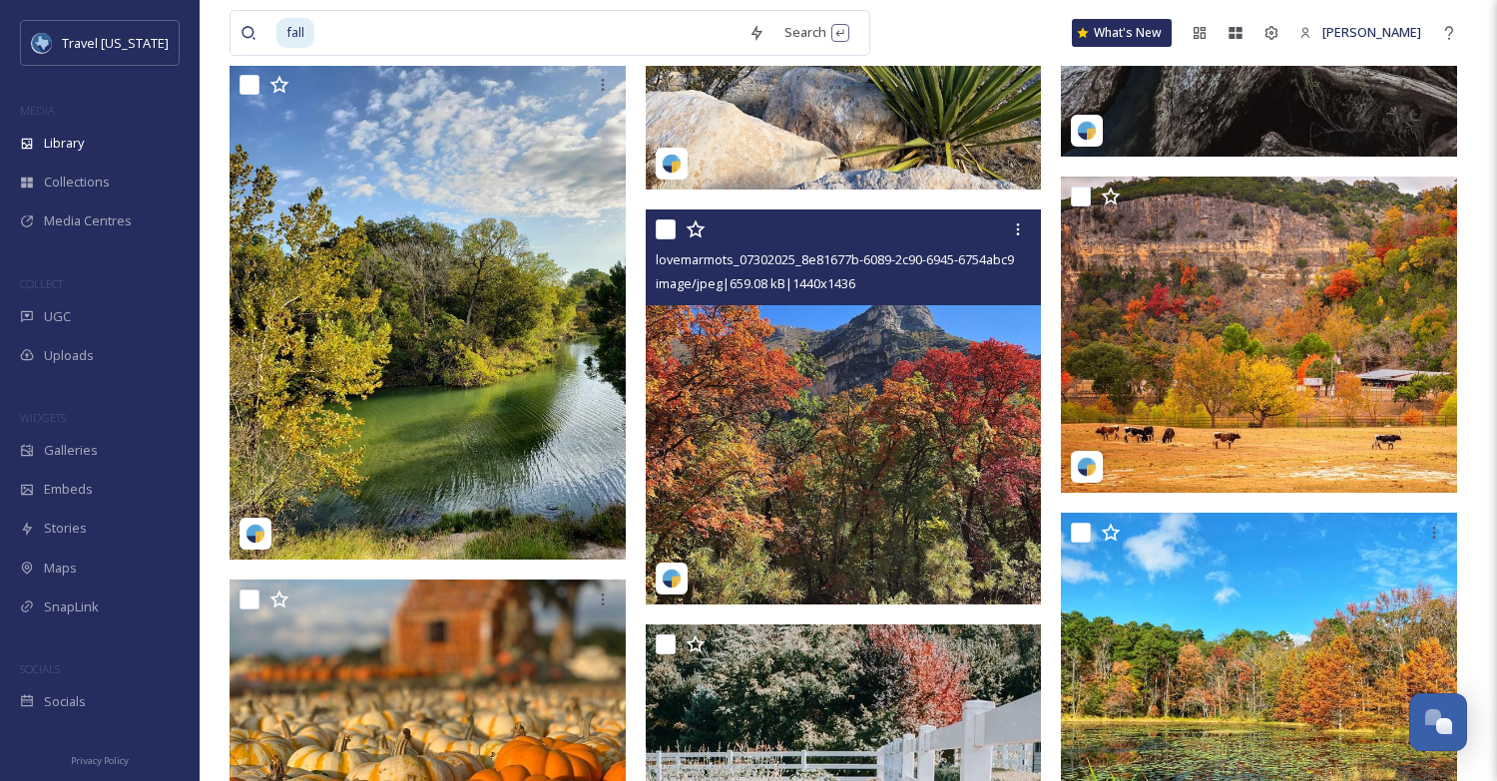
click at [890, 444] on img at bounding box center [844, 407] width 396 height 395
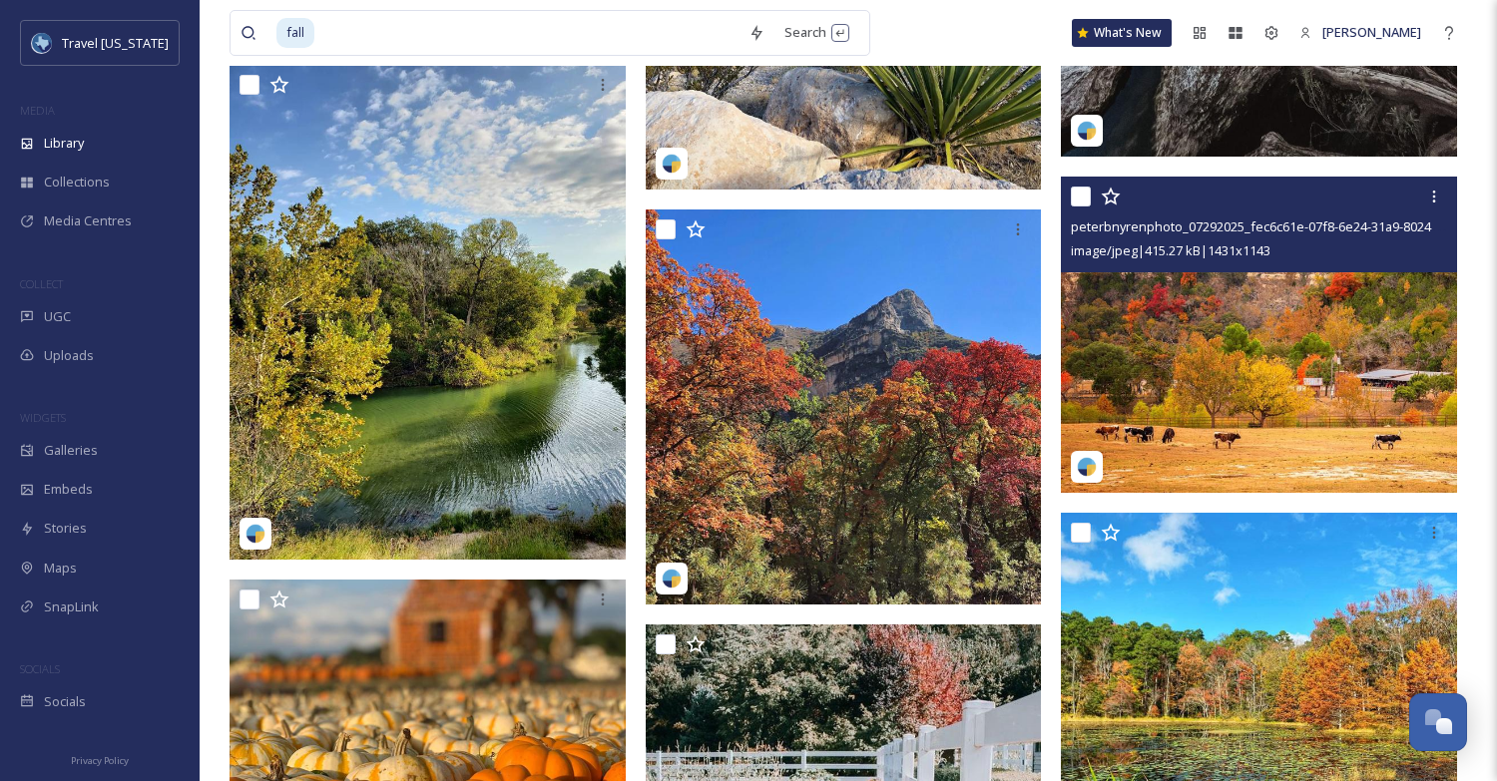
click at [1240, 337] on img at bounding box center [1259, 335] width 396 height 316
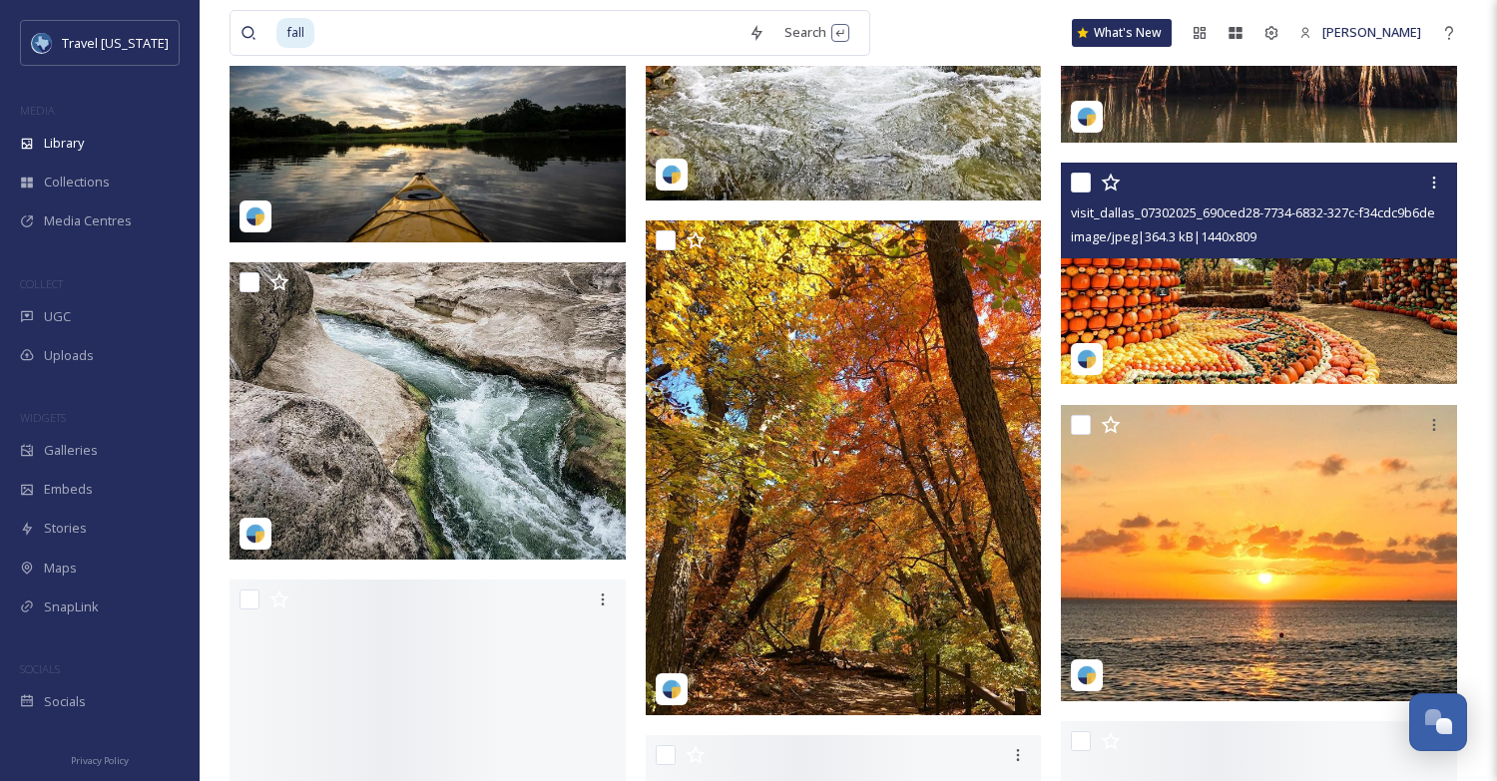
scroll to position [34060, 0]
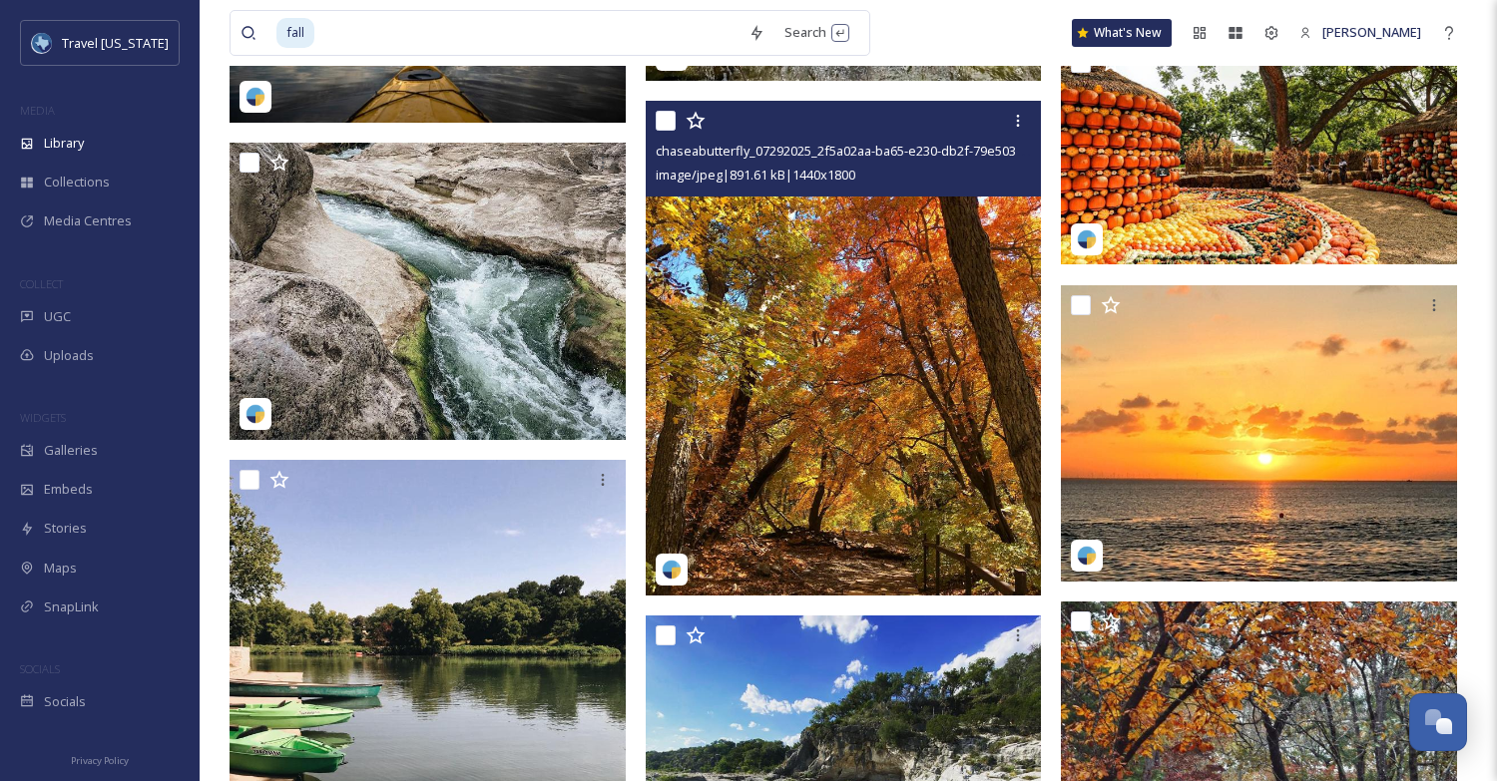
click at [870, 400] on img at bounding box center [844, 348] width 396 height 495
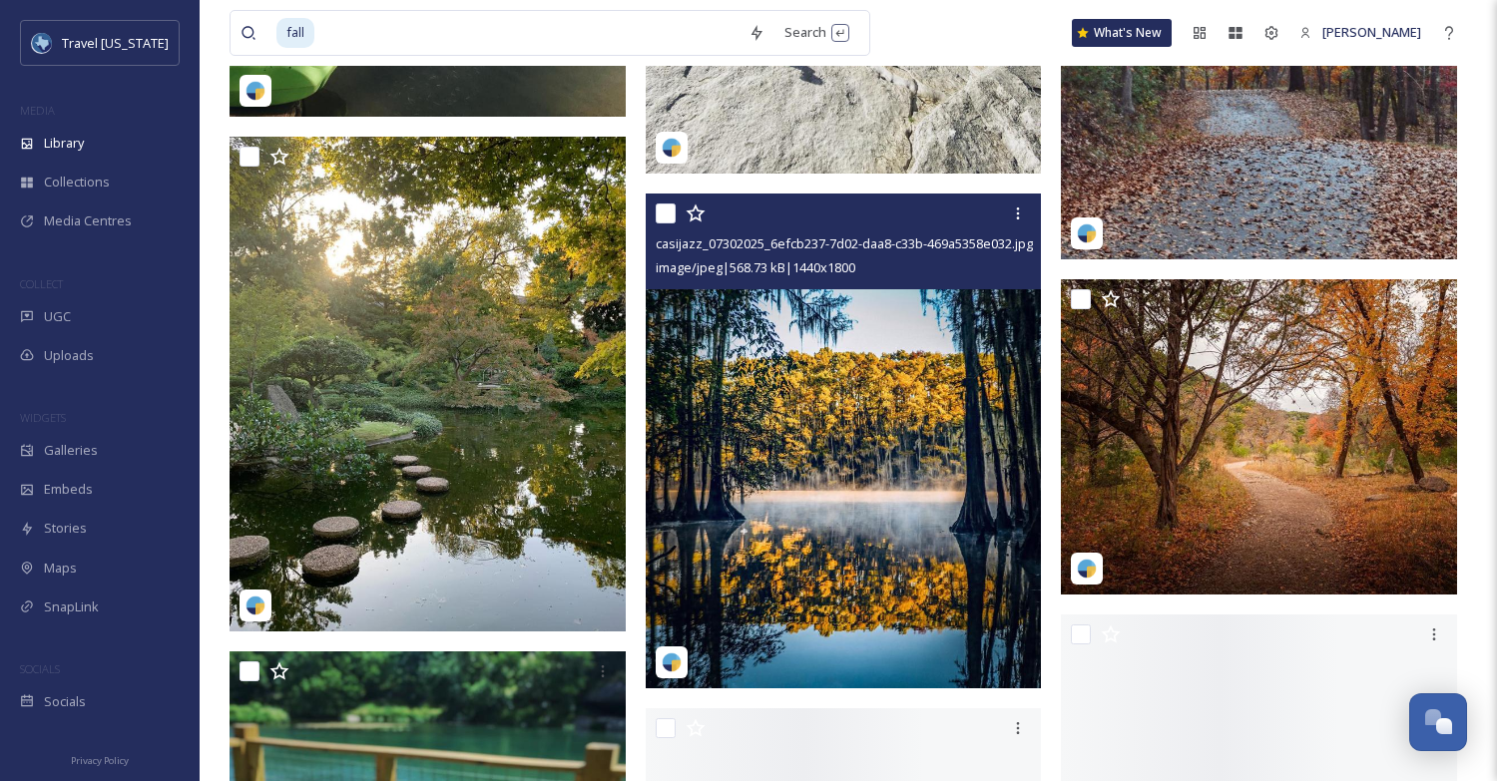
scroll to position [34906, 0]
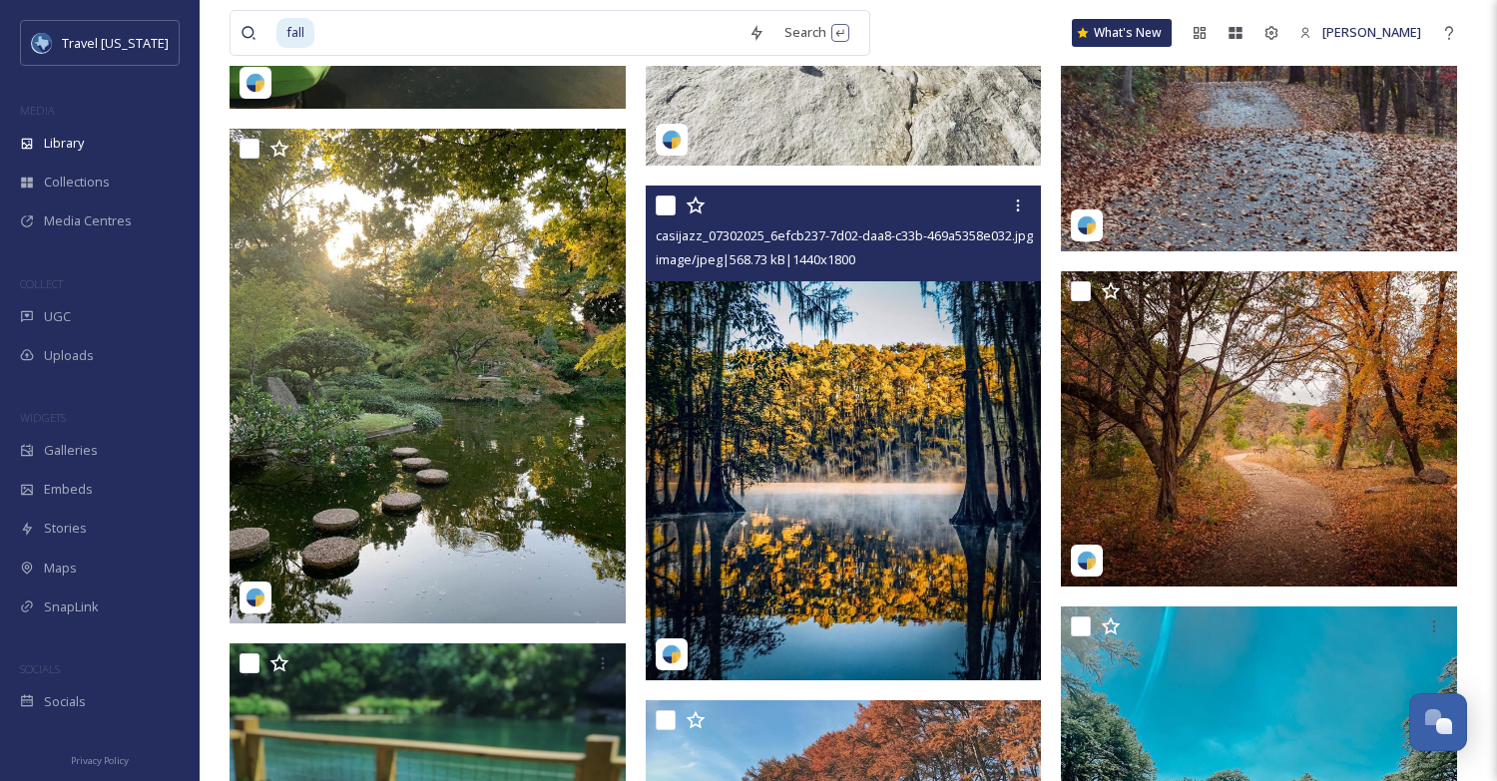
click at [890, 441] on img at bounding box center [844, 433] width 396 height 495
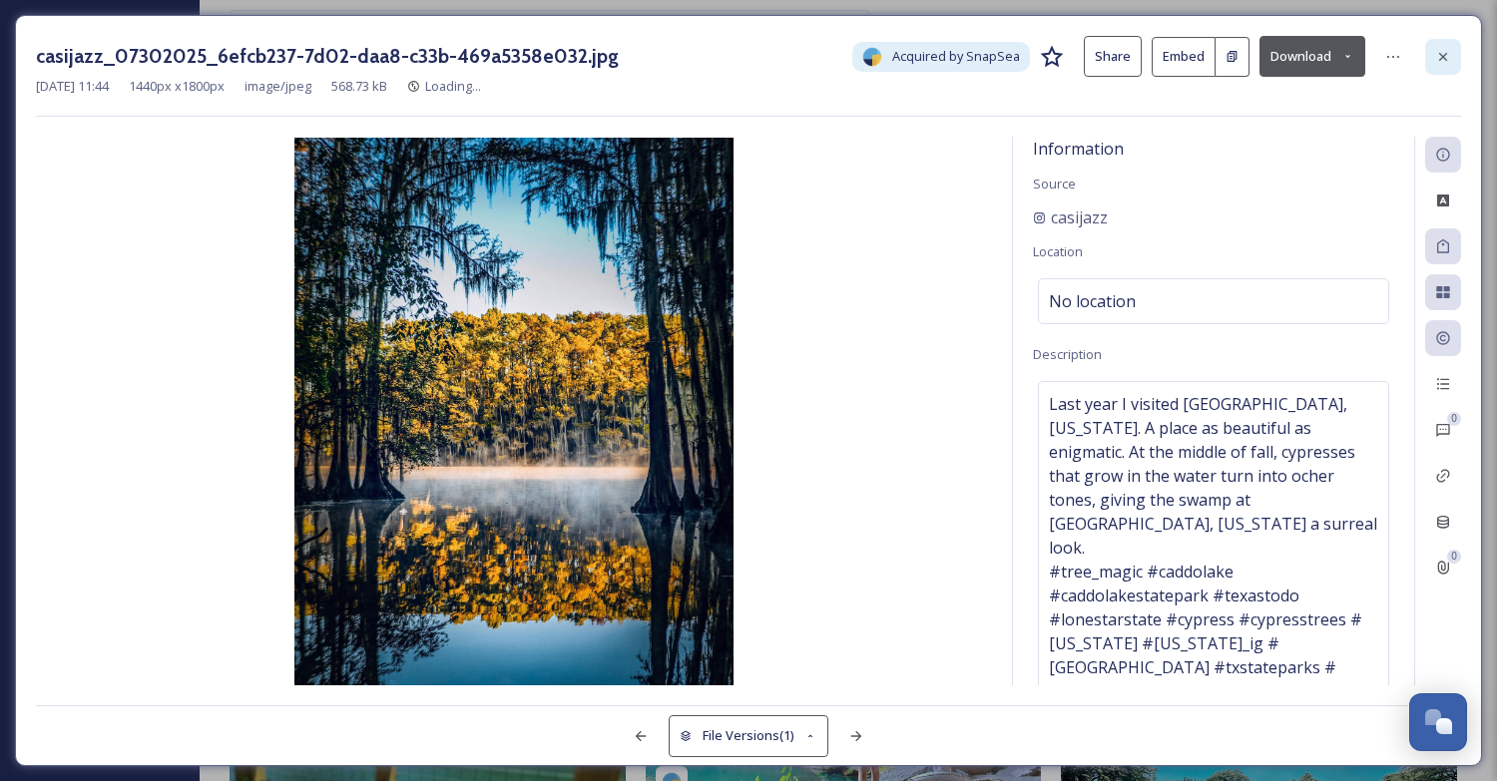
click at [1439, 47] on div at bounding box center [1443, 57] width 36 height 36
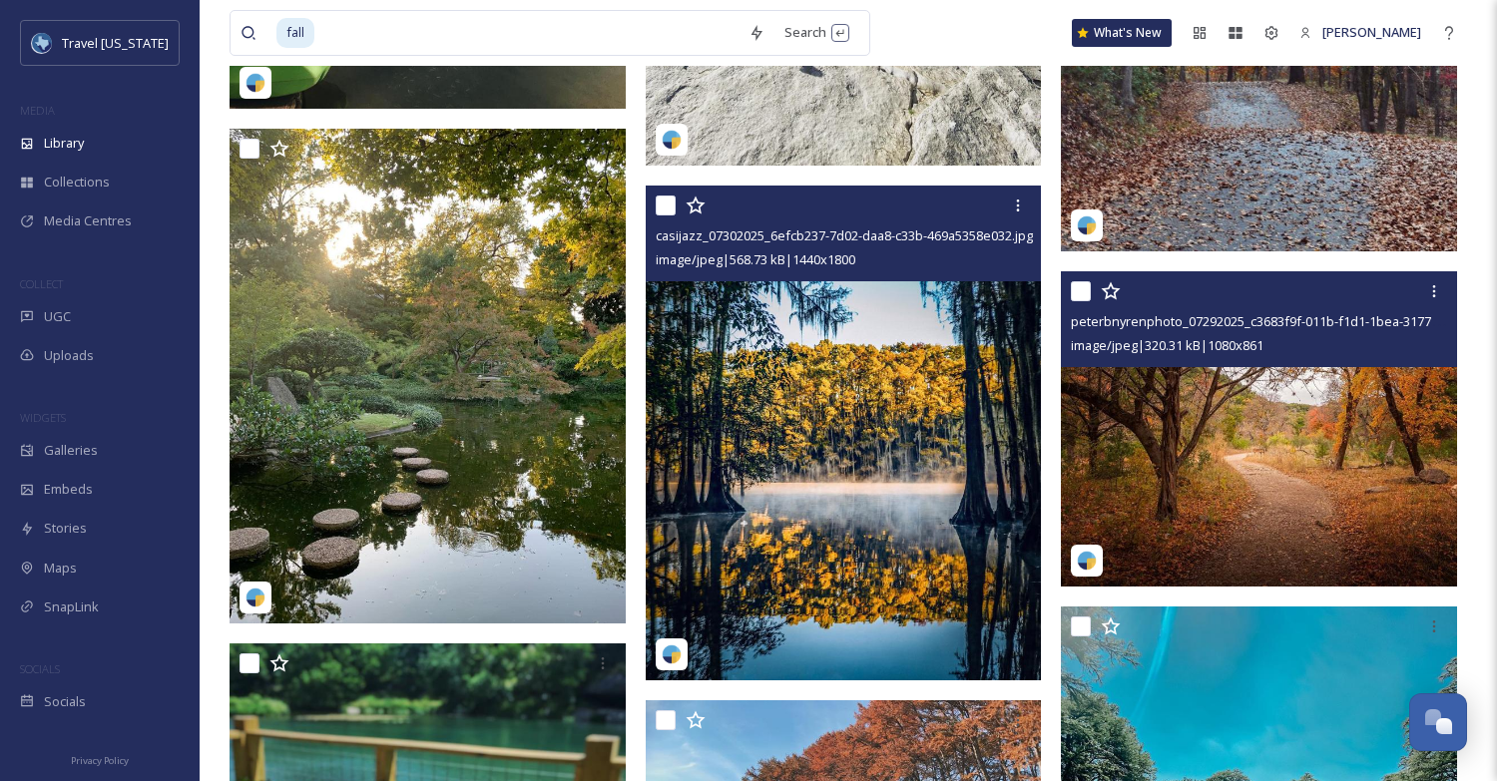
click at [1291, 394] on img at bounding box center [1259, 428] width 396 height 315
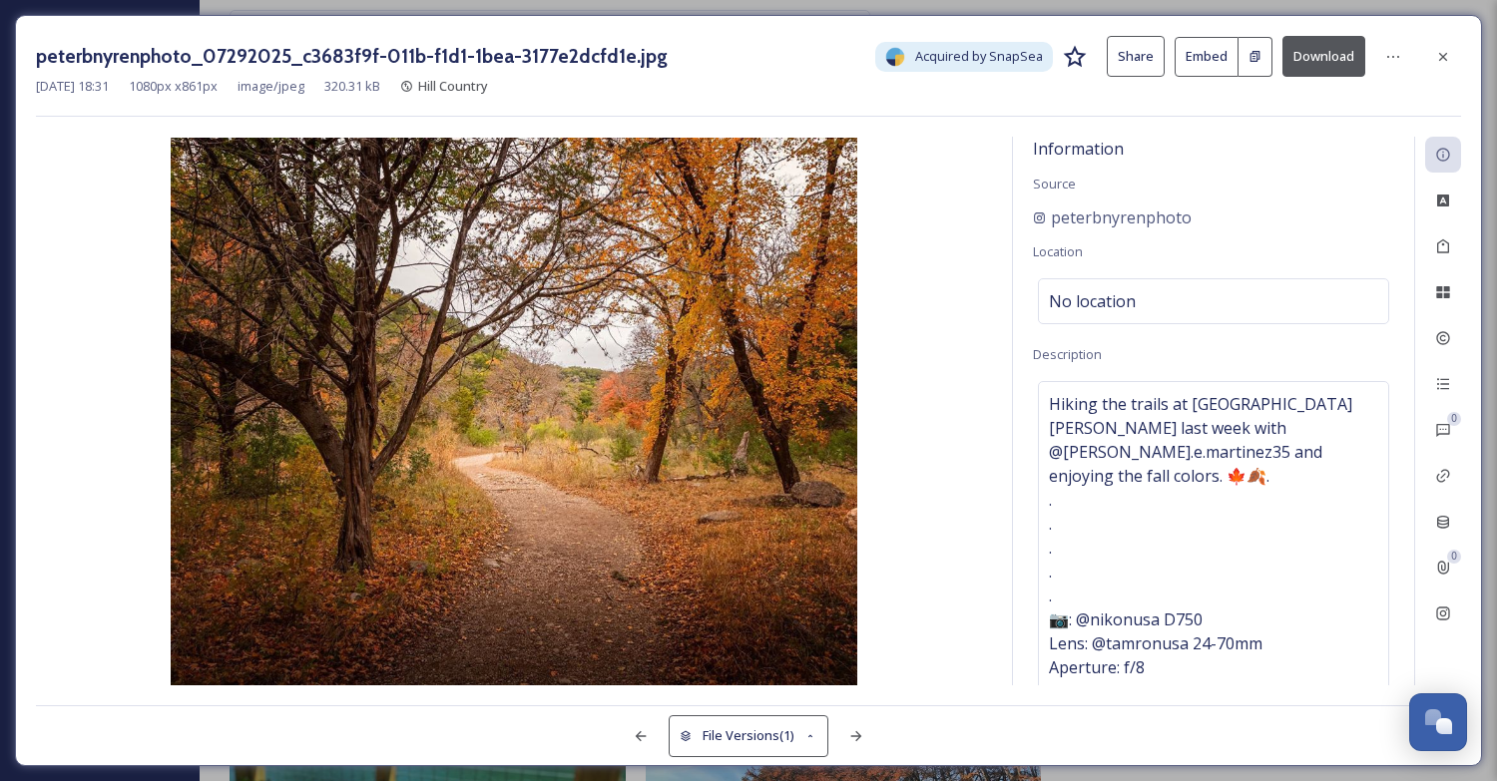
click at [1312, 60] on button "Download" at bounding box center [1323, 56] width 83 height 41
drag, startPoint x: 1206, startPoint y: 219, endPoint x: 1050, endPoint y: 224, distance: 156.7
click at [1050, 222] on div "peterbnyrenphoto" at bounding box center [1213, 218] width 361 height 24
copy span "peterbnyrenphoto"
click at [1446, 53] on icon at bounding box center [1443, 57] width 16 height 16
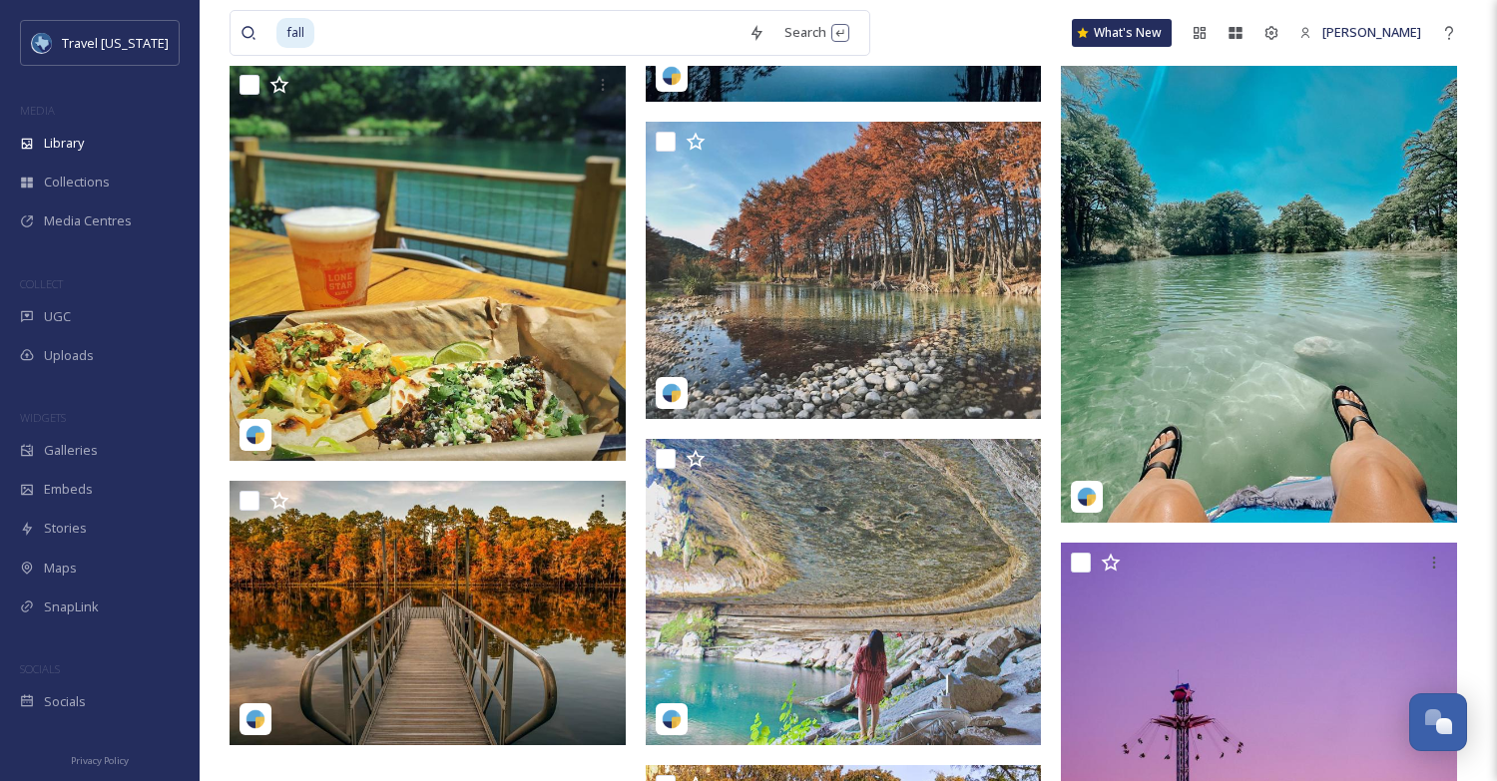
scroll to position [35445, 0]
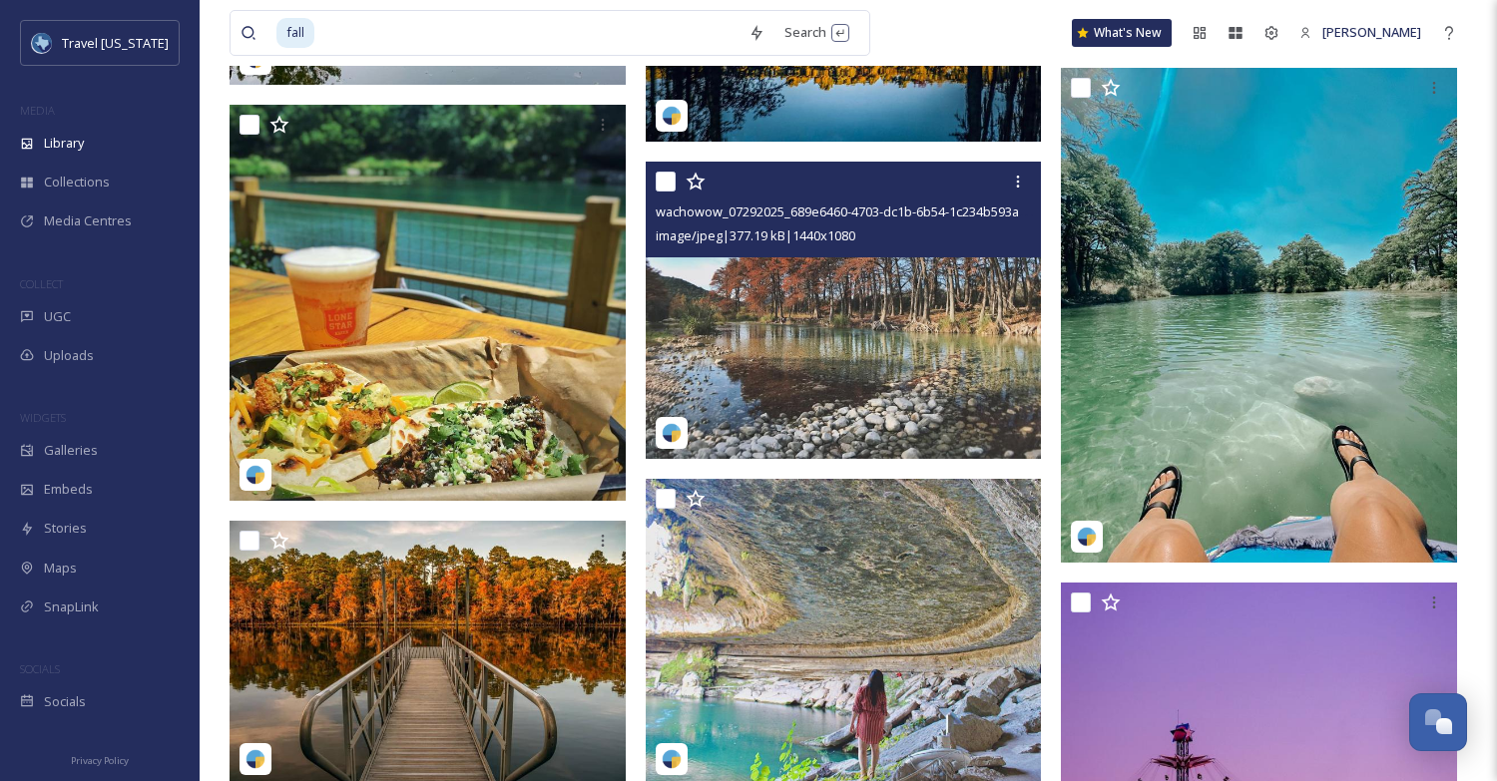
click at [863, 287] on img at bounding box center [844, 310] width 396 height 297
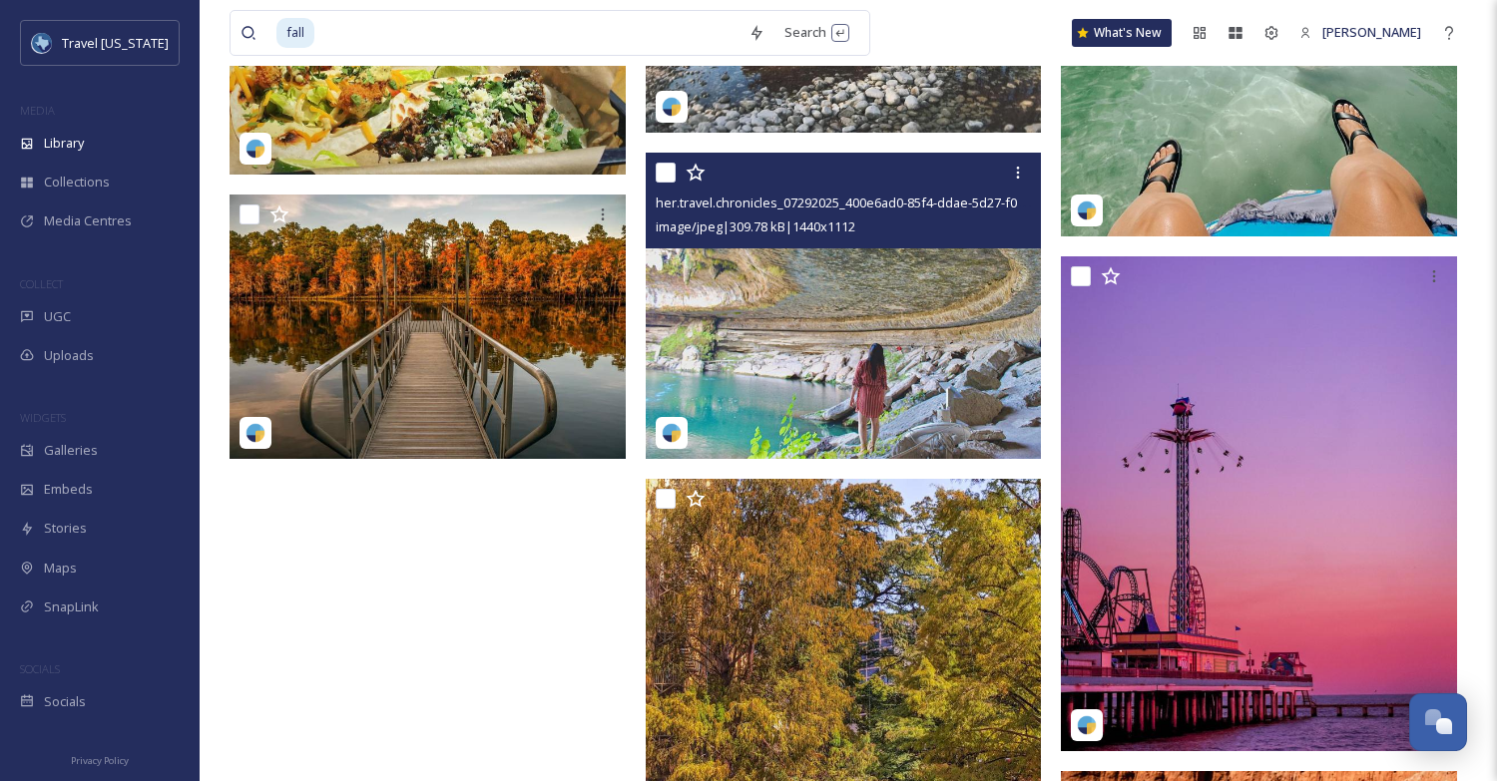
scroll to position [35806, 0]
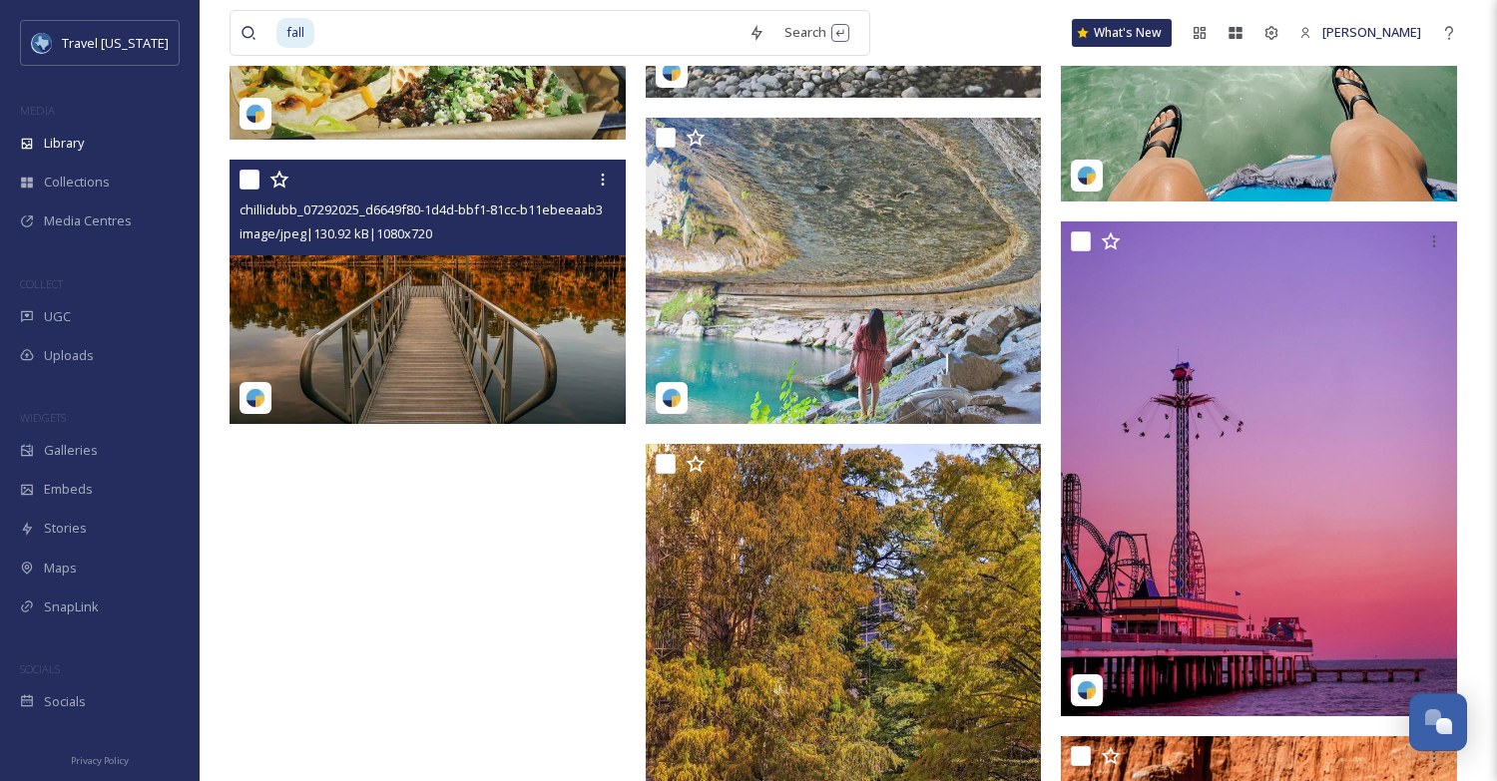
click at [481, 301] on img at bounding box center [428, 292] width 396 height 264
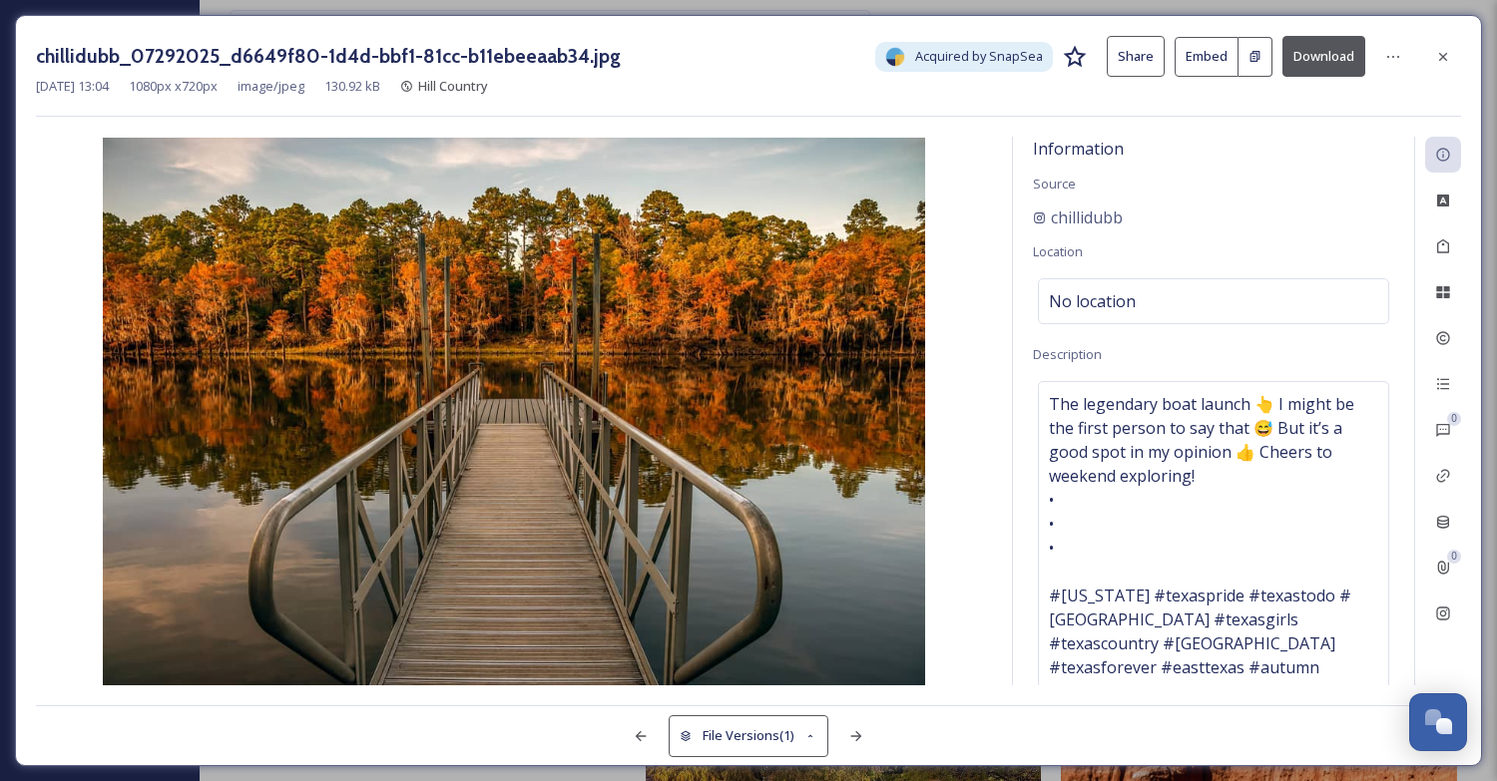
click at [969, 156] on img at bounding box center [514, 412] width 956 height 548
click at [861, 632] on img at bounding box center [514, 412] width 956 height 548
click at [1438, 619] on icon at bounding box center [1443, 614] width 16 height 16
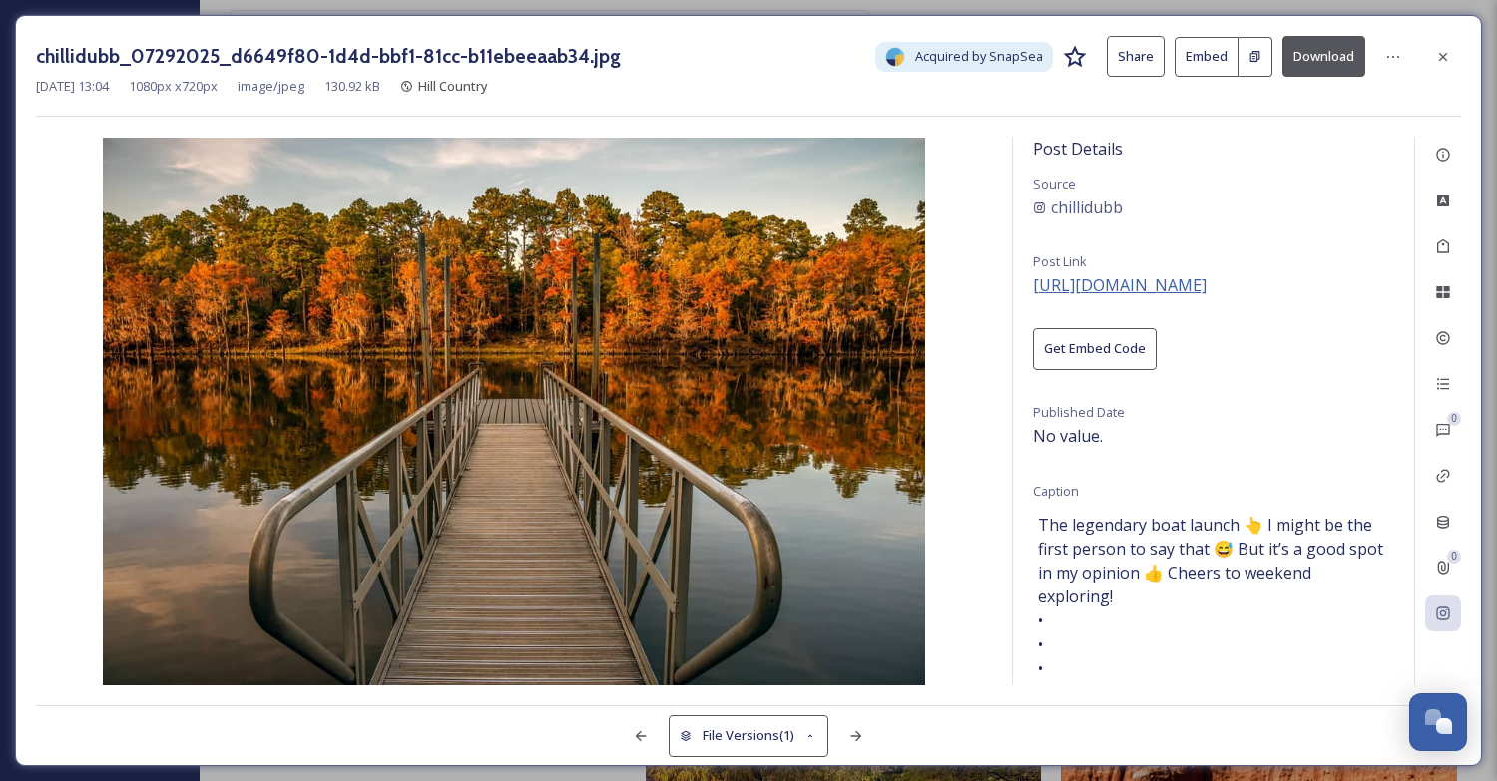
click at [1115, 289] on span "[URL][DOMAIN_NAME]" at bounding box center [1120, 285] width 174 height 22
click at [1444, 55] on icon at bounding box center [1443, 56] width 8 height 8
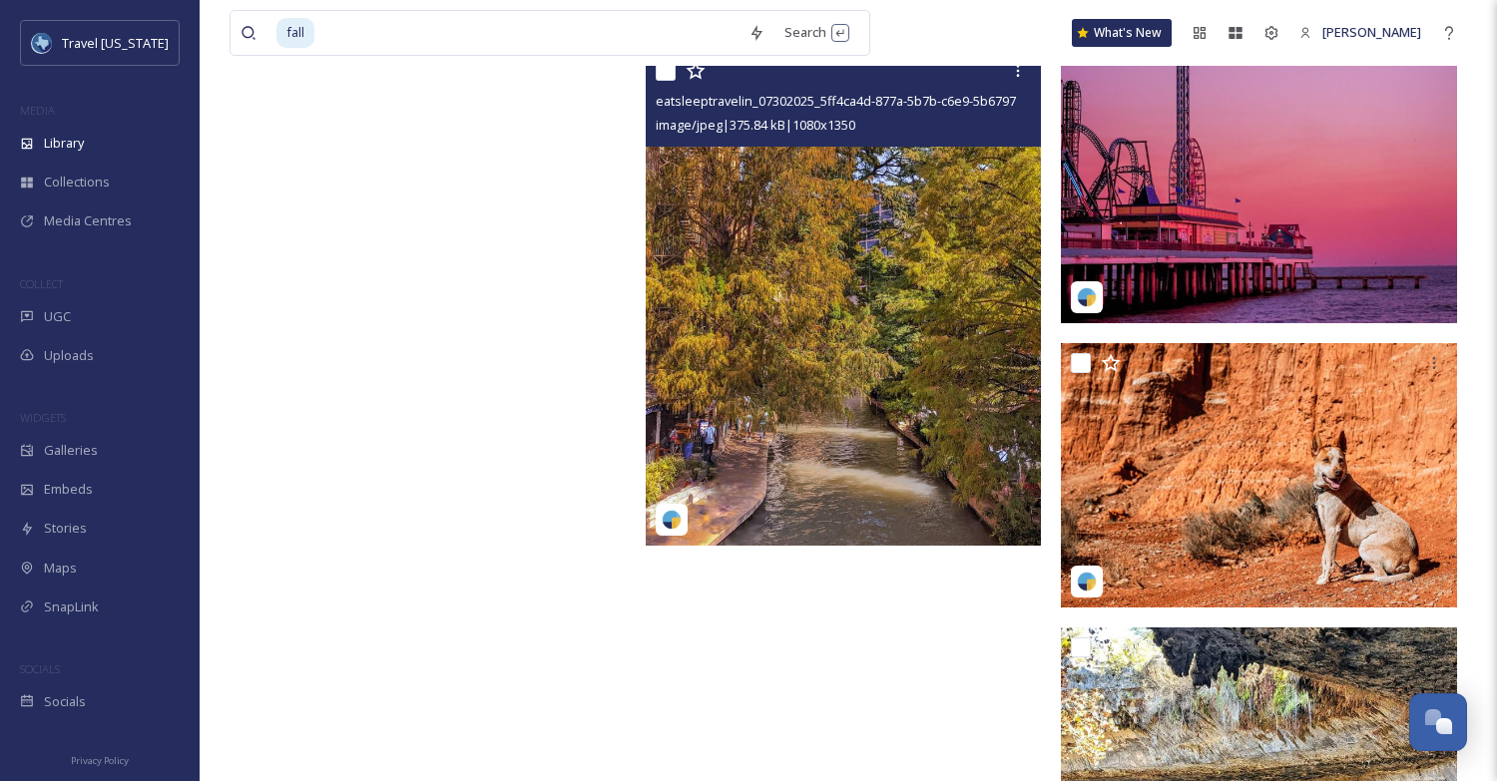
scroll to position [36200, 0]
click at [858, 435] on img at bounding box center [844, 297] width 396 height 495
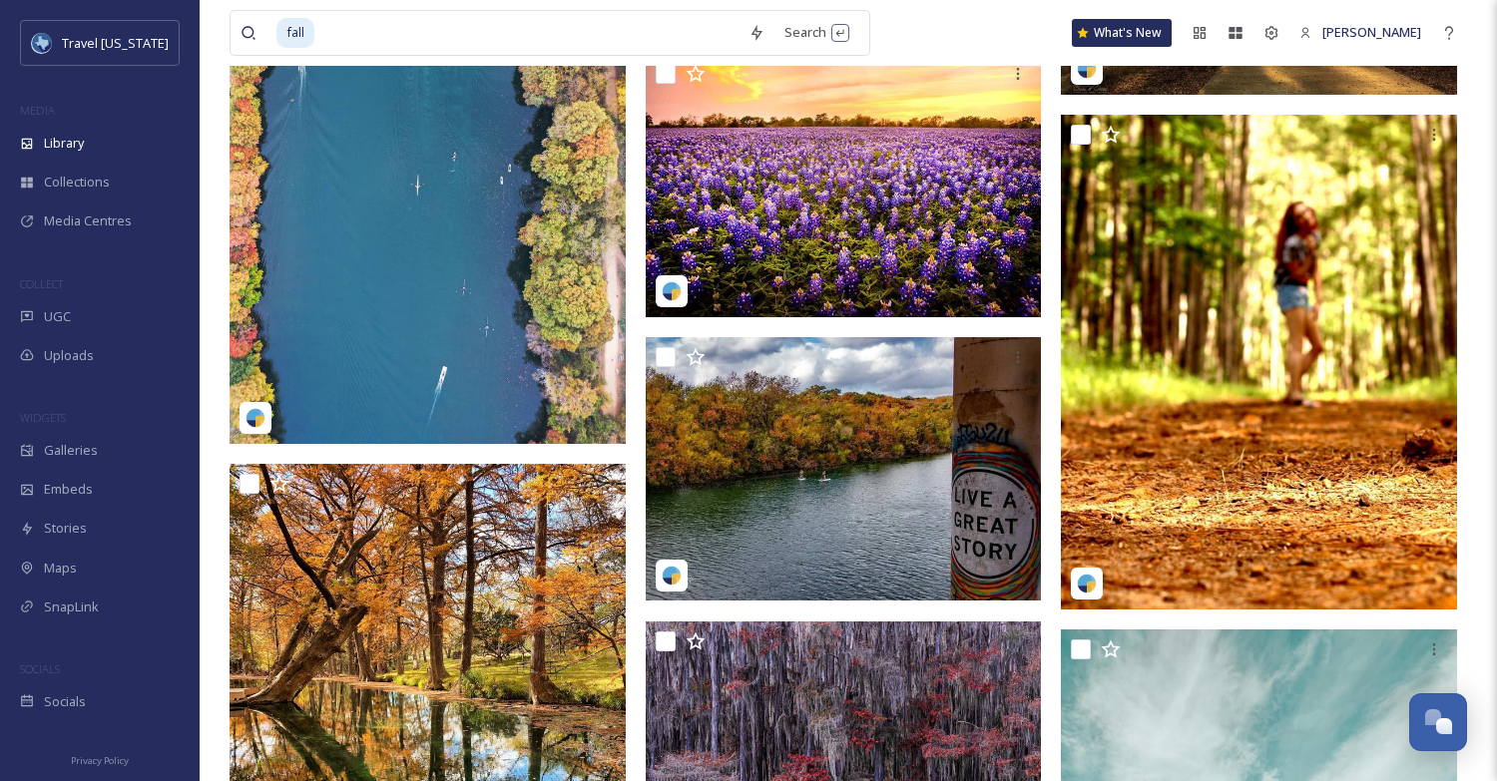
scroll to position [31274, 0]
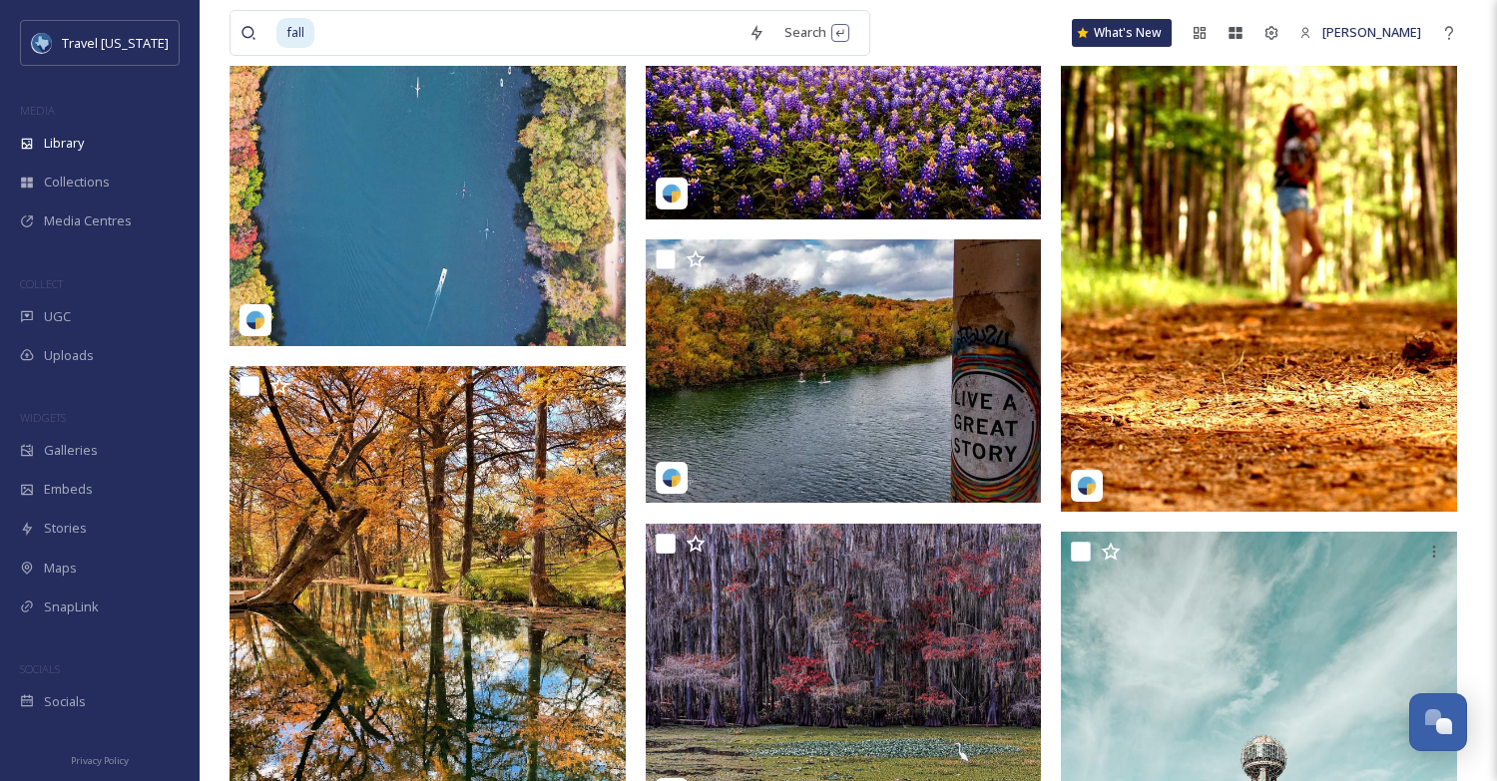
click at [447, 198] on img at bounding box center [428, 97] width 396 height 495
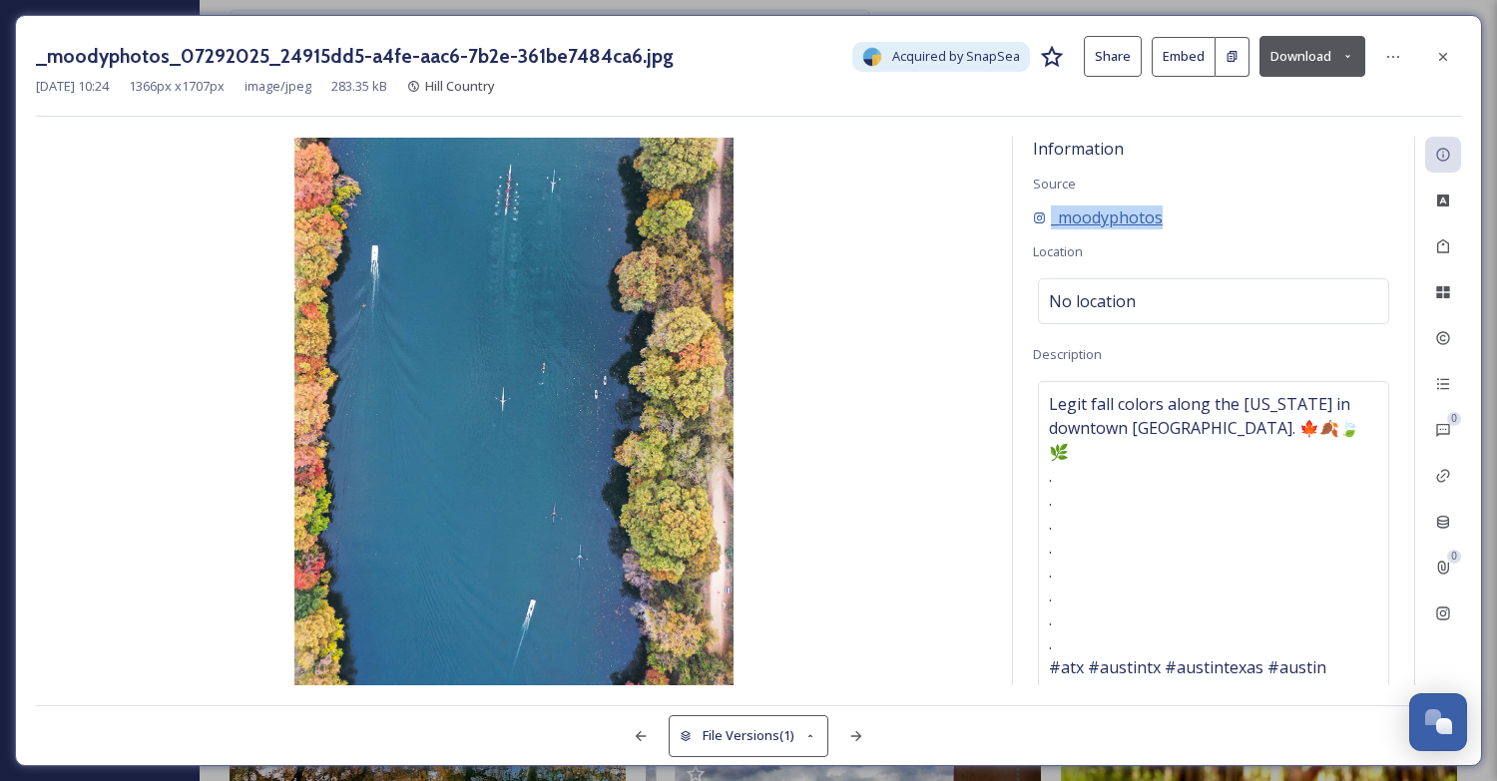
drag, startPoint x: 1186, startPoint y: 220, endPoint x: 1052, endPoint y: 220, distance: 134.7
click at [1052, 220] on div "_moodyphotos" at bounding box center [1213, 218] width 361 height 24
copy span "_moodyphotos"
click at [1186, 208] on div "_moodyphotos" at bounding box center [1213, 218] width 361 height 24
drag, startPoint x: 1180, startPoint y: 215, endPoint x: 1050, endPoint y: 217, distance: 130.7
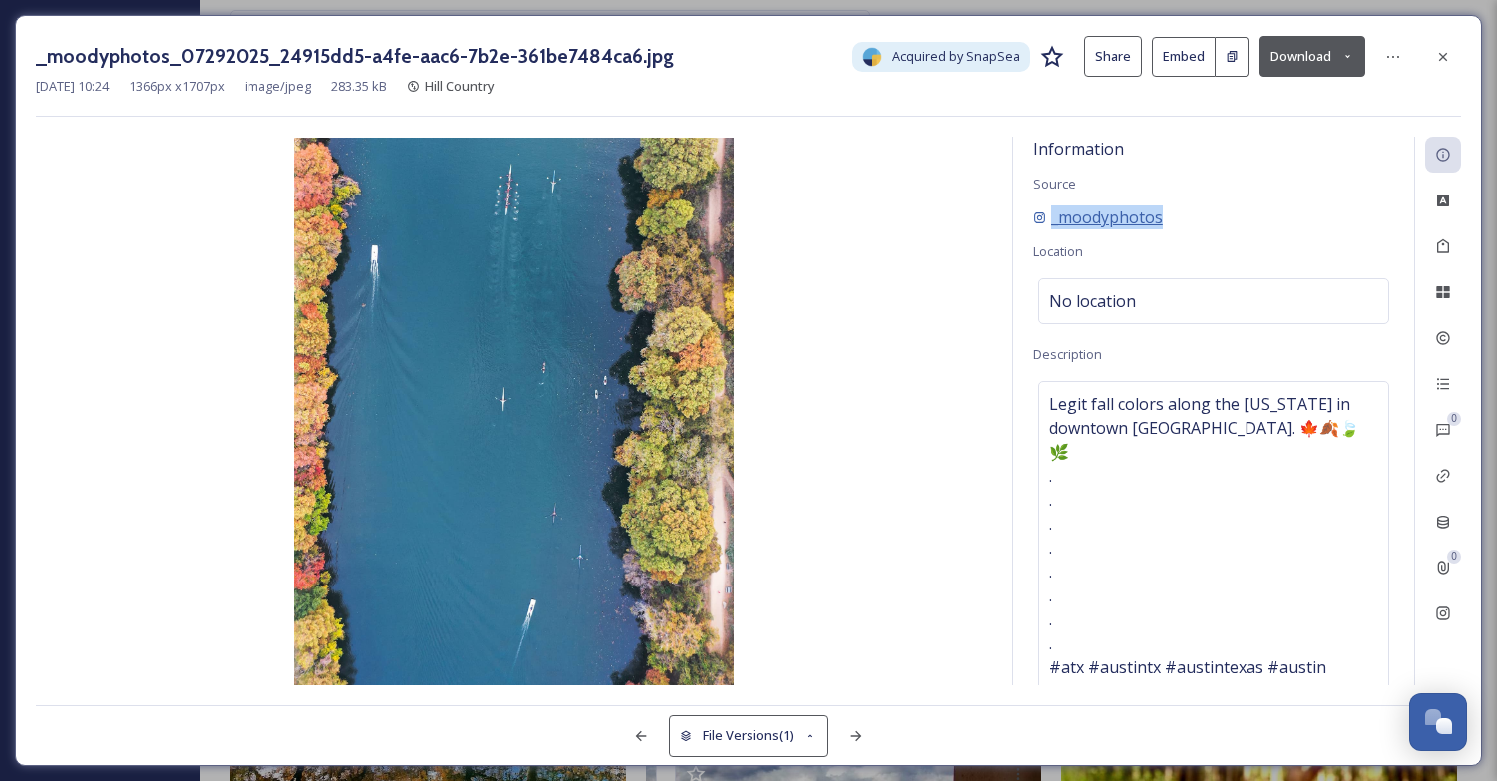
click at [1050, 217] on div "_moodyphotos" at bounding box center [1213, 218] width 361 height 24
copy span "_moodyphotos"
click at [1442, 53] on icon at bounding box center [1443, 57] width 16 height 16
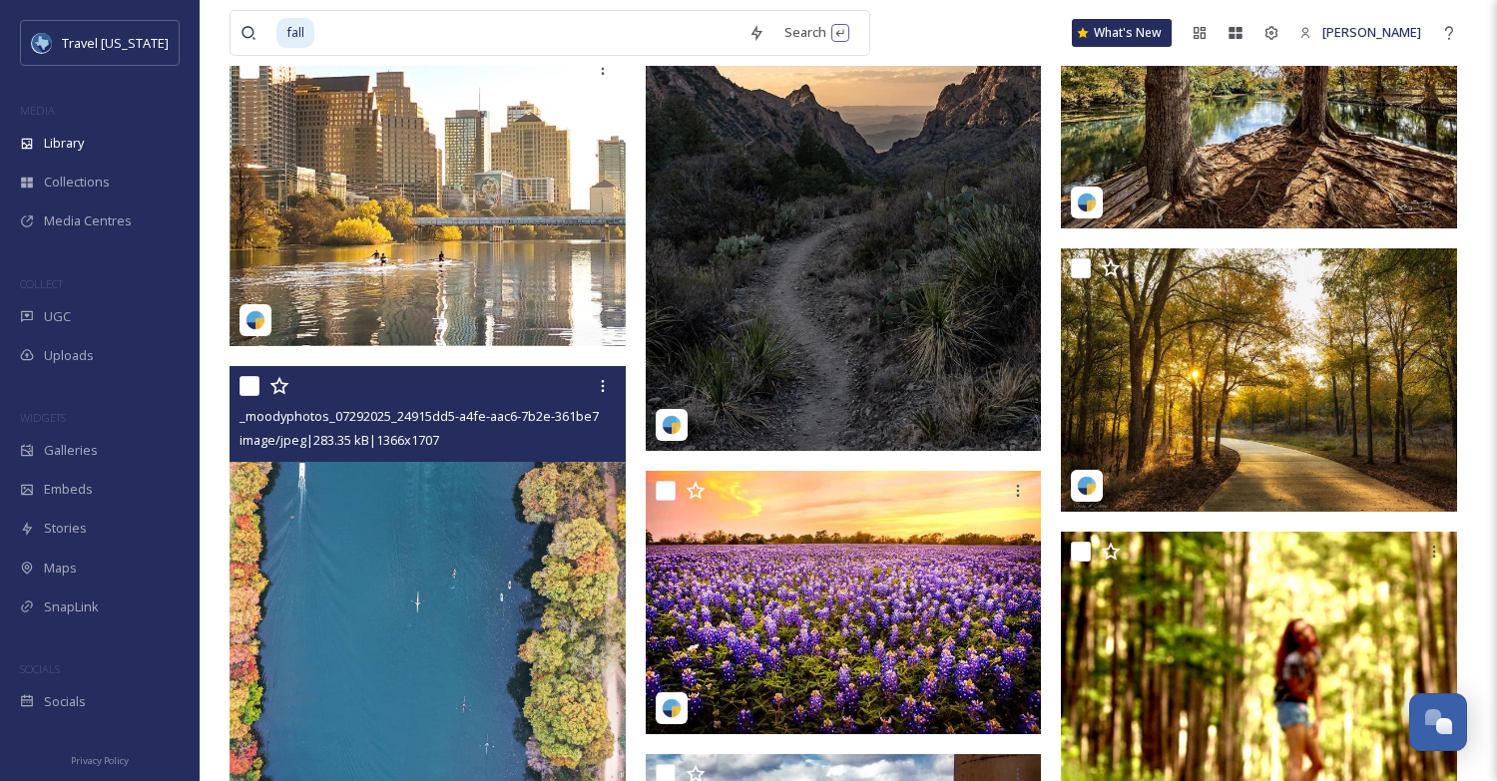
scroll to position [31274, 0]
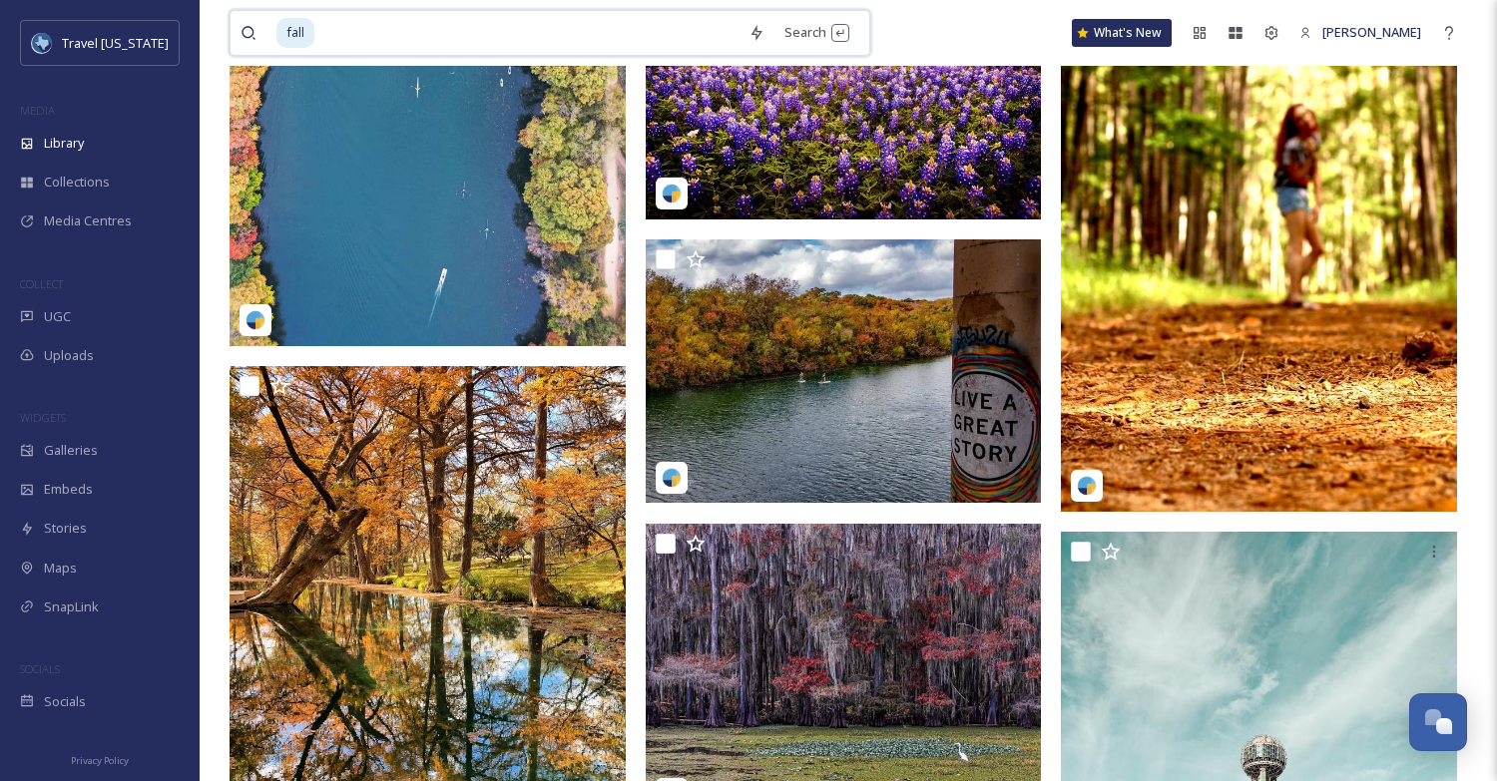
click at [446, 36] on input at bounding box center [527, 33] width 422 height 44
type input "f"
type input "fall foliage"
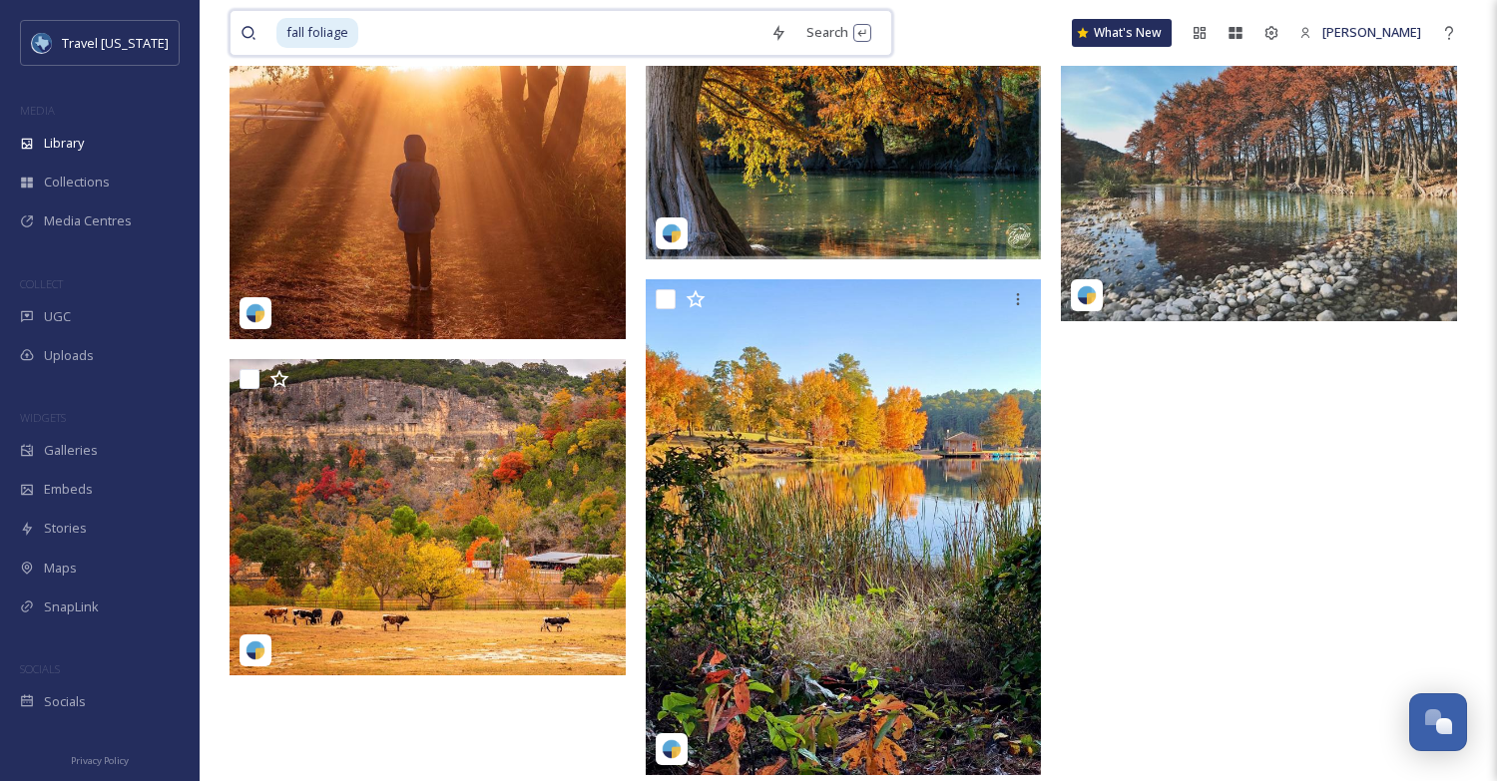
scroll to position [1358, 0]
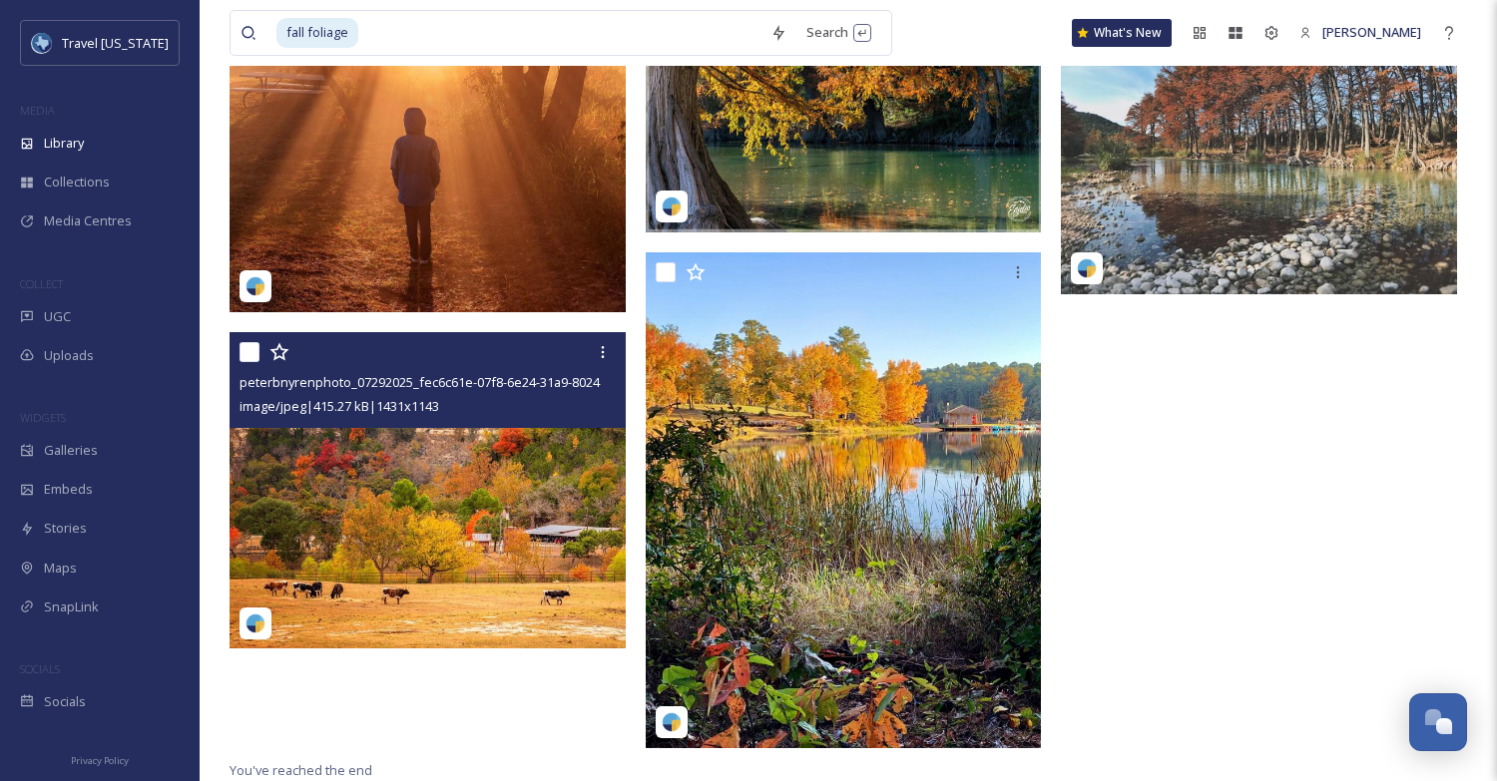
click at [468, 505] on img at bounding box center [428, 490] width 396 height 316
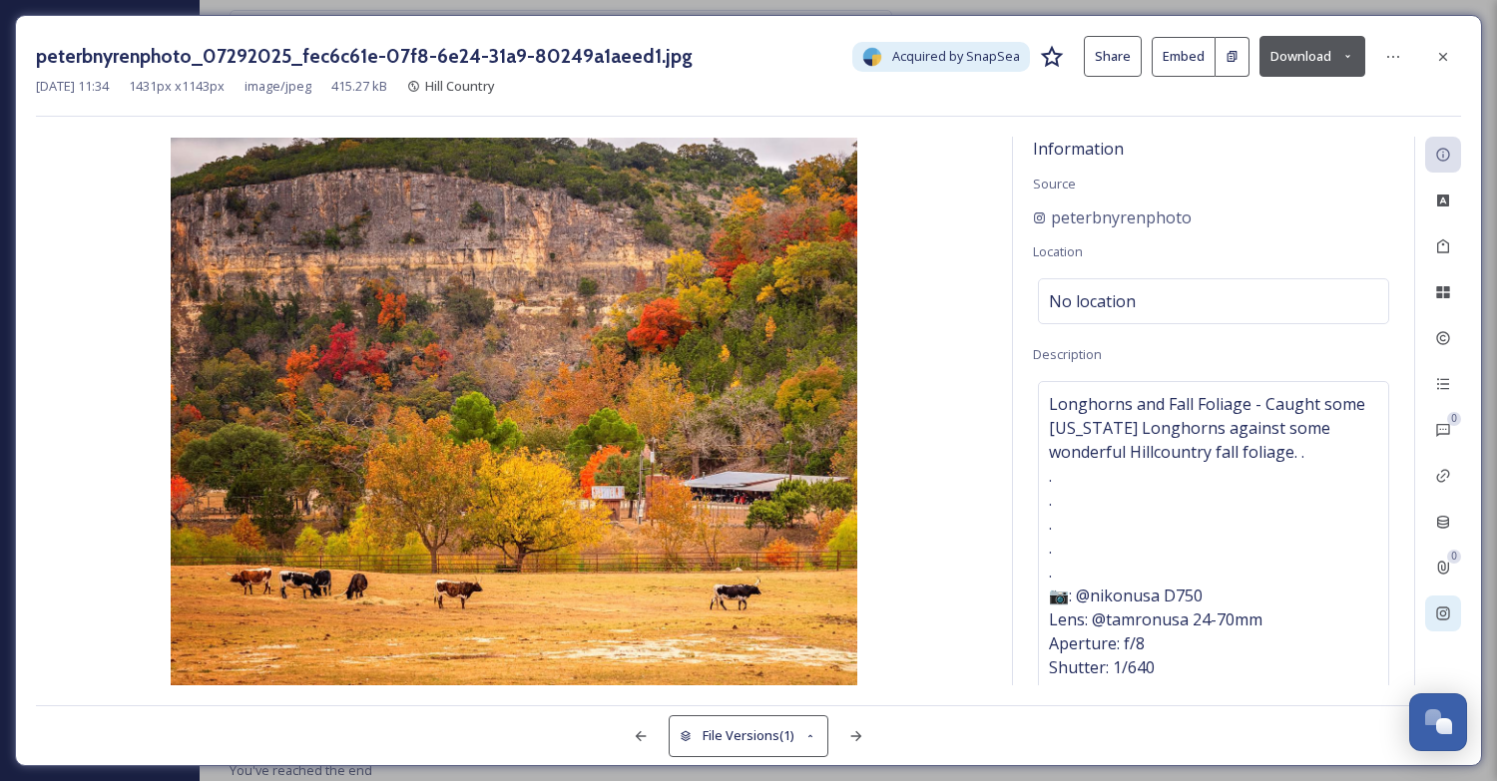
click at [1439, 608] on icon at bounding box center [1442, 614] width 13 height 13
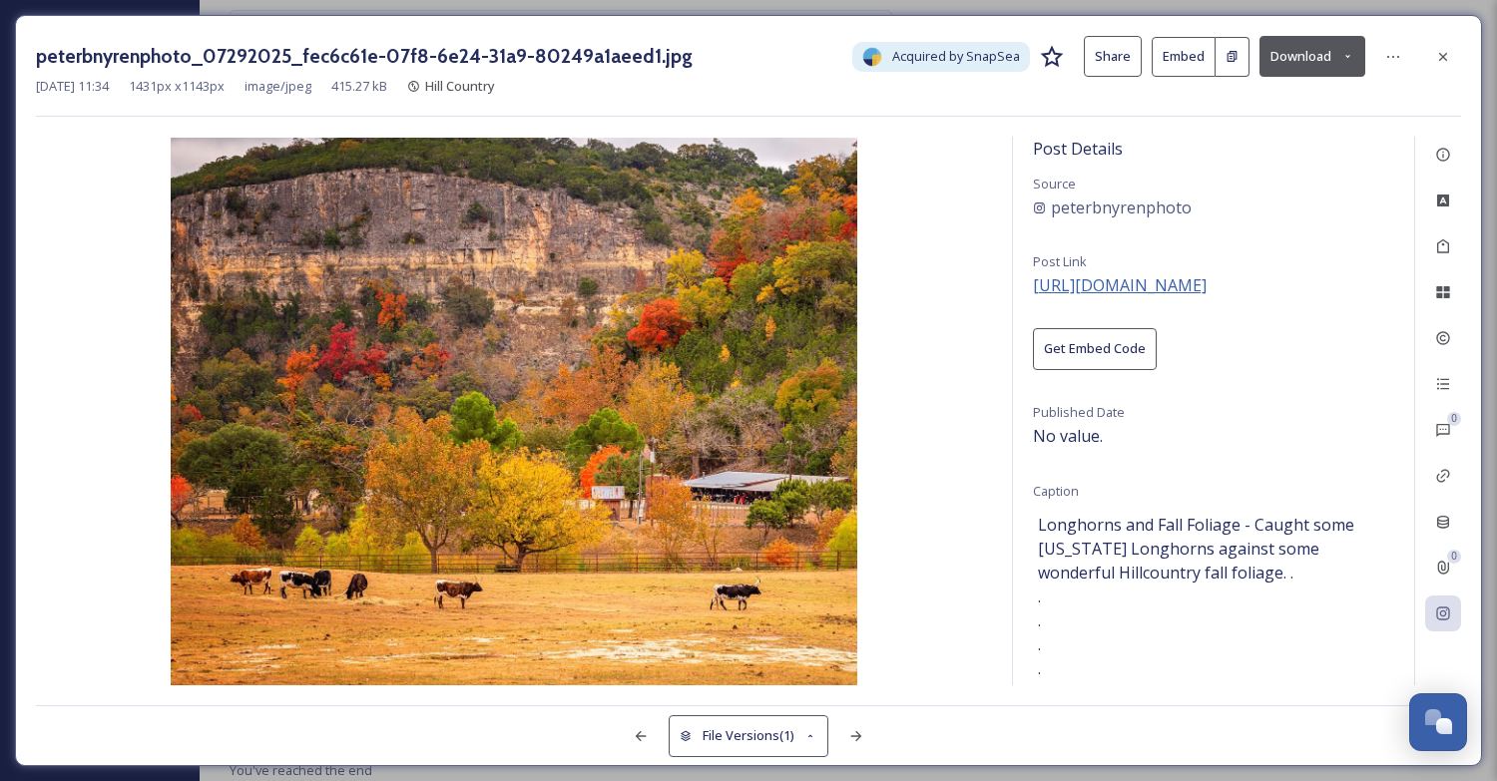
click at [1206, 289] on span "[URL][DOMAIN_NAME]" at bounding box center [1120, 285] width 174 height 22
click at [1288, 65] on button "Download" at bounding box center [1312, 56] width 106 height 41
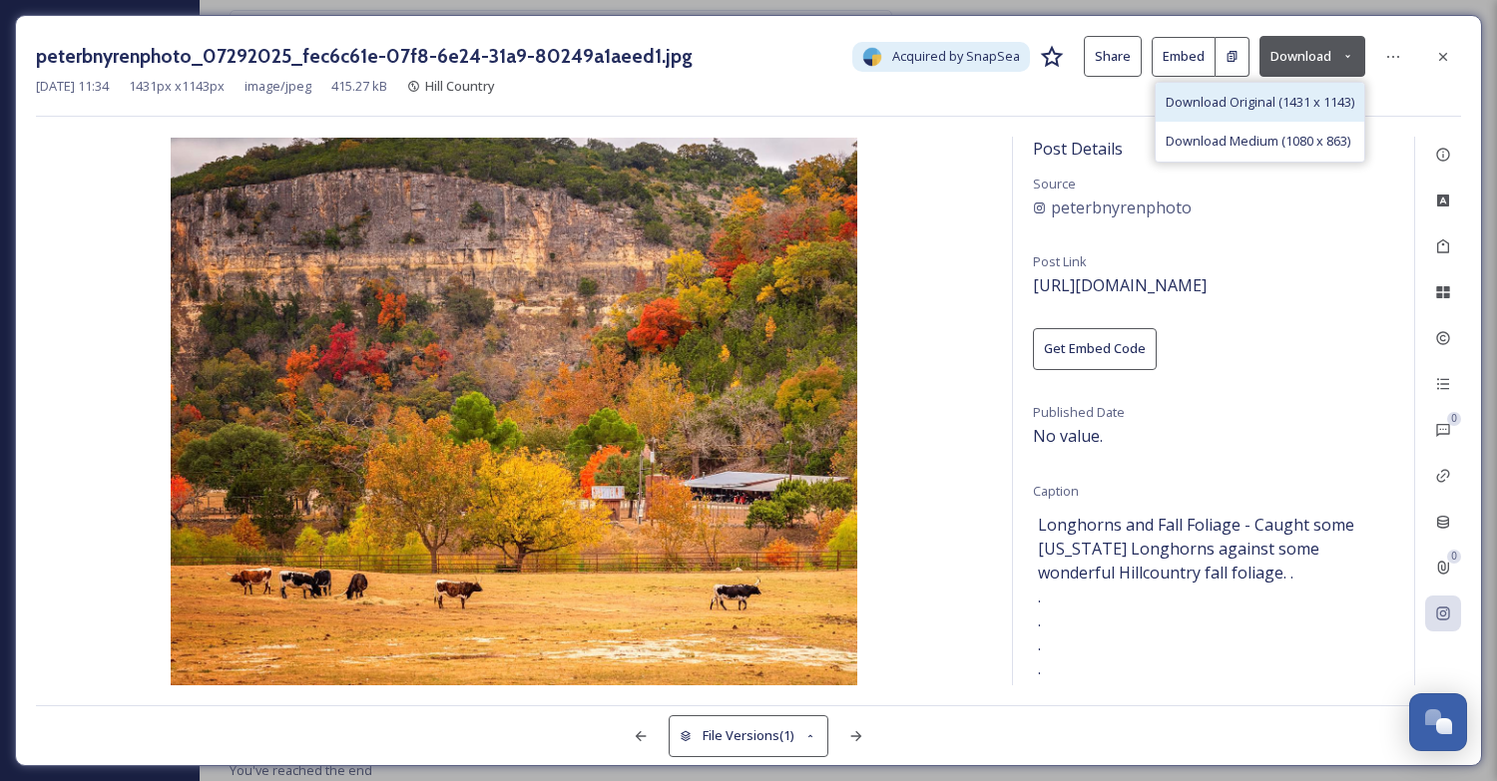
click at [1275, 96] on span "Download Original (1431 x 1143)" at bounding box center [1259, 102] width 189 height 19
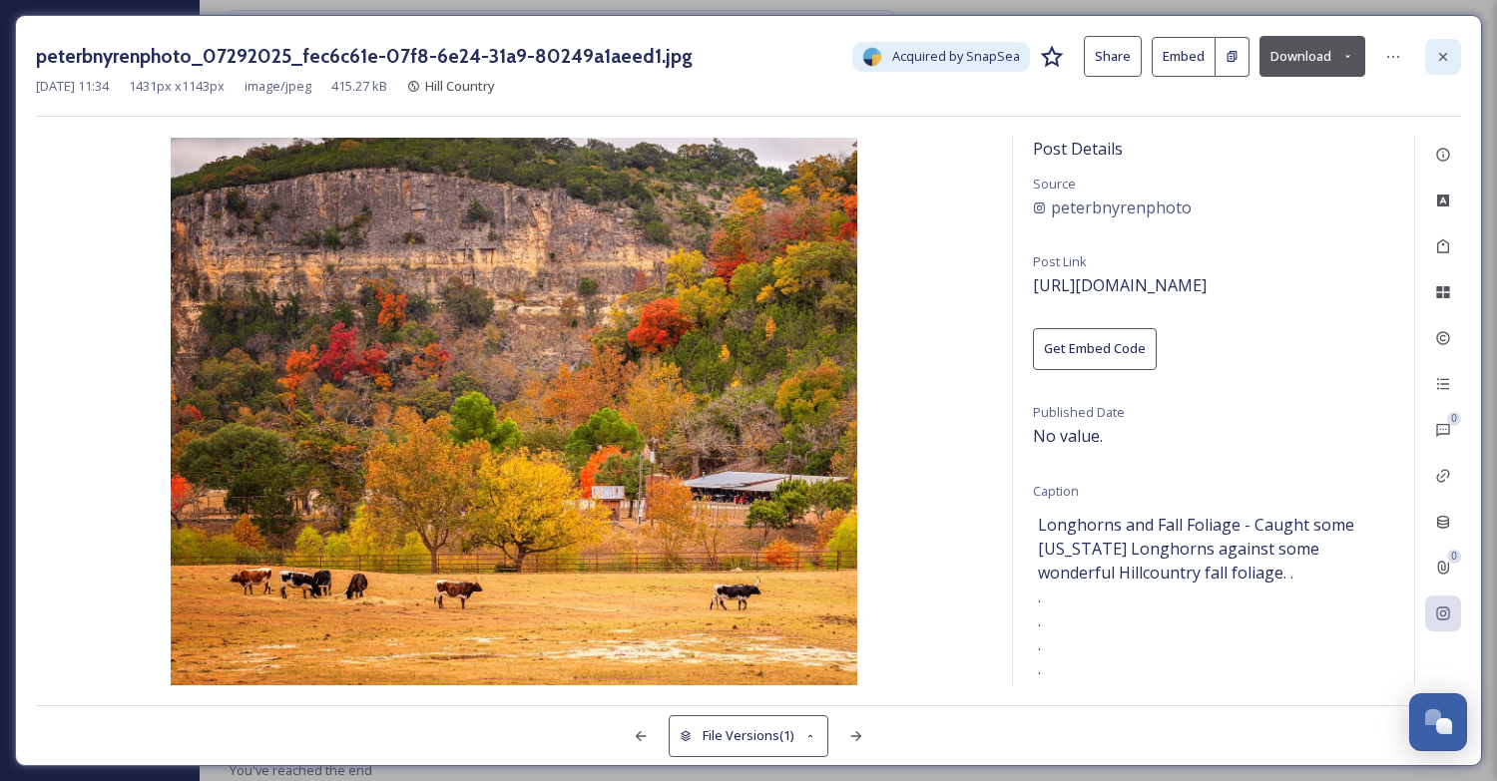
click at [1444, 57] on icon at bounding box center [1443, 56] width 8 height 8
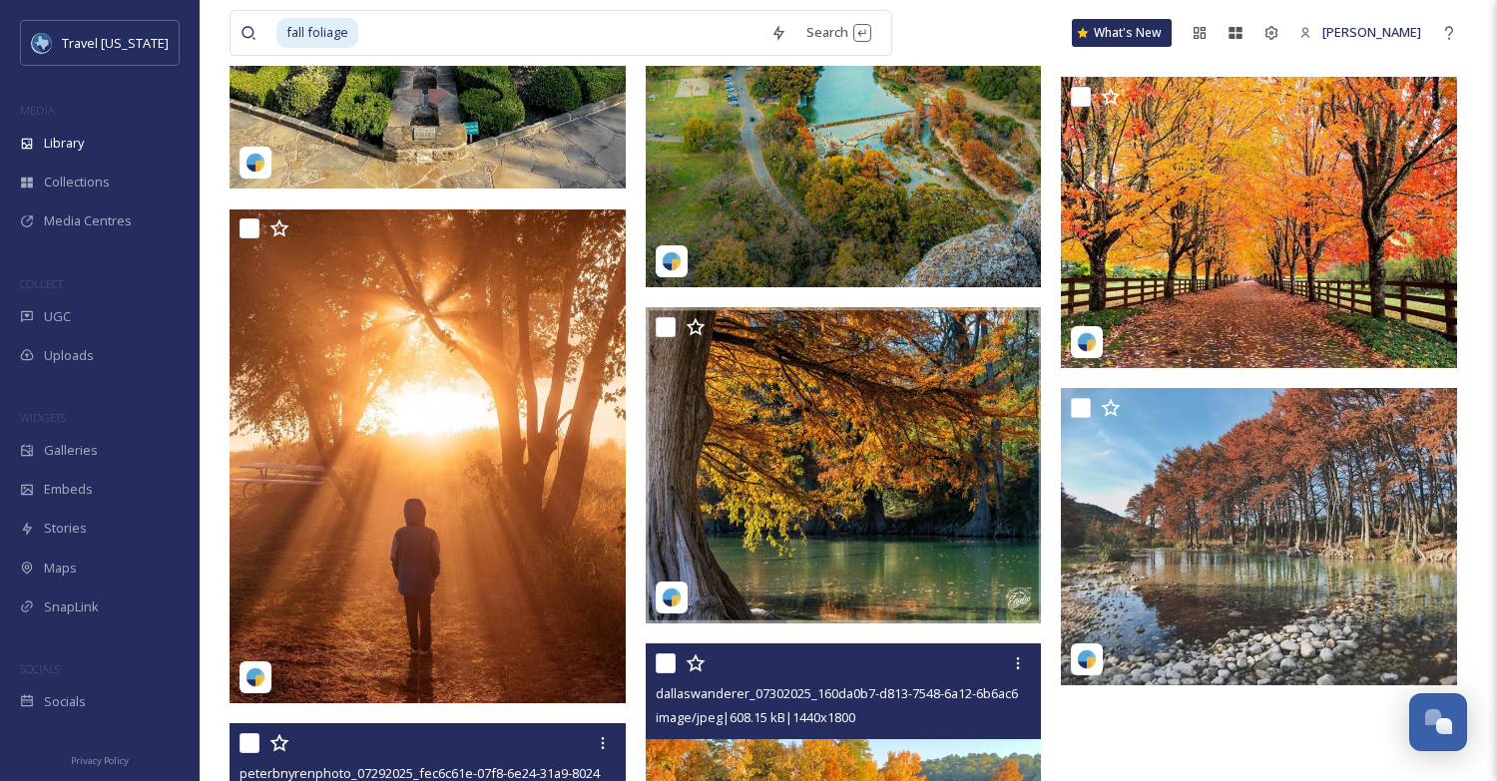
scroll to position [750, 0]
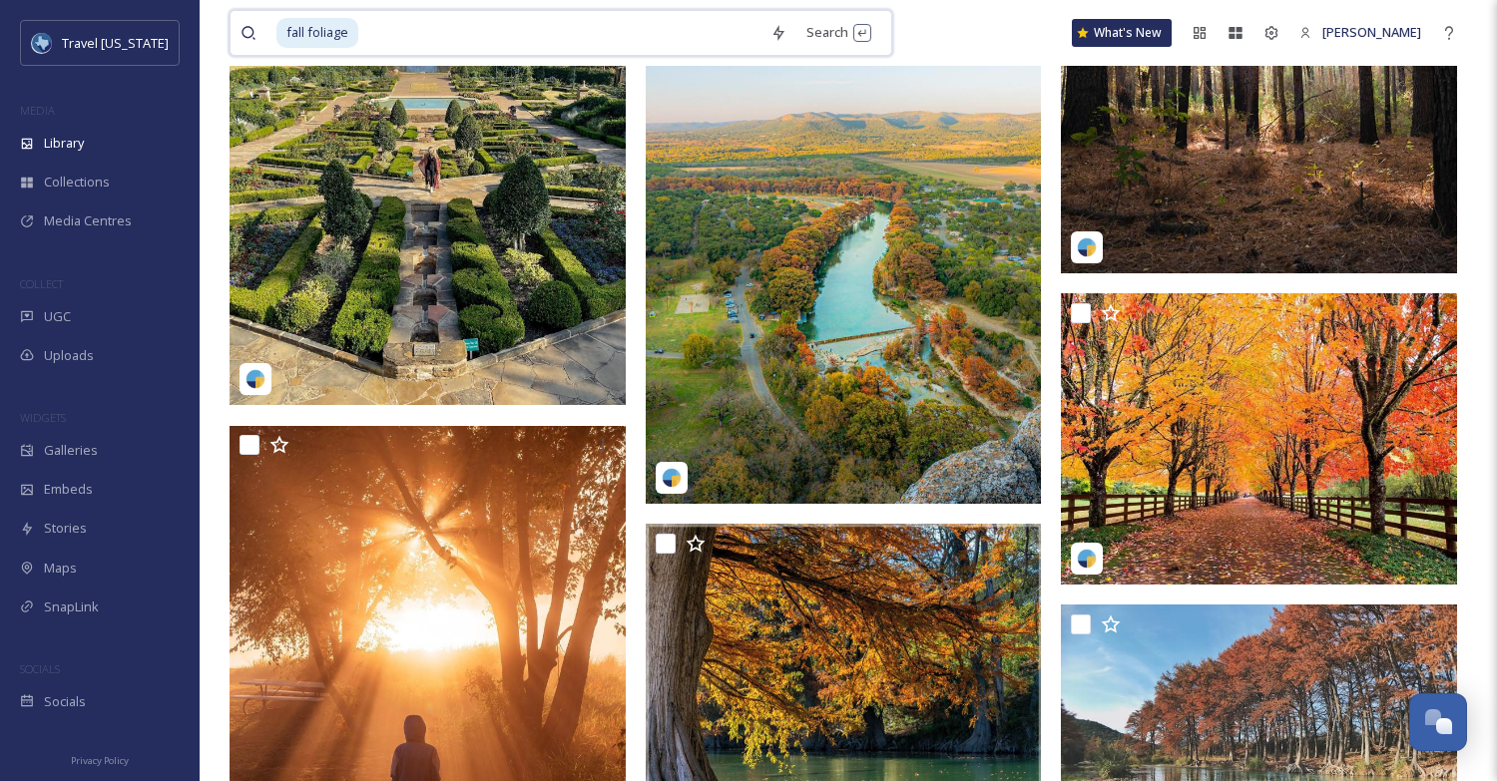
click at [383, 33] on input at bounding box center [560, 33] width 400 height 44
type input "fall"
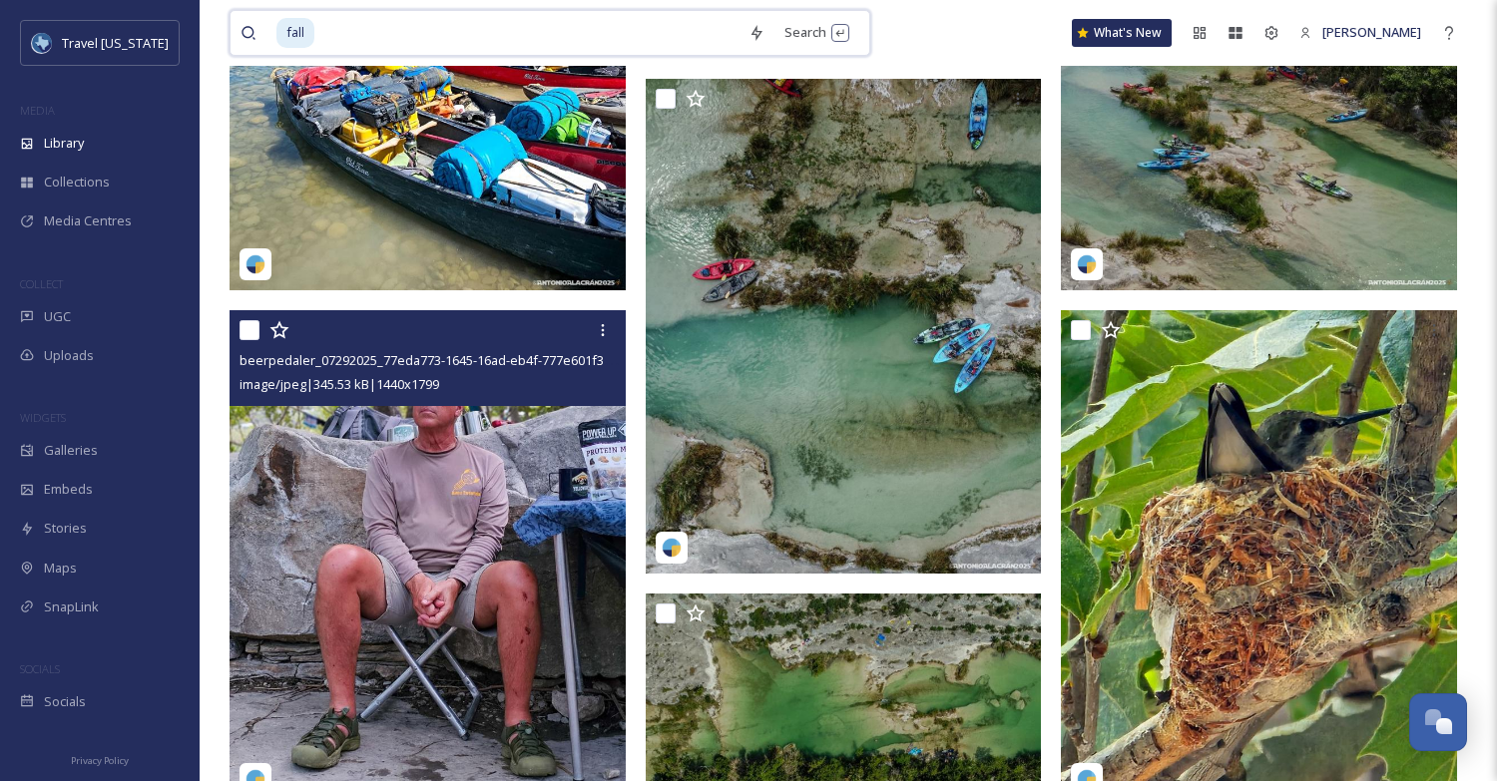
scroll to position [1047, 0]
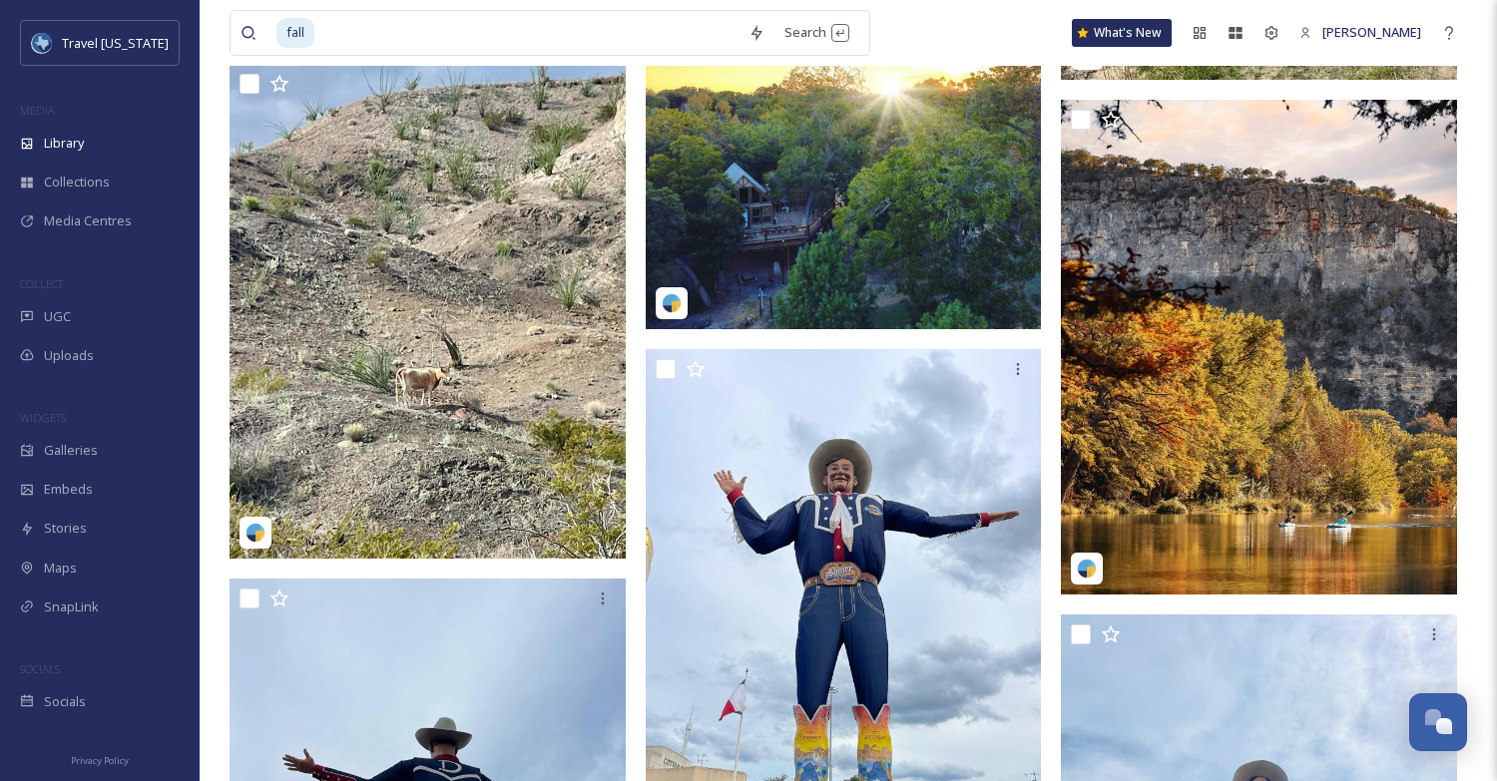
scroll to position [17196, 0]
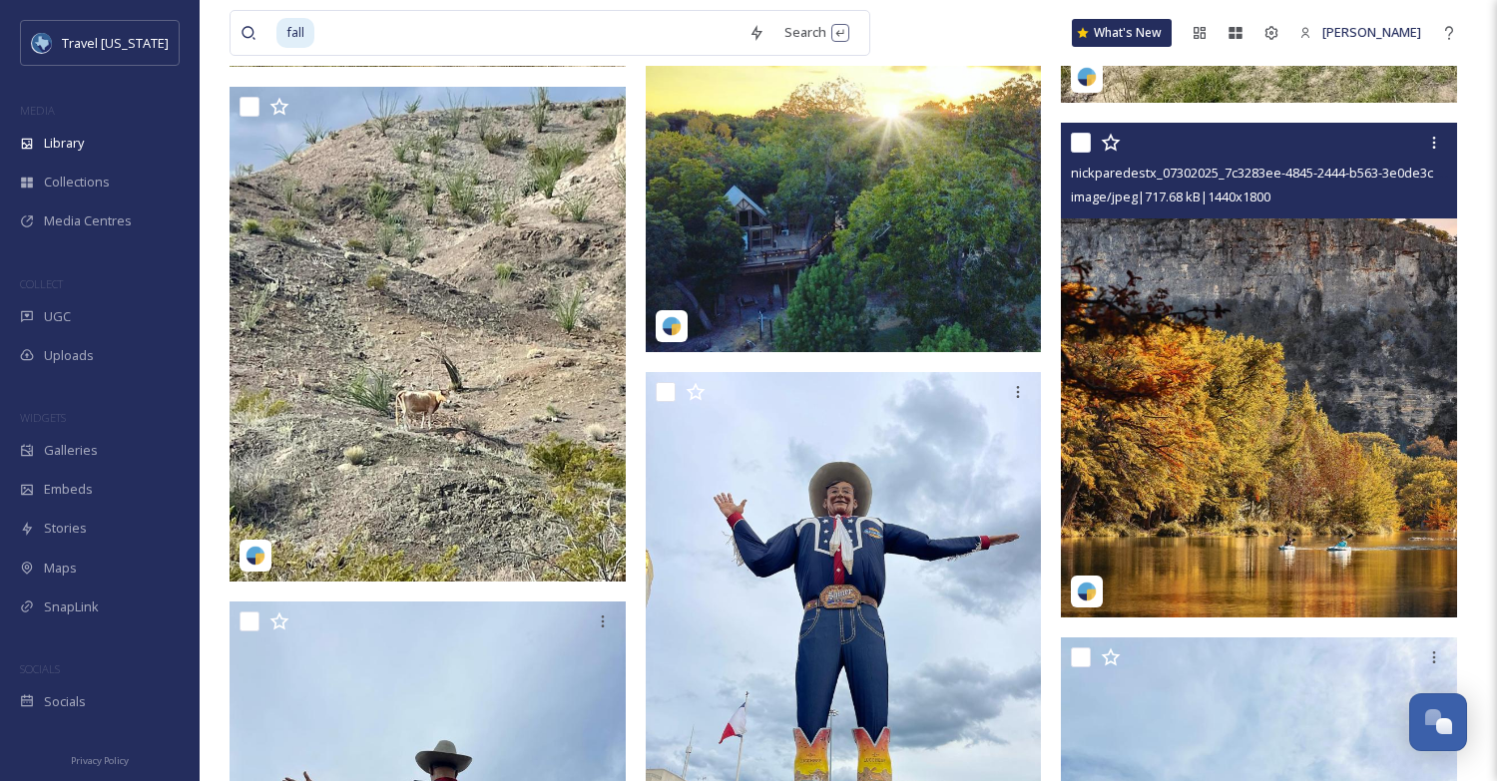
click at [1361, 370] on img at bounding box center [1259, 370] width 396 height 495
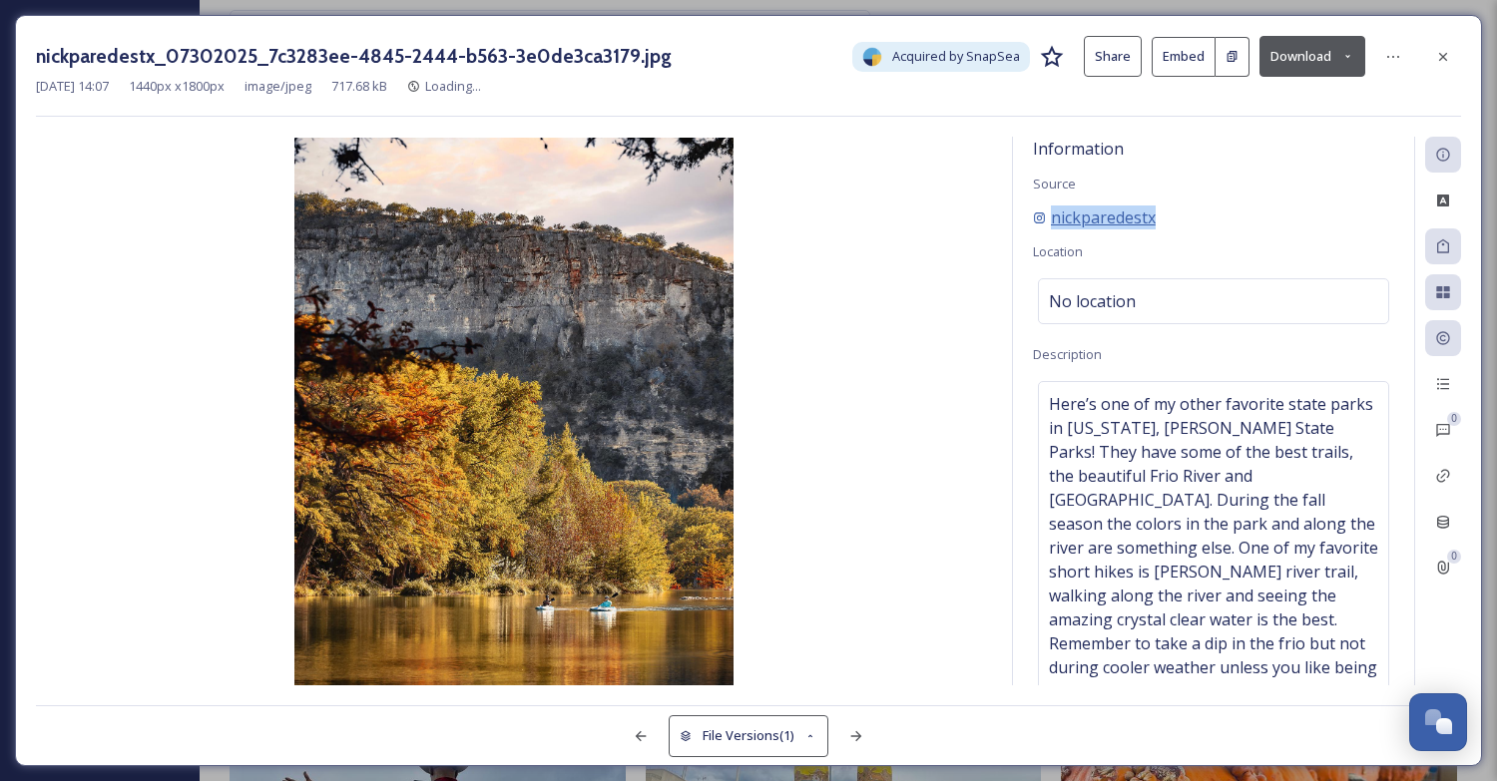
drag, startPoint x: 1171, startPoint y: 212, endPoint x: 1052, endPoint y: 212, distance: 119.7
click at [1052, 212] on div "nickparedestx" at bounding box center [1213, 218] width 361 height 24
click at [1290, 47] on button "Download" at bounding box center [1312, 56] width 106 height 41
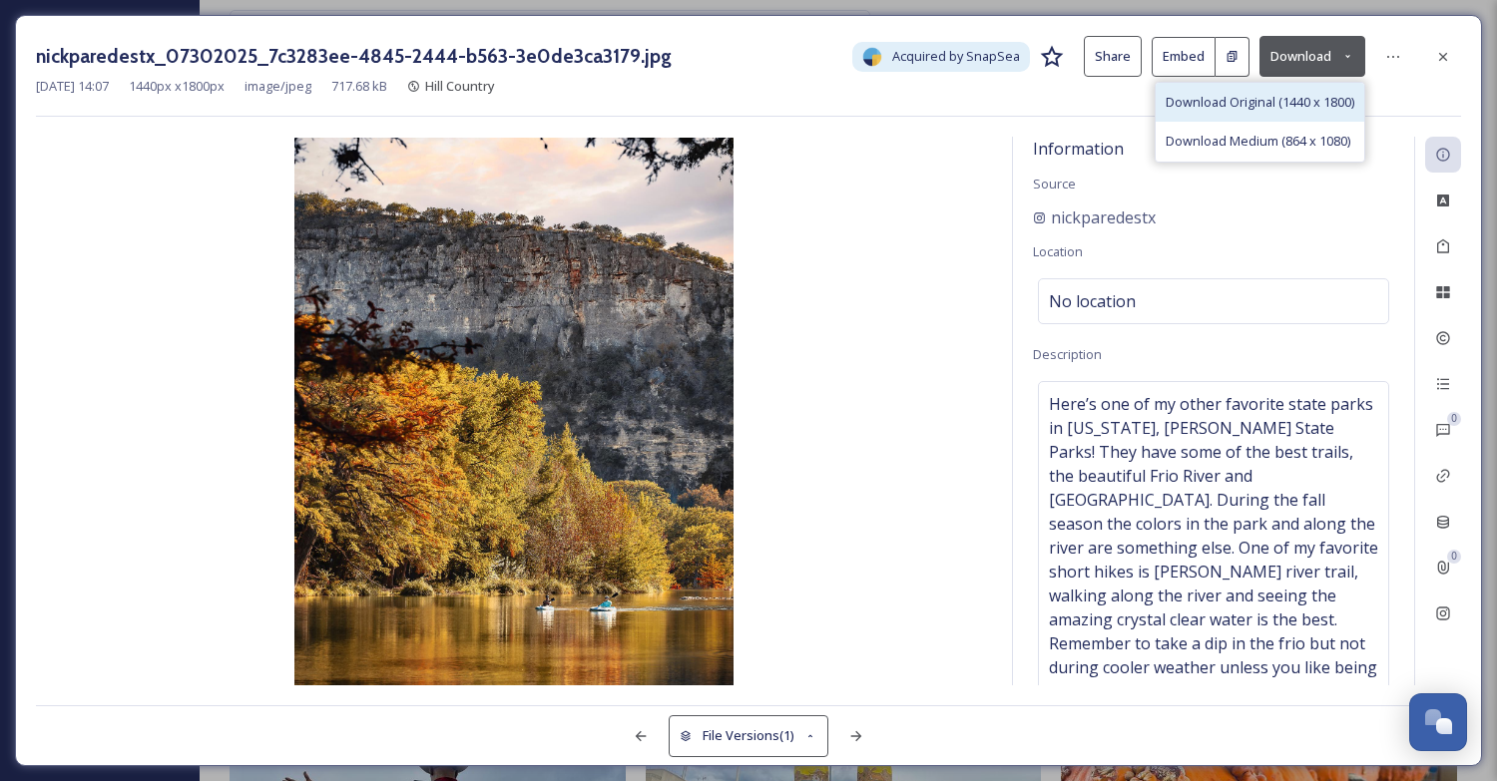
click at [1245, 107] on span "Download Original (1440 x 1800)" at bounding box center [1259, 102] width 189 height 19
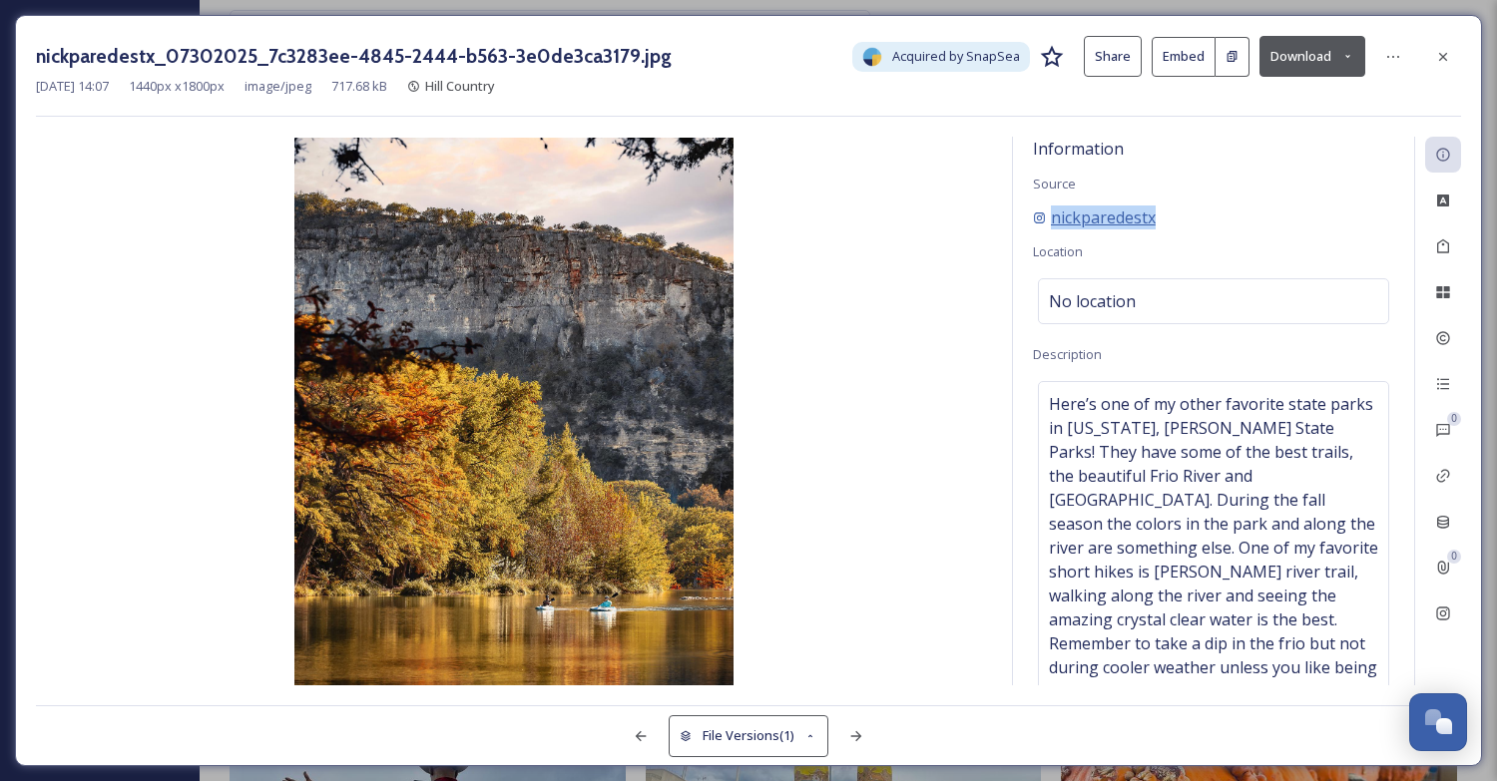
drag, startPoint x: 1175, startPoint y: 219, endPoint x: 1054, endPoint y: 218, distance: 121.7
click at [1054, 218] on div "nickparedestx" at bounding box center [1213, 218] width 361 height 24
copy span "nickparedestx"
